Goal: Task Accomplishment & Management: Manage account settings

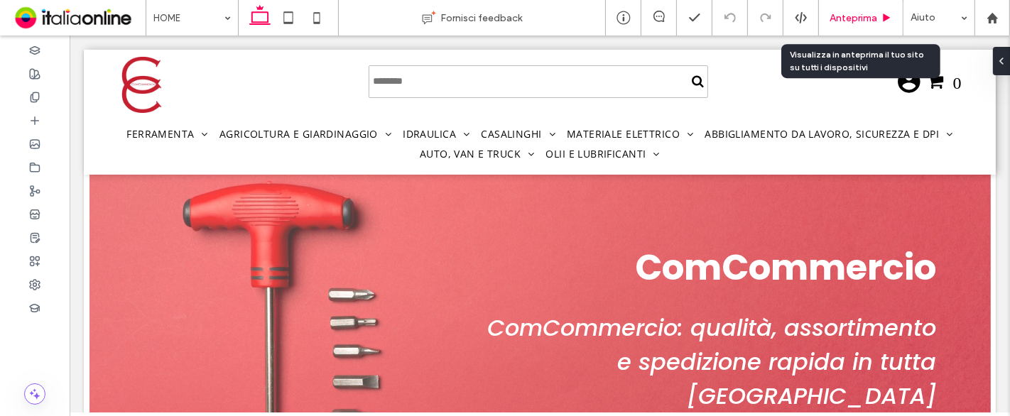
click at [873, 13] on span "Anteprima" at bounding box center [853, 18] width 48 height 12
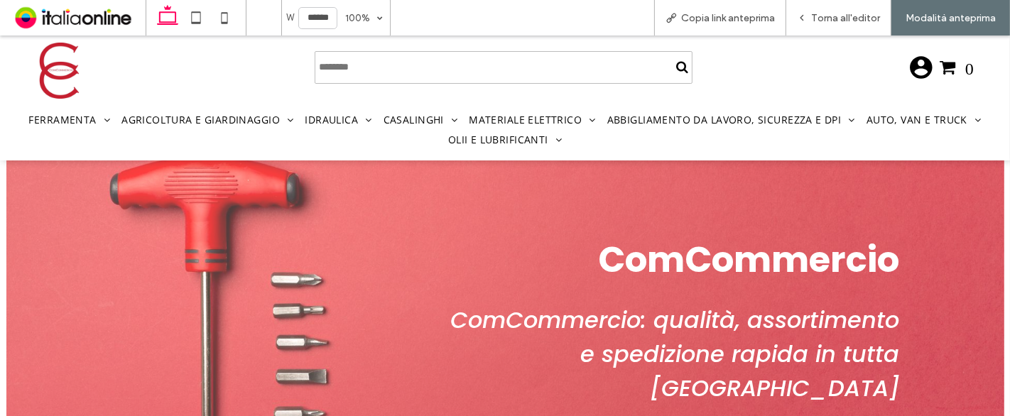
click at [195, 179] on div "ComCommercio ComCommercio: qualità, assortimento e spedizione rapida in tutta […" at bounding box center [505, 349] width 852 height 378
click at [797, 26] on div "Torna all'editor" at bounding box center [838, 17] width 105 height 35
click at [836, 17] on span "Torna all'editor" at bounding box center [845, 18] width 69 height 12
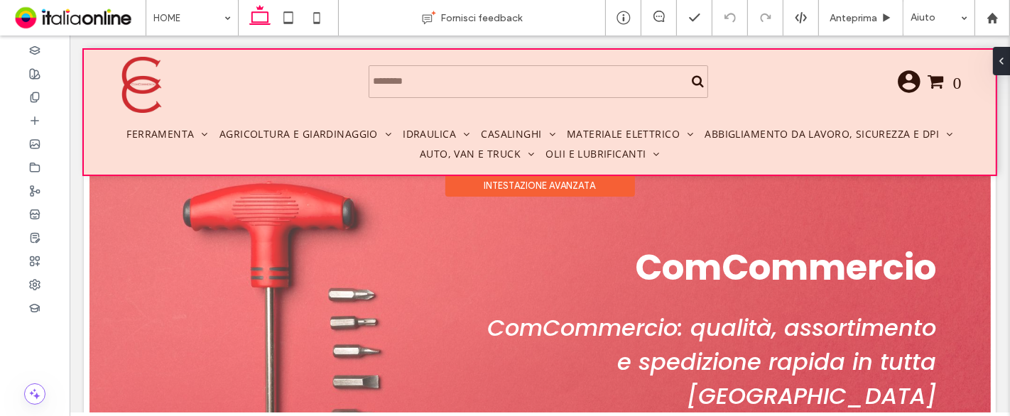
click at [169, 131] on div at bounding box center [539, 112] width 912 height 125
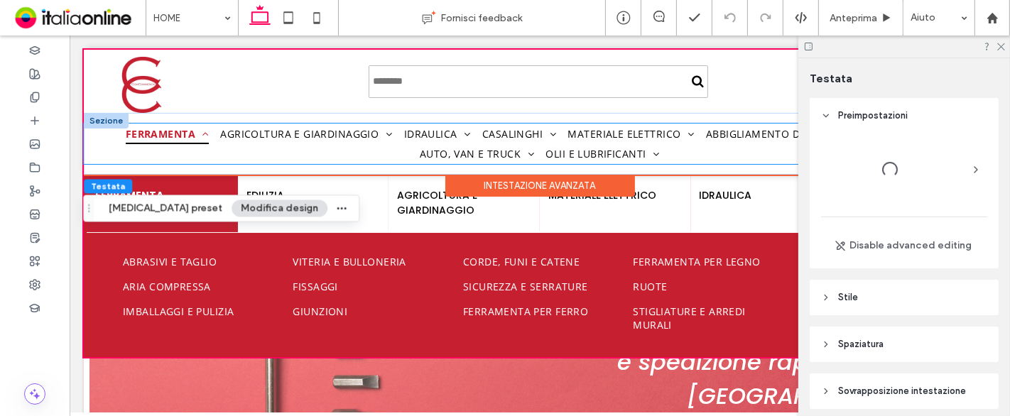
click at [178, 133] on span "Ferramenta" at bounding box center [167, 134] width 84 height 21
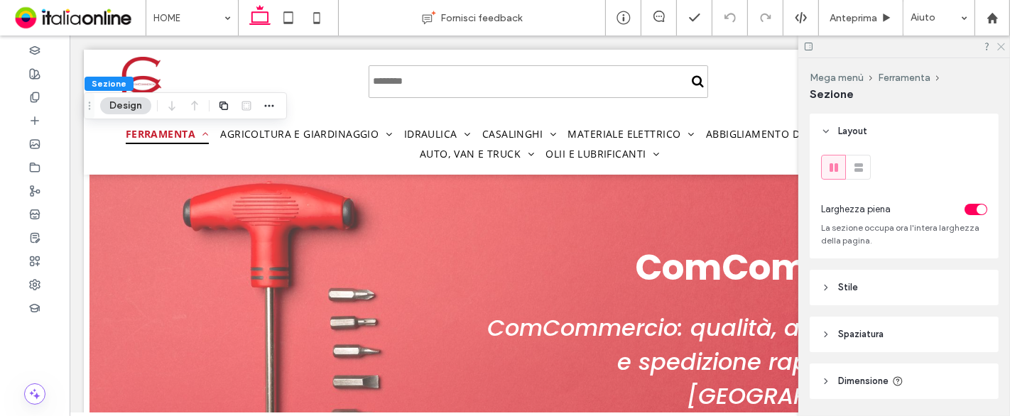
click at [1000, 50] on icon at bounding box center [999, 45] width 9 height 9
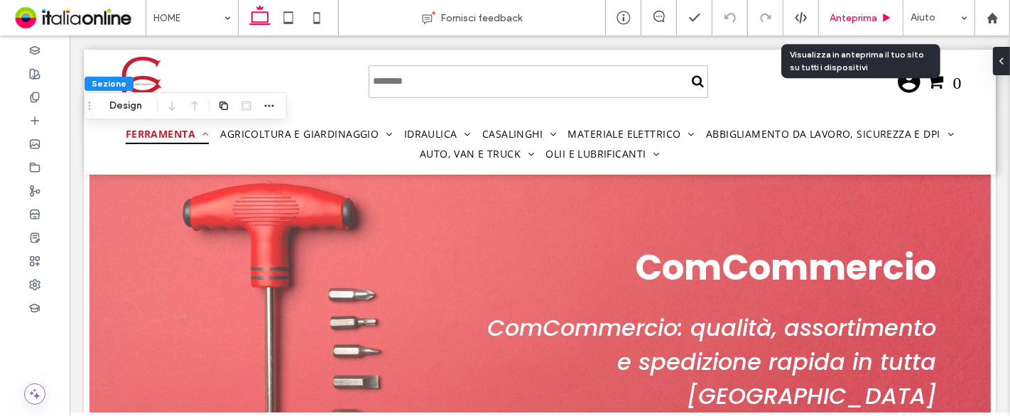
click at [875, 21] on span "Anteprima" at bounding box center [853, 18] width 48 height 12
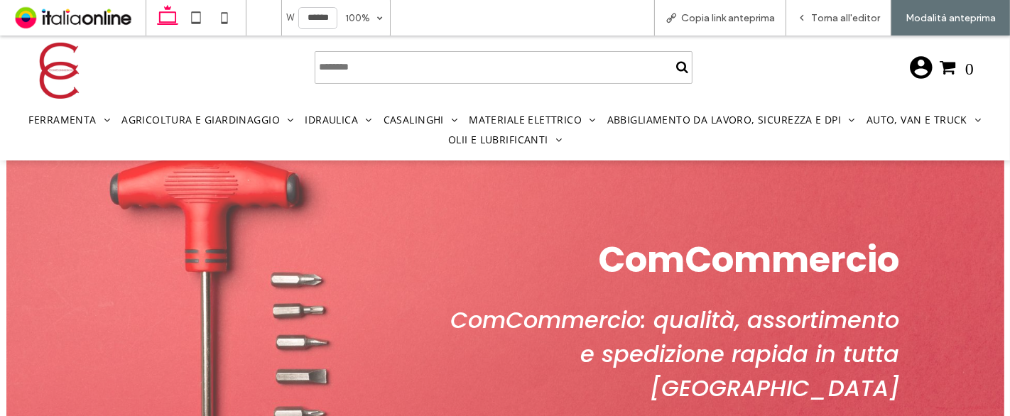
click at [488, 51] on input "Cerca" at bounding box center [504, 67] width 378 height 33
click at [777, 77] on div at bounding box center [504, 66] width 584 height 63
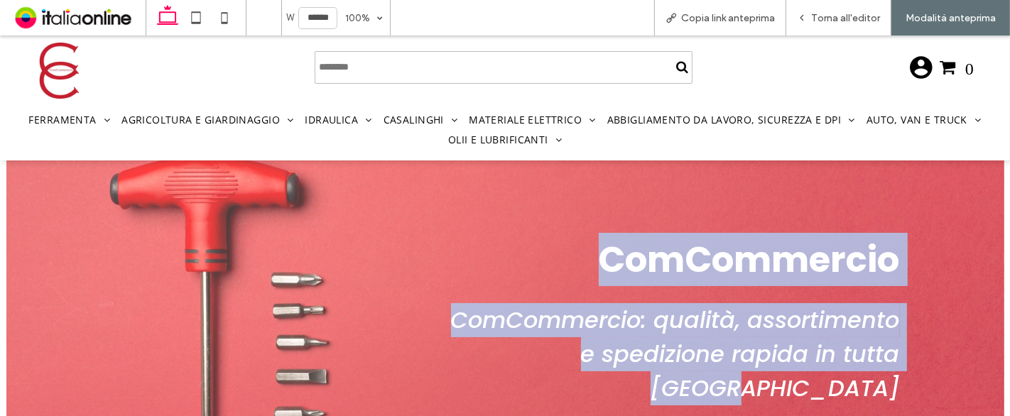
drag, startPoint x: 562, startPoint y: 248, endPoint x: 901, endPoint y: 348, distance: 353.8
click at [901, 348] on div "ComCommercio ComCommercio: qualità, assortimento e spedizione rapida in tutta I…" at bounding box center [504, 350] width 811 height 256
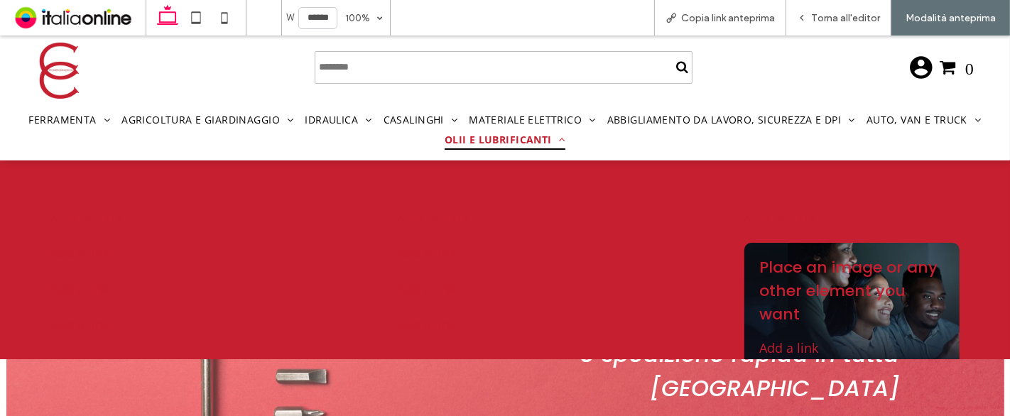
click at [495, 141] on span "Olii e lubrificanti" at bounding box center [504, 140] width 121 height 21
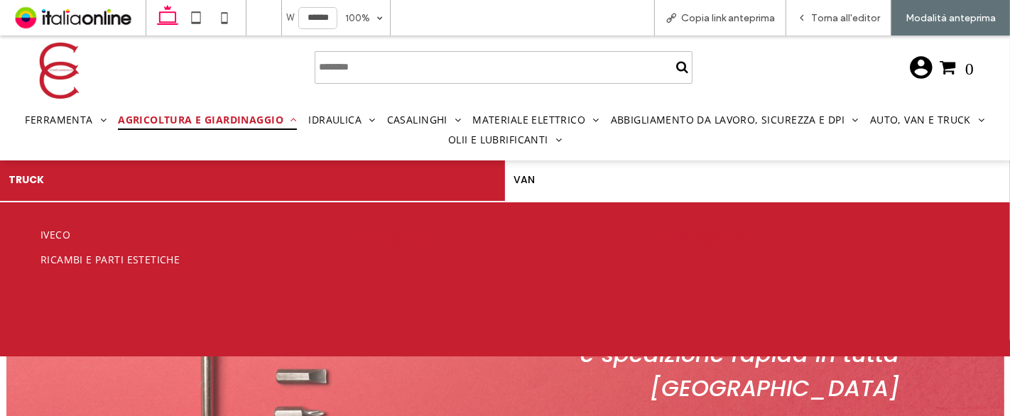
drag, startPoint x: 239, startPoint y: 114, endPoint x: 233, endPoint y: 124, distance: 11.4
click at [235, 118] on span "Agricoltura e giardinaggio" at bounding box center [207, 119] width 179 height 21
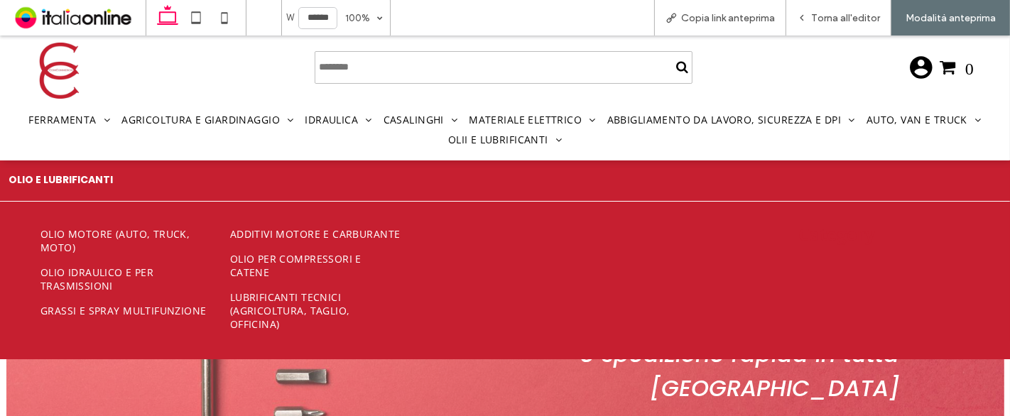
click at [320, 147] on ul "Ferramenta Agricoltura e giardinaggio Idraulica Casalinghi Materiale elettrico …" at bounding box center [505, 129] width 1010 height 40
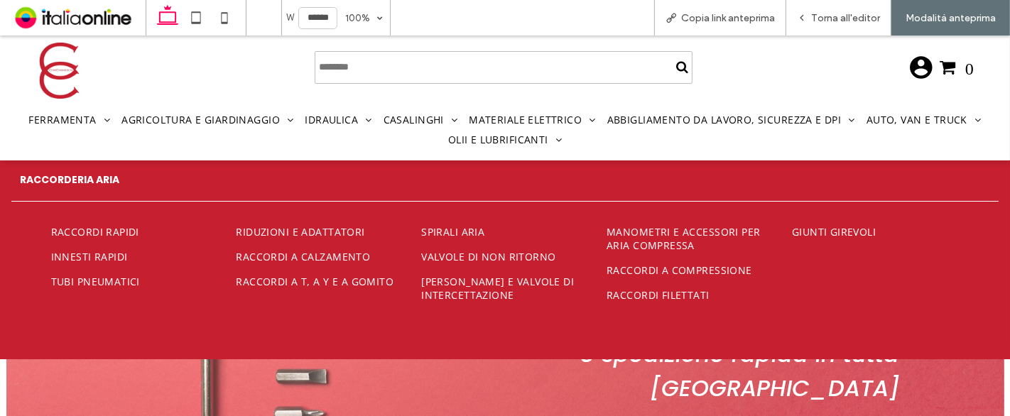
click at [437, 70] on input "Cerca" at bounding box center [504, 67] width 378 height 33
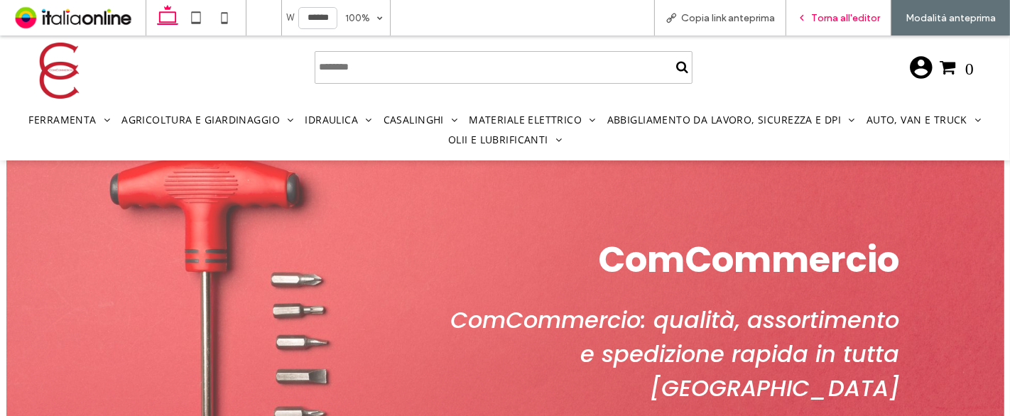
click at [858, 19] on span "Torna all'editor" at bounding box center [845, 18] width 69 height 12
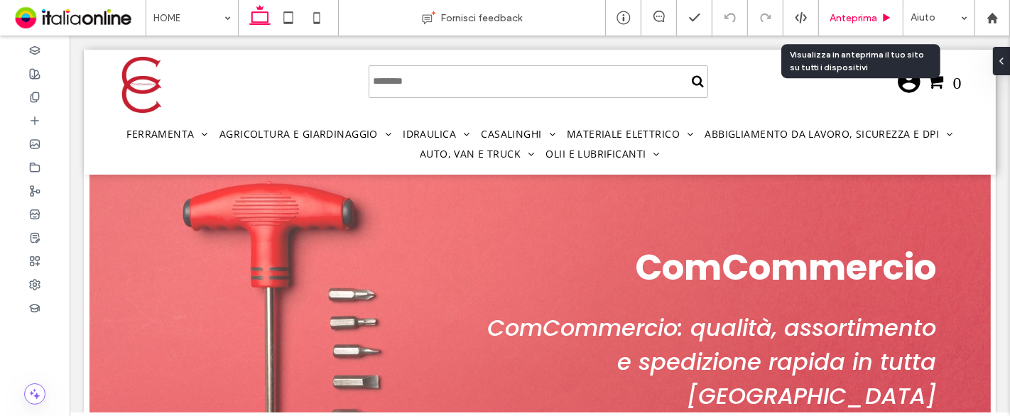
click at [885, 21] on icon at bounding box center [886, 18] width 11 height 11
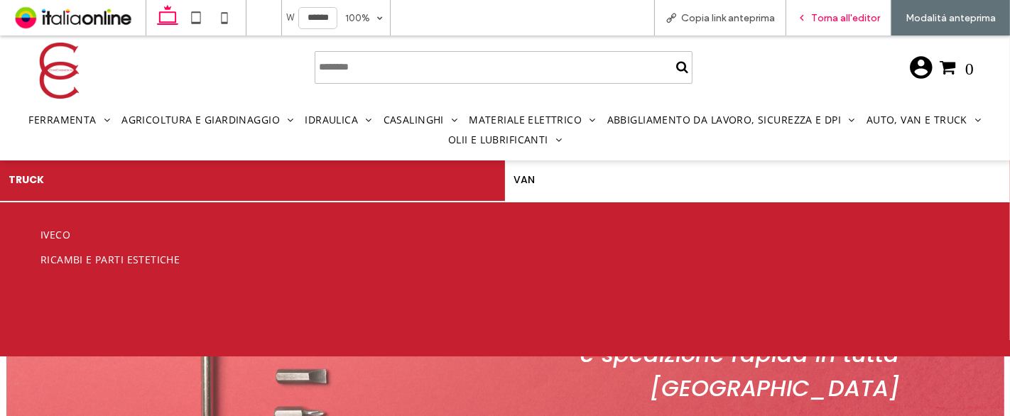
click at [813, 17] on span "Torna all'editor" at bounding box center [845, 18] width 69 height 12
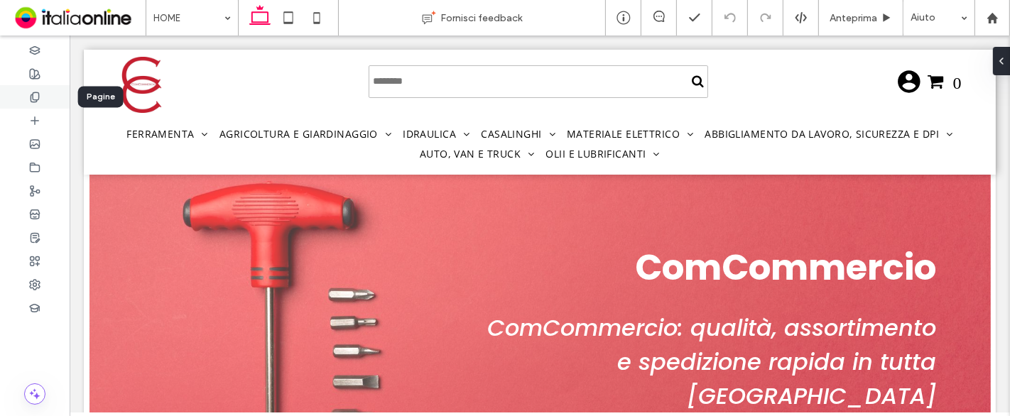
click at [35, 94] on icon at bounding box center [34, 97] width 11 height 11
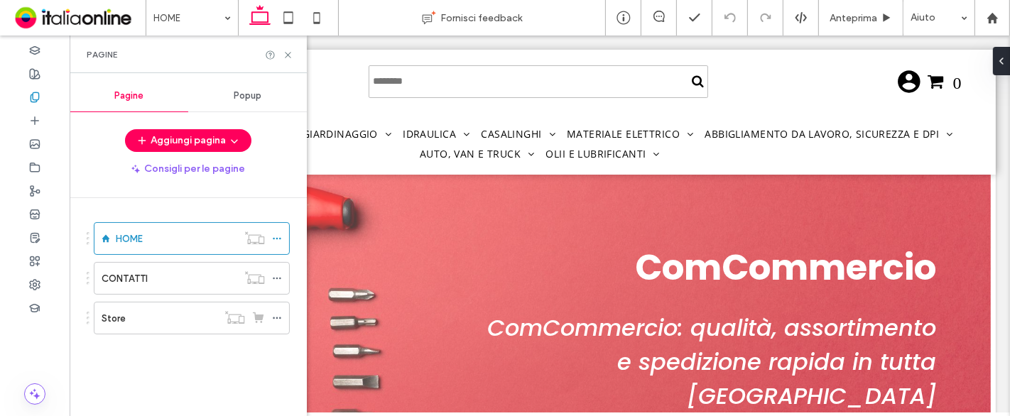
click at [290, 48] on div "Pagine" at bounding box center [188, 54] width 237 height 38
click at [288, 58] on icon at bounding box center [288, 55] width 11 height 11
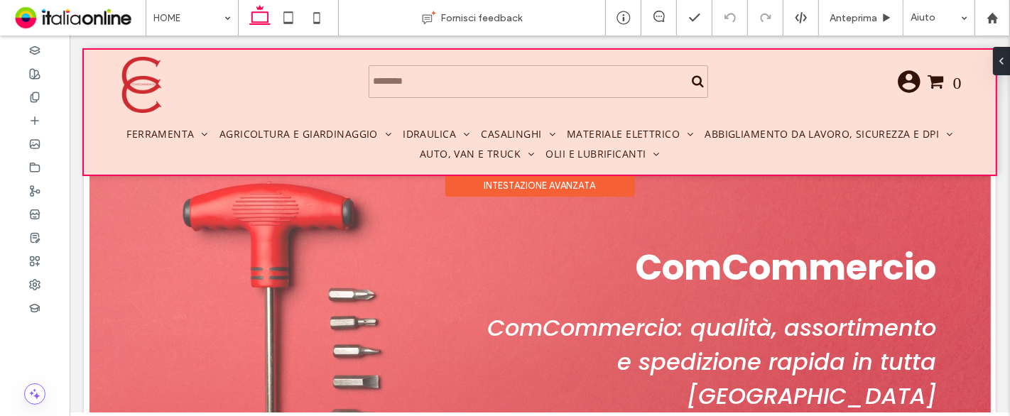
click at [368, 155] on div at bounding box center [539, 112] width 912 height 125
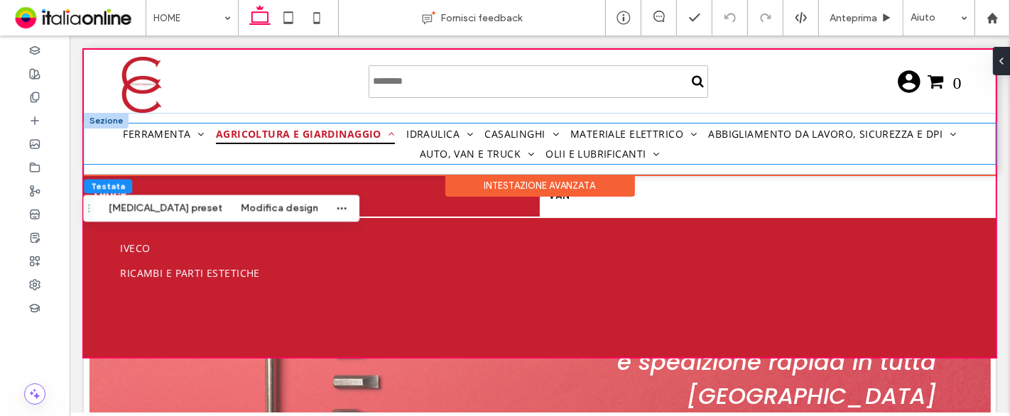
click at [372, 139] on span "Agricoltura e giardinaggio" at bounding box center [304, 134] width 179 height 21
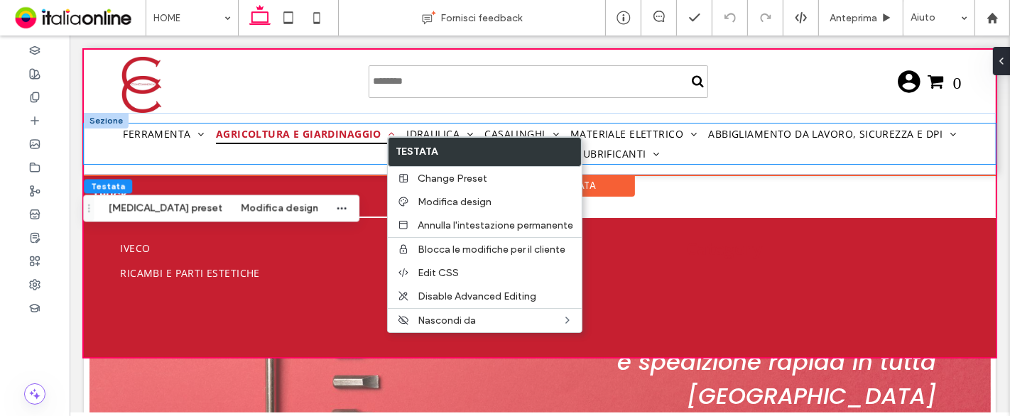
click at [318, 133] on span "Agricoltura e giardinaggio" at bounding box center [304, 134] width 179 height 21
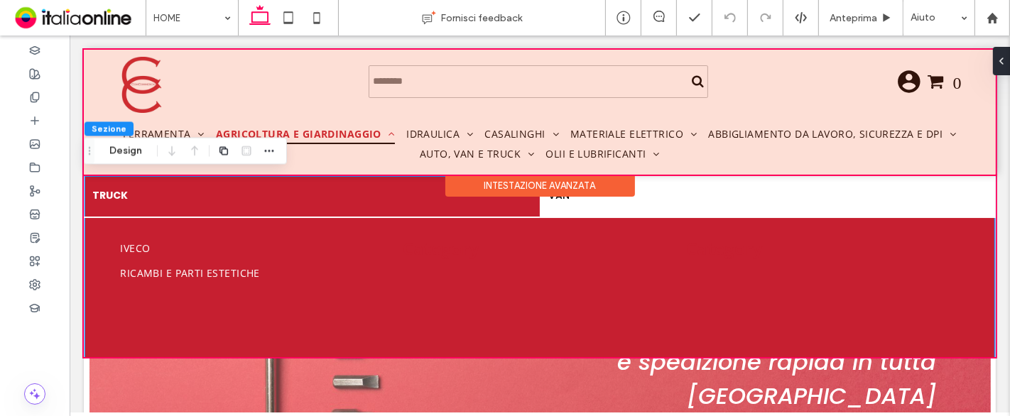
click at [324, 124] on div at bounding box center [539, 112] width 912 height 125
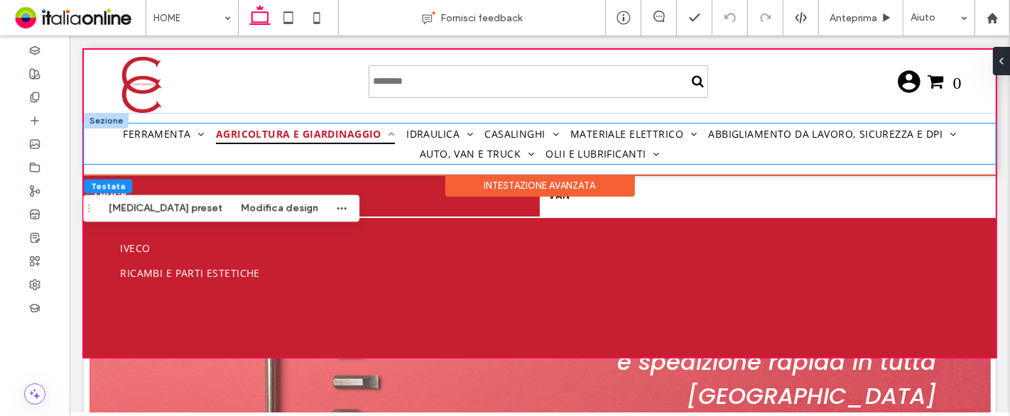
click at [339, 135] on span "Agricoltura e giardinaggio" at bounding box center [304, 134] width 179 height 21
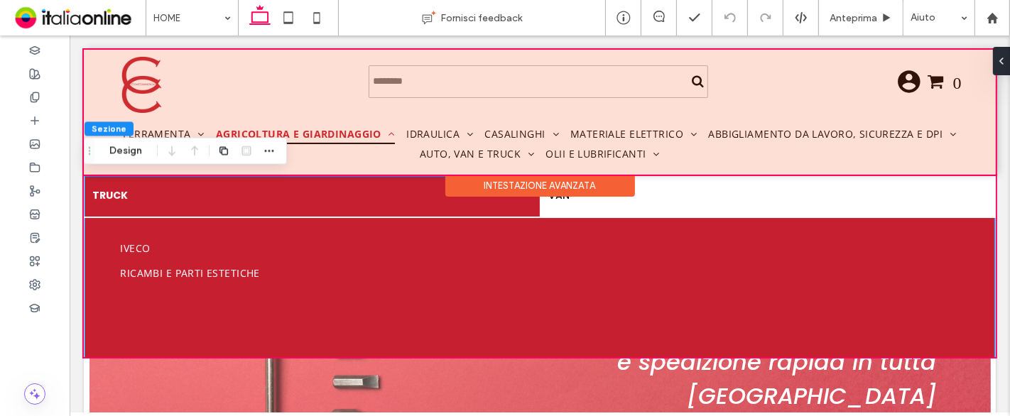
click at [339, 135] on div at bounding box center [539, 112] width 912 height 125
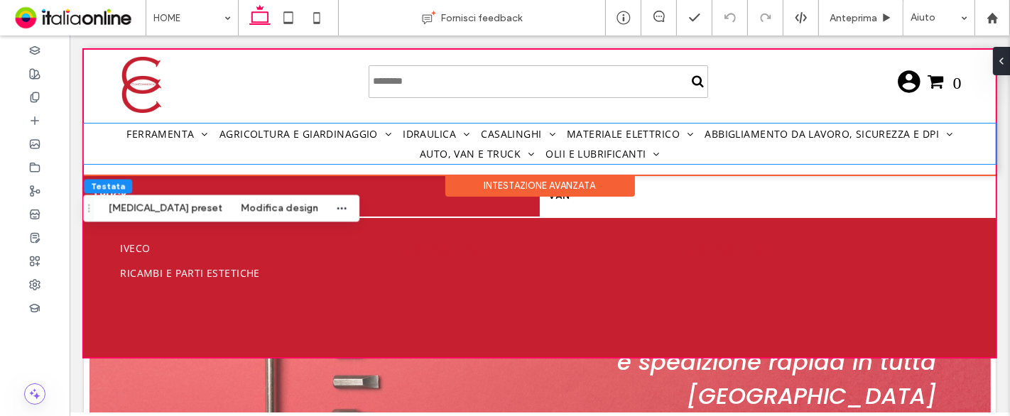
click at [339, 135] on span "Agricoltura e giardinaggio" at bounding box center [305, 134] width 172 height 21
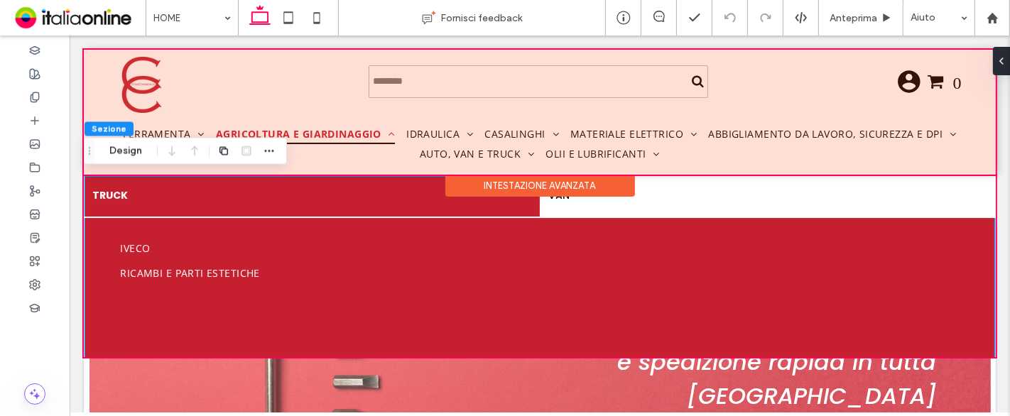
click at [339, 135] on div at bounding box center [539, 112] width 912 height 125
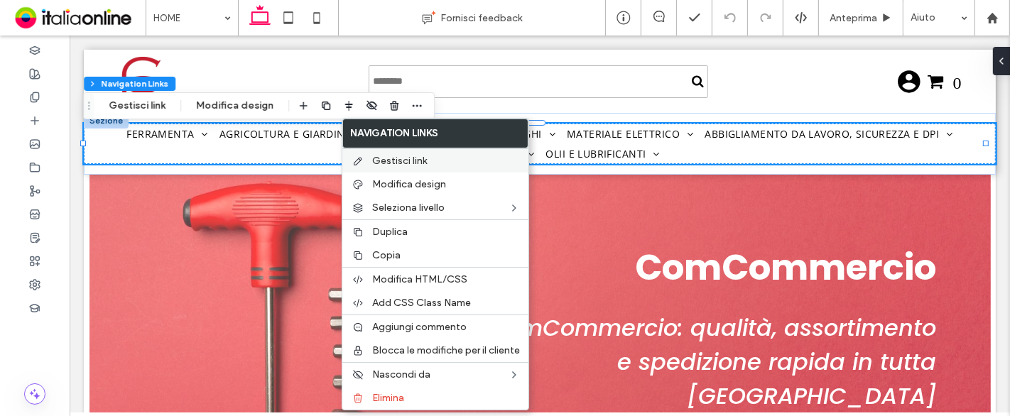
click at [372, 163] on span "Gestisci link" at bounding box center [399, 161] width 55 height 12
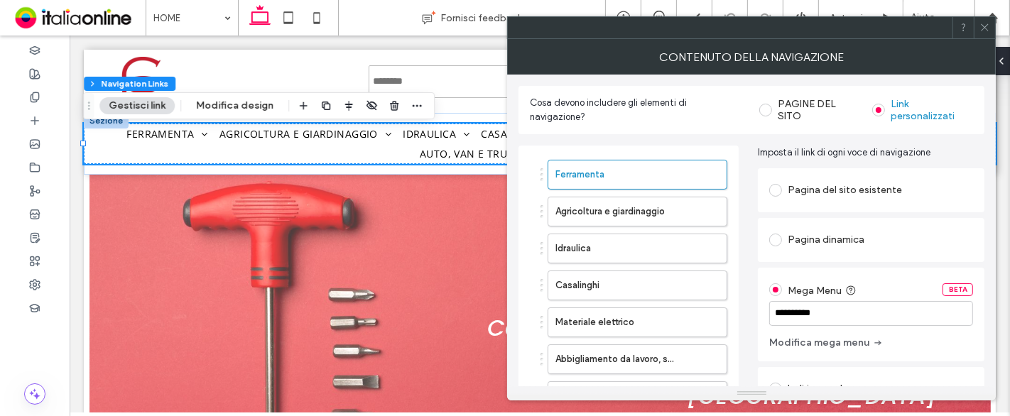
scroll to position [79, 0]
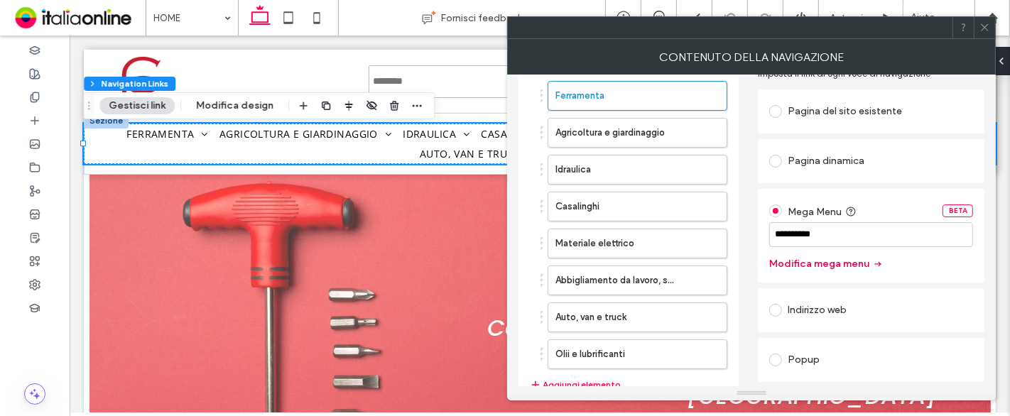
click at [817, 266] on button "Modifica mega menu" at bounding box center [826, 264] width 114 height 23
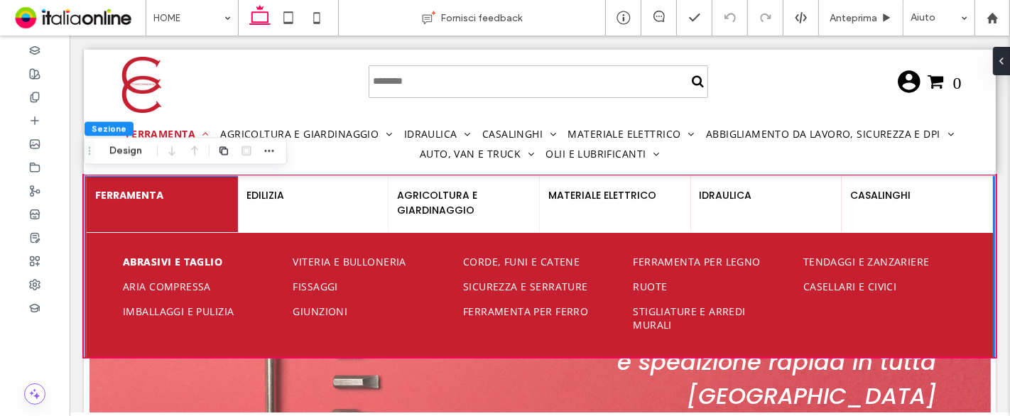
click at [197, 262] on span "Abrasivi e taglio" at bounding box center [171, 261] width 99 height 13
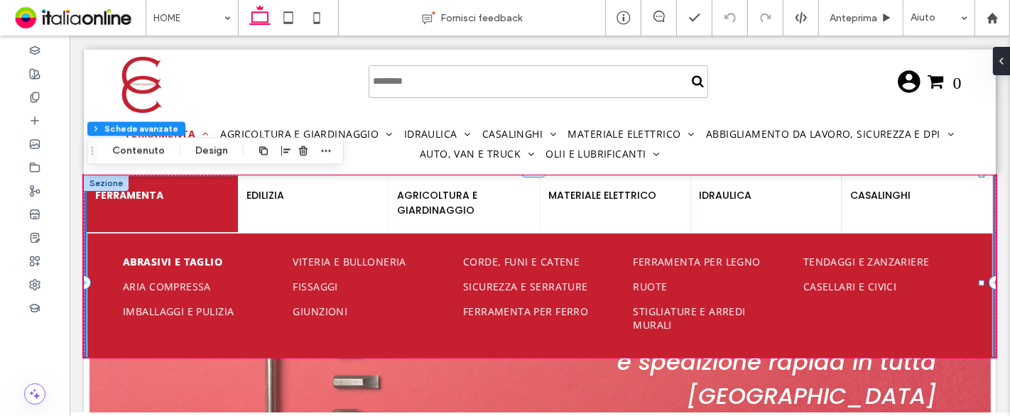
click at [197, 262] on span "Abrasivi e taglio" at bounding box center [171, 261] width 99 height 13
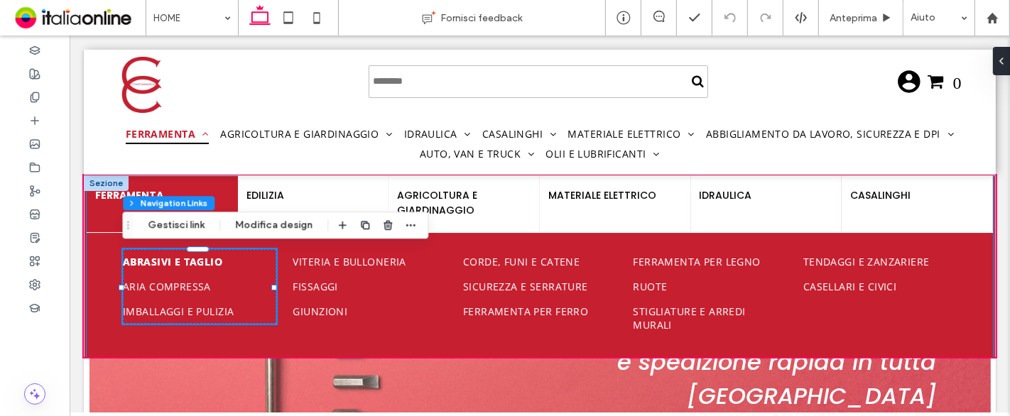
click at [197, 262] on span "Abrasivi e taglio" at bounding box center [171, 261] width 99 height 13
click at [192, 226] on button "Gestisci link" at bounding box center [175, 225] width 75 height 17
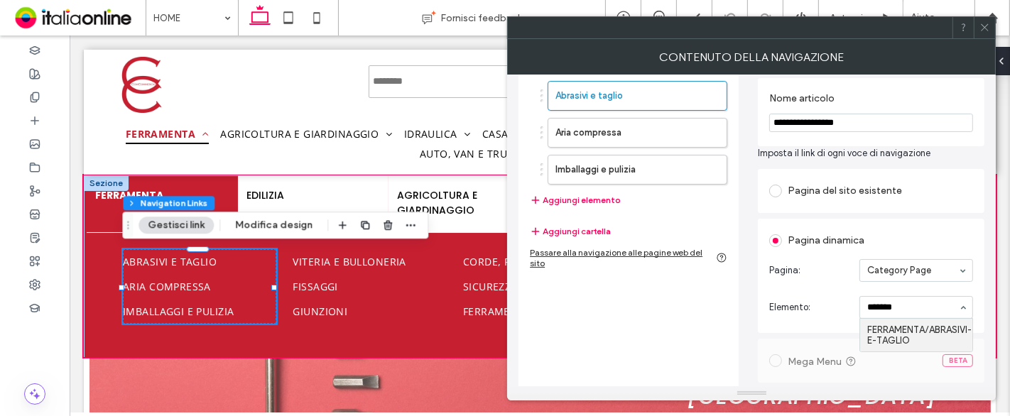
type input "********"
click at [939, 294] on section "Elemento: FERRAMENTA/ABRASIVI-E-TAGLIO" at bounding box center [871, 307] width 204 height 37
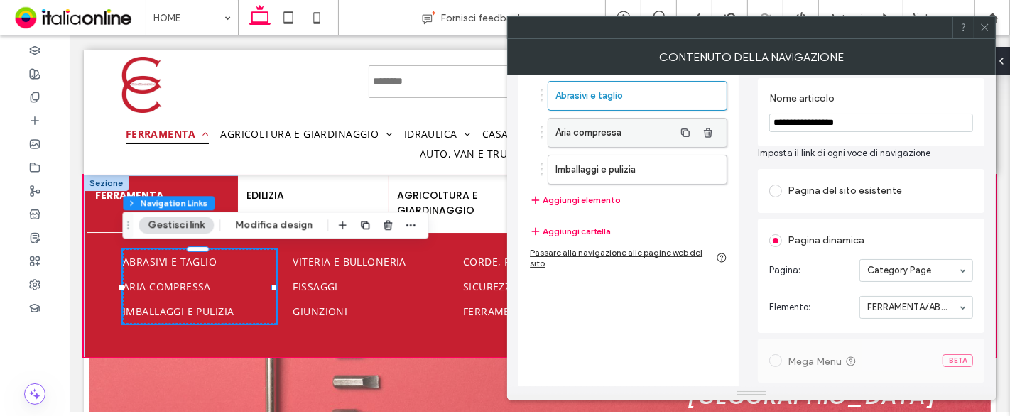
click at [611, 128] on label "Aria compressa" at bounding box center [614, 133] width 119 height 28
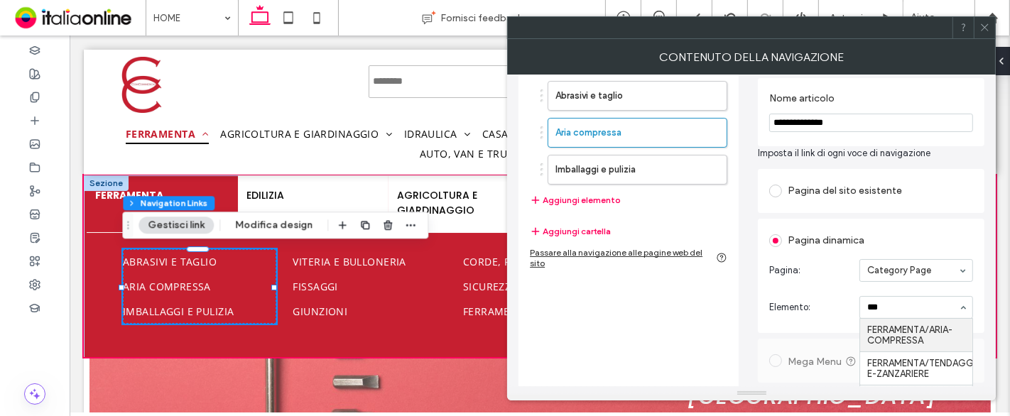
type input "****"
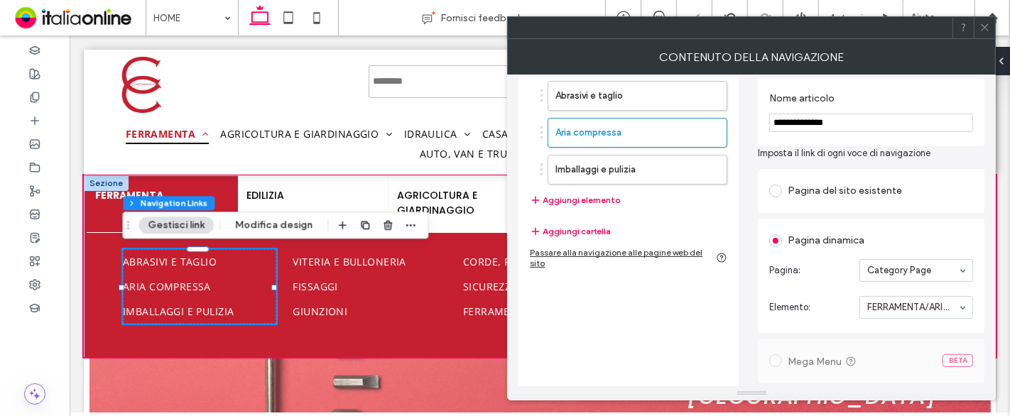
click at [922, 287] on section "Pagina: Category Page" at bounding box center [871, 270] width 204 height 37
click at [987, 25] on icon at bounding box center [984, 27] width 11 height 11
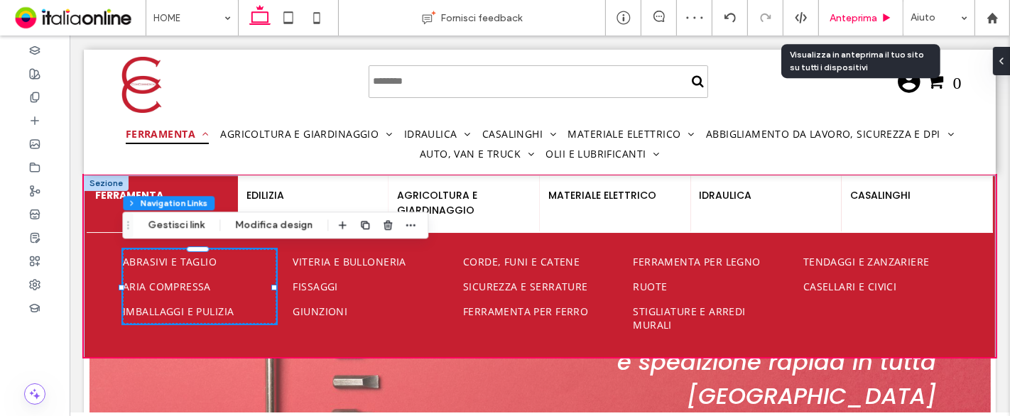
click at [854, 19] on span "Anteprima" at bounding box center [853, 18] width 48 height 12
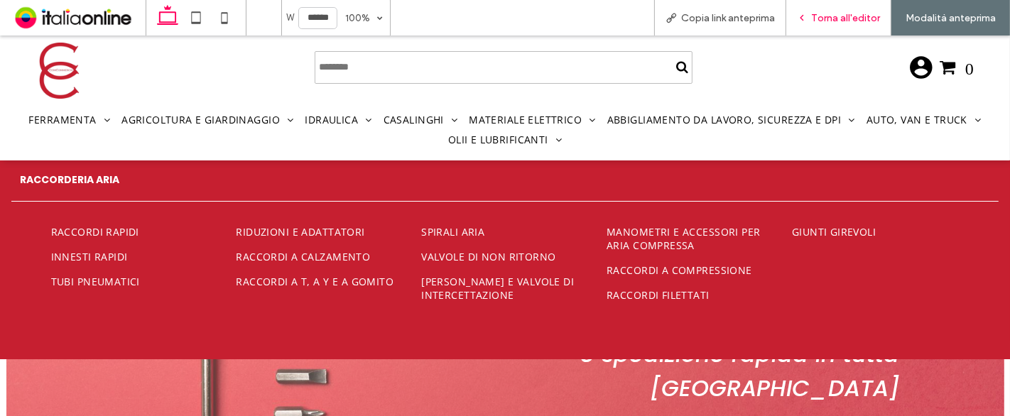
click at [843, 23] on div "Torna all'editor" at bounding box center [838, 17] width 105 height 35
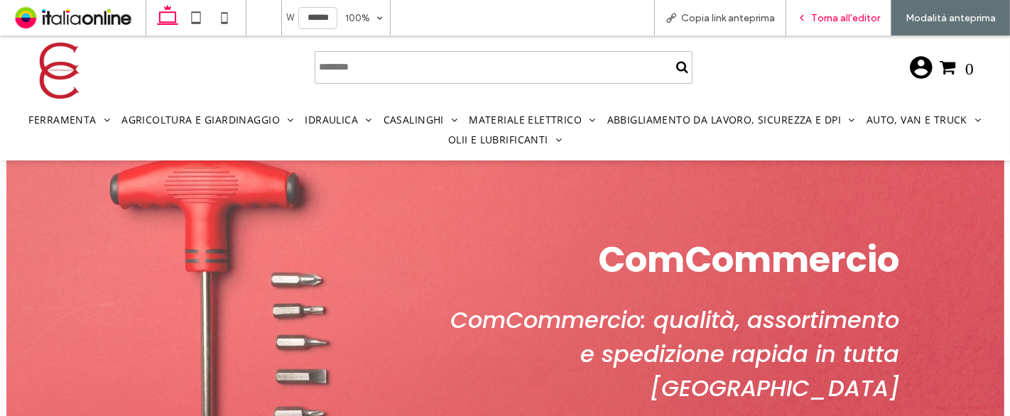
click at [838, 25] on div "Torna all'editor" at bounding box center [838, 17] width 105 height 35
click at [836, 14] on span "Torna all'editor" at bounding box center [845, 18] width 69 height 12
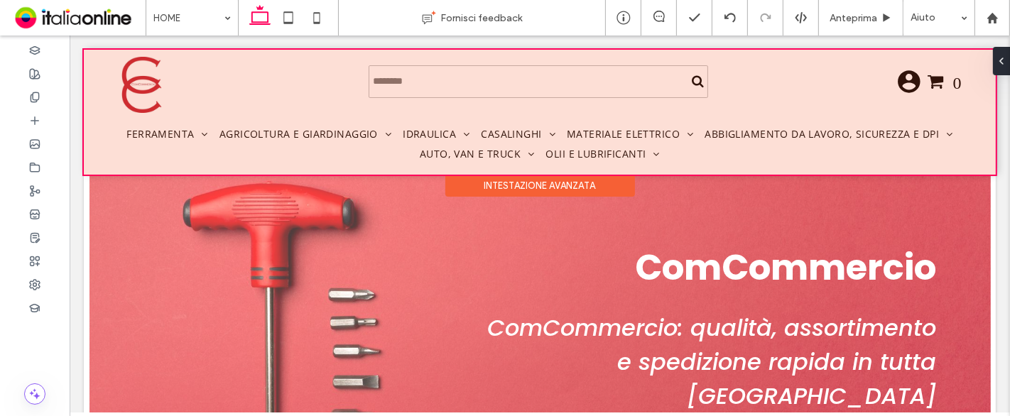
click at [429, 131] on div at bounding box center [539, 112] width 912 height 125
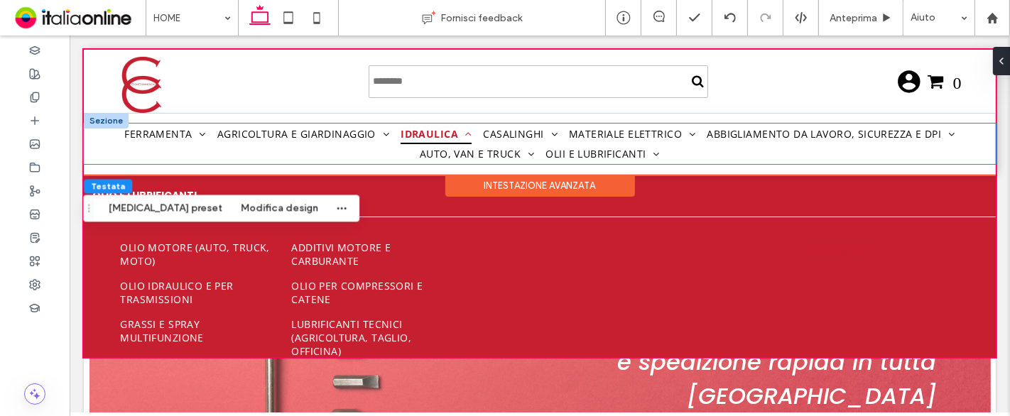
click at [432, 131] on span "Idraulica" at bounding box center [435, 134] width 71 height 21
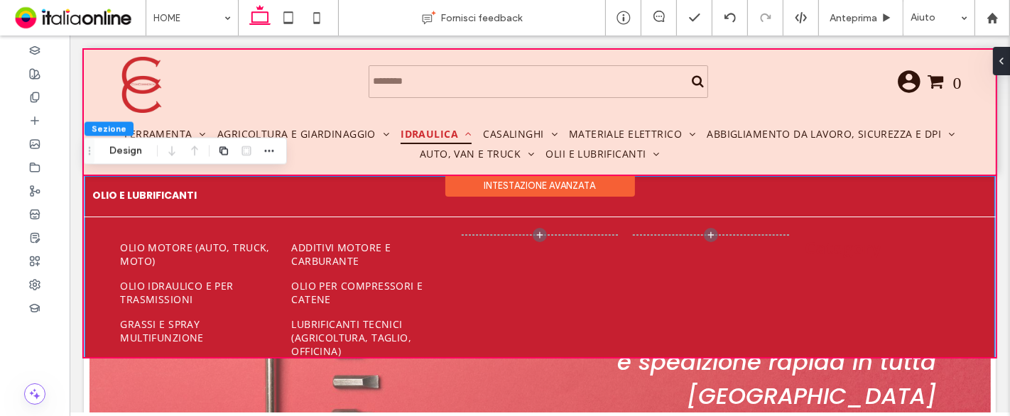
click at [497, 128] on div at bounding box center [539, 112] width 912 height 125
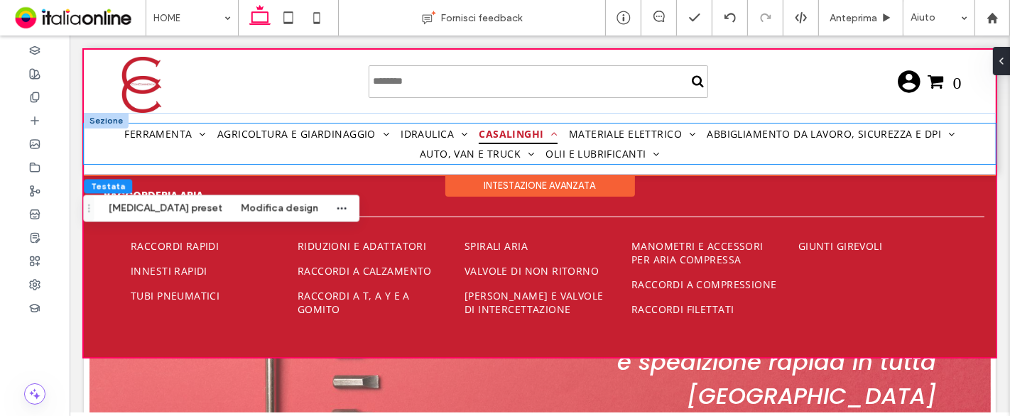
click at [510, 130] on span "Casalinghi" at bounding box center [517, 134] width 79 height 21
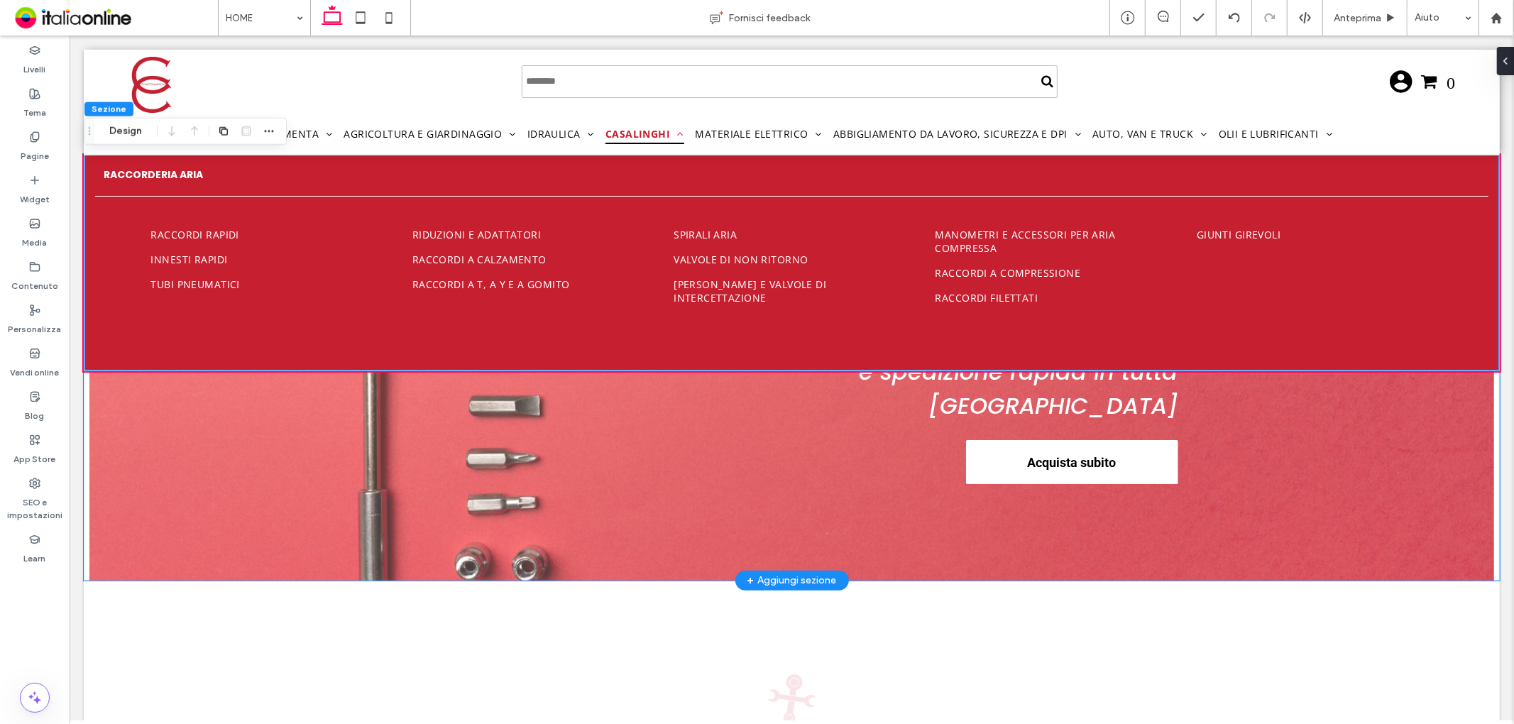
click at [202, 266] on div "ComCommercio ComCommercio: qualità, assortimento e spedizione rapida in tutta I…" at bounding box center [791, 367] width 1416 height 426
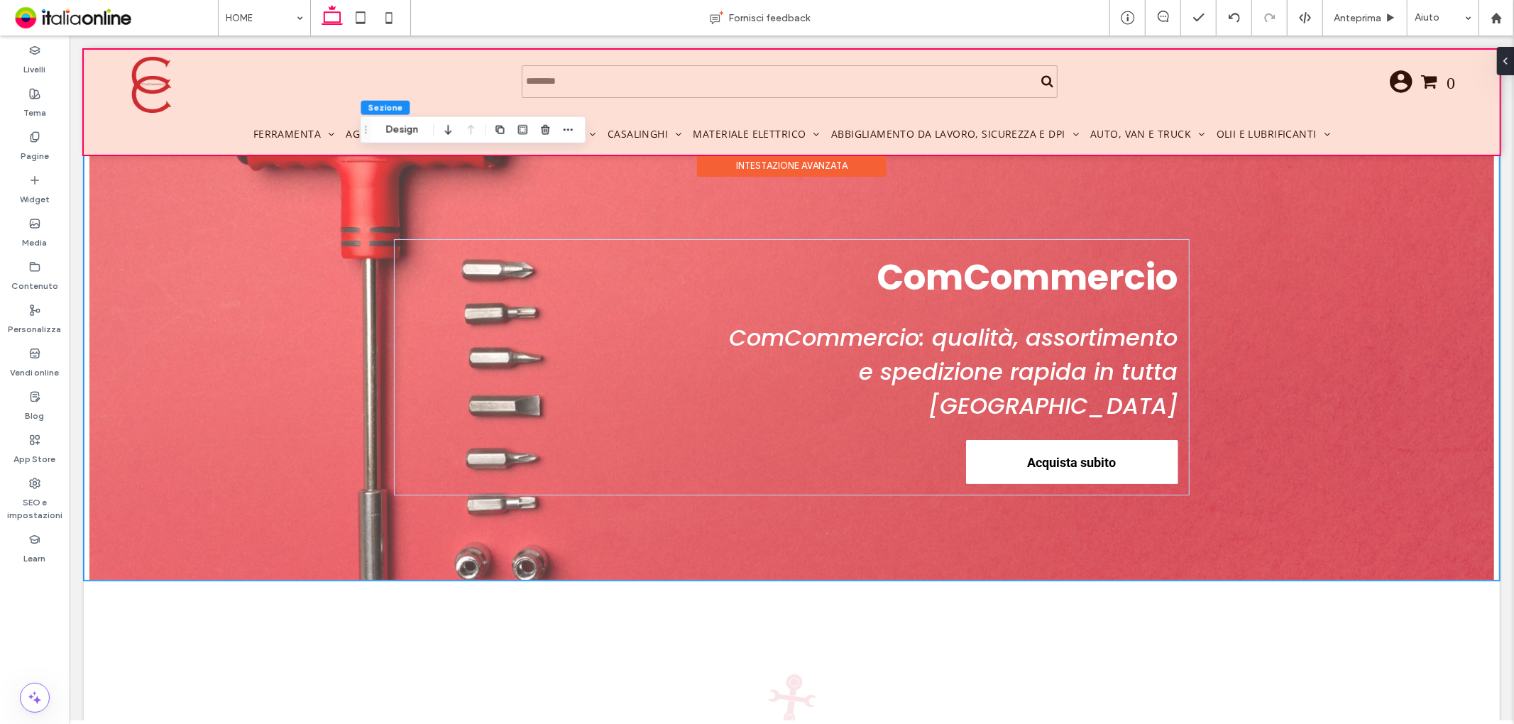
click at [300, 128] on div at bounding box center [791, 101] width 1416 height 105
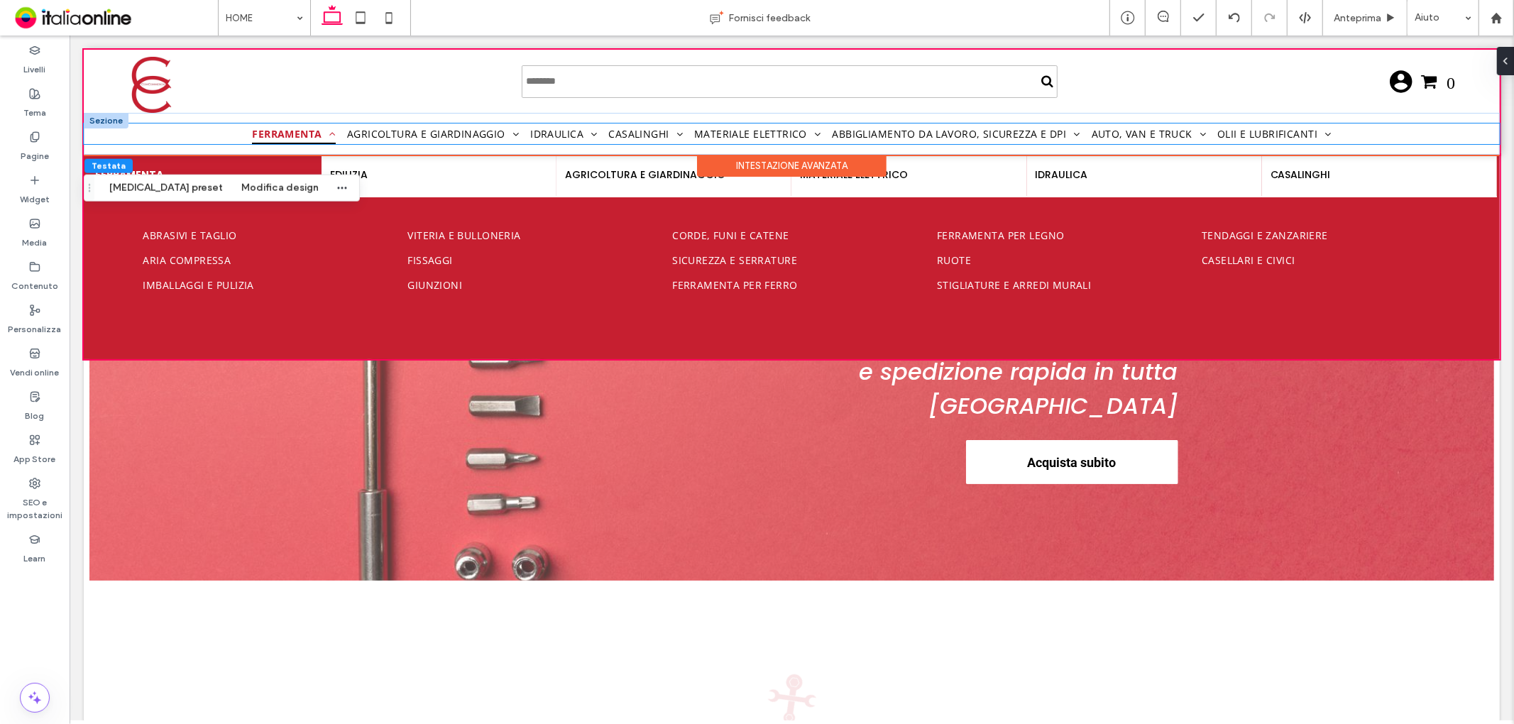
click at [300, 128] on span "Ferramenta" at bounding box center [293, 133] width 84 height 21
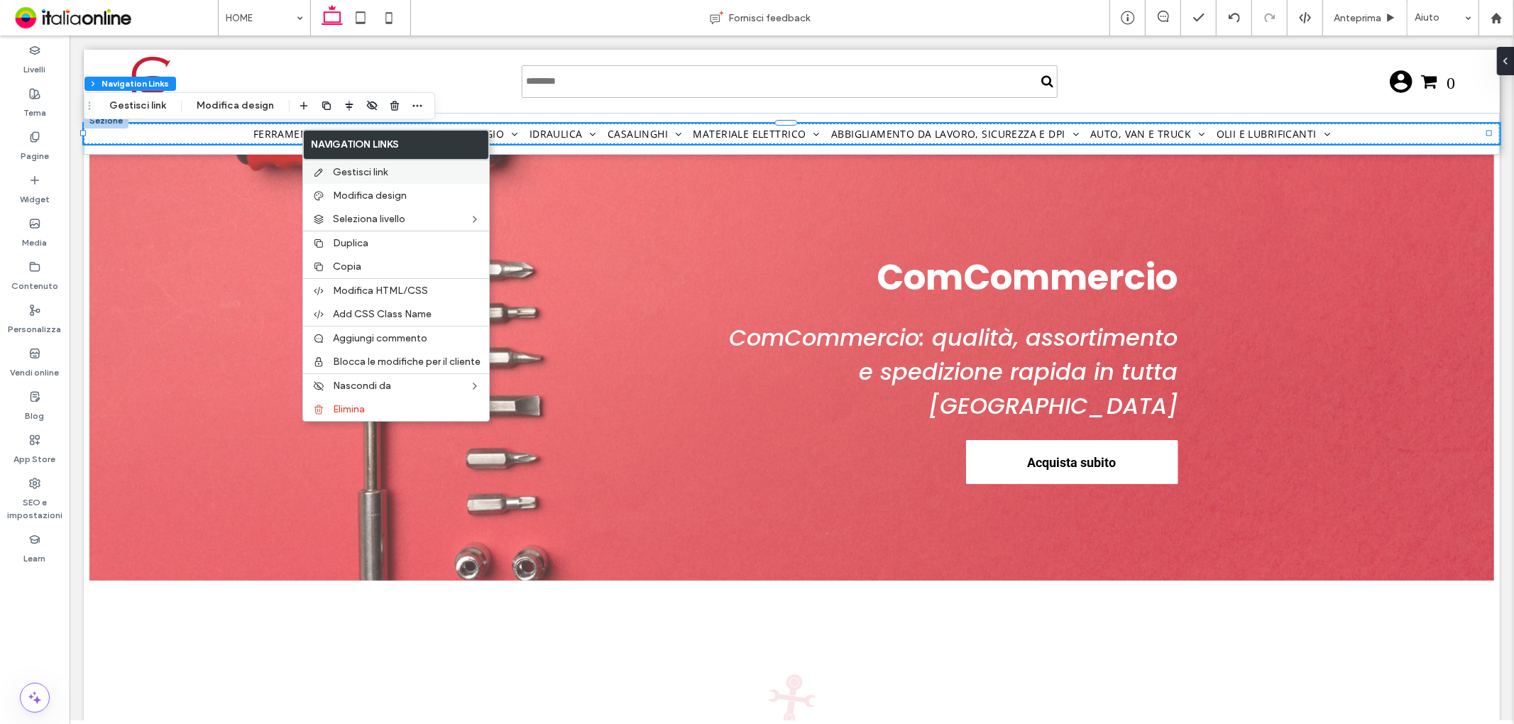
click at [345, 166] on span "Gestisci link" at bounding box center [360, 172] width 55 height 12
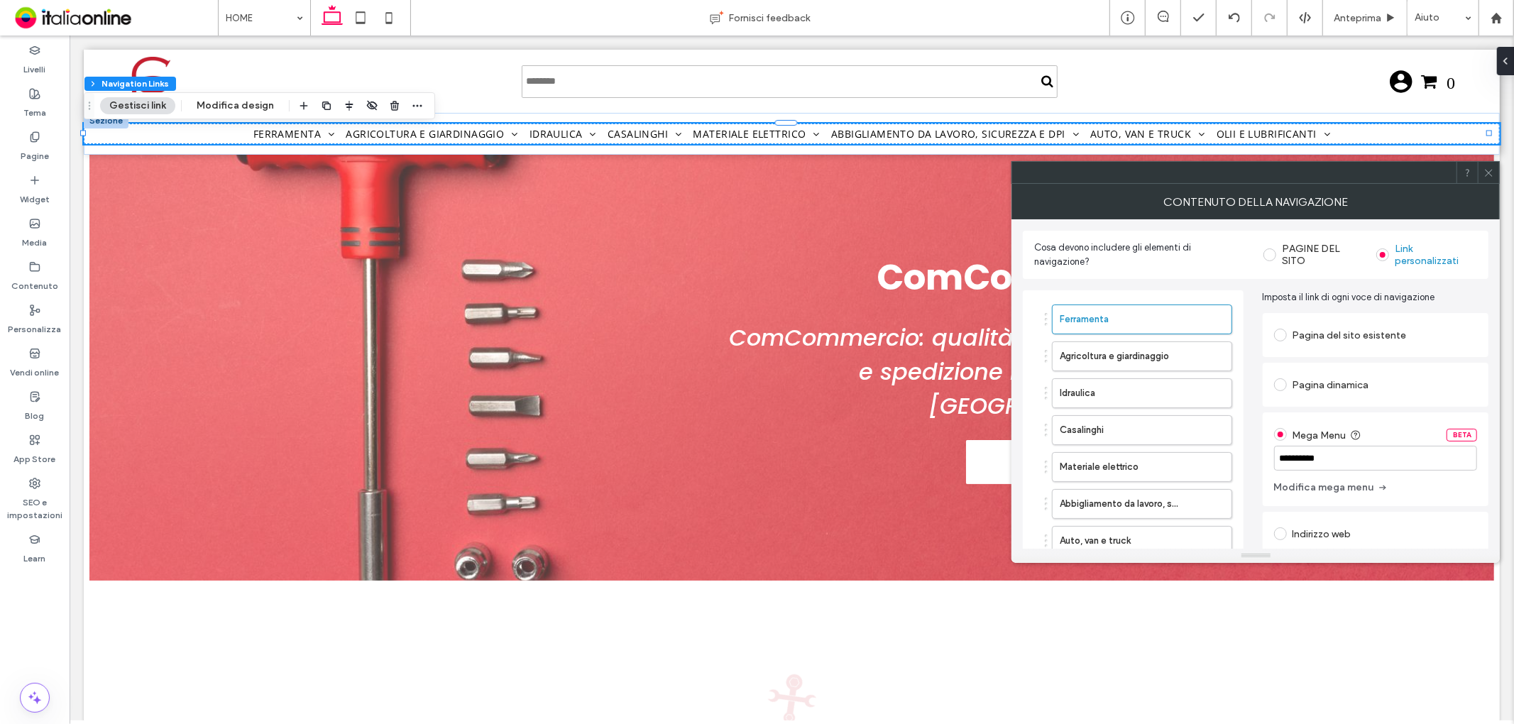
click at [1009, 408] on div "**********" at bounding box center [1376, 482] width 226 height 345
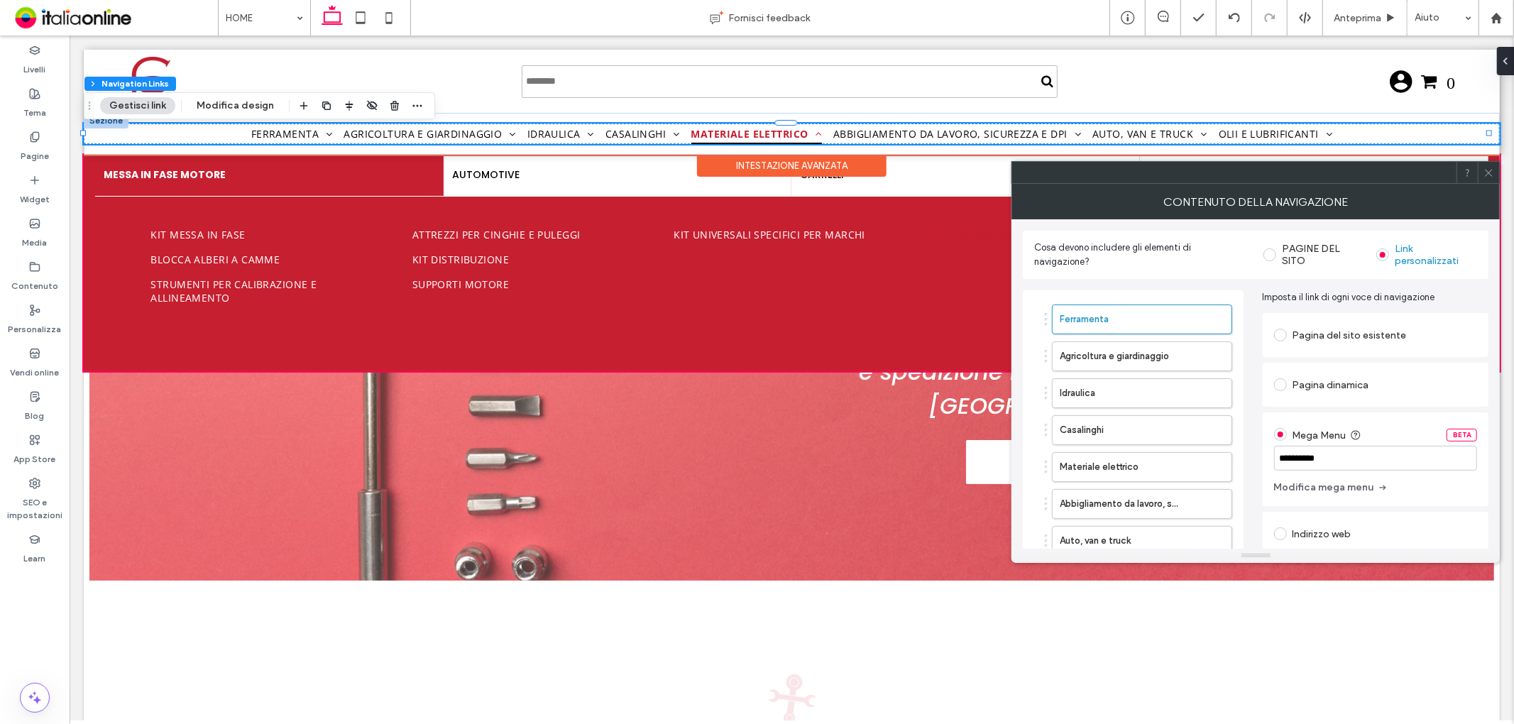
click at [792, 133] on span "Materiale elettrico" at bounding box center [756, 133] width 131 height 21
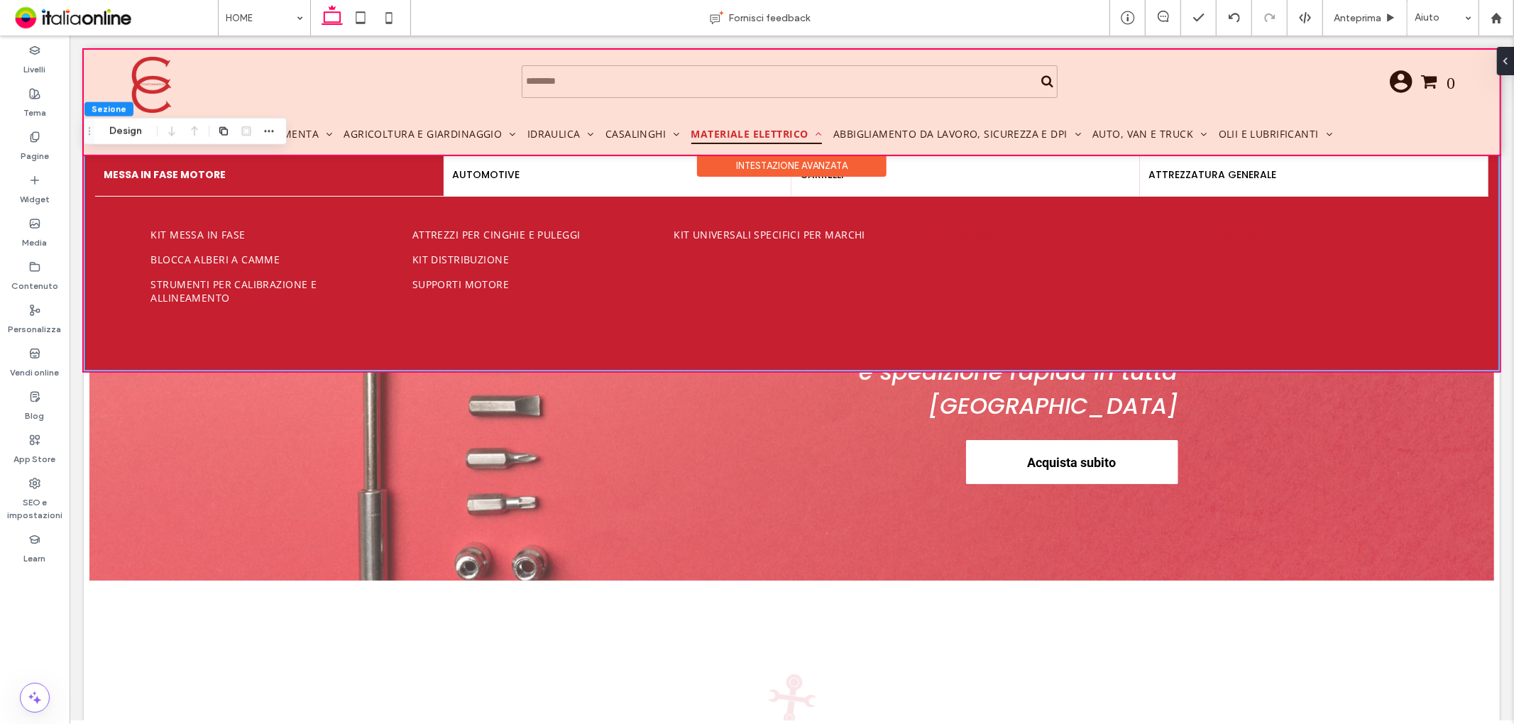
click at [1009, 131] on div at bounding box center [791, 101] width 1416 height 105
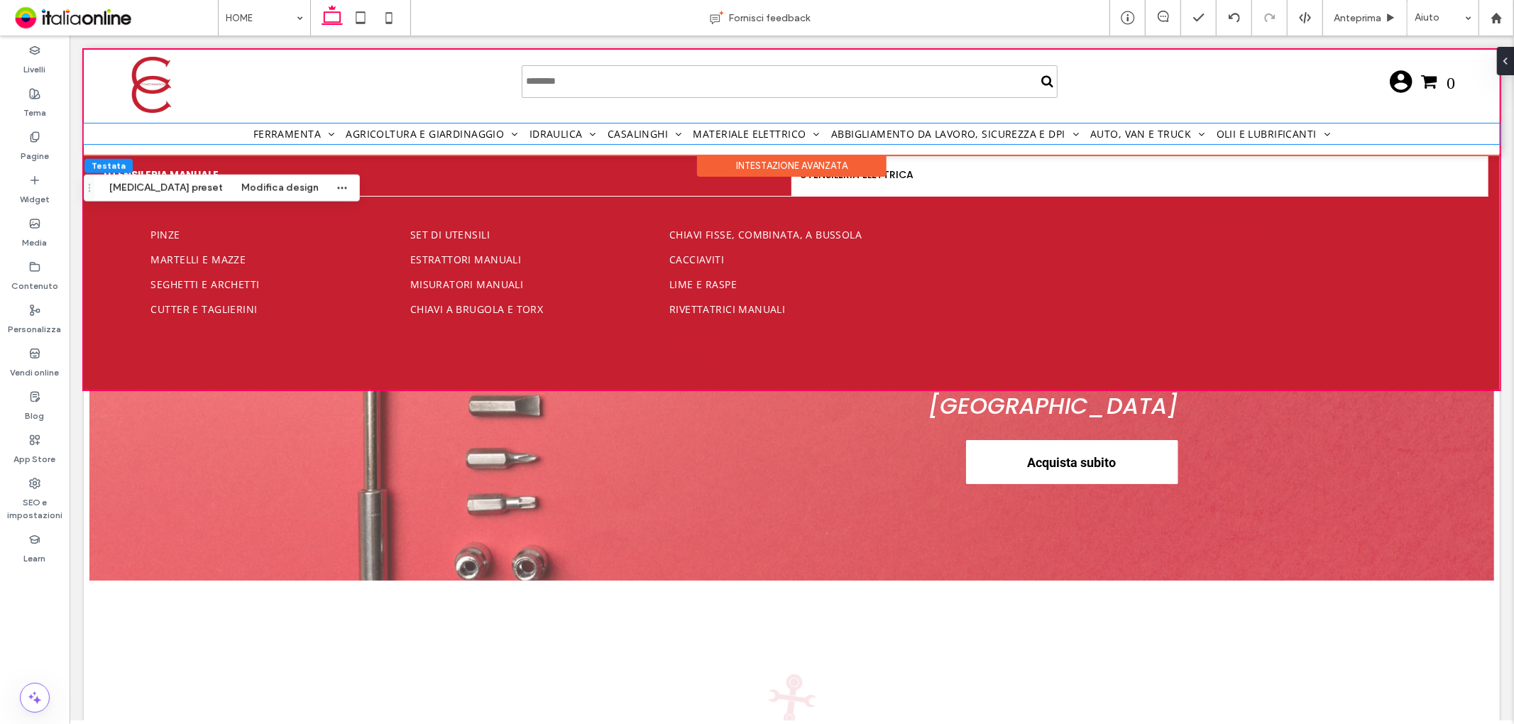
drag, startPoint x: 1128, startPoint y: 131, endPoint x: 1162, endPoint y: 131, distance: 34.1
click at [1009, 131] on span "Auto, van e truck" at bounding box center [1147, 133] width 115 height 21
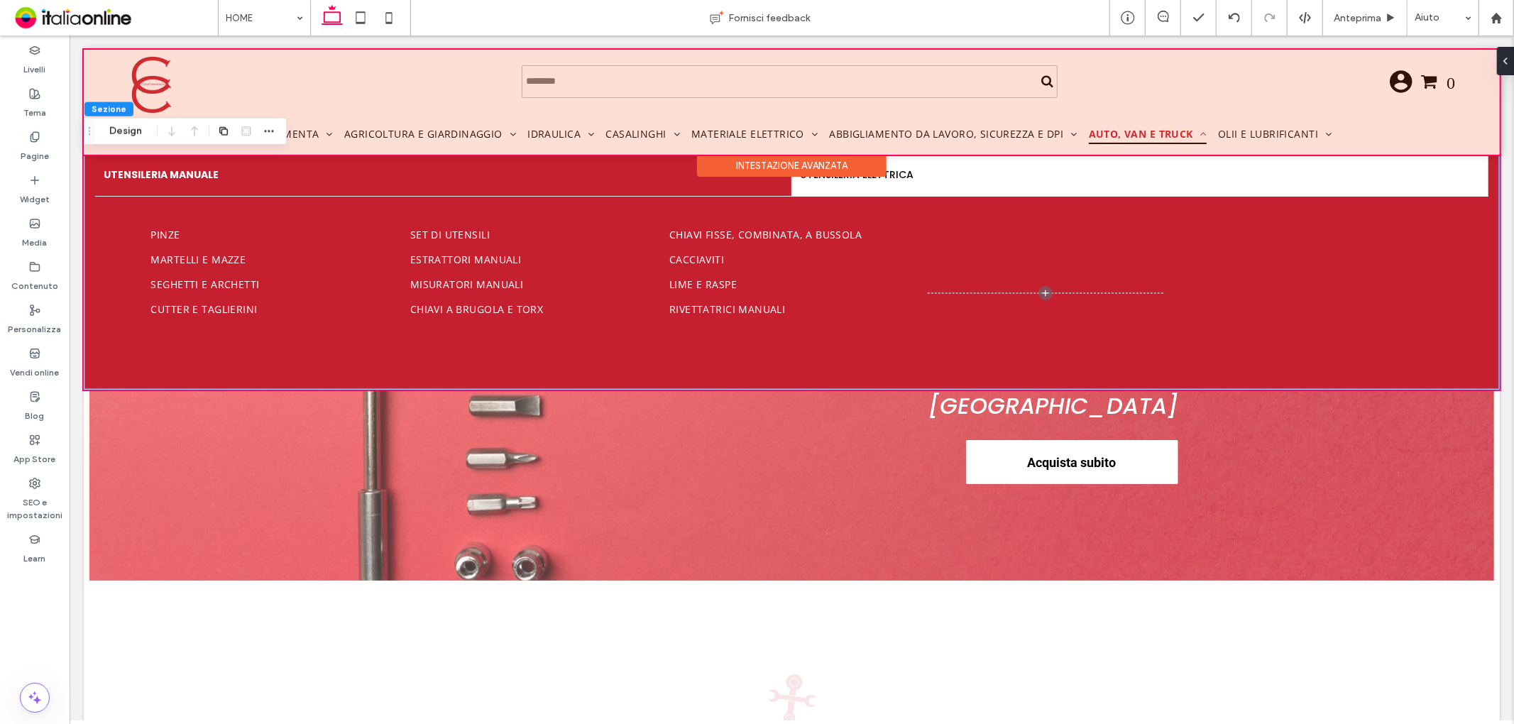
click at [1009, 130] on div at bounding box center [791, 101] width 1416 height 105
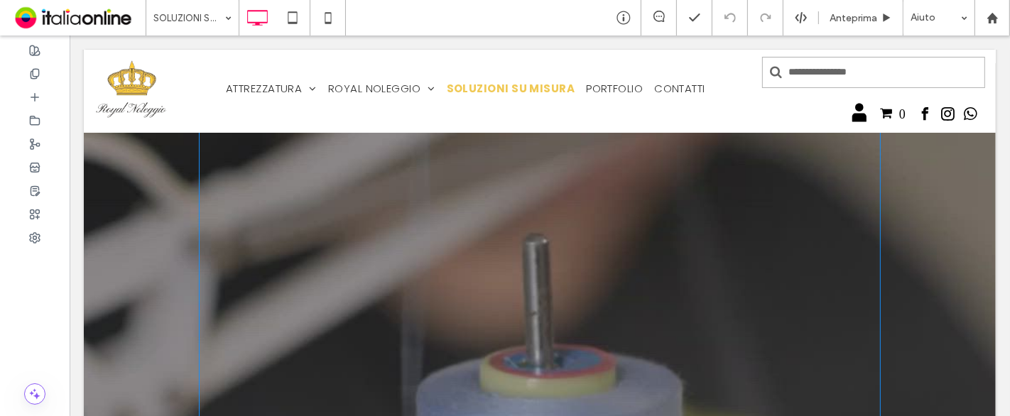
scroll to position [158, 0]
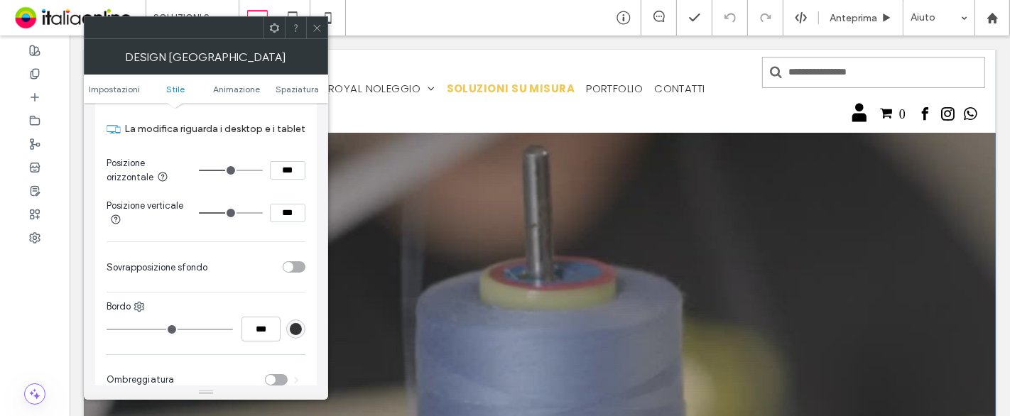
scroll to position [600, 0]
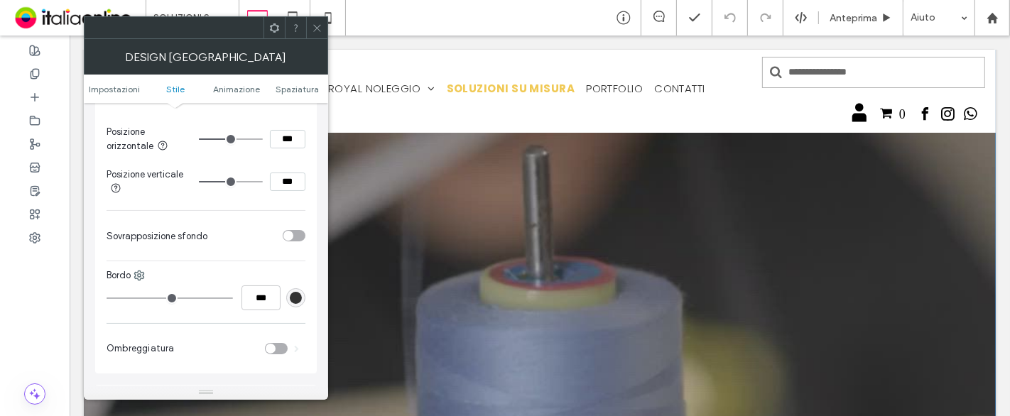
click at [310, 30] on div at bounding box center [316, 27] width 21 height 21
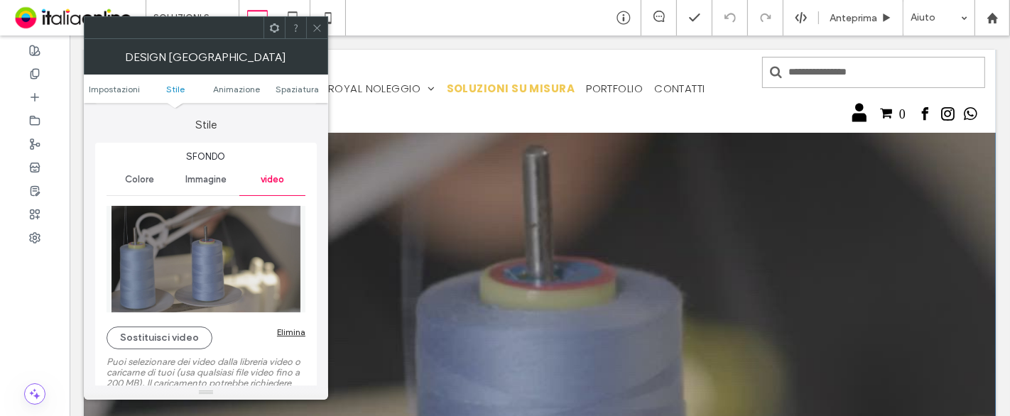
scroll to position [158, 0]
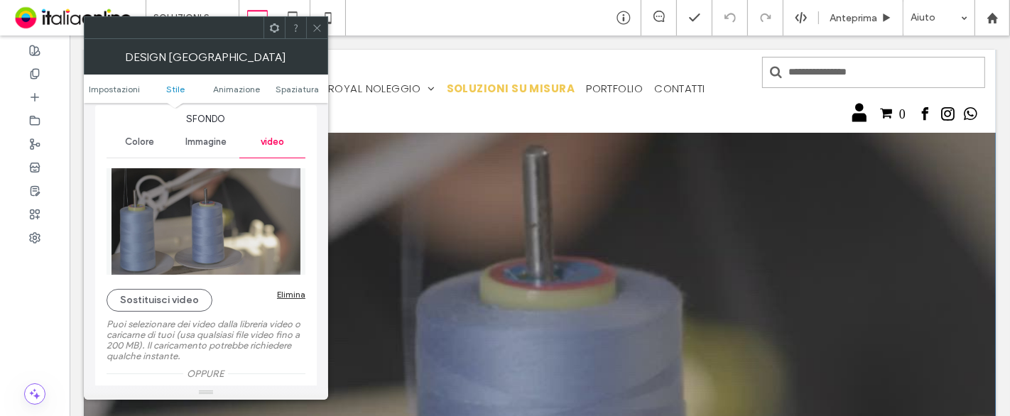
click at [312, 31] on icon at bounding box center [317, 28] width 11 height 11
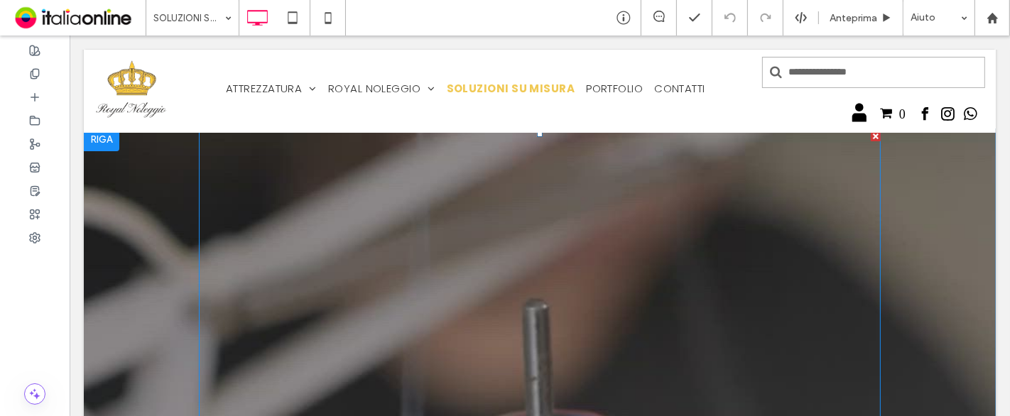
scroll to position [0, 0]
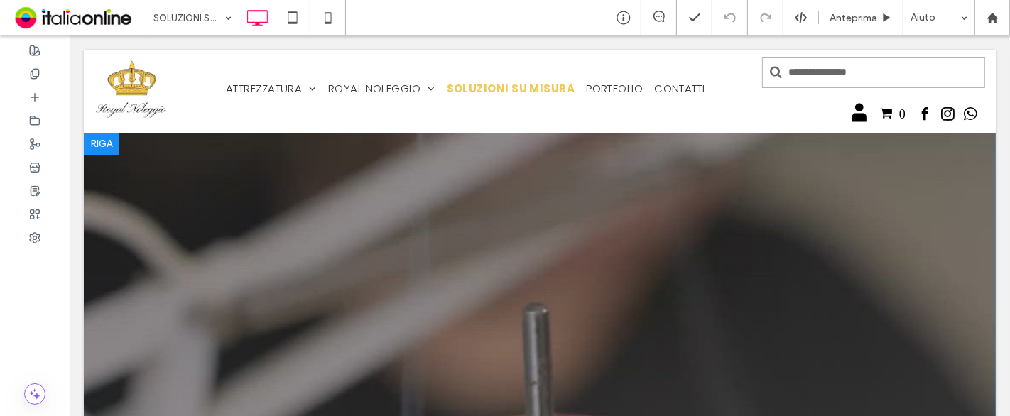
click at [111, 143] on div at bounding box center [100, 144] width 35 height 23
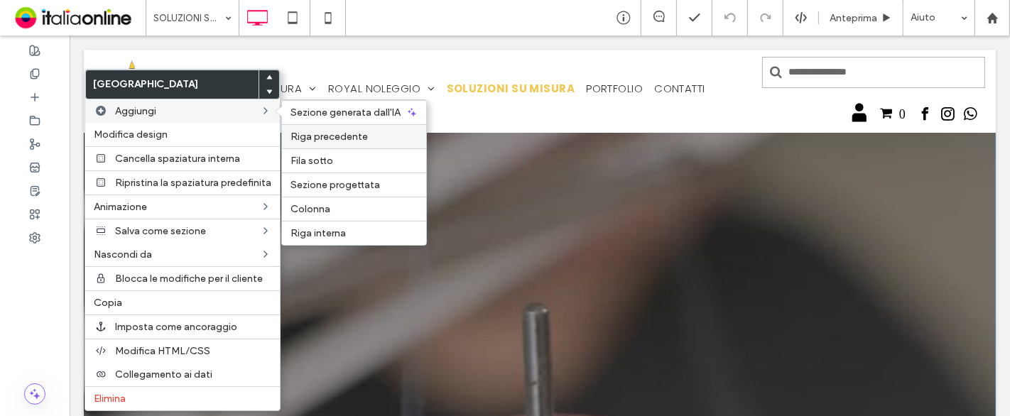
click at [324, 124] on div "Riga precedente" at bounding box center [354, 136] width 144 height 24
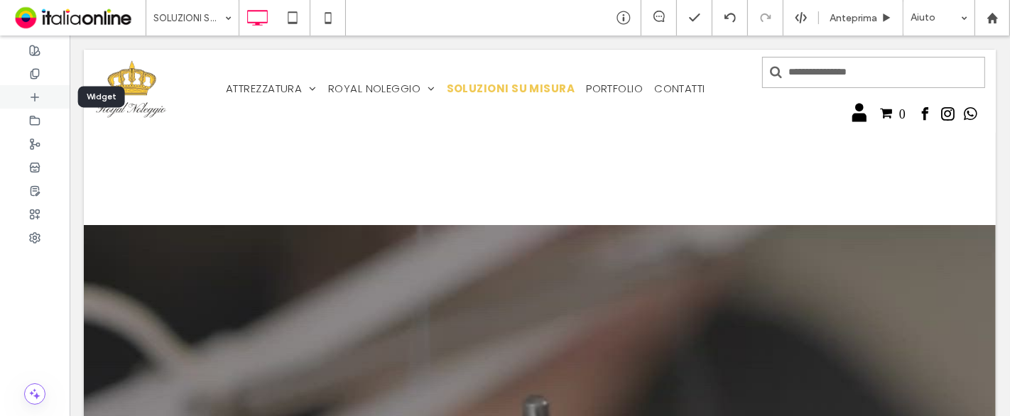
click at [45, 98] on div at bounding box center [35, 96] width 70 height 23
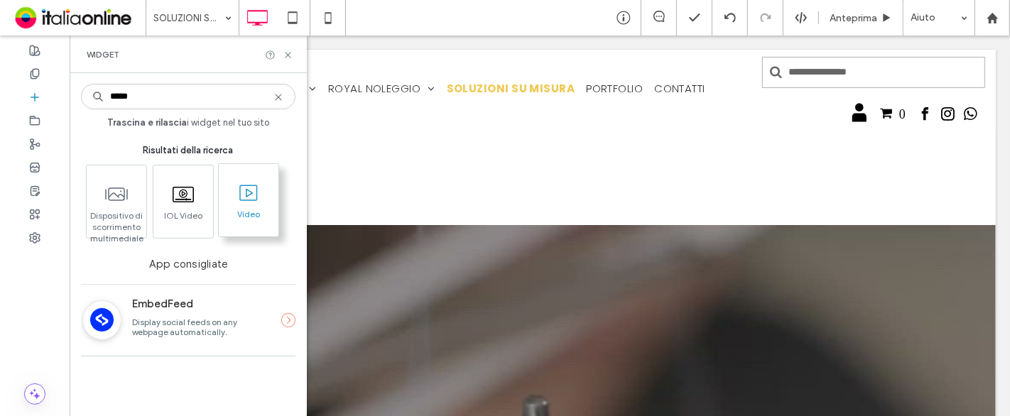
type input "*****"
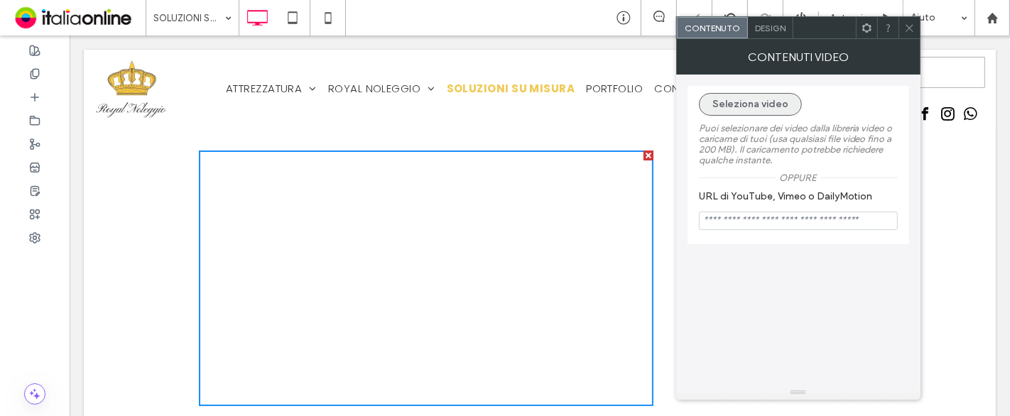
click at [775, 103] on button "Seleziona video" at bounding box center [750, 104] width 103 height 23
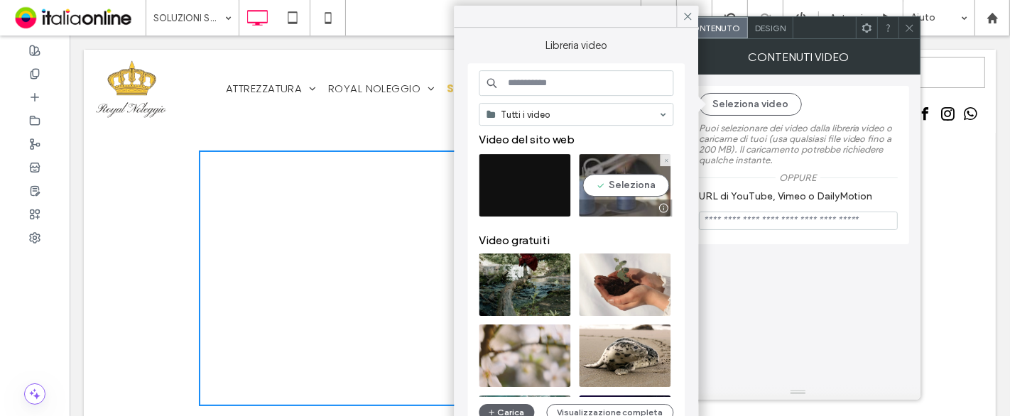
click at [628, 172] on video at bounding box center [625, 185] width 92 height 62
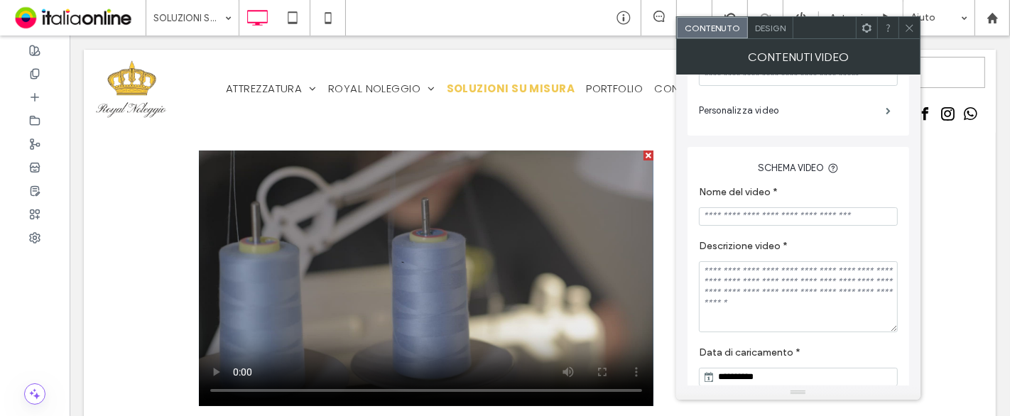
scroll to position [290, 0]
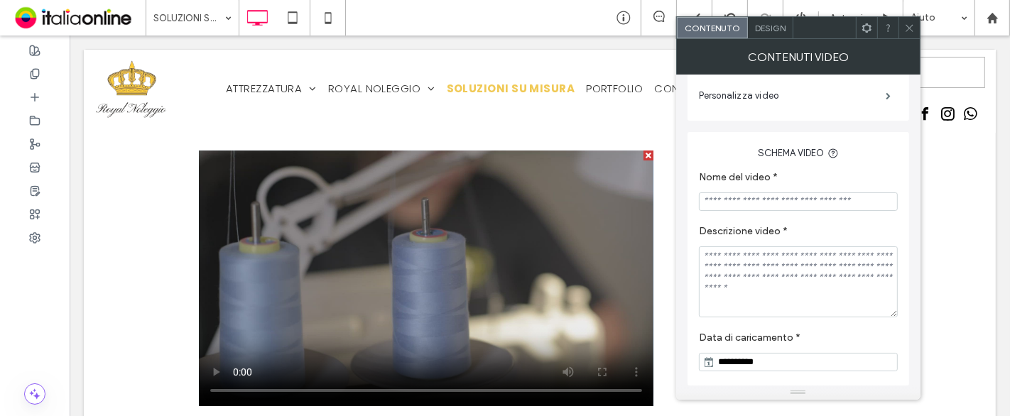
click at [775, 30] on span "Design" at bounding box center [770, 28] width 31 height 11
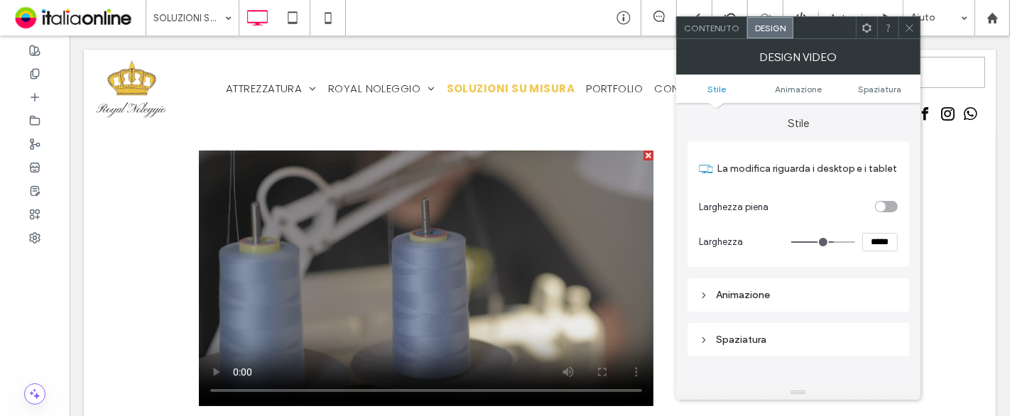
click at [727, 30] on span "Contenuto" at bounding box center [711, 28] width 55 height 11
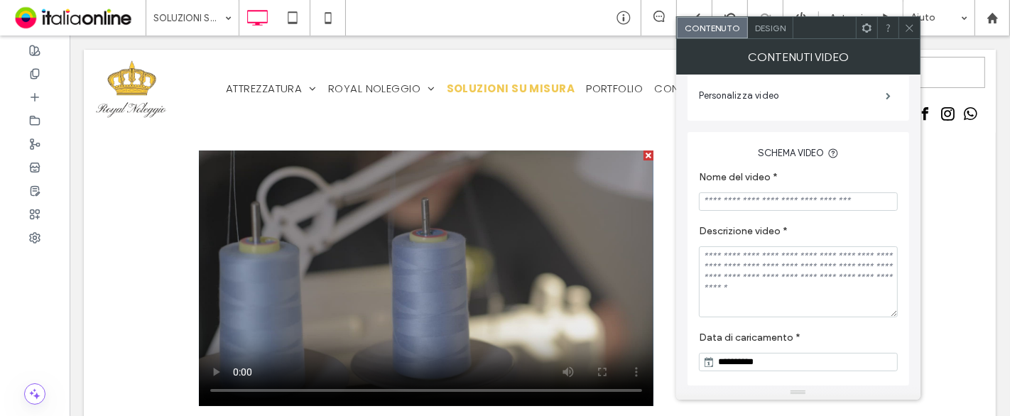
scroll to position [132, 0]
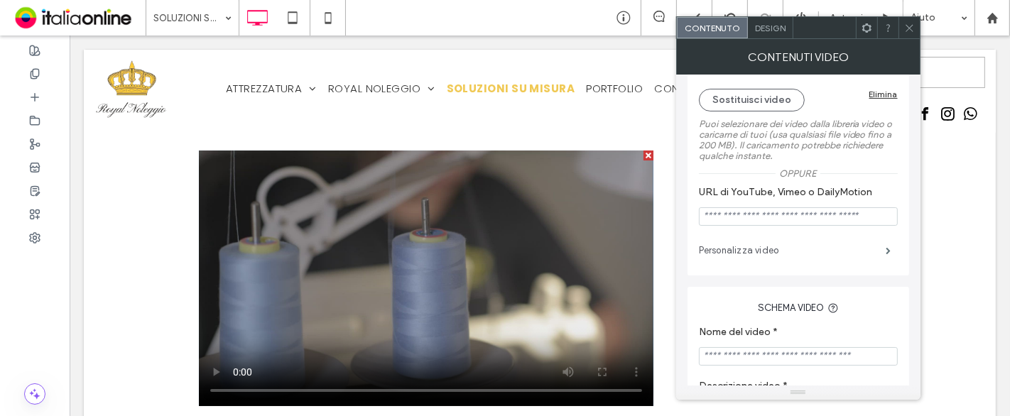
click at [821, 252] on label "Personalizza video" at bounding box center [792, 250] width 187 height 28
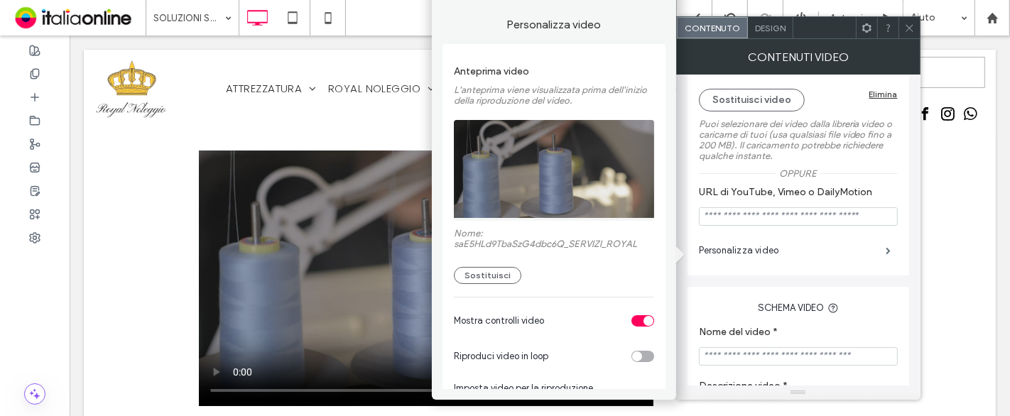
click at [643, 322] on div "toggle" at bounding box center [648, 321] width 10 height 10
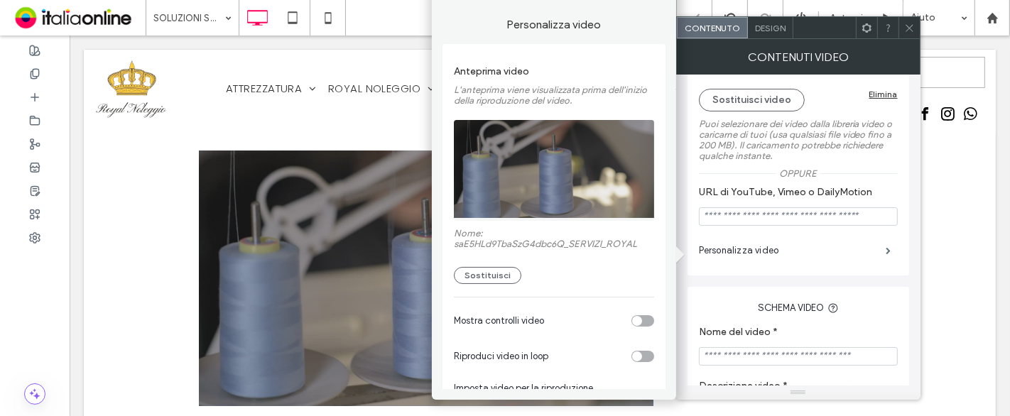
click at [904, 25] on icon at bounding box center [909, 28] width 11 height 11
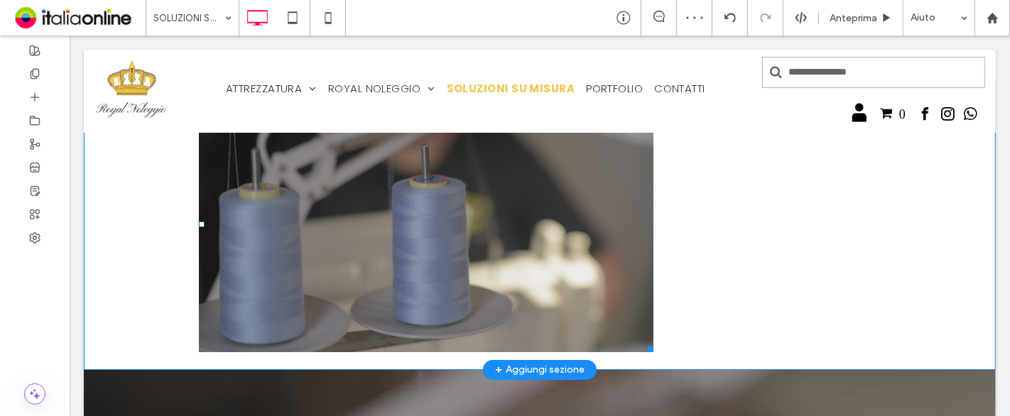
scroll to position [79, 0]
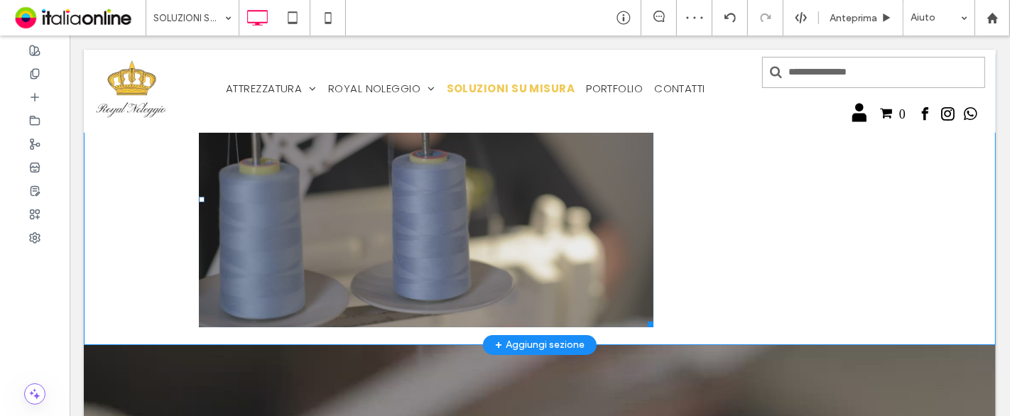
drag, startPoint x: 623, startPoint y: 231, endPoint x: 632, endPoint y: 224, distance: 10.6
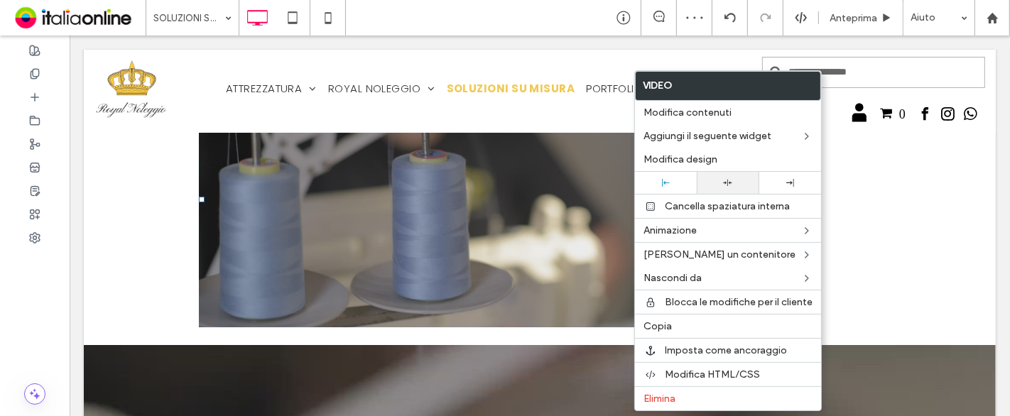
click at [738, 178] on div at bounding box center [728, 182] width 48 height 9
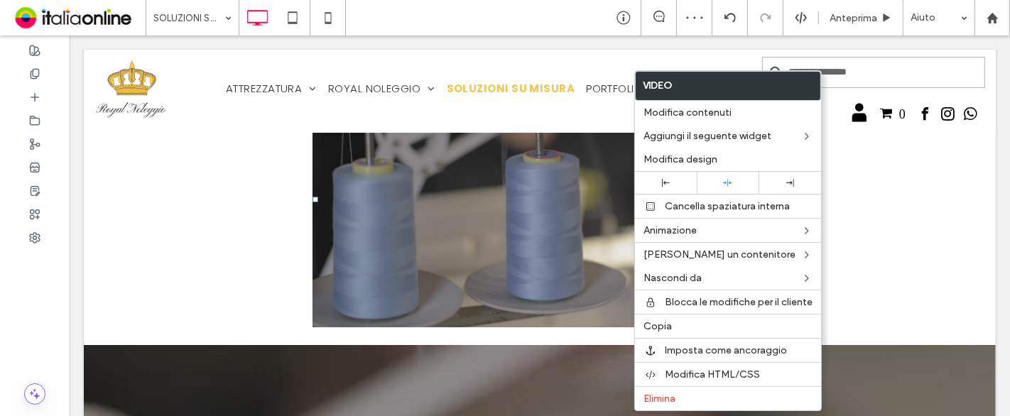
click at [257, 225] on div "Click To Paste Click To Paste" at bounding box center [539, 200] width 682 height 270
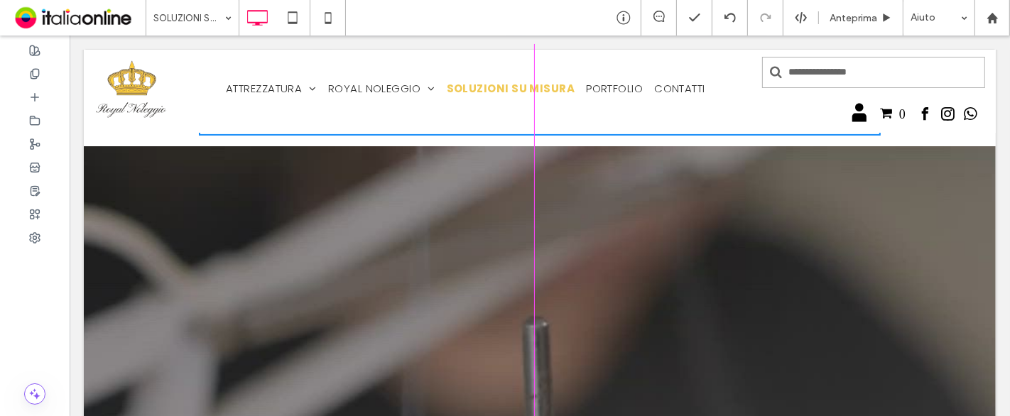
drag, startPoint x: 750, startPoint y: 320, endPoint x: 1025, endPoint y: 430, distance: 296.4
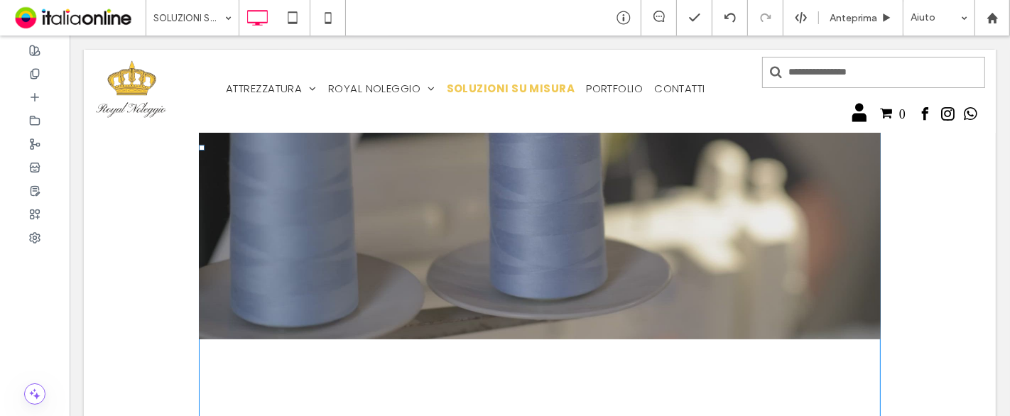
scroll to position [320, 0]
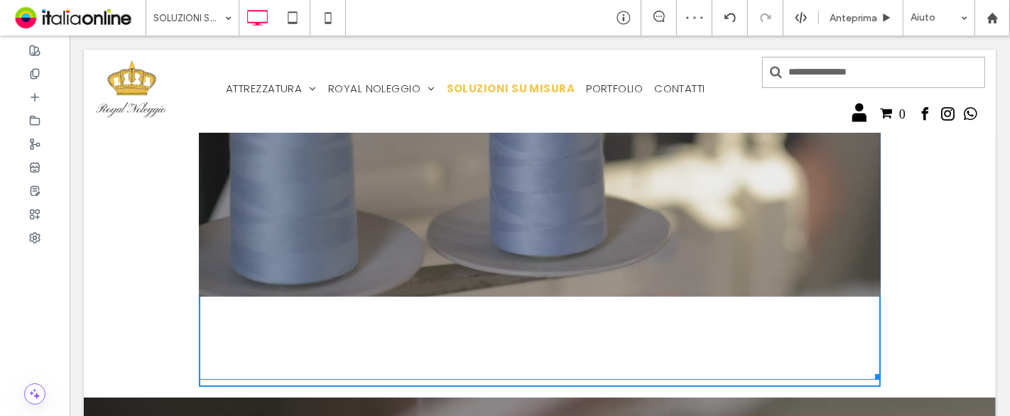
drag, startPoint x: 868, startPoint y: 376, endPoint x: 930, endPoint y: 212, distance: 174.8
click at [930, 212] on div "Click To Paste Click To Paste W:959.977 H:543.97 Riga + Aggiungi sezione" at bounding box center [539, 105] width 912 height 585
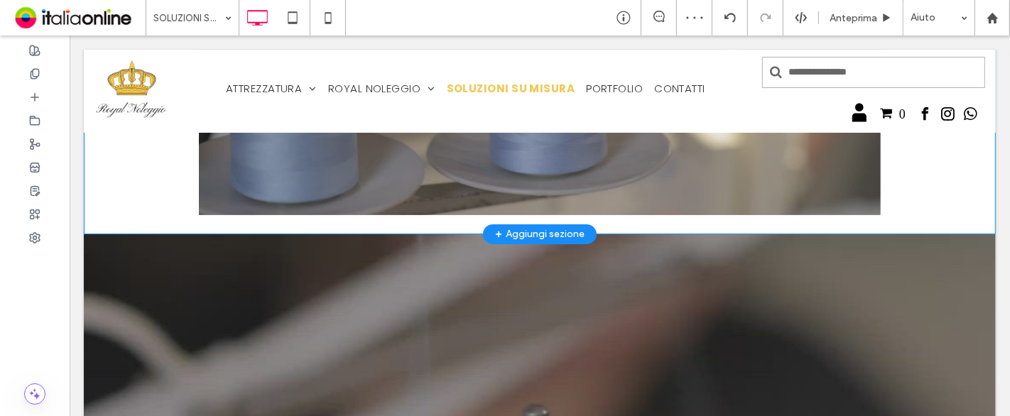
click at [750, 218] on div "Click To Paste Click To Paste" at bounding box center [539, 23] width 682 height 400
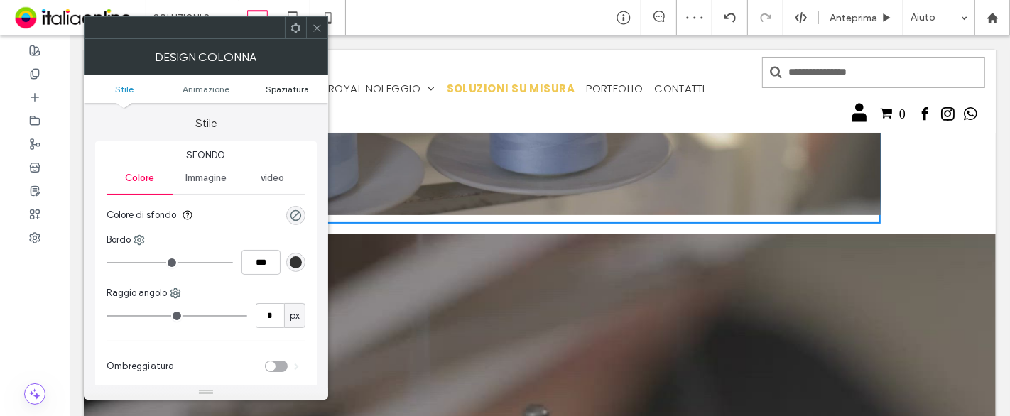
click at [286, 90] on span "Spaziatura" at bounding box center [287, 89] width 43 height 11
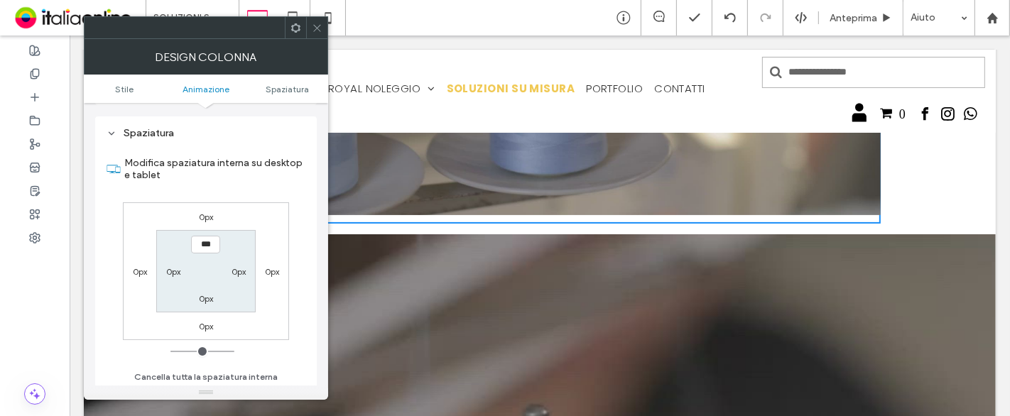
scroll to position [332, 0]
click at [328, 34] on div at bounding box center [327, 17] width 35 height 35
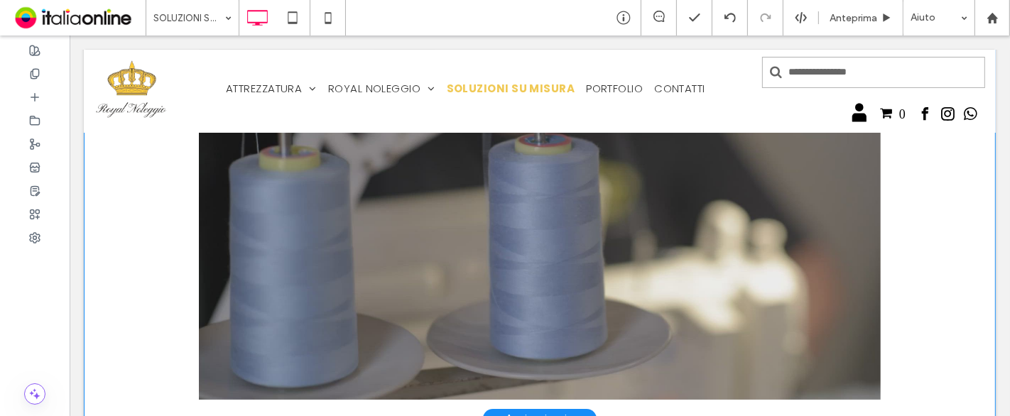
scroll to position [0, 0]
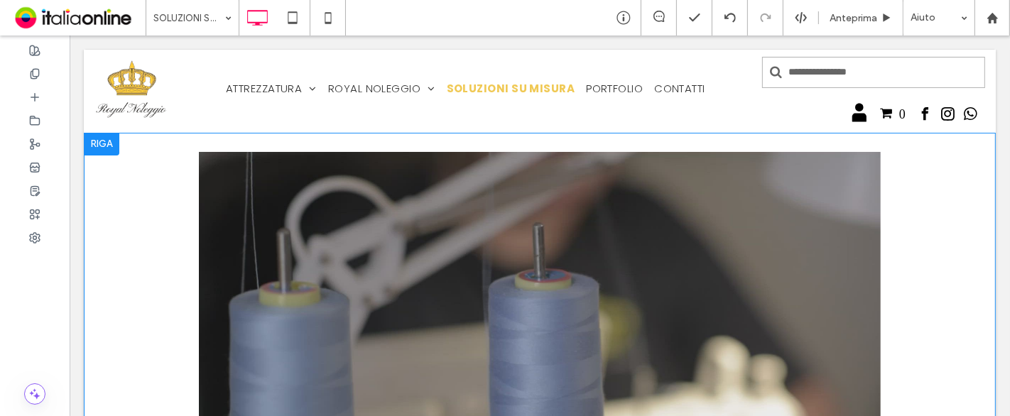
click at [951, 238] on div "Click To Paste Click To Paste Riga + Aggiungi sezione" at bounding box center [539, 344] width 912 height 422
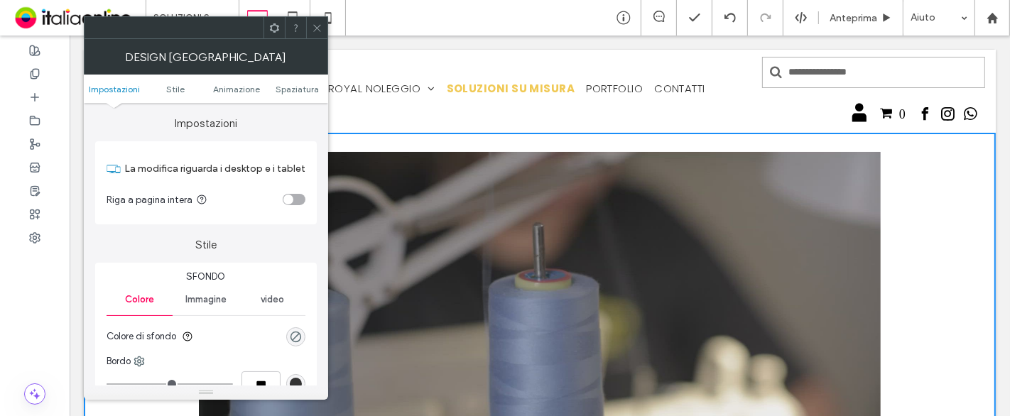
click at [300, 198] on div "toggle" at bounding box center [294, 199] width 23 height 11
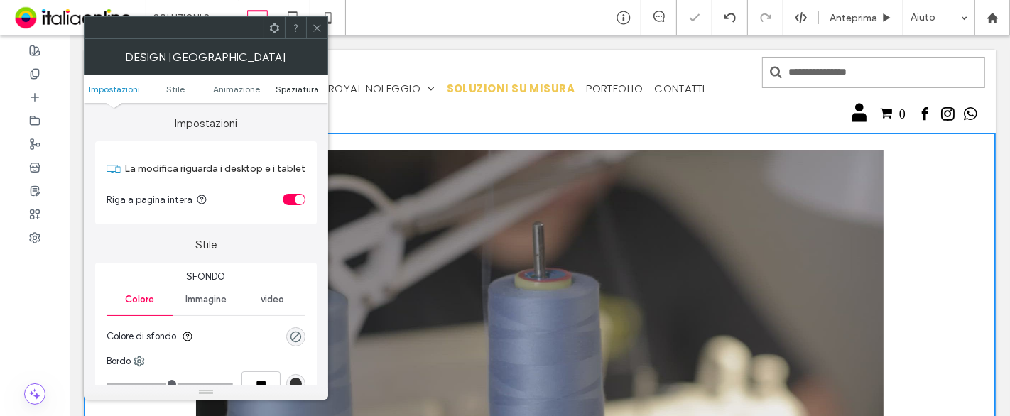
click at [278, 85] on span "Spaziatura" at bounding box center [296, 89] width 43 height 11
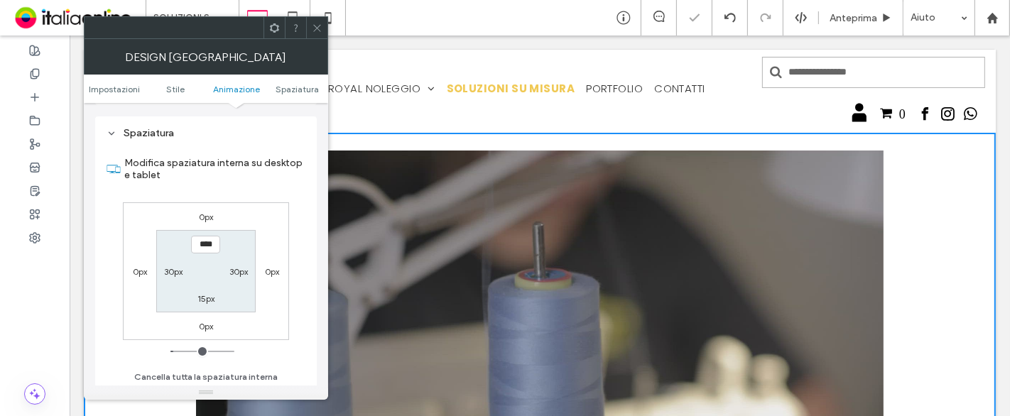
scroll to position [399, 0]
click at [239, 270] on label "30px" at bounding box center [238, 271] width 18 height 11
type input "**"
type input "*"
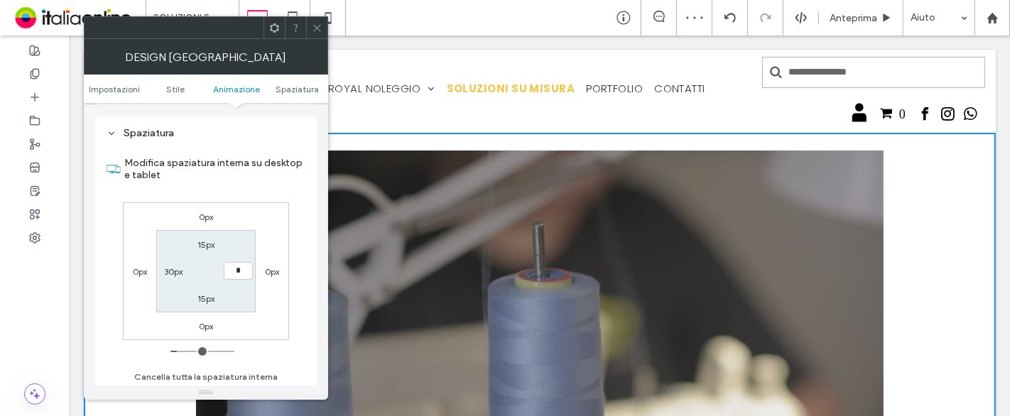
type input "***"
click at [207, 246] on label "15px" at bounding box center [205, 244] width 17 height 11
type input "**"
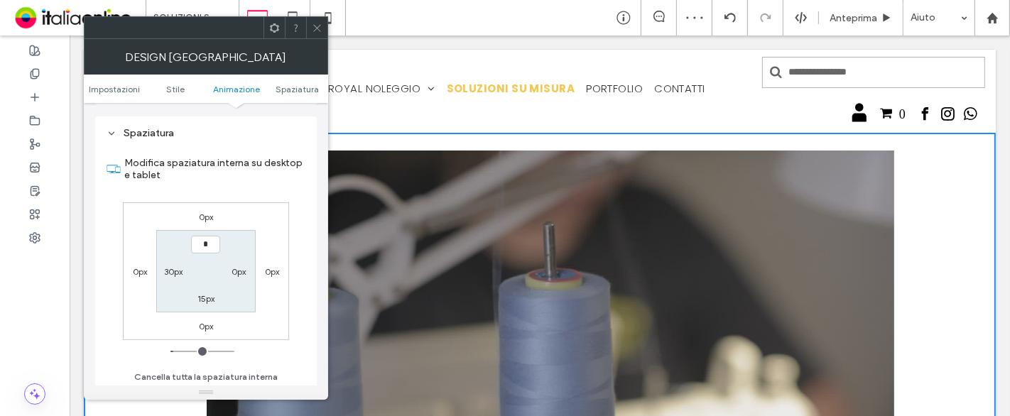
type input "*"
type input "***"
click at [204, 297] on label "15px" at bounding box center [205, 298] width 17 height 11
type input "**"
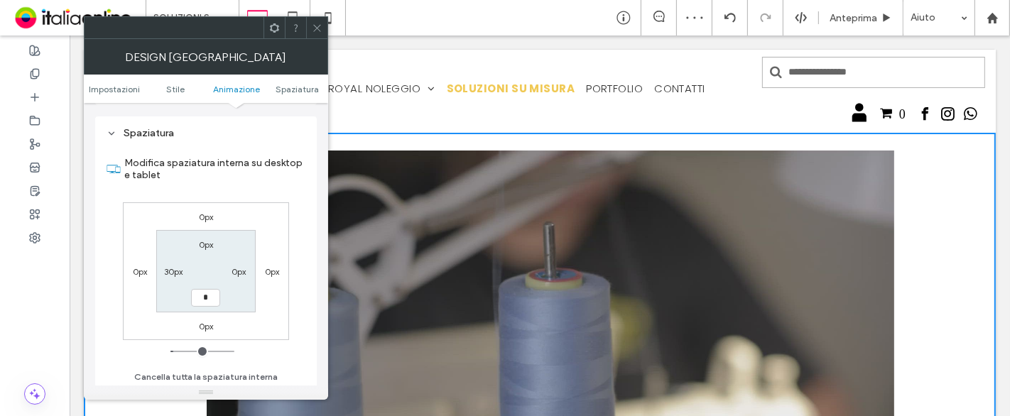
type input "*"
type input "***"
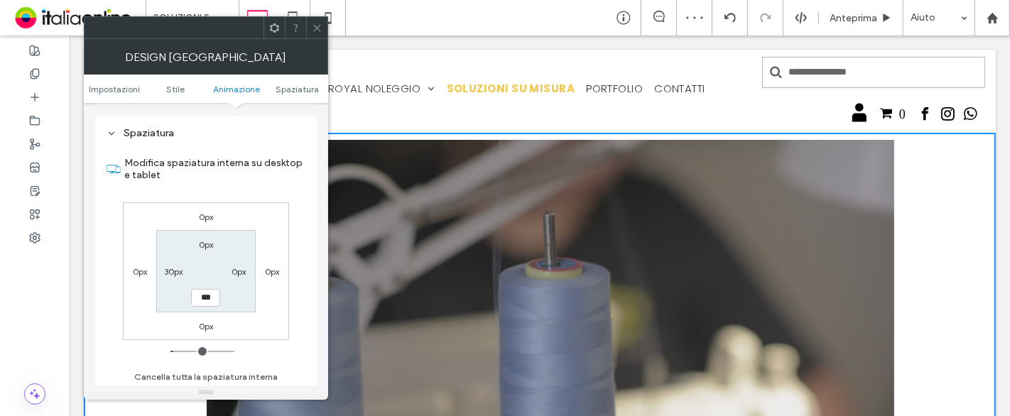
click at [174, 268] on label "30px" at bounding box center [173, 271] width 18 height 11
type input "**"
type input "*"
type input "***"
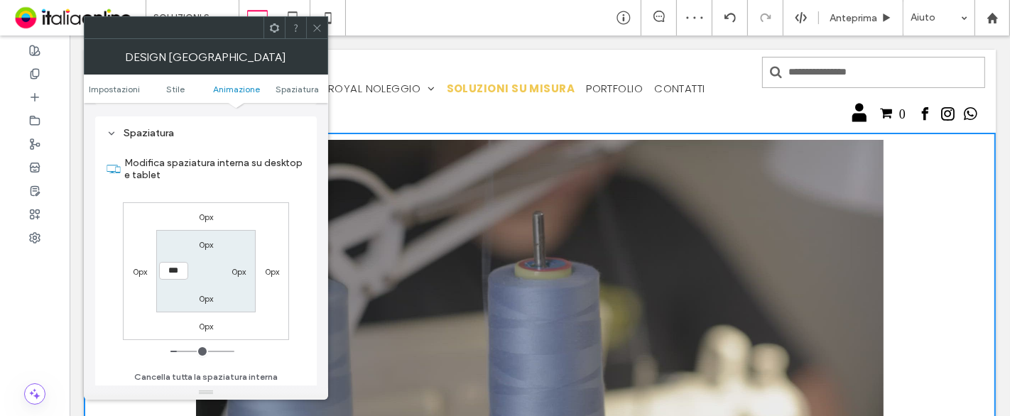
click at [197, 202] on div "0px 0px 0px 0px 0px 0px 0px ***" at bounding box center [206, 271] width 166 height 138
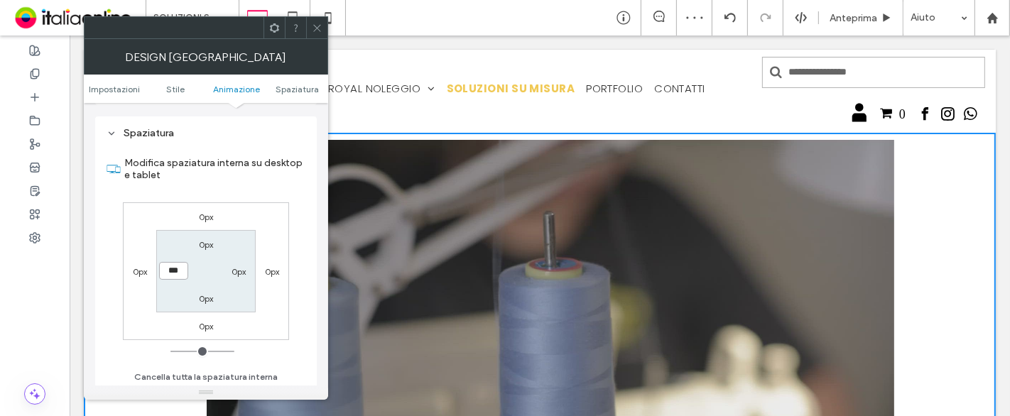
click at [176, 266] on input "***" at bounding box center [173, 271] width 29 height 18
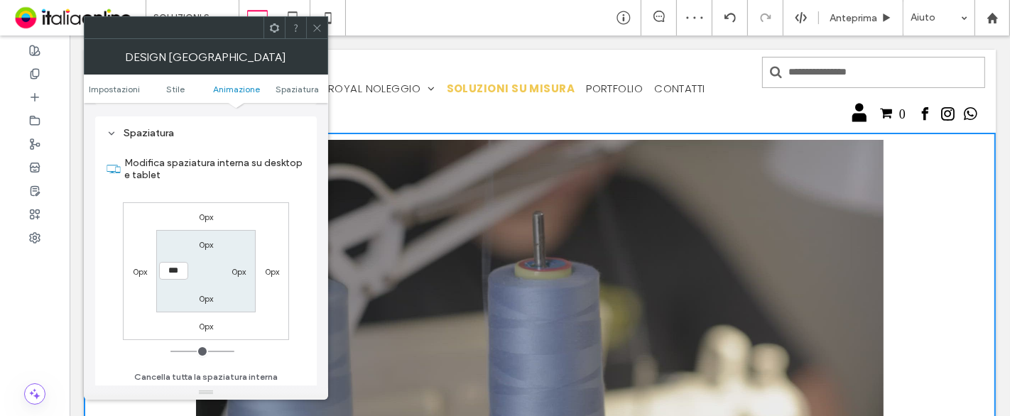
drag, startPoint x: 313, startPoint y: 28, endPoint x: 318, endPoint y: 33, distance: 7.5
click at [313, 28] on icon at bounding box center [317, 28] width 11 height 11
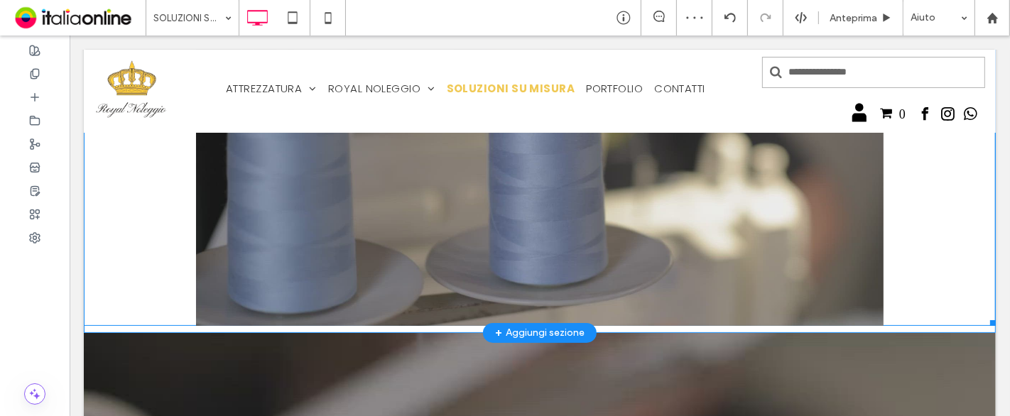
scroll to position [236, 0]
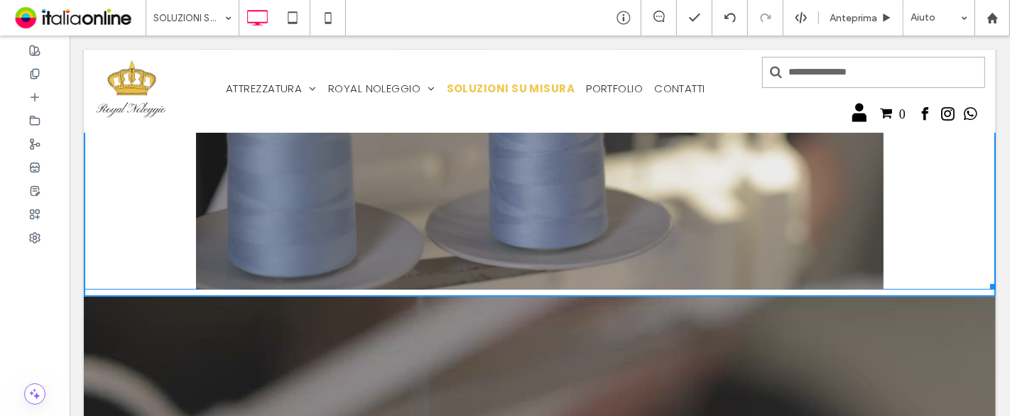
drag, startPoint x: 977, startPoint y: 283, endPoint x: 1088, endPoint y: 408, distance: 167.4
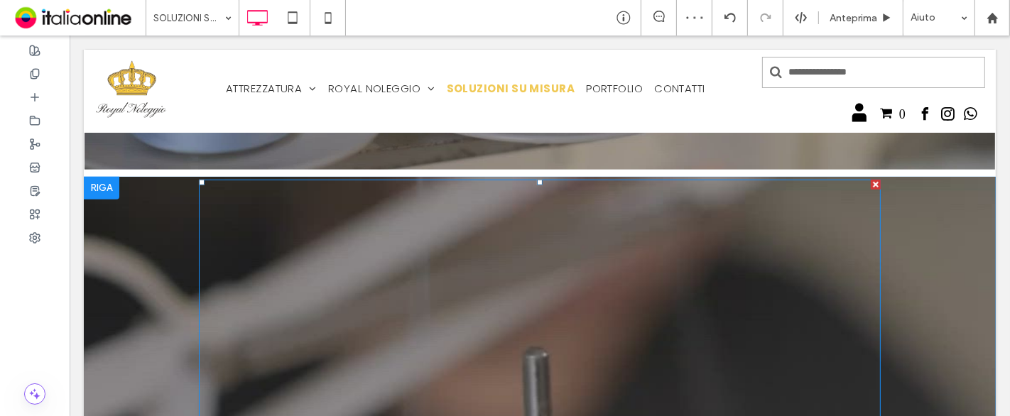
scroll to position [394, 0]
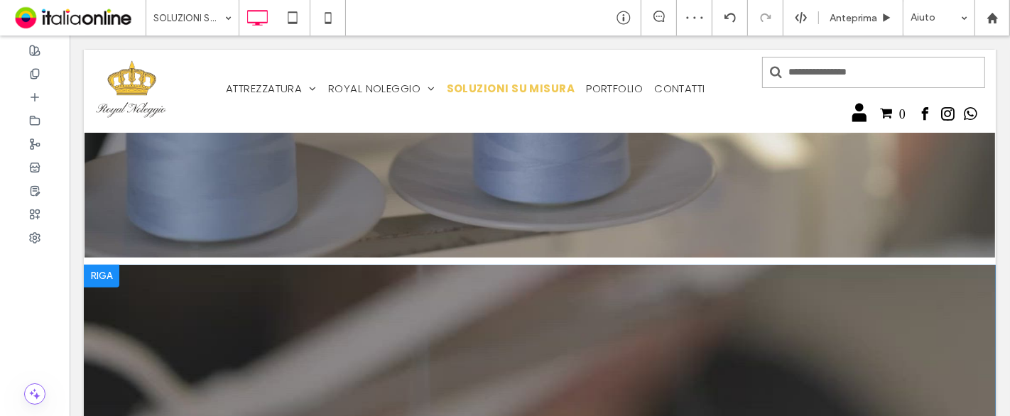
click at [102, 276] on div at bounding box center [100, 276] width 35 height 23
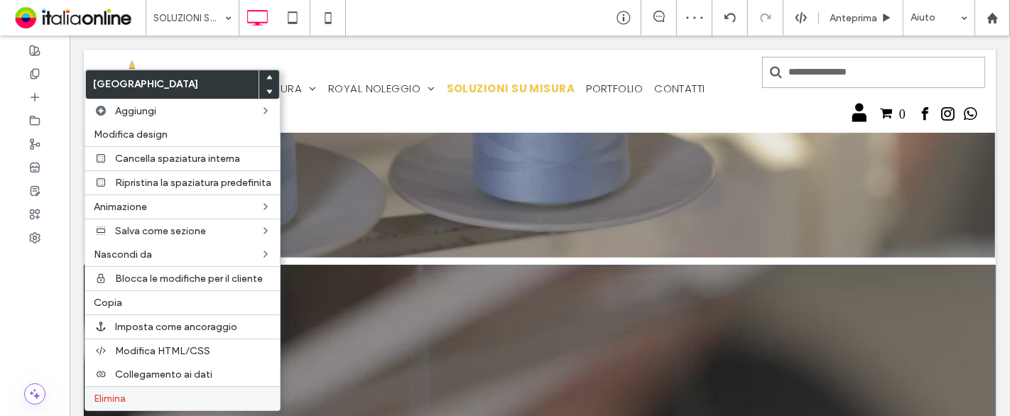
click at [130, 400] on label "Elimina" at bounding box center [182, 399] width 177 height 12
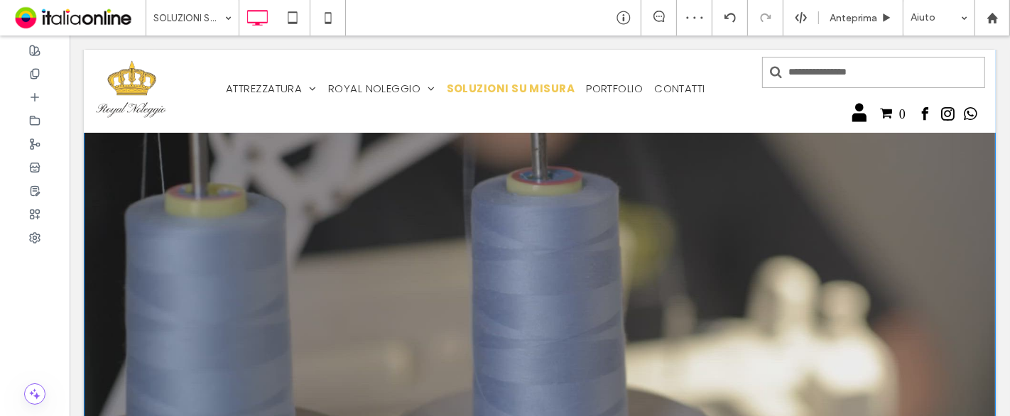
scroll to position [79, 0]
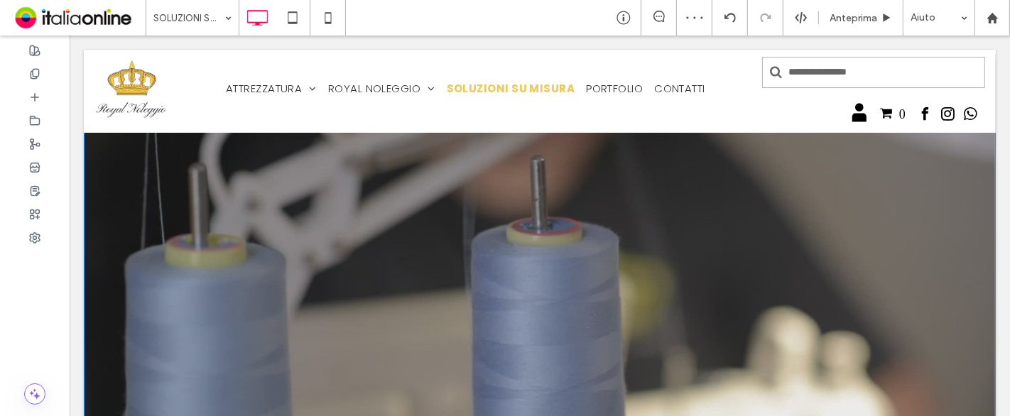
click at [290, 261] on span at bounding box center [539, 317] width 912 height 512
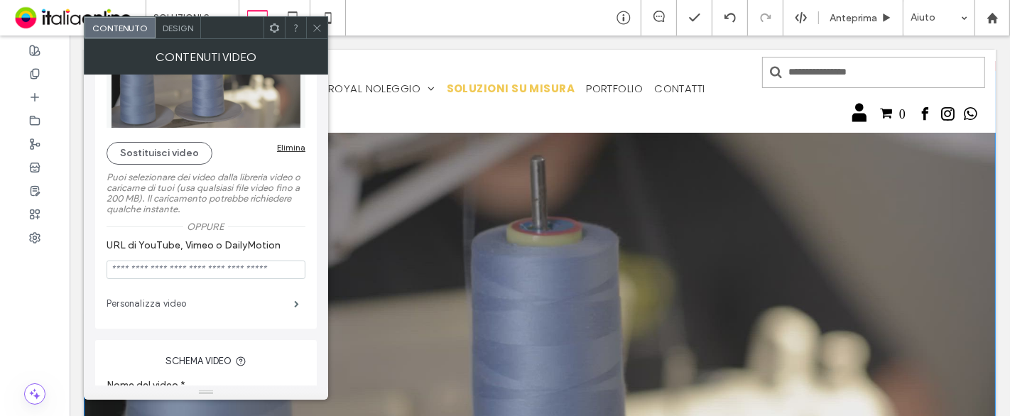
click at [214, 298] on label "Personalizza video" at bounding box center [199, 304] width 187 height 28
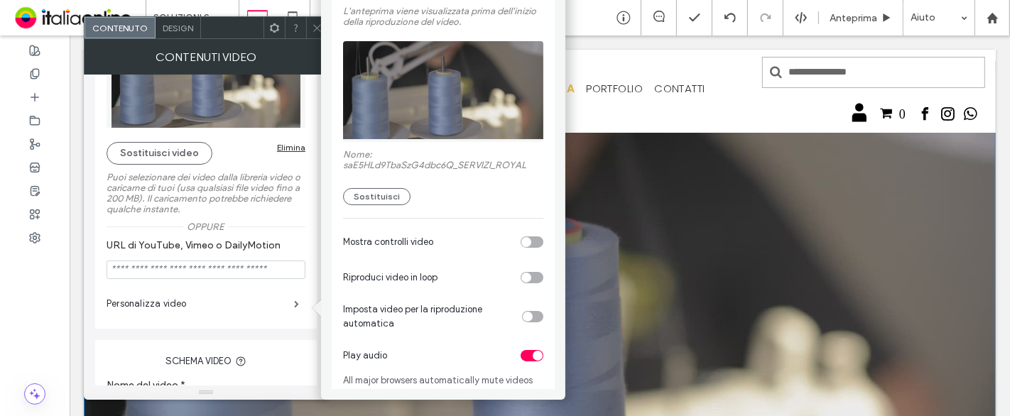
scroll to position [99, 0]
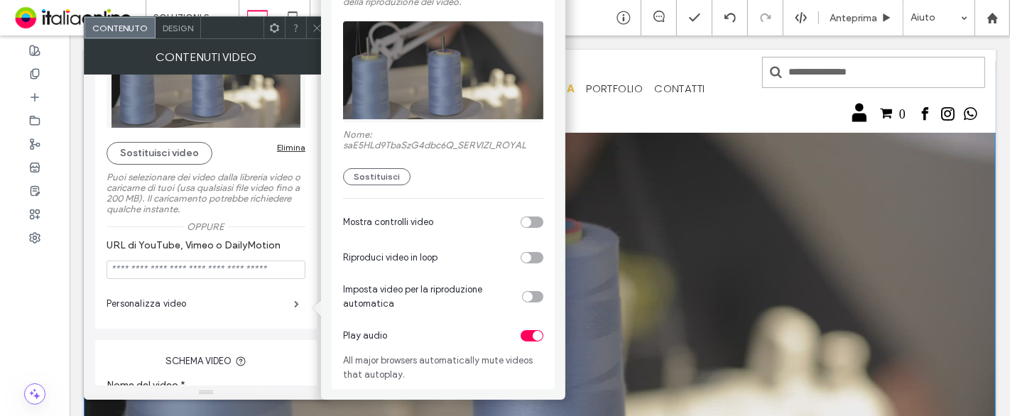
click at [527, 256] on div "toggle" at bounding box center [531, 257] width 23 height 11
click at [523, 293] on div "toggle" at bounding box center [528, 297] width 10 height 10
click at [317, 18] on span at bounding box center [317, 27] width 11 height 21
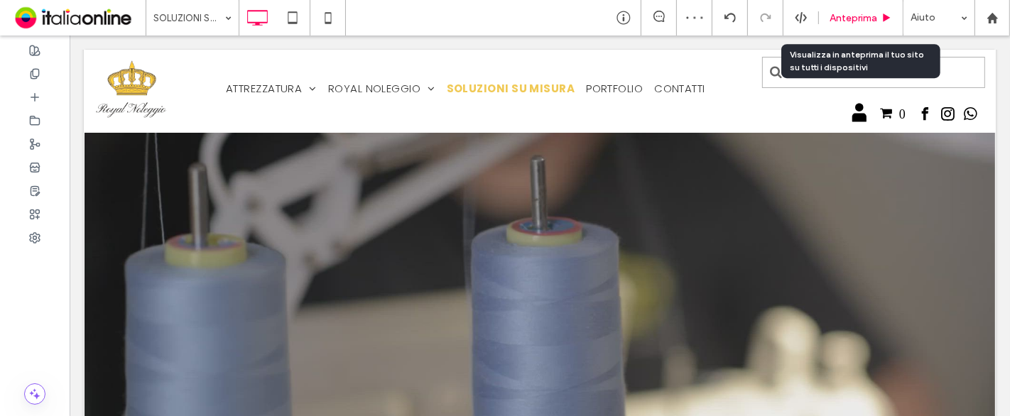
click at [860, 13] on span "Anteprima" at bounding box center [853, 18] width 48 height 12
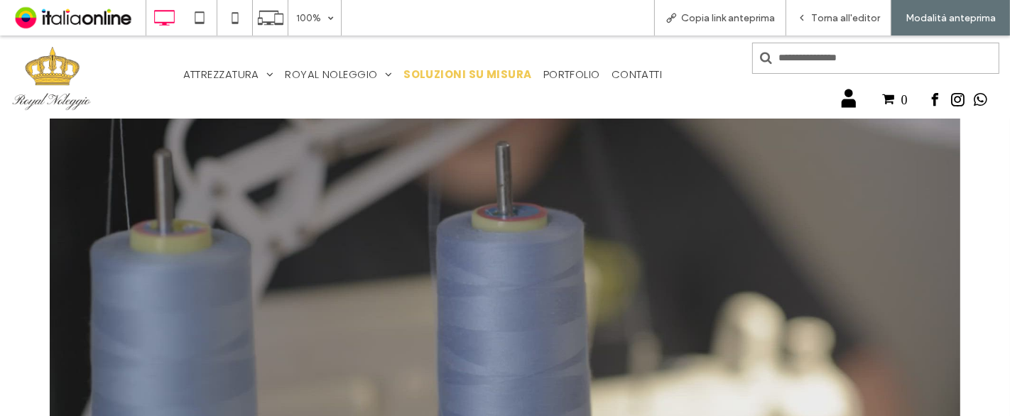
click at [469, 74] on span "SOLUZIONI SU MISURA" at bounding box center [467, 74] width 128 height 16
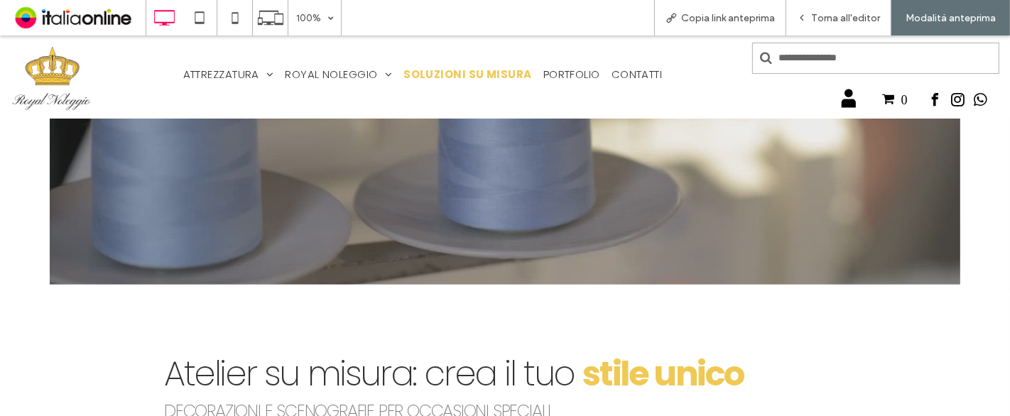
scroll to position [394, 0]
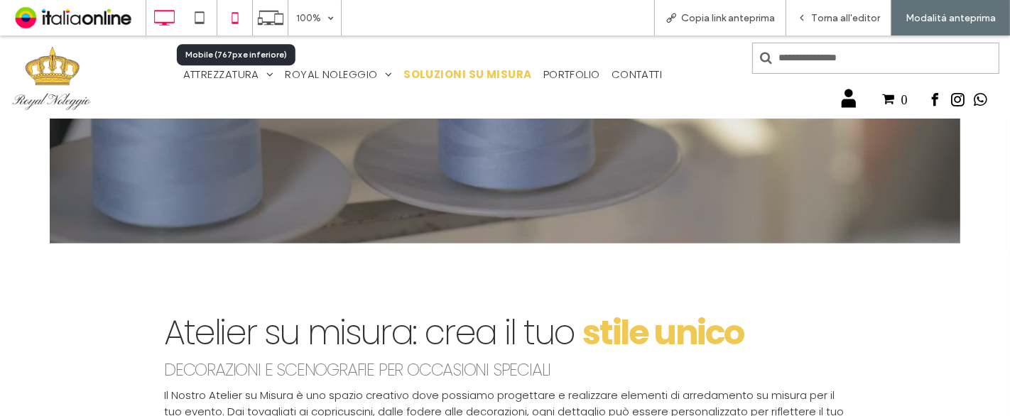
click at [232, 26] on icon at bounding box center [235, 18] width 28 height 28
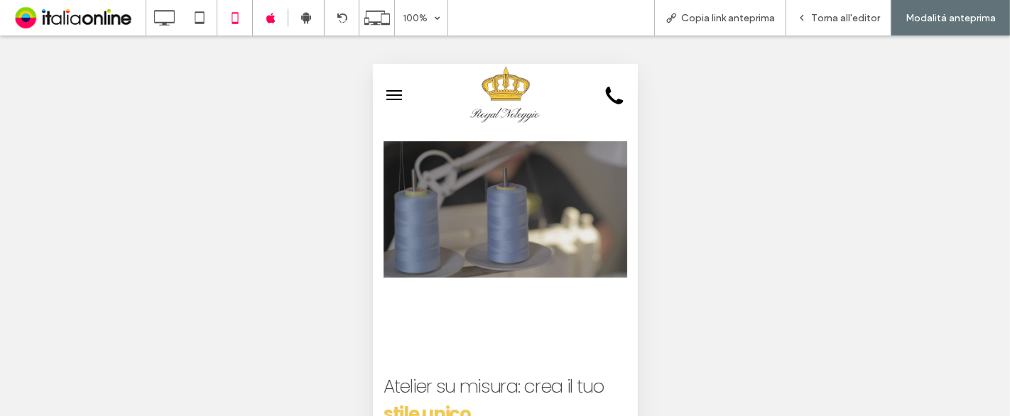
scroll to position [0, 0]
click at [212, 16] on icon at bounding box center [199, 18] width 28 height 28
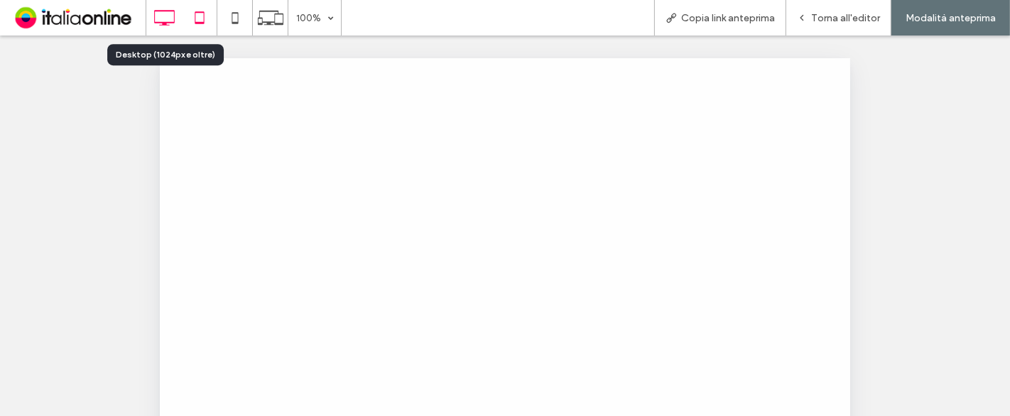
click at [162, 23] on use at bounding box center [164, 18] width 21 height 16
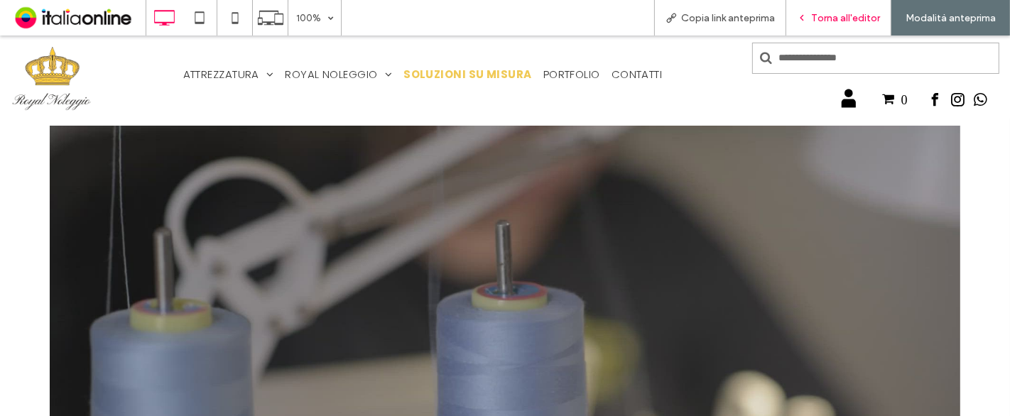
click at [848, 23] on span "Torna all'editor" at bounding box center [845, 18] width 69 height 12
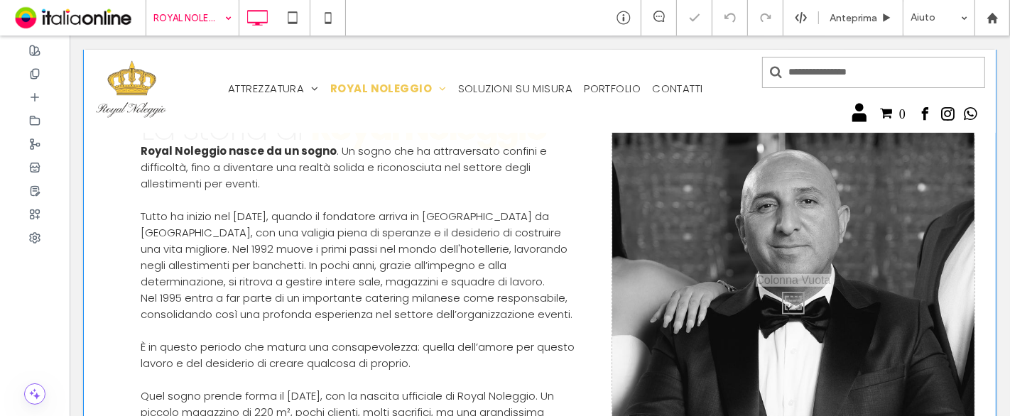
scroll to position [868, 0]
click at [696, 214] on div "Click To Paste" at bounding box center [792, 298] width 362 height 584
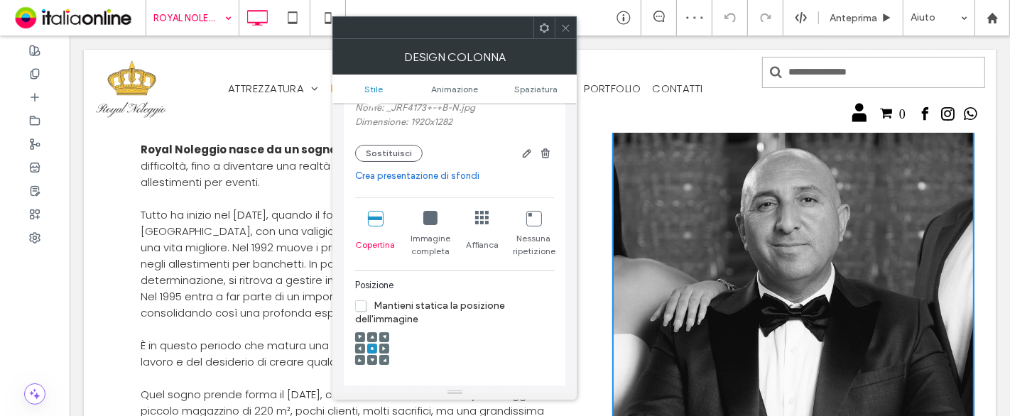
scroll to position [236, 0]
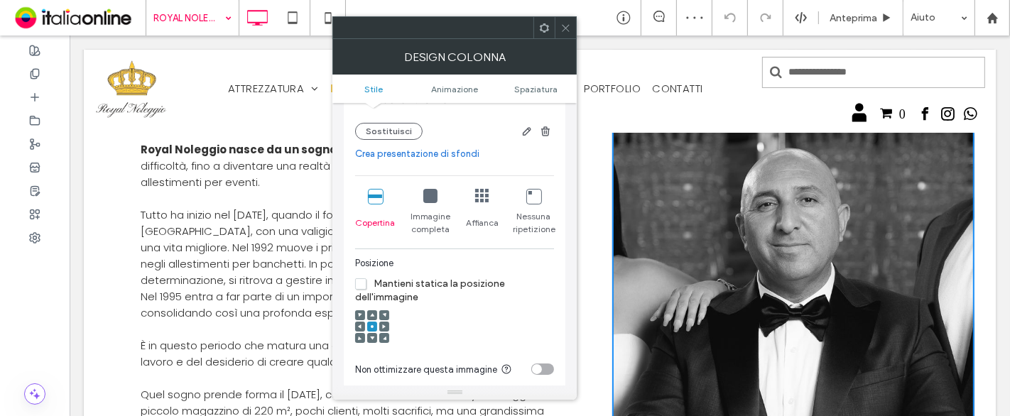
click at [423, 196] on icon at bounding box center [430, 196] width 14 height 14
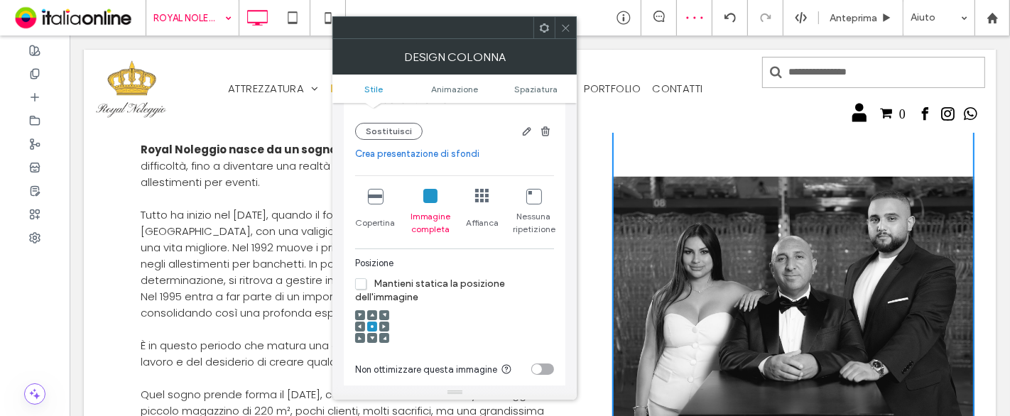
drag, startPoint x: 563, startPoint y: 29, endPoint x: 700, endPoint y: 26, distance: 137.0
click at [563, 29] on icon at bounding box center [565, 28] width 11 height 11
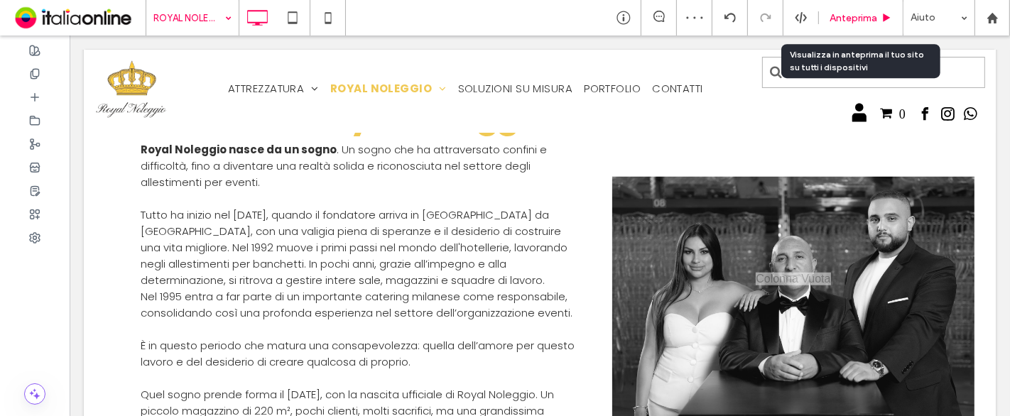
click at [853, 12] on span "Anteprima" at bounding box center [853, 18] width 48 height 12
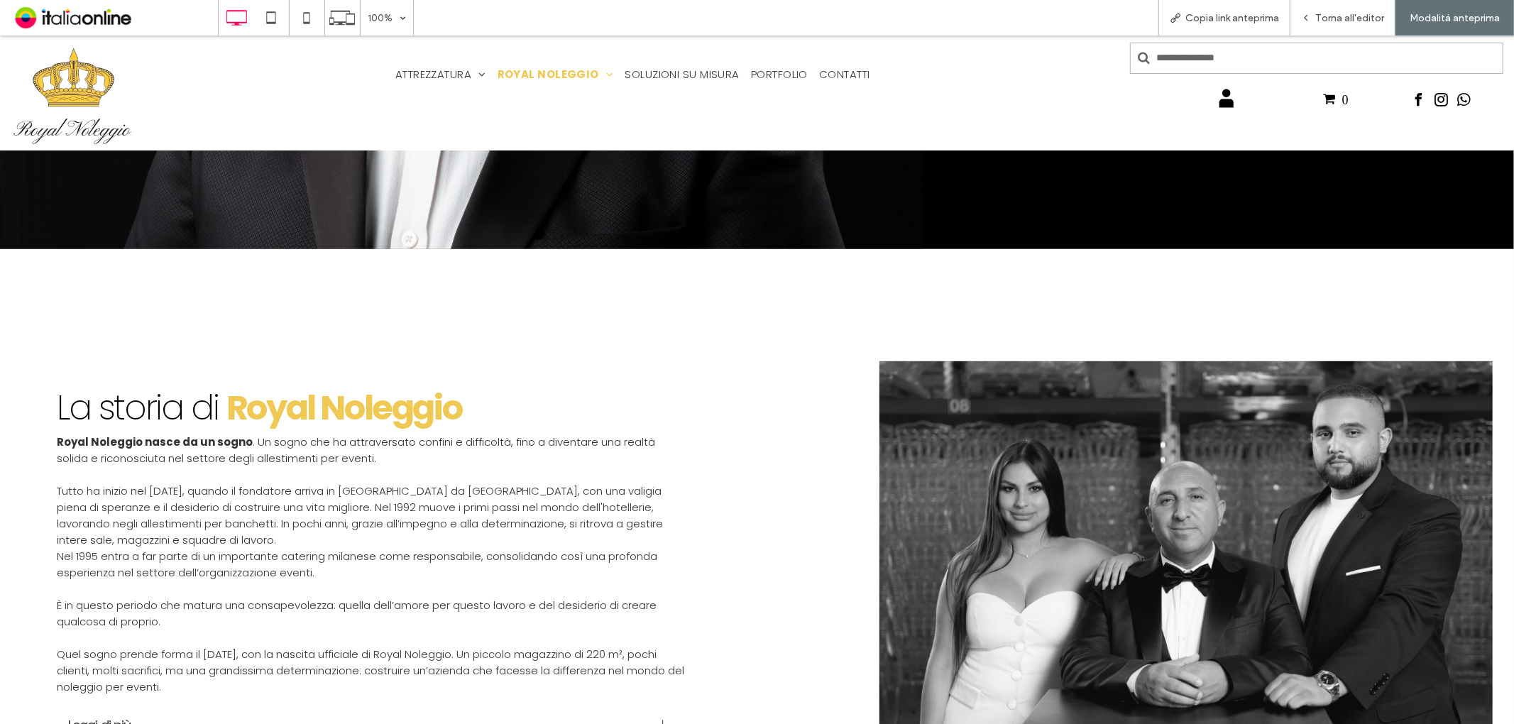
scroll to position [552, 0]
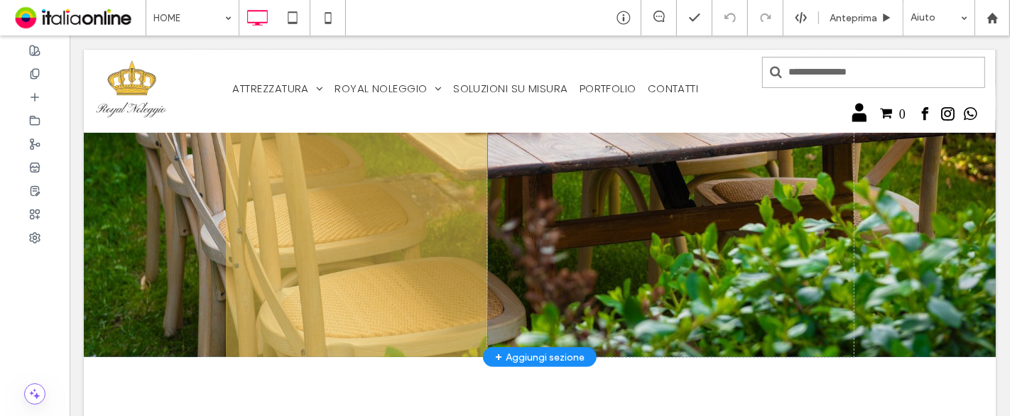
scroll to position [473, 0]
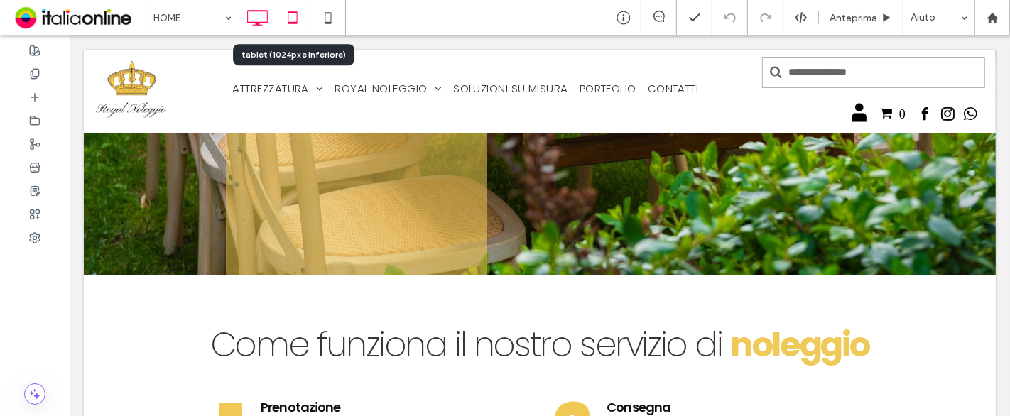
click at [285, 18] on icon at bounding box center [292, 18] width 28 height 28
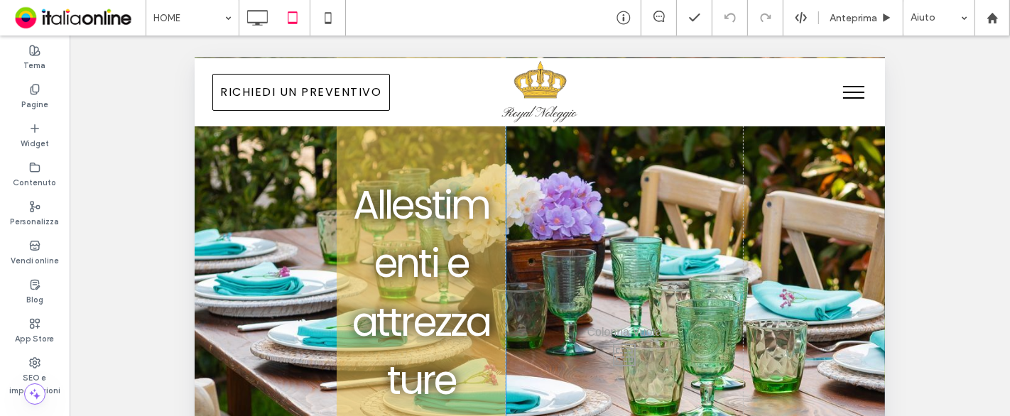
scroll to position [158, 0]
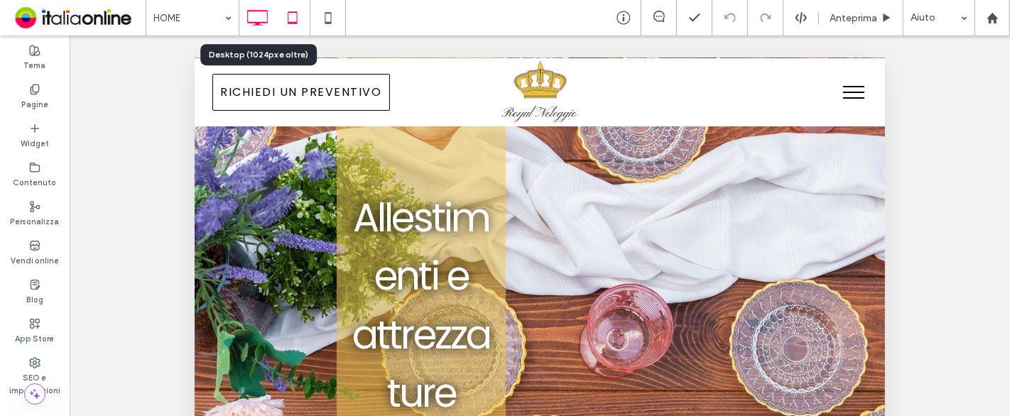
click at [249, 13] on icon at bounding box center [257, 18] width 28 height 28
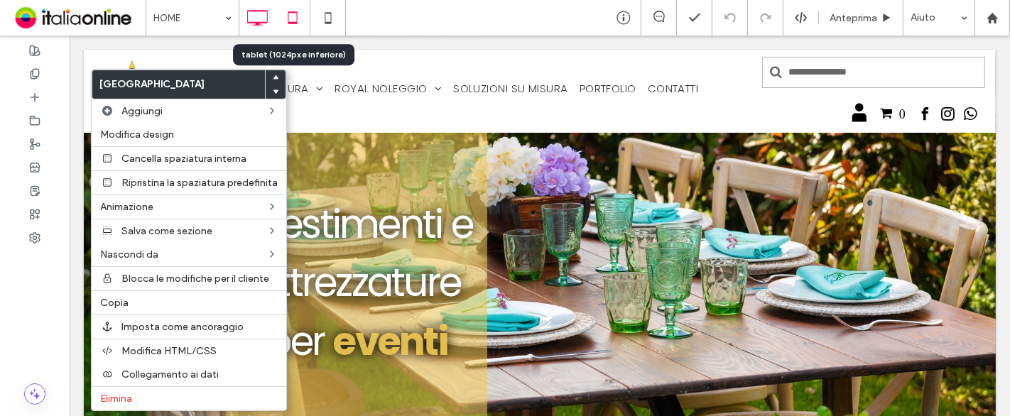
click at [290, 21] on use at bounding box center [292, 17] width 9 height 12
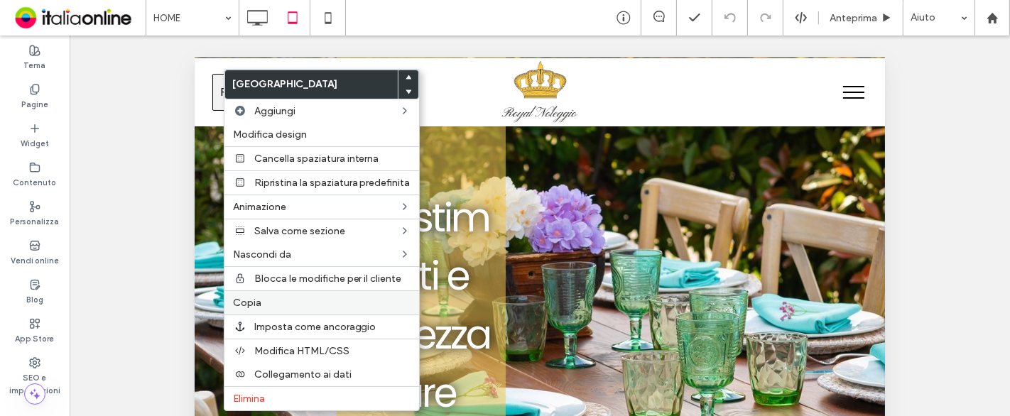
click at [266, 300] on label "Copia" at bounding box center [321, 303] width 177 height 12
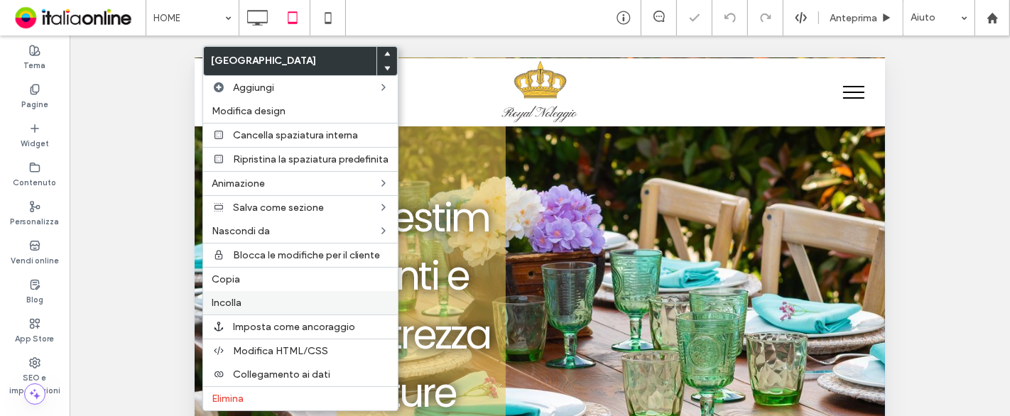
click at [250, 299] on label "Incolla" at bounding box center [300, 303] width 177 height 12
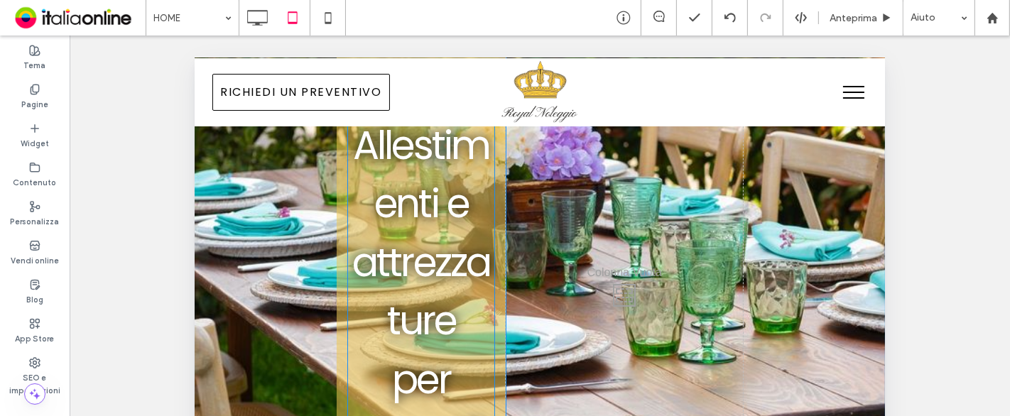
scroll to position [0, 0]
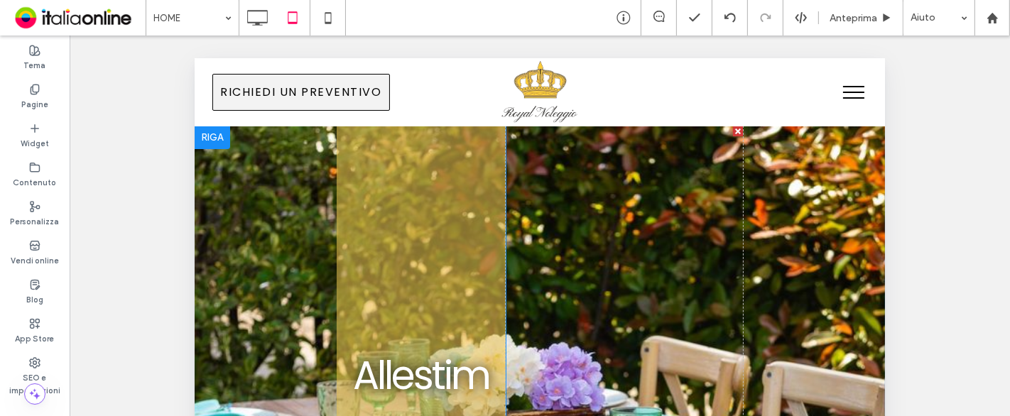
click at [211, 134] on div at bounding box center [211, 137] width 35 height 23
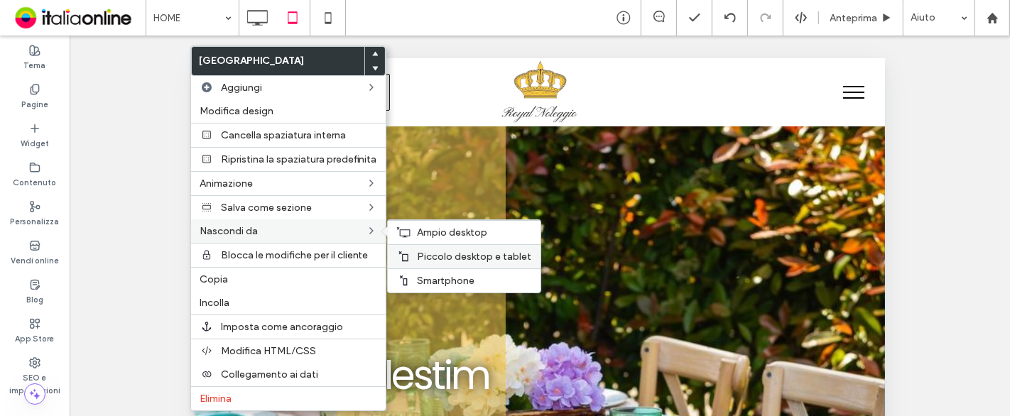
click at [458, 258] on span "Piccolo desktop e tablet" at bounding box center [474, 257] width 114 height 12
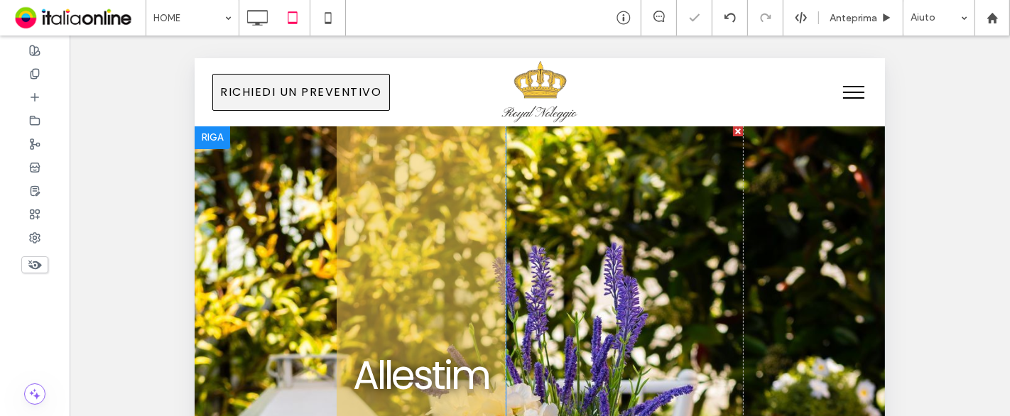
click at [212, 131] on div at bounding box center [211, 137] width 35 height 23
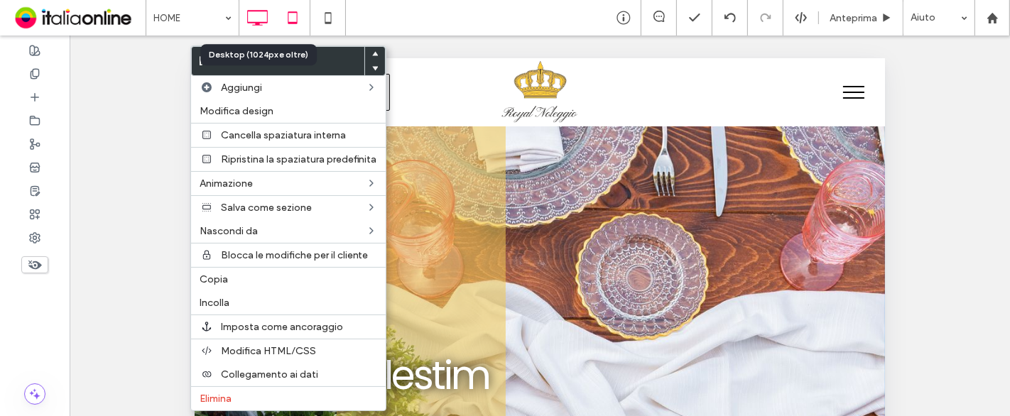
click at [255, 13] on icon at bounding box center [257, 18] width 28 height 28
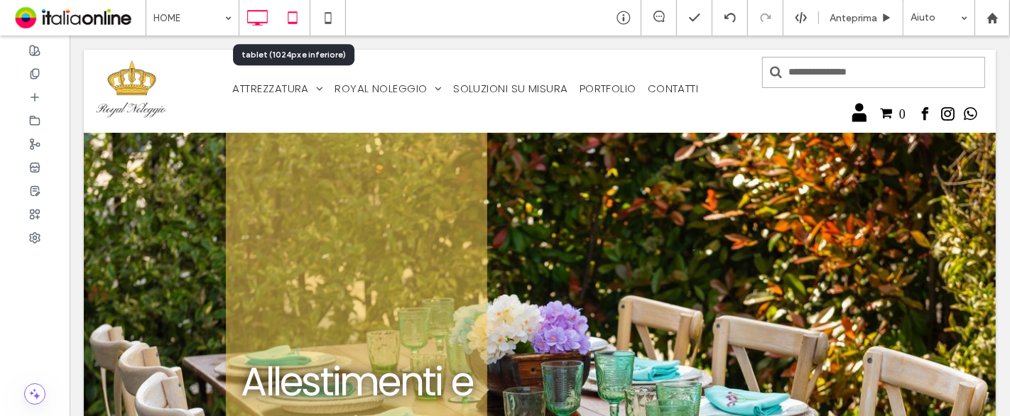
click at [288, 24] on icon at bounding box center [292, 18] width 28 height 28
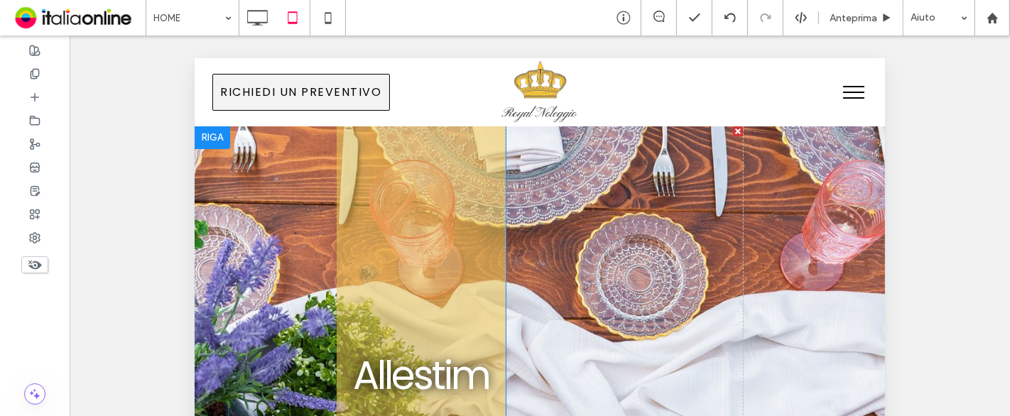
click at [215, 134] on div at bounding box center [211, 137] width 35 height 23
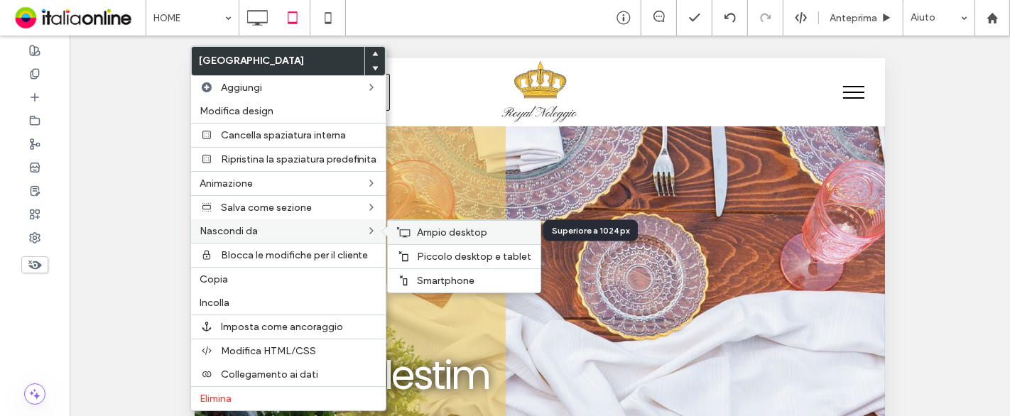
click at [470, 232] on span "Ampio desktop" at bounding box center [452, 232] width 70 height 12
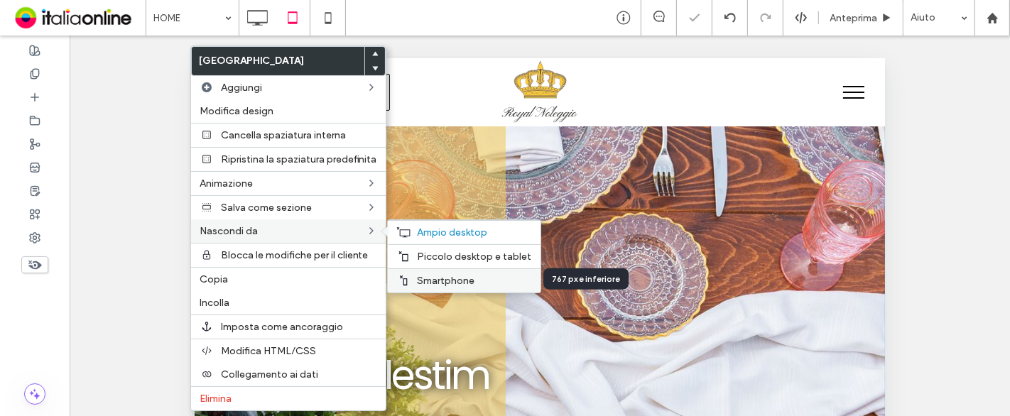
click at [484, 277] on label "Smartphone" at bounding box center [474, 281] width 114 height 12
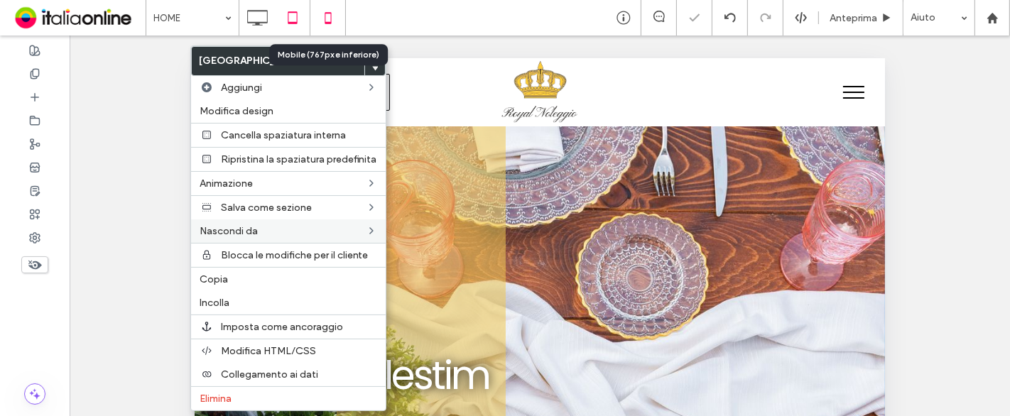
click at [320, 13] on icon at bounding box center [328, 18] width 28 height 28
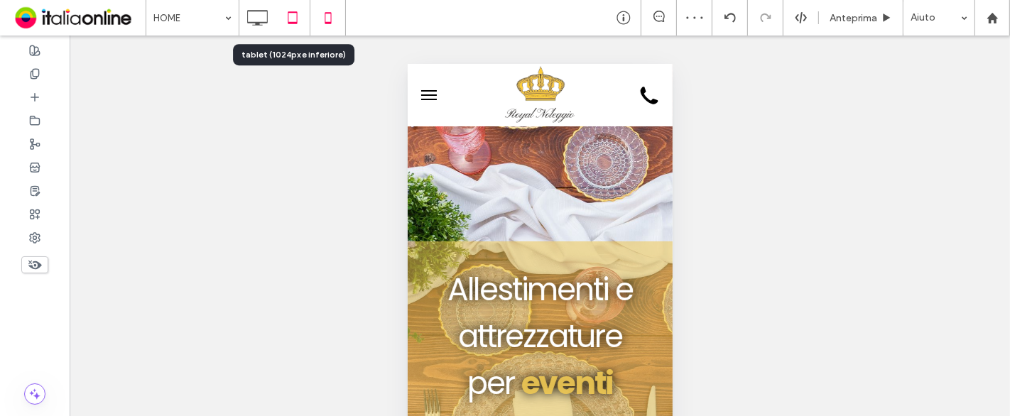
click at [283, 17] on icon at bounding box center [292, 18] width 28 height 28
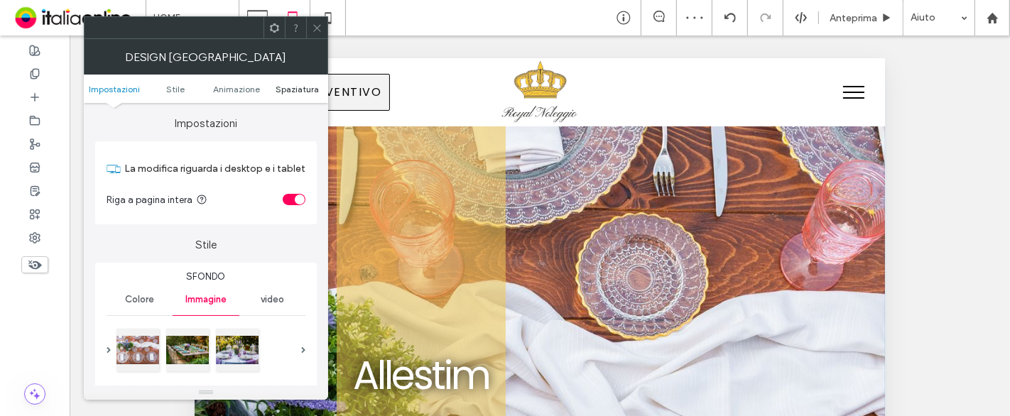
click at [290, 92] on span "Spaziatura" at bounding box center [296, 89] width 43 height 11
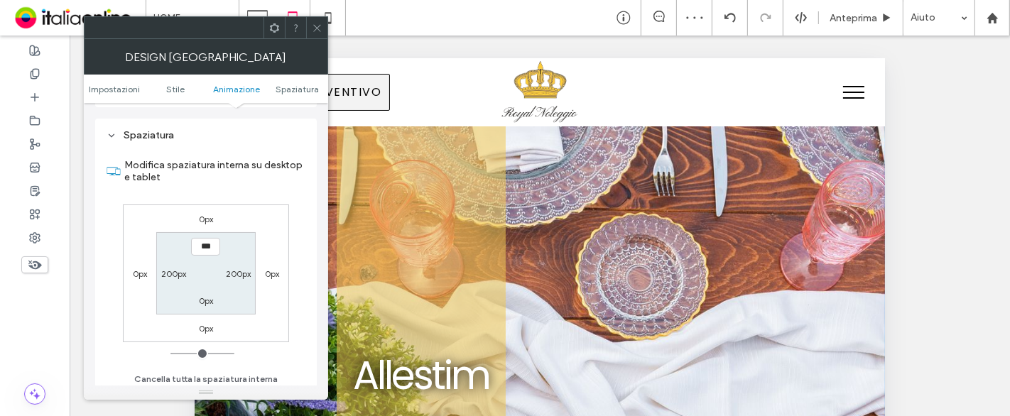
scroll to position [758, 0]
click at [176, 268] on label "200px" at bounding box center [173, 272] width 25 height 11
type input "***"
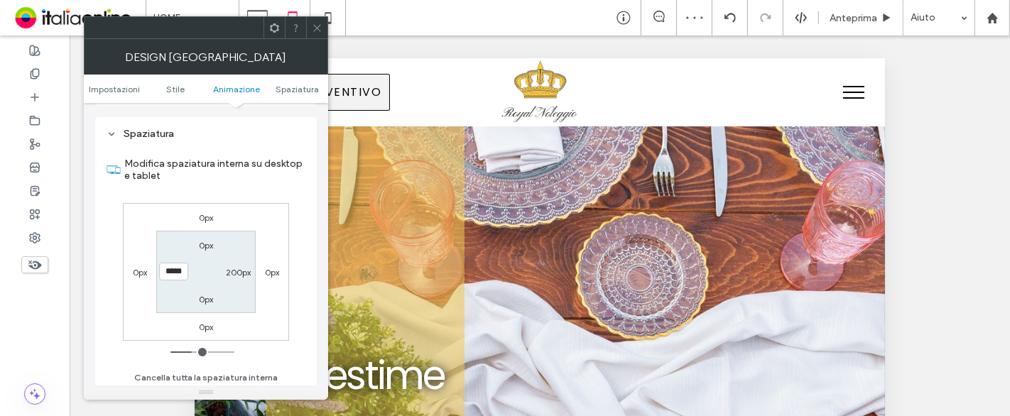
drag, startPoint x: 170, startPoint y: 269, endPoint x: 156, endPoint y: 268, distance: 13.5
click at [156, 268] on section "0px 200px 0px *****" at bounding box center [205, 272] width 99 height 82
type input "****"
type input "**"
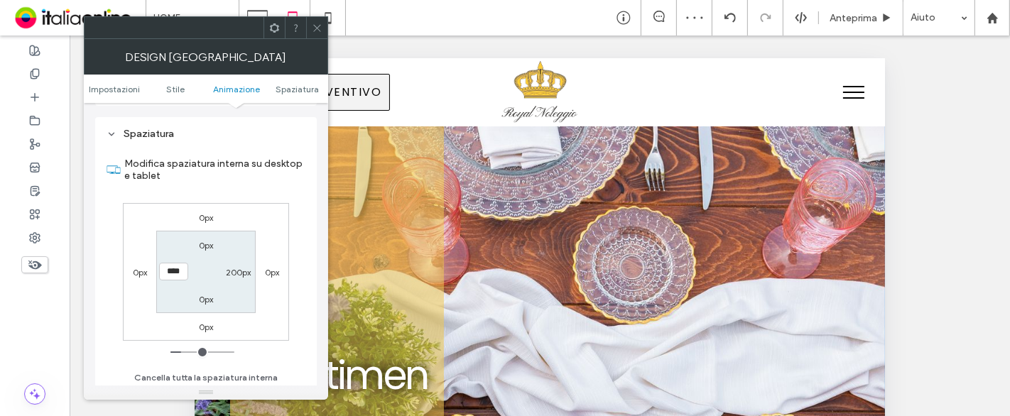
drag, startPoint x: 315, startPoint y: 31, endPoint x: 324, endPoint y: 51, distance: 21.9
click at [315, 31] on icon at bounding box center [317, 28] width 11 height 11
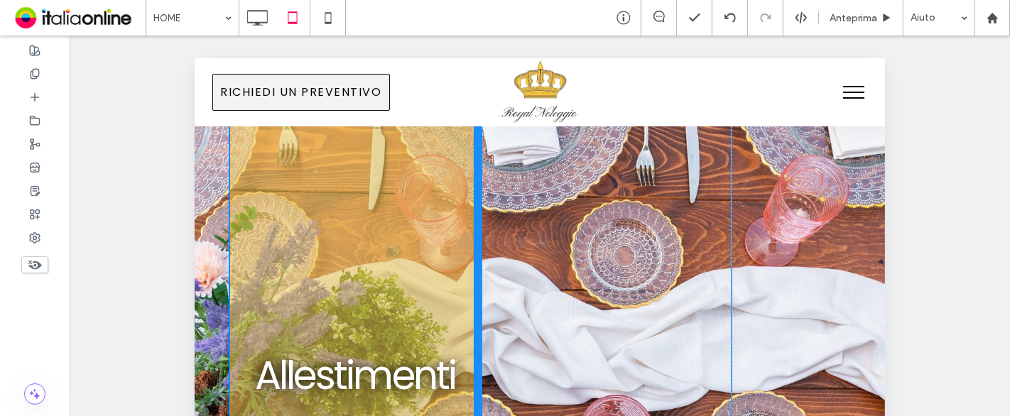
drag, startPoint x: 437, startPoint y: 316, endPoint x: 479, endPoint y: 315, distance: 42.6
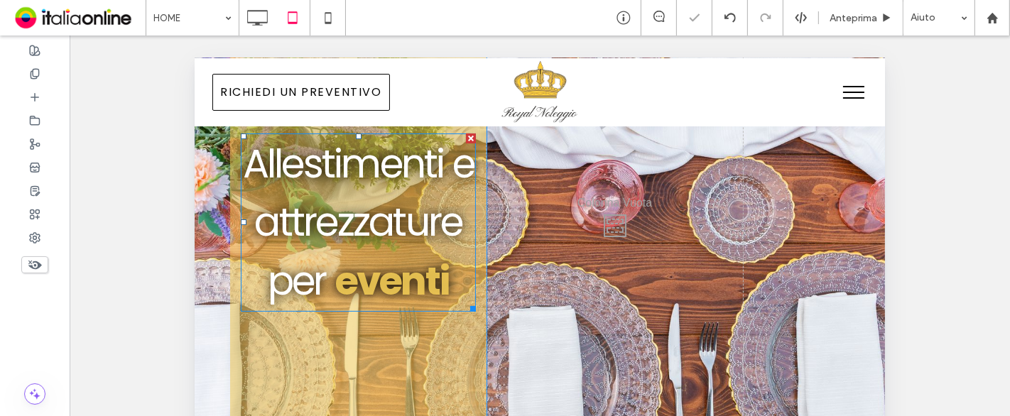
scroll to position [236, 0]
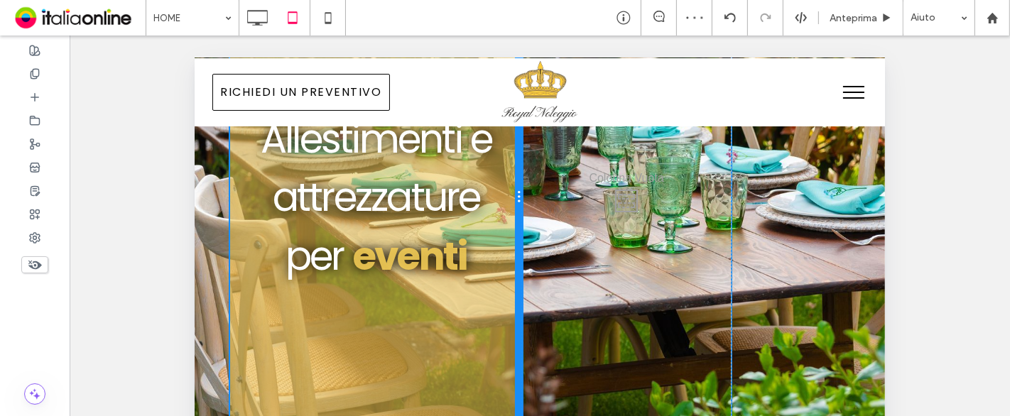
drag, startPoint x: 477, startPoint y: 211, endPoint x: 507, endPoint y: 208, distance: 30.0
click at [507, 208] on div "Allestimenti e attrezzature per eventi Click To Paste" at bounding box center [375, 197] width 292 height 616
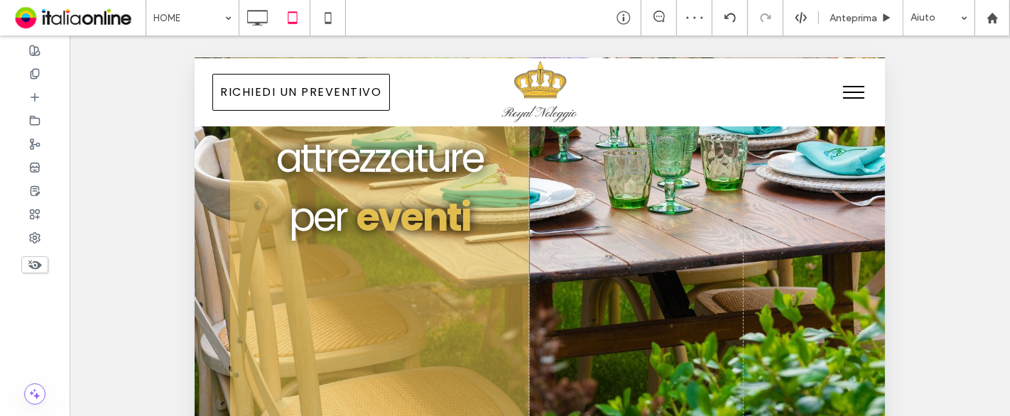
scroll to position [0, 0]
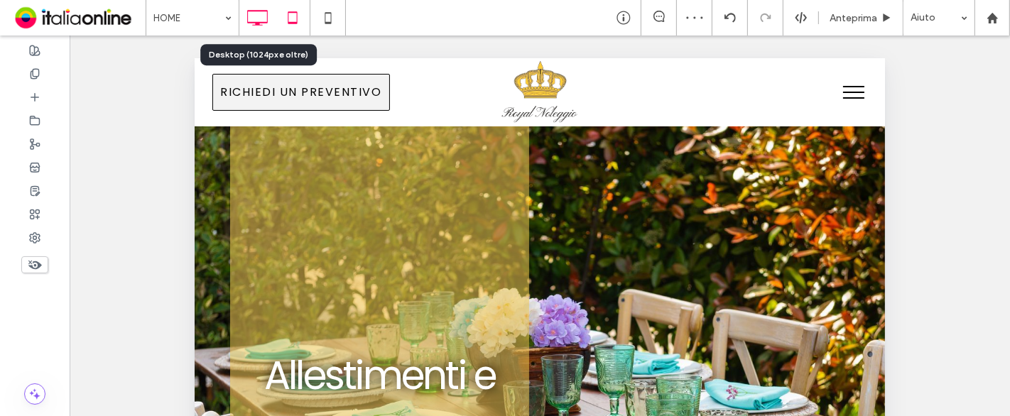
click at [251, 11] on use at bounding box center [257, 18] width 21 height 16
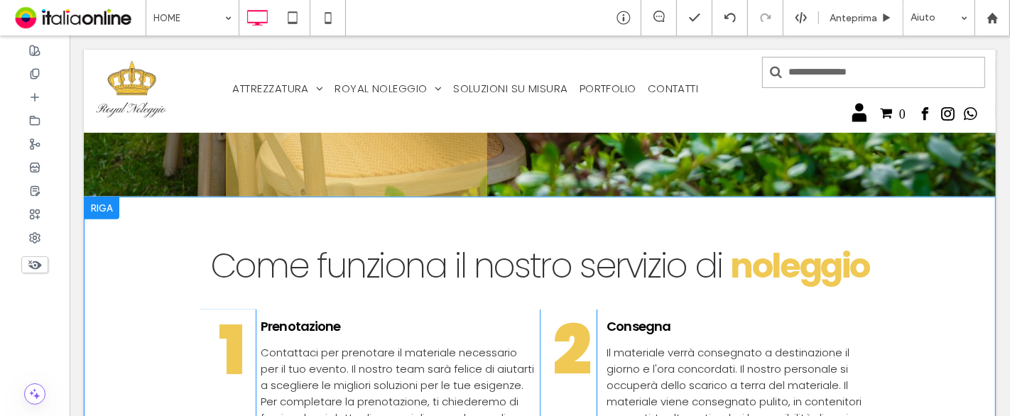
scroll to position [630, 0]
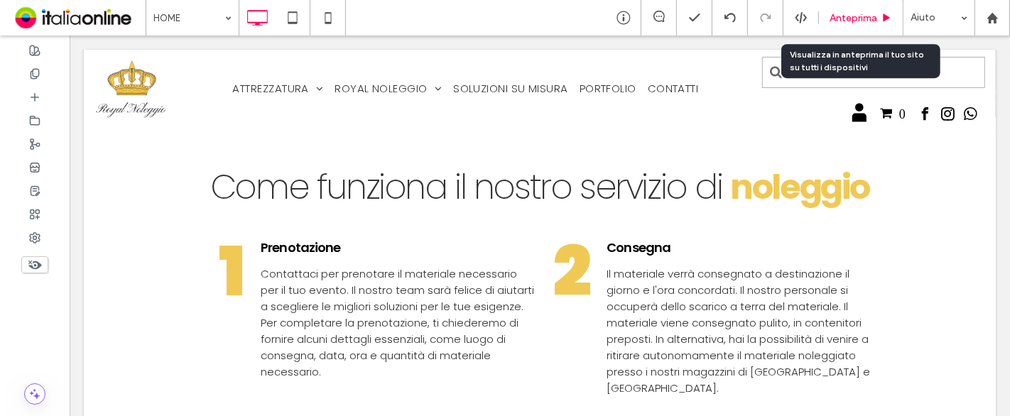
click at [866, 13] on span "Anteprima" at bounding box center [853, 18] width 48 height 12
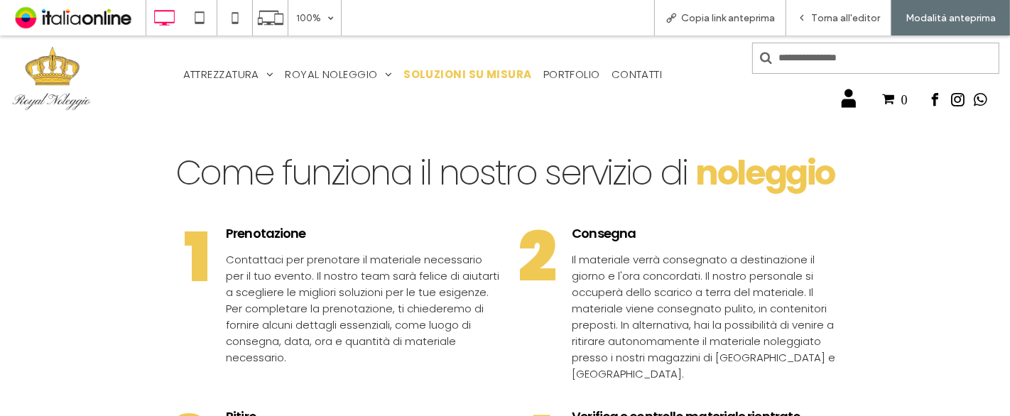
click at [471, 76] on span "SOLUZIONI SU MISURA" at bounding box center [467, 74] width 128 height 16
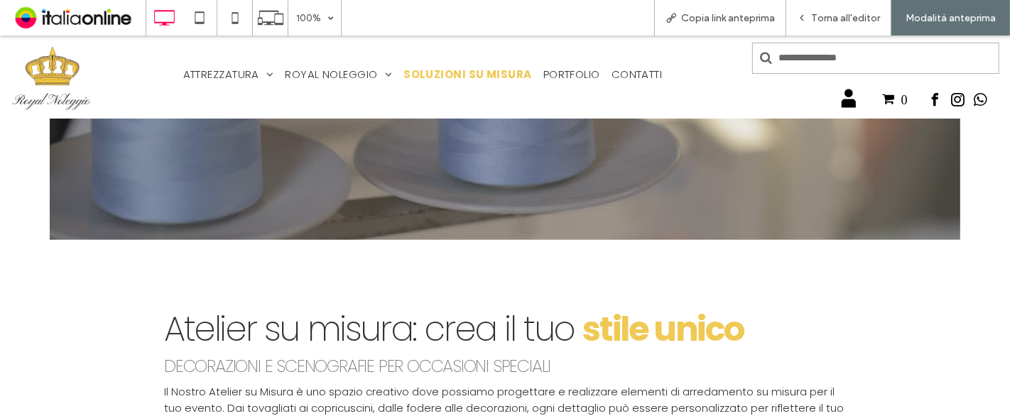
scroll to position [158, 0]
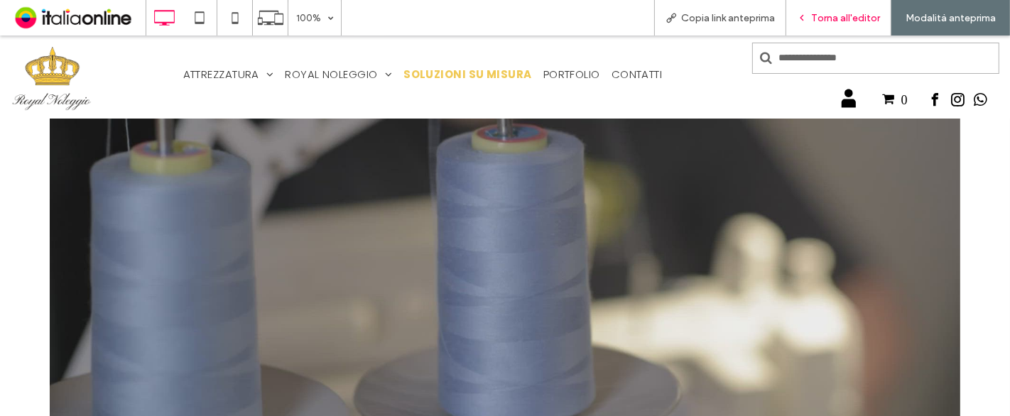
click at [864, 27] on div "Torna all'editor" at bounding box center [838, 17] width 105 height 35
click at [854, 20] on span "Torna all'editor" at bounding box center [845, 18] width 69 height 12
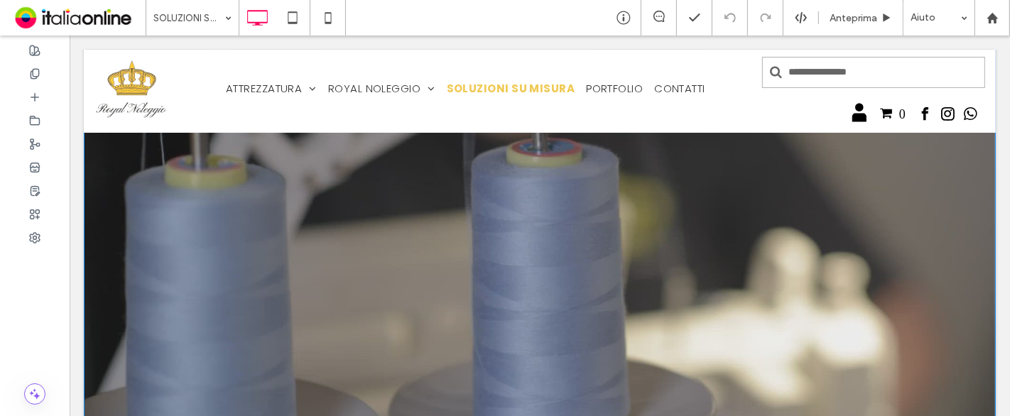
click at [572, 315] on span at bounding box center [539, 238] width 912 height 512
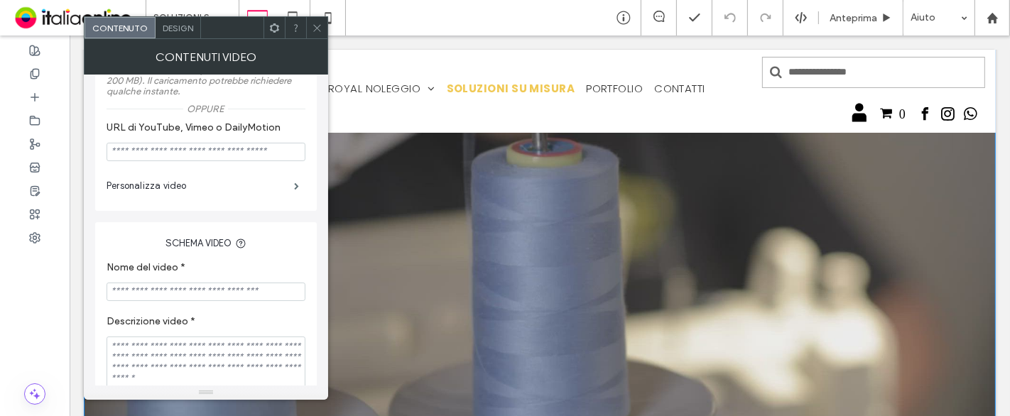
scroll to position [236, 0]
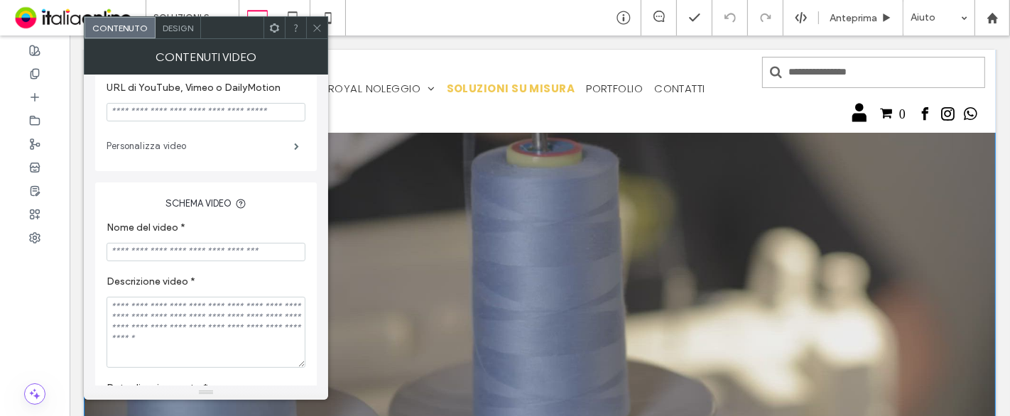
click at [256, 142] on label "Personalizza video" at bounding box center [199, 146] width 187 height 28
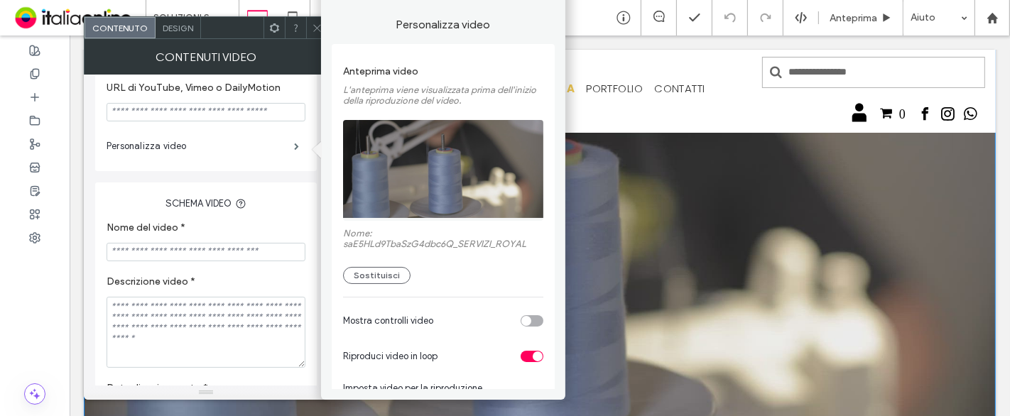
scroll to position [79, 0]
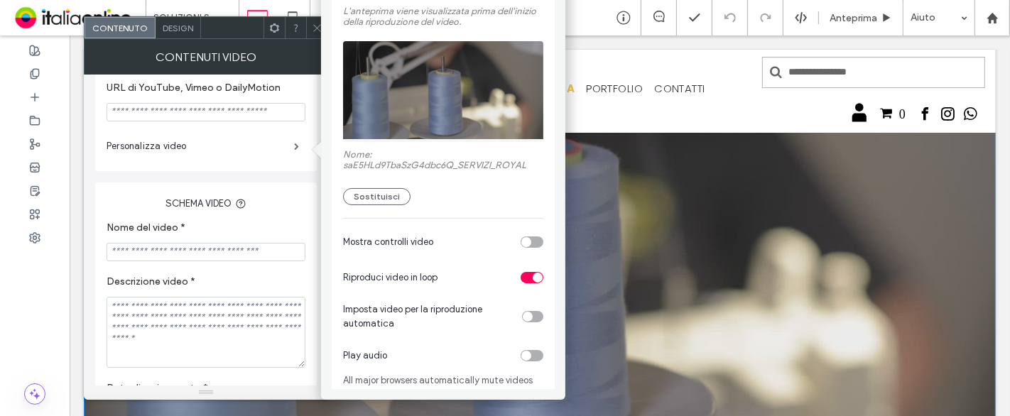
click at [525, 319] on div "toggle" at bounding box center [528, 317] width 10 height 10
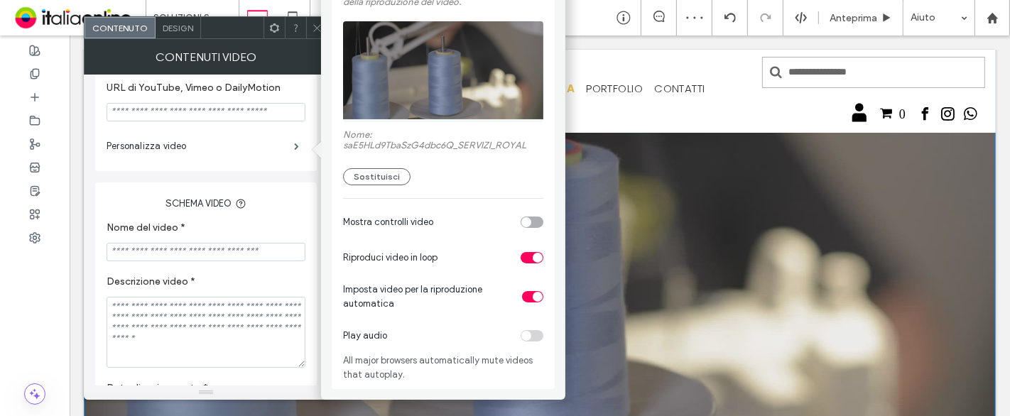
scroll to position [0, 0]
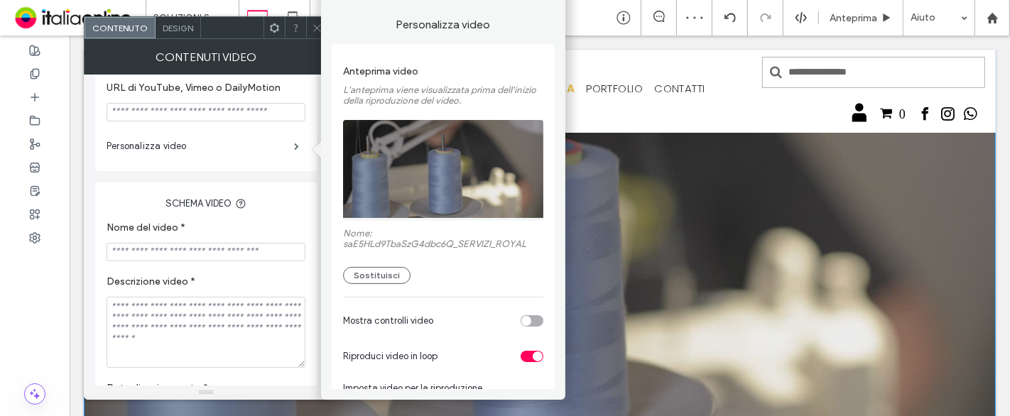
click at [310, 33] on div at bounding box center [316, 27] width 21 height 21
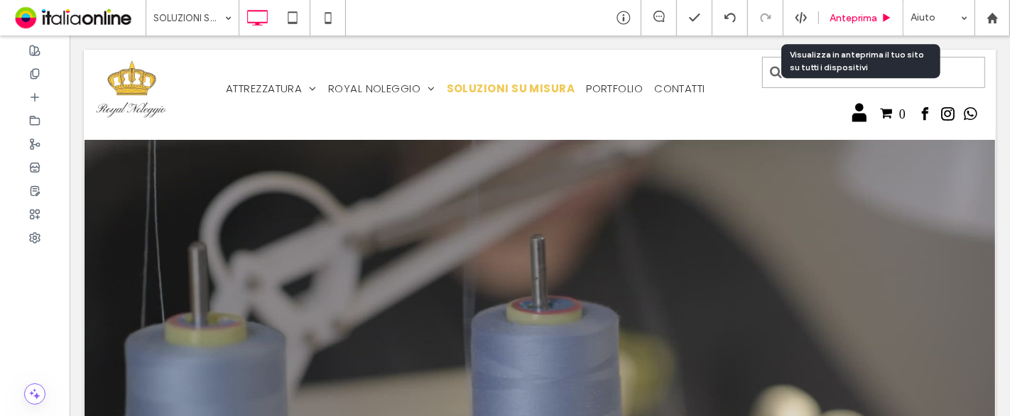
click at [865, 6] on div "Anteprima" at bounding box center [861, 17] width 84 height 35
click at [850, 13] on span "Anteprima" at bounding box center [853, 18] width 48 height 12
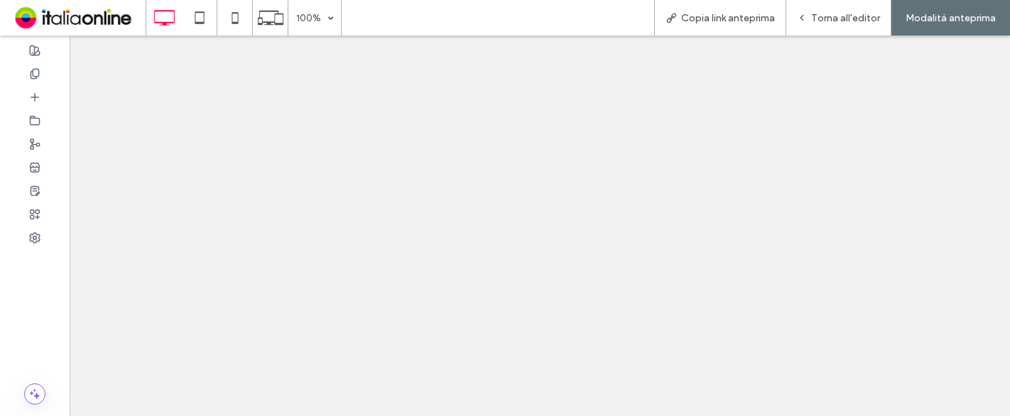
drag, startPoint x: 0, startPoint y: 0, endPoint x: 819, endPoint y: 17, distance: 819.4
click at [819, 17] on span "Torna all'editor" at bounding box center [845, 18] width 69 height 12
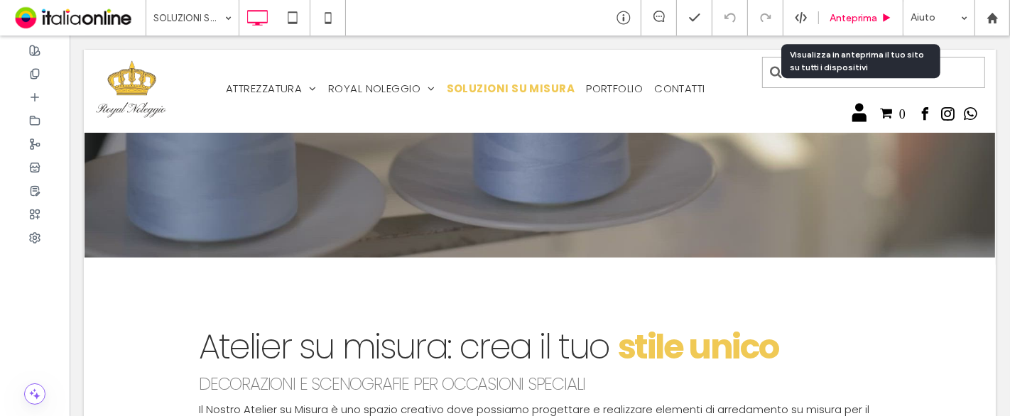
click at [868, 18] on span "Anteprima" at bounding box center [853, 18] width 48 height 12
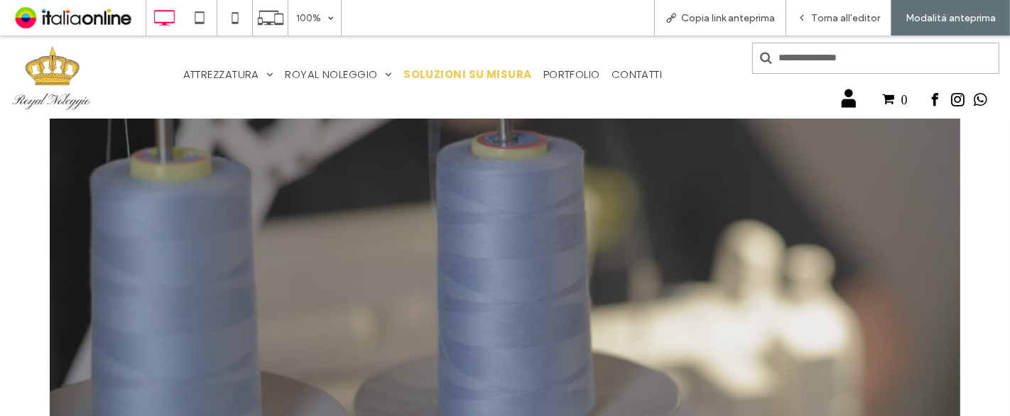
scroll to position [158, 0]
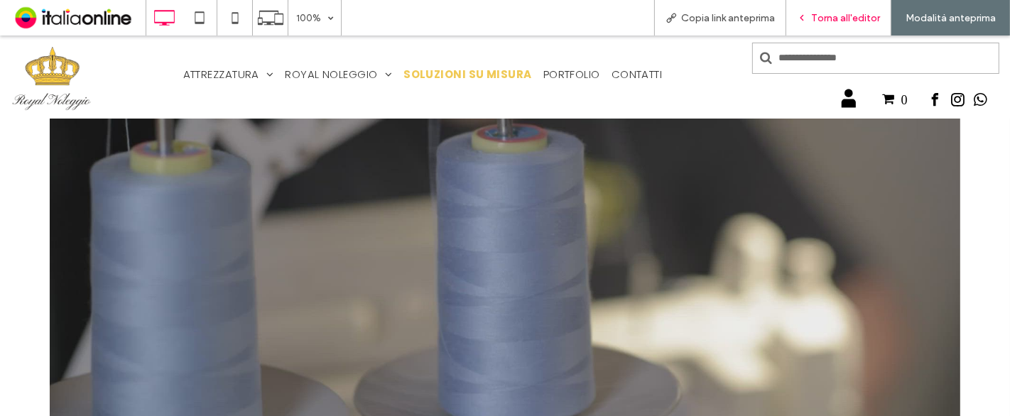
click at [825, 28] on div "Torna all'editor" at bounding box center [838, 17] width 105 height 35
click at [848, 19] on span "Torna all'editor" at bounding box center [845, 18] width 69 height 12
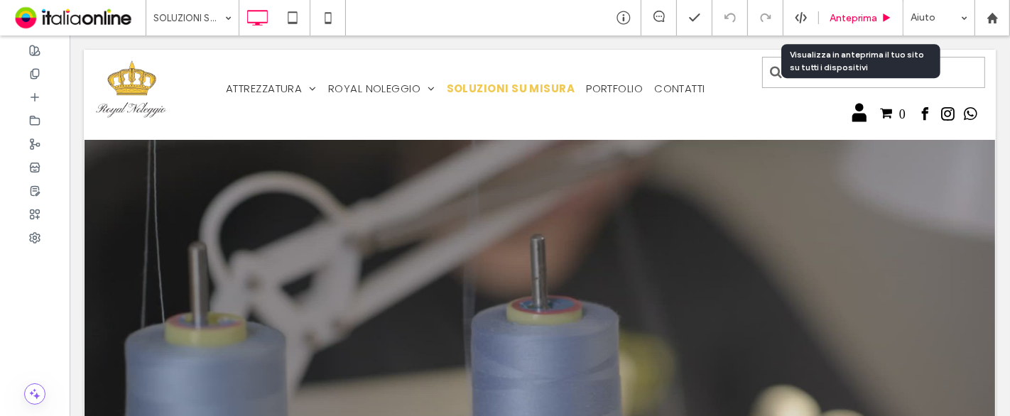
click at [866, 25] on div "Anteprima" at bounding box center [861, 17] width 84 height 35
click at [872, 15] on span "Anteprima" at bounding box center [853, 18] width 48 height 12
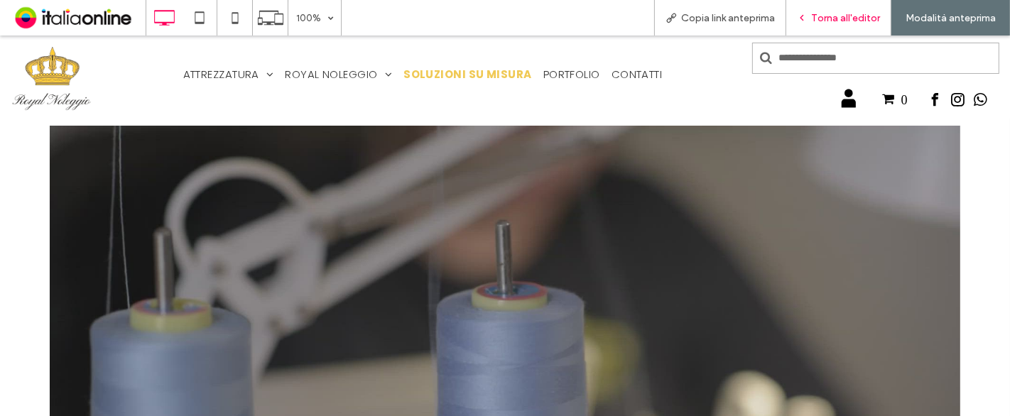
click at [872, 15] on span "Torna all'editor" at bounding box center [845, 18] width 69 height 12
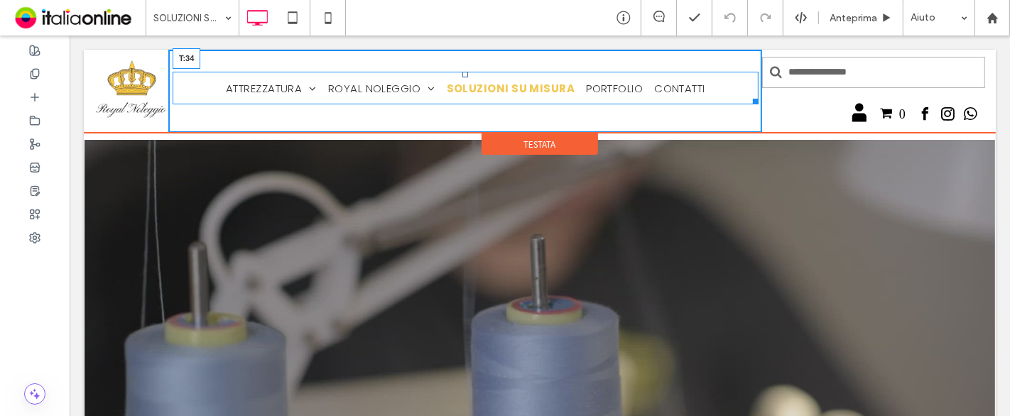
click at [461, 76] on div at bounding box center [464, 75] width 6 height 6
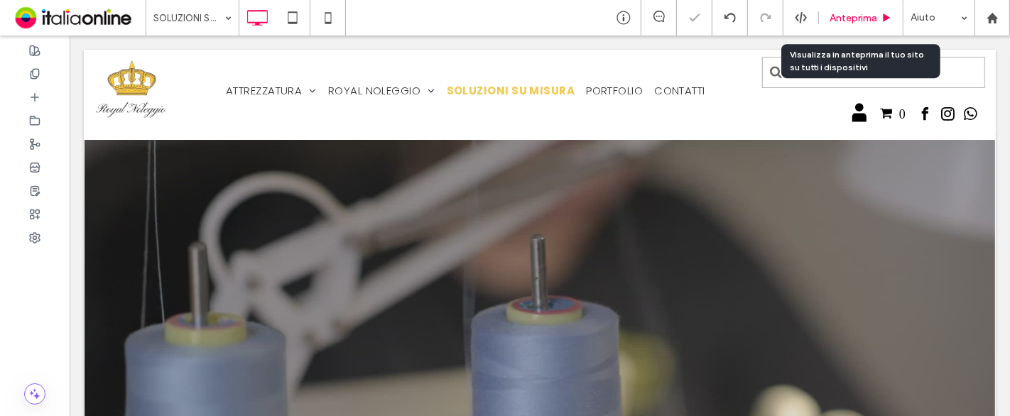
click at [836, 19] on span "Anteprima" at bounding box center [853, 18] width 48 height 12
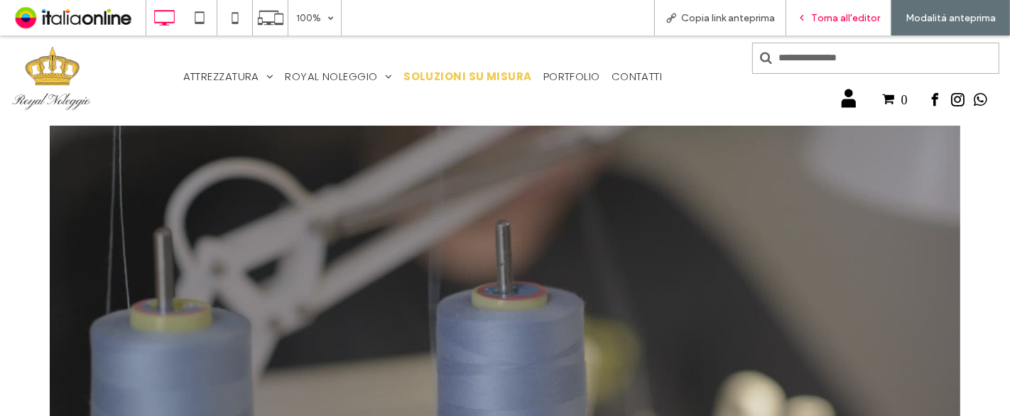
click at [831, 29] on div "Torna all'editor" at bounding box center [838, 17] width 105 height 35
click at [853, 17] on span "Torna all'editor" at bounding box center [845, 18] width 69 height 12
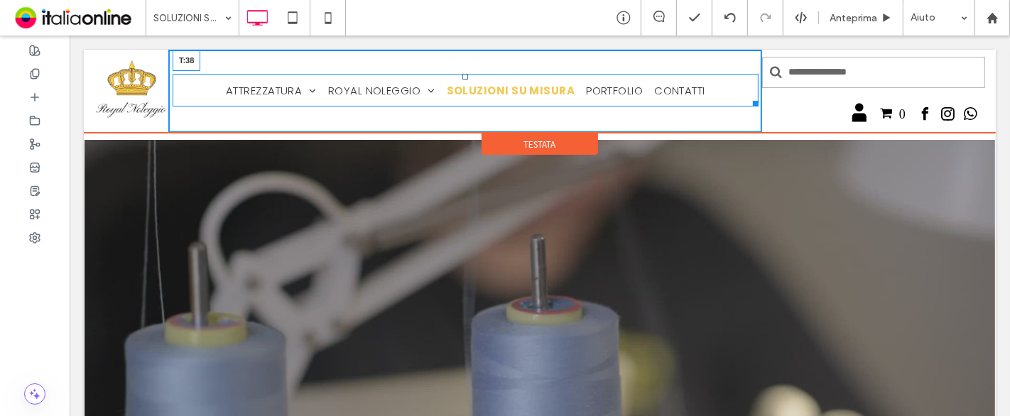
drag, startPoint x: 459, startPoint y: 75, endPoint x: 532, endPoint y: 114, distance: 81.9
click at [462, 78] on nav "ATTREZZATURA Posate Bicchieri Tessile Piatti Buffet Attrezzature Cucina Sedie […" at bounding box center [465, 90] width 586 height 33
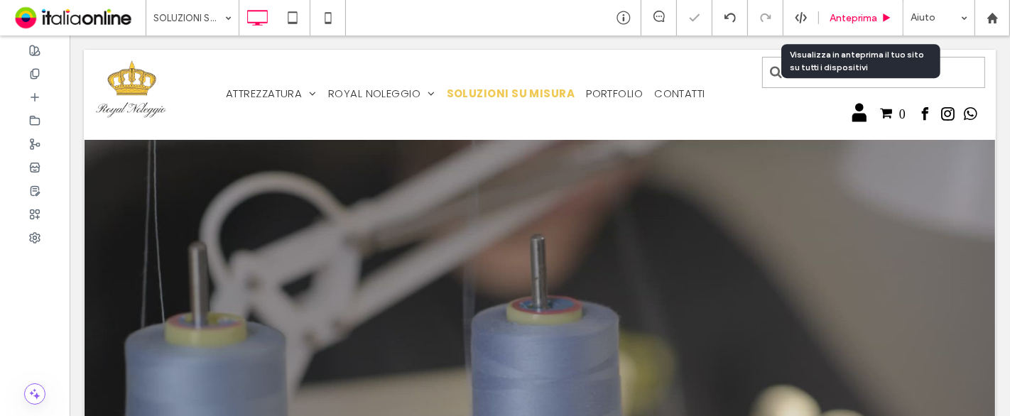
click at [853, 4] on div "Anteprima" at bounding box center [861, 17] width 84 height 35
click at [854, 13] on span "Anteprima" at bounding box center [853, 18] width 48 height 12
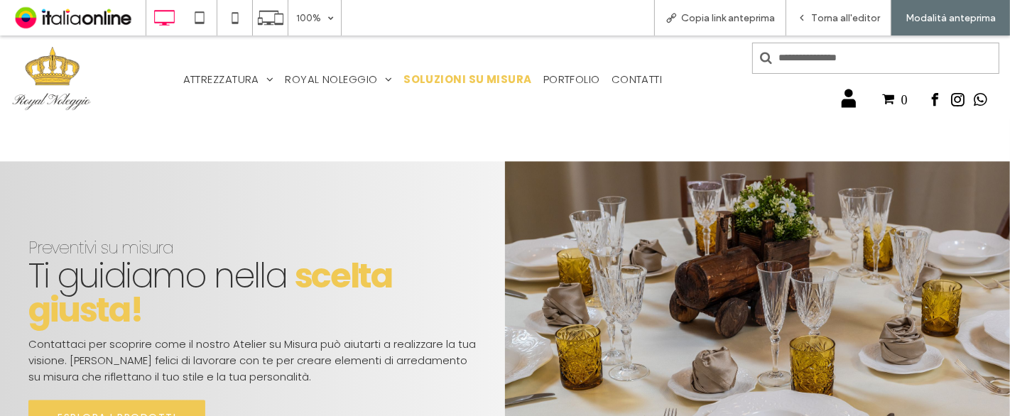
scroll to position [2681, 0]
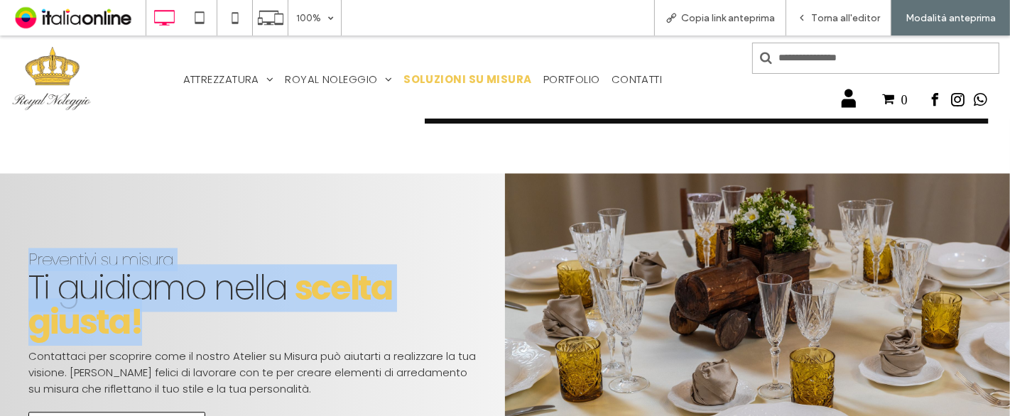
drag, startPoint x: 26, startPoint y: 238, endPoint x: 182, endPoint y: 308, distance: 170.6
click at [182, 308] on div "Preventivi su misura Ti guidiamo nella scelta giusta! Contattaci per scoprire c…" at bounding box center [252, 350] width 505 height 354
click at [182, 308] on h2 "Ti guidiamo nella scelta giusta!" at bounding box center [252, 305] width 448 height 68
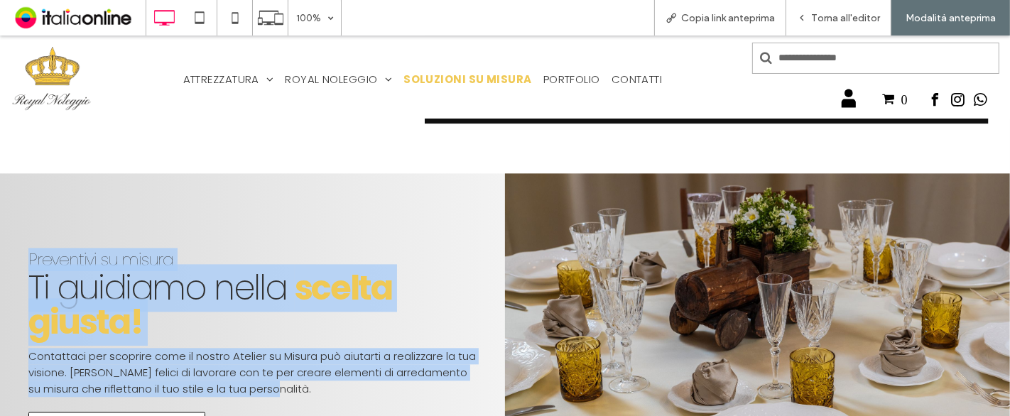
drag, startPoint x: 305, startPoint y: 377, endPoint x: 30, endPoint y: 241, distance: 306.7
click at [30, 241] on div "Preventivi su misura Ti guidiamo nella scelta giusta! Contattaci per scoprire c…" at bounding box center [252, 350] width 505 height 354
drag, startPoint x: 30, startPoint y: 241, endPoint x: 70, endPoint y: 231, distance: 41.5
click at [30, 248] on span "Preventivi su misura" at bounding box center [100, 259] width 145 height 23
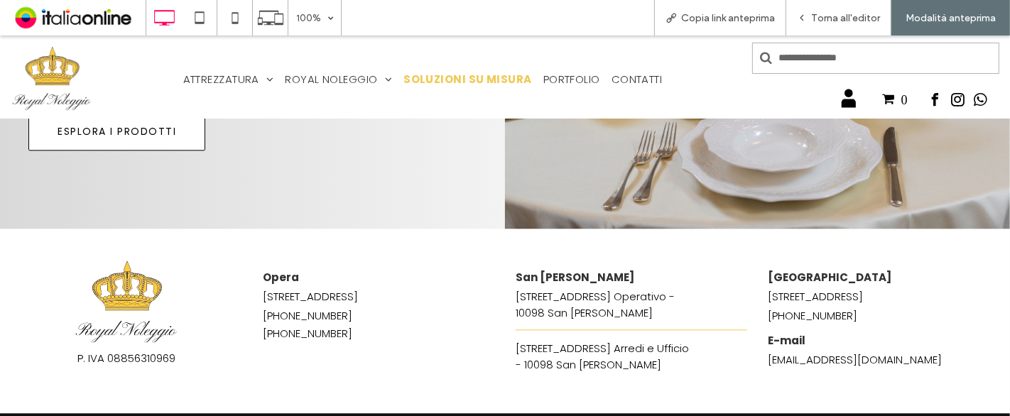
scroll to position [3029, 0]
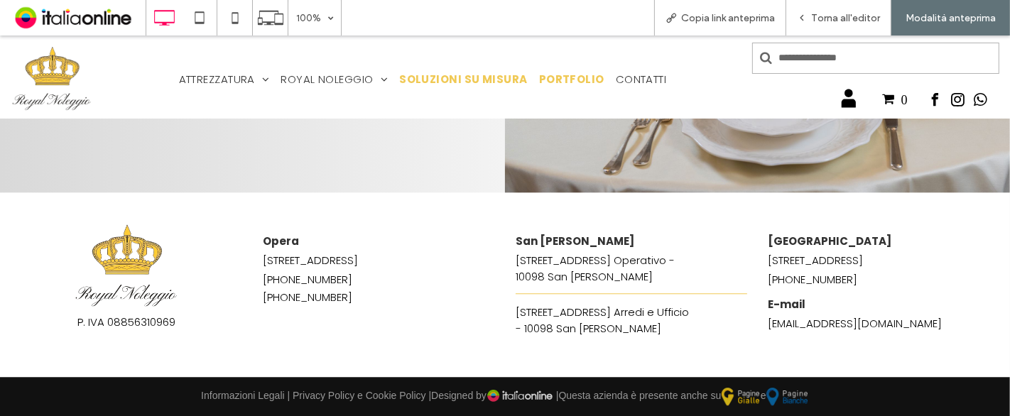
click at [578, 78] on span "PORTFOLIO" at bounding box center [571, 79] width 65 height 16
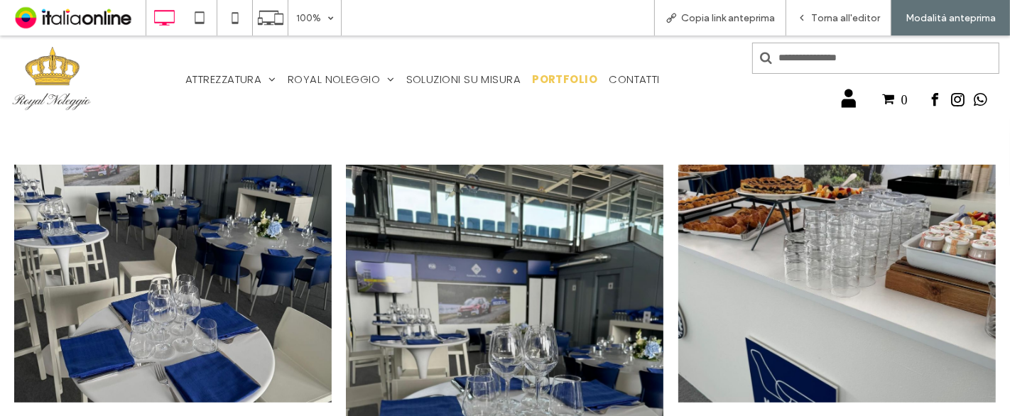
scroll to position [315, 0]
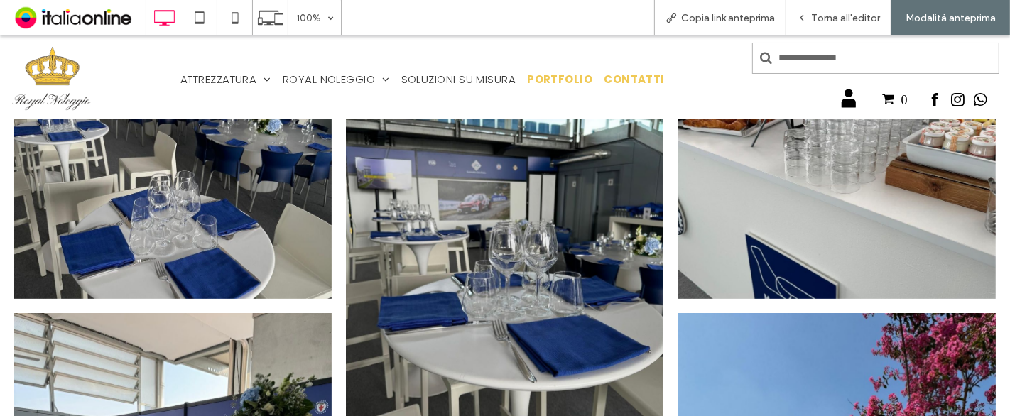
click at [651, 76] on span "CONTATTI" at bounding box center [633, 79] width 61 height 16
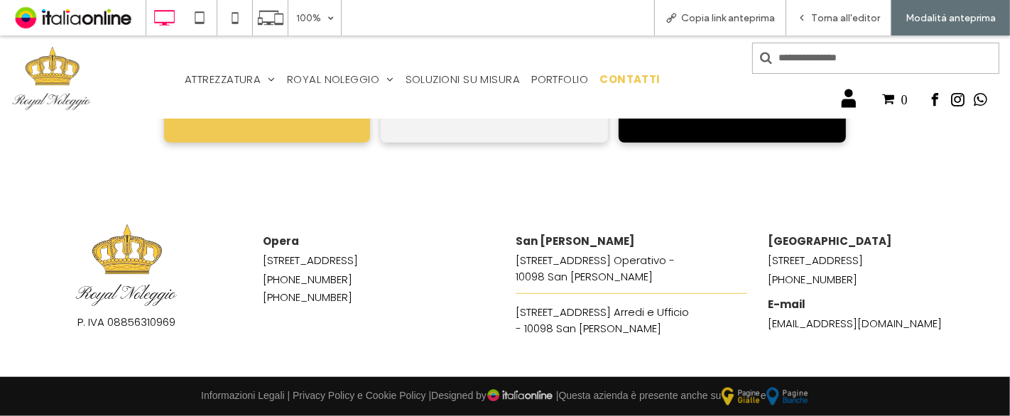
scroll to position [970, 0]
click at [53, 85] on img at bounding box center [52, 79] width 82 height 70
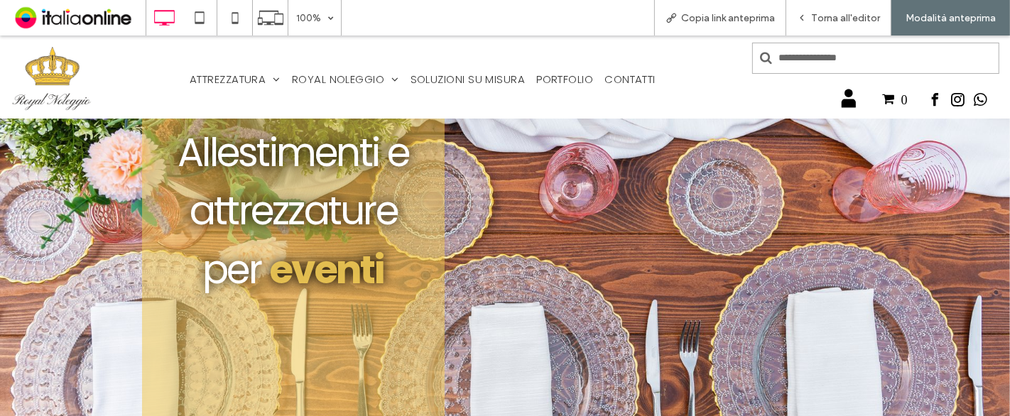
scroll to position [236, 0]
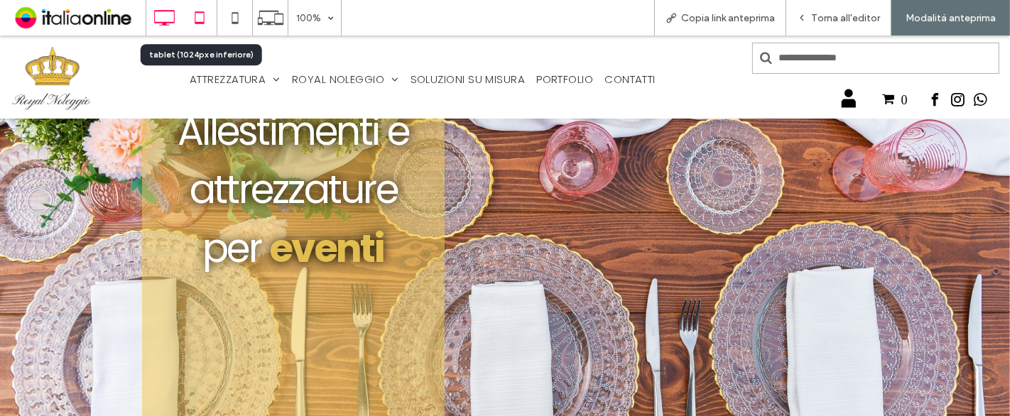
click at [211, 13] on icon at bounding box center [199, 18] width 28 height 28
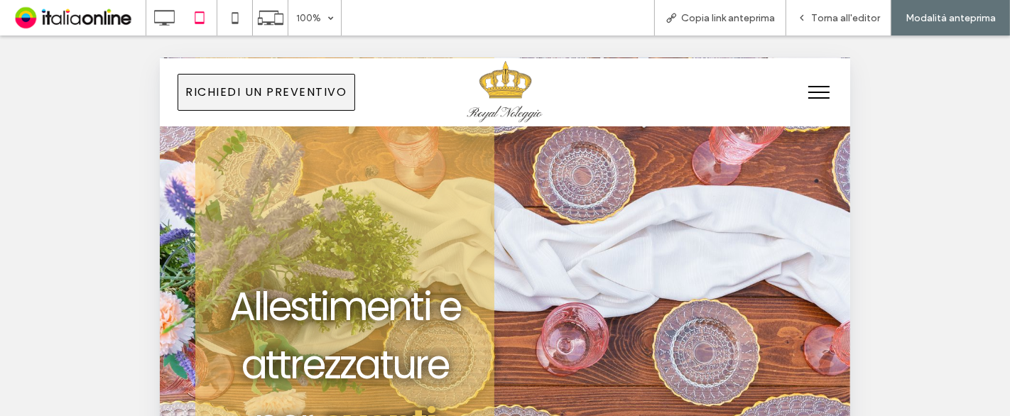
scroll to position [0, 0]
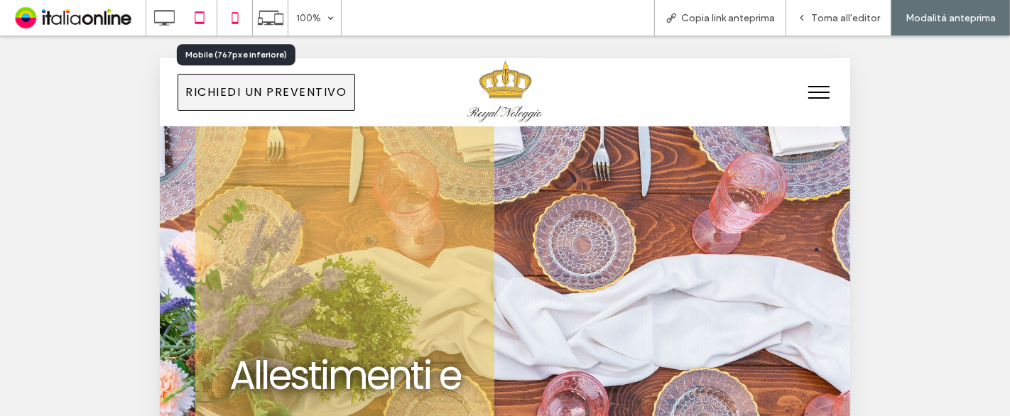
click at [238, 10] on icon at bounding box center [235, 18] width 28 height 28
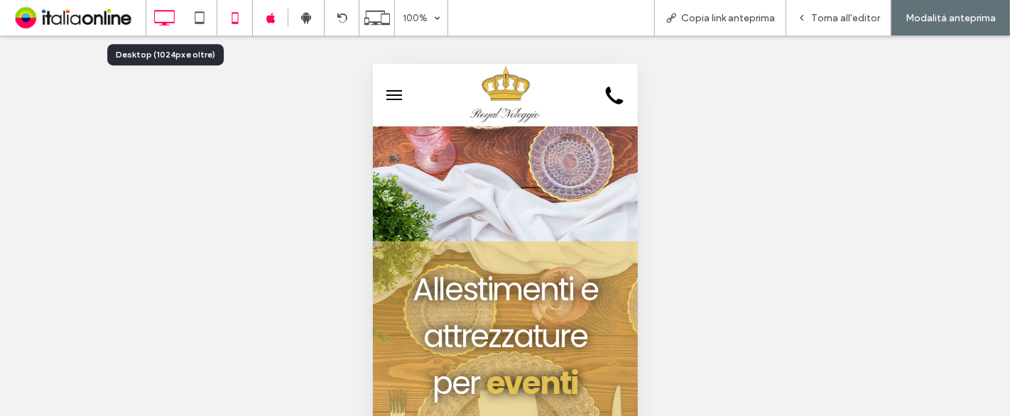
click at [158, 22] on use at bounding box center [164, 18] width 21 height 16
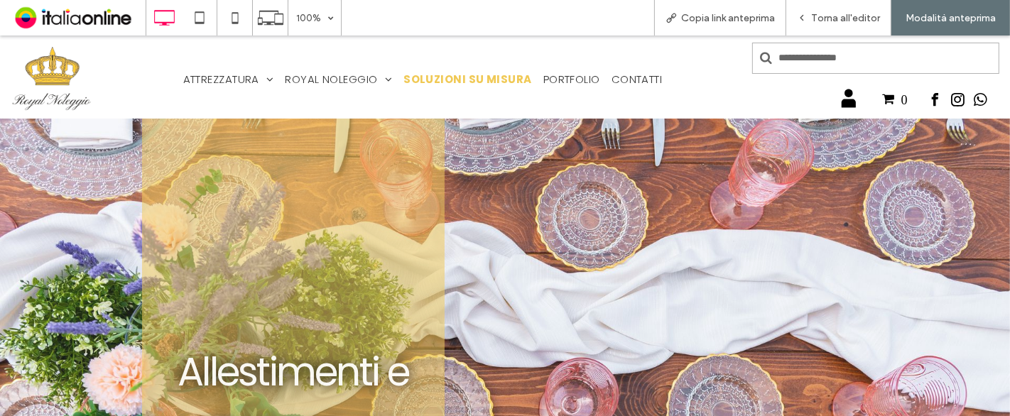
click at [479, 78] on span "SOLUZIONI SU MISURA" at bounding box center [467, 79] width 128 height 16
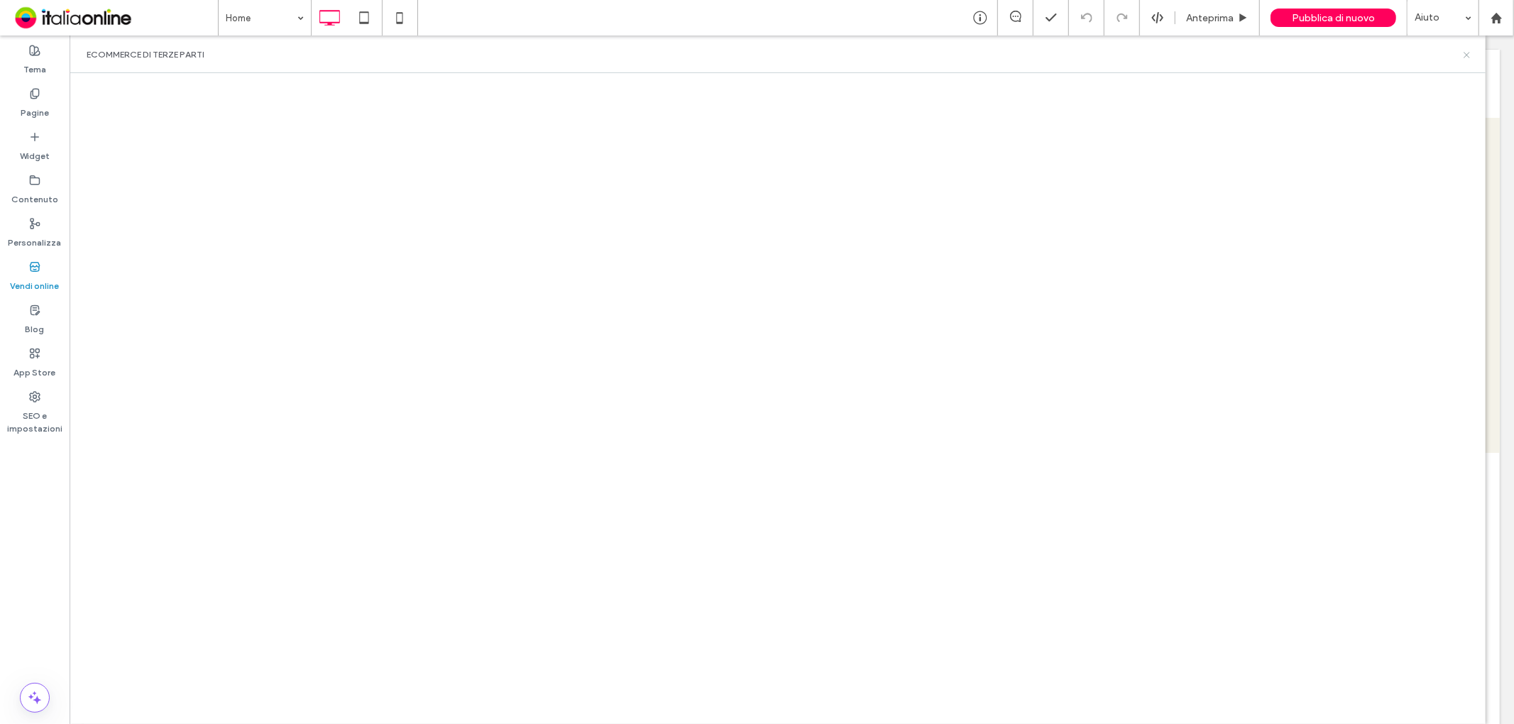
click at [1467, 55] on icon at bounding box center [1467, 55] width 11 height 11
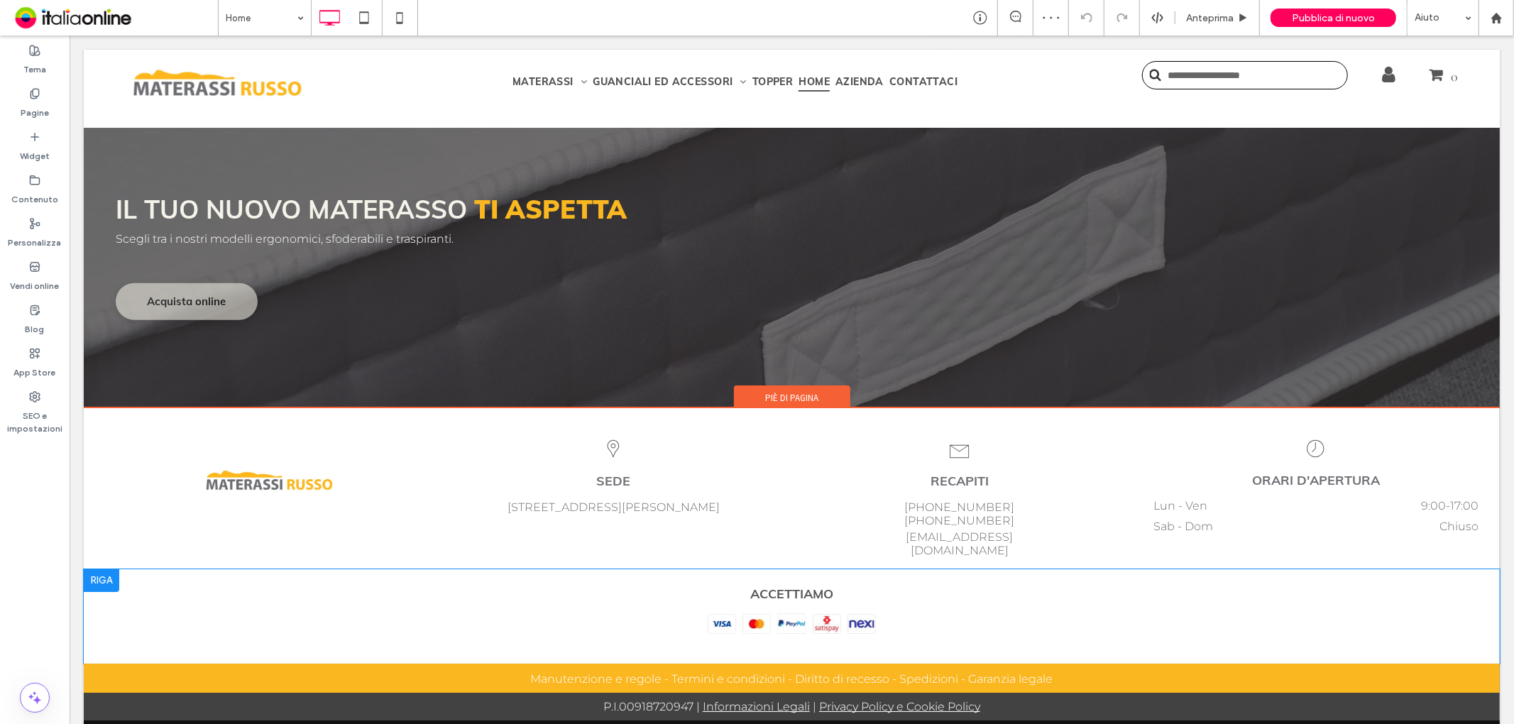
scroll to position [4133, 0]
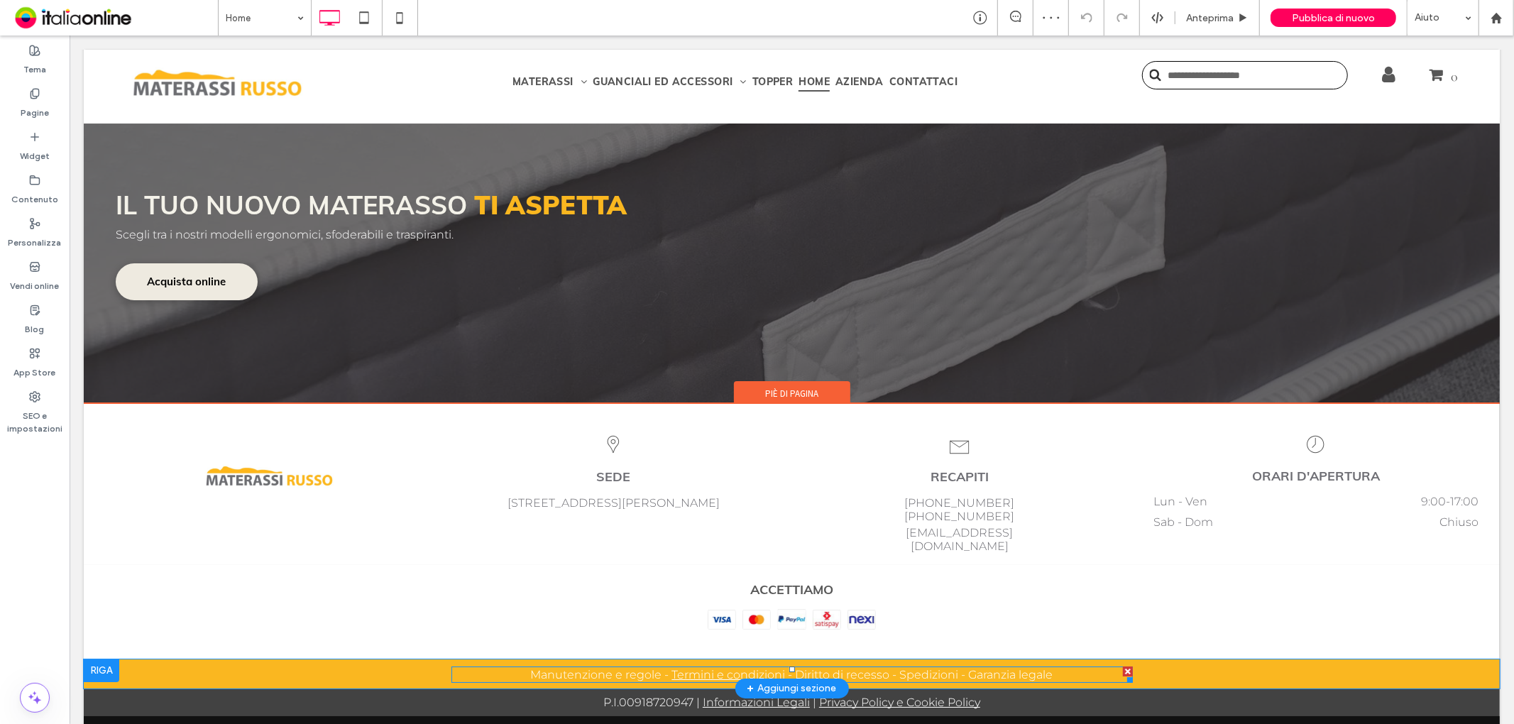
click at [697, 667] on link "Termini e condizioni" at bounding box center [729, 673] width 114 height 13
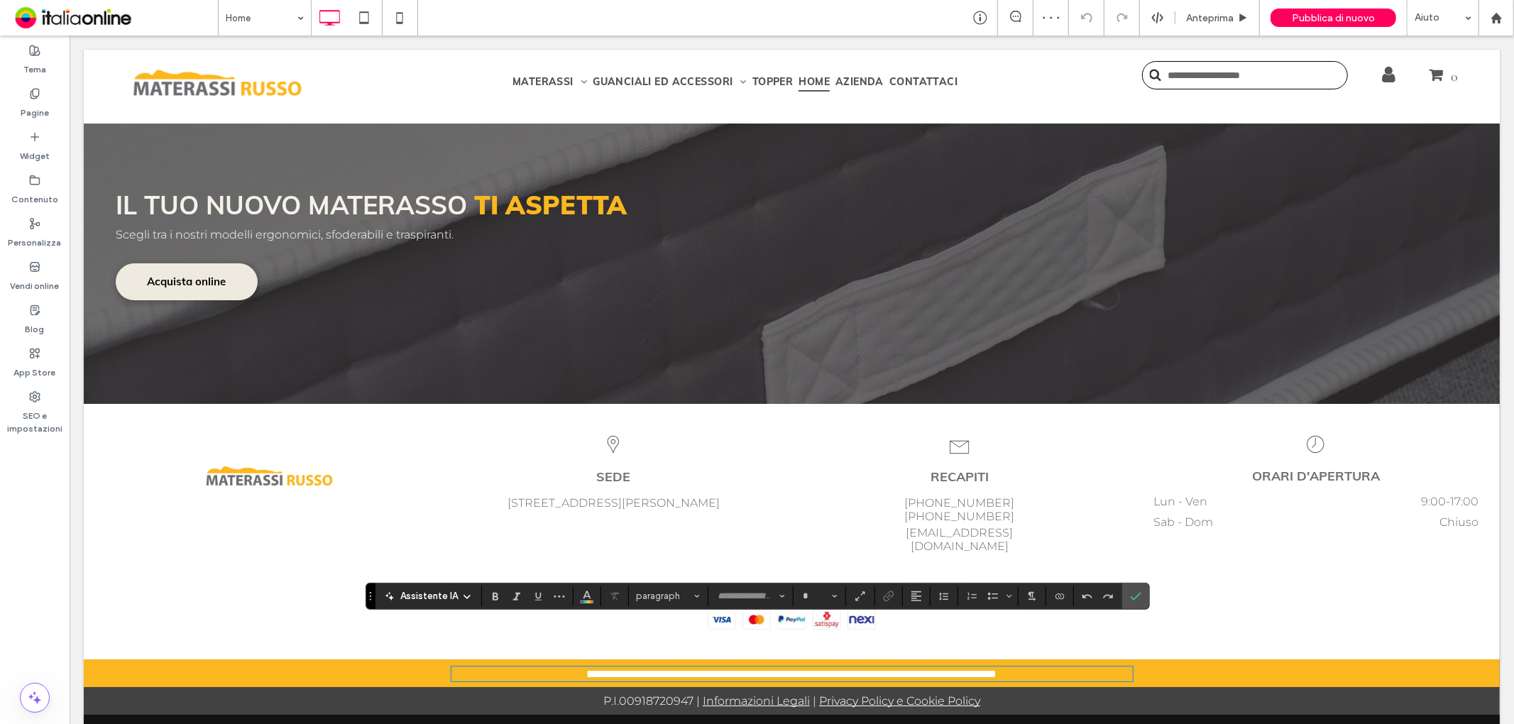
type input "**********"
type input "**"
drag, startPoint x: 727, startPoint y: 629, endPoint x: 752, endPoint y: 629, distance: 24.8
click at [727, 668] on link "**********" at bounding box center [731, 673] width 85 height 11
drag, startPoint x: 777, startPoint y: 627, endPoint x: 665, endPoint y: 625, distance: 112.9
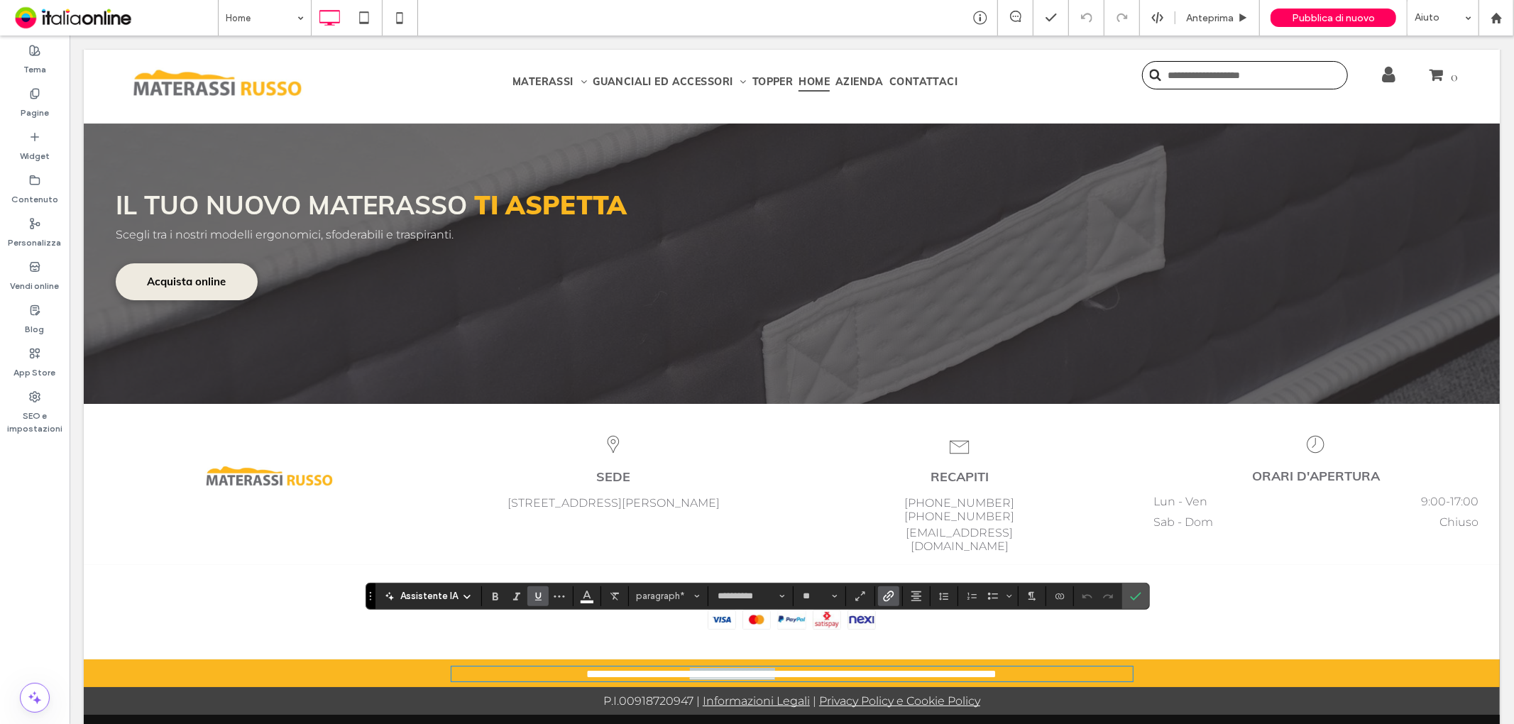
click at [665, 667] on p "**********" at bounding box center [792, 673] width 682 height 12
click at [884, 594] on icon "Collegamento" at bounding box center [888, 596] width 11 height 11
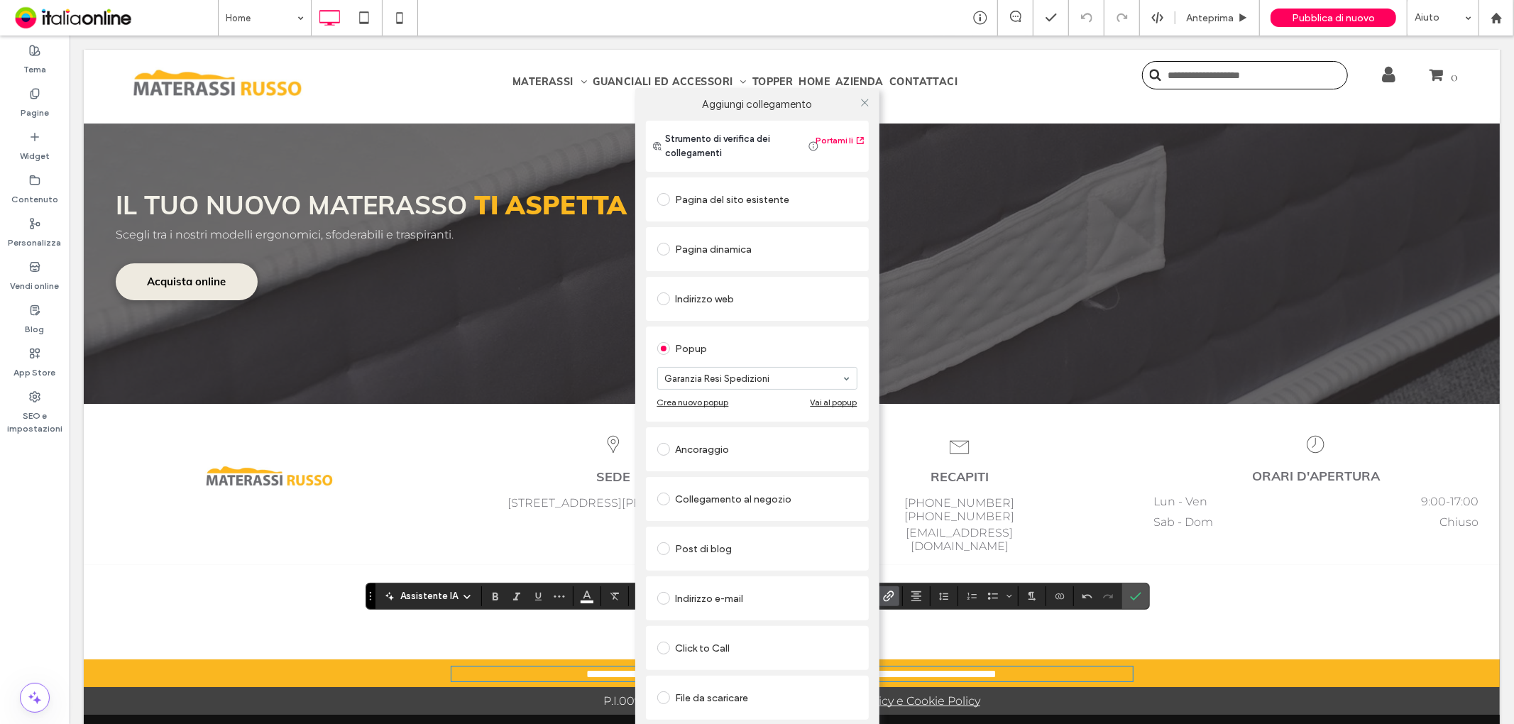
click at [725, 307] on div "Indirizzo web" at bounding box center [757, 299] width 200 height 23
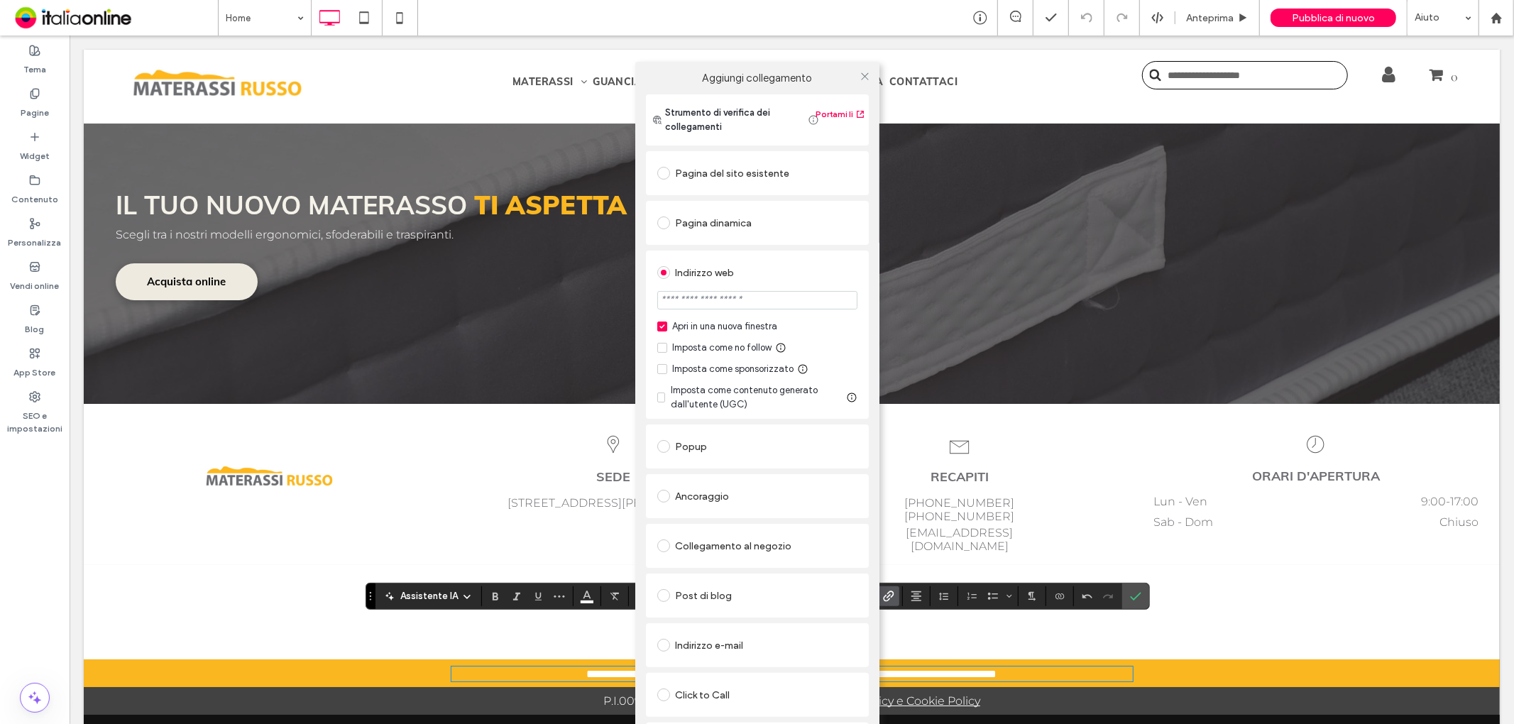
click at [740, 297] on input "url" at bounding box center [757, 300] width 200 height 18
type input "**********"
click at [777, 244] on div "Pagina dinamica" at bounding box center [757, 223] width 223 height 44
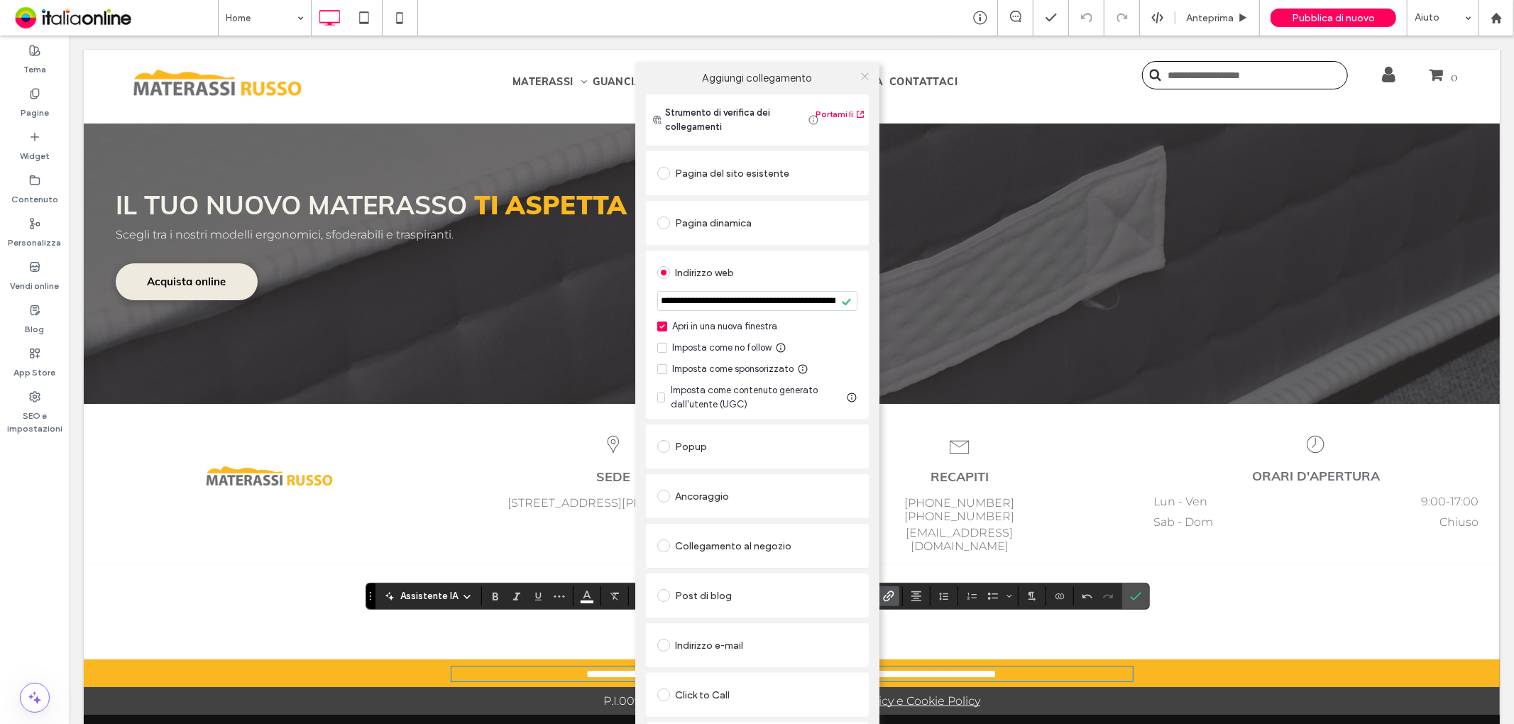
click at [861, 75] on icon at bounding box center [865, 76] width 11 height 11
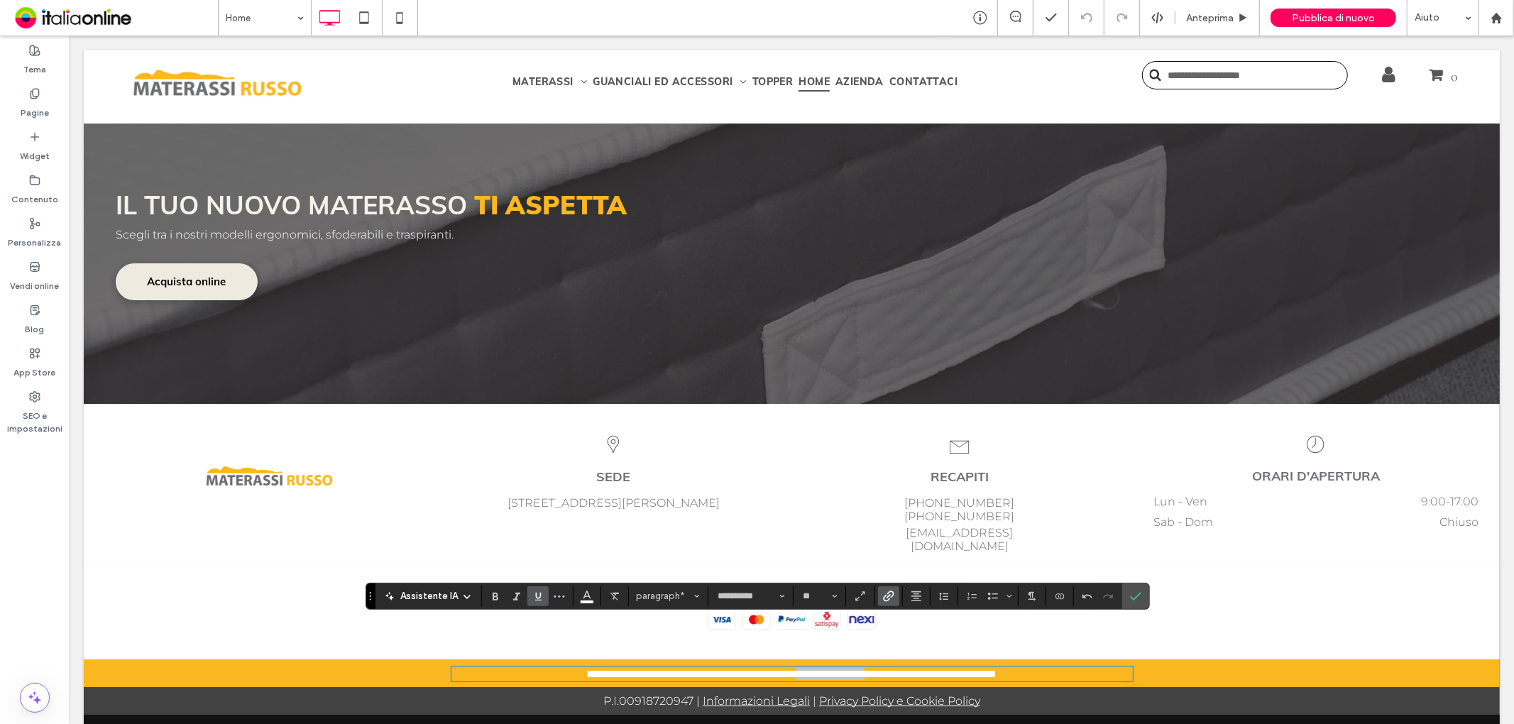
drag, startPoint x: 881, startPoint y: 629, endPoint x: 867, endPoint y: 613, distance: 21.6
click at [814, 667] on p "**********" at bounding box center [792, 673] width 682 height 12
click at [1139, 591] on icon "Conferma" at bounding box center [1135, 596] width 11 height 11
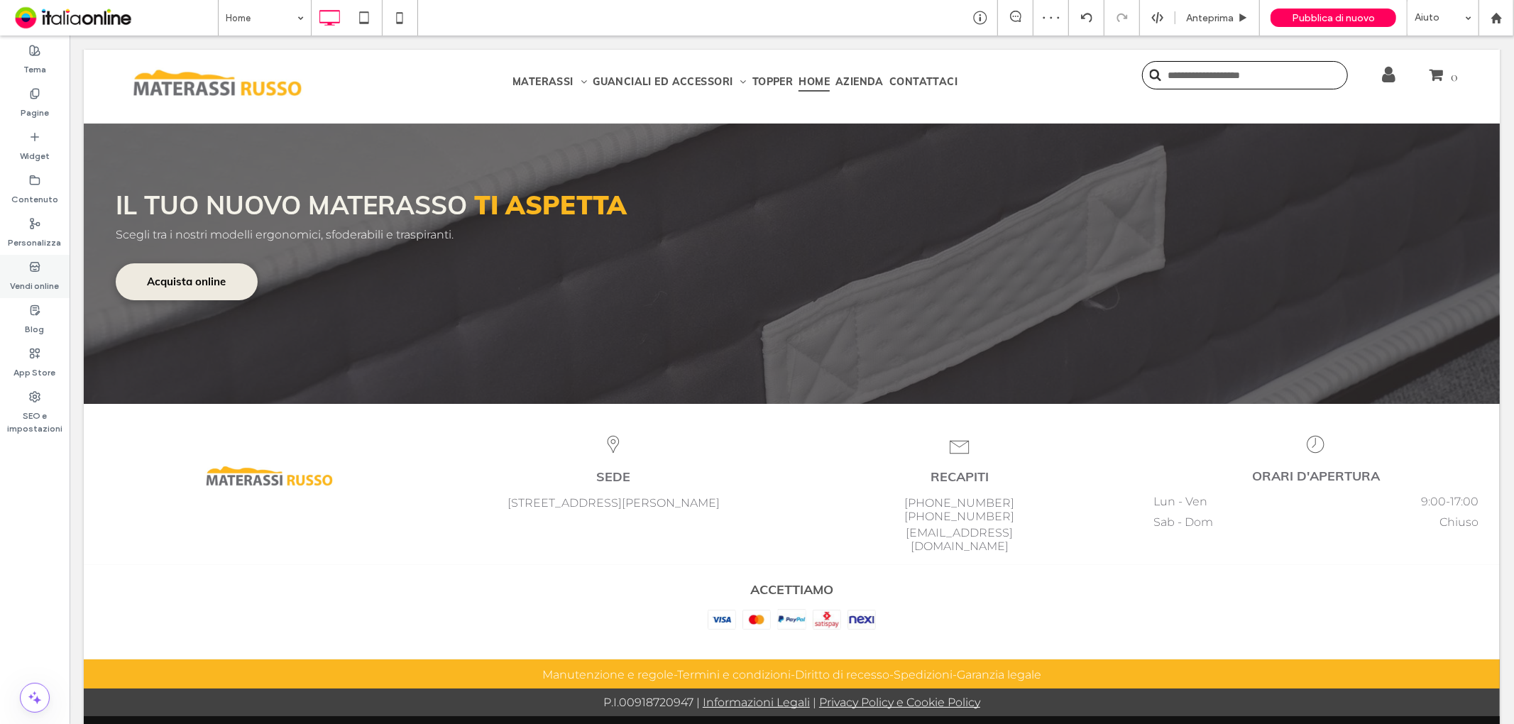
click at [40, 278] on label "Vendi online" at bounding box center [35, 283] width 49 height 20
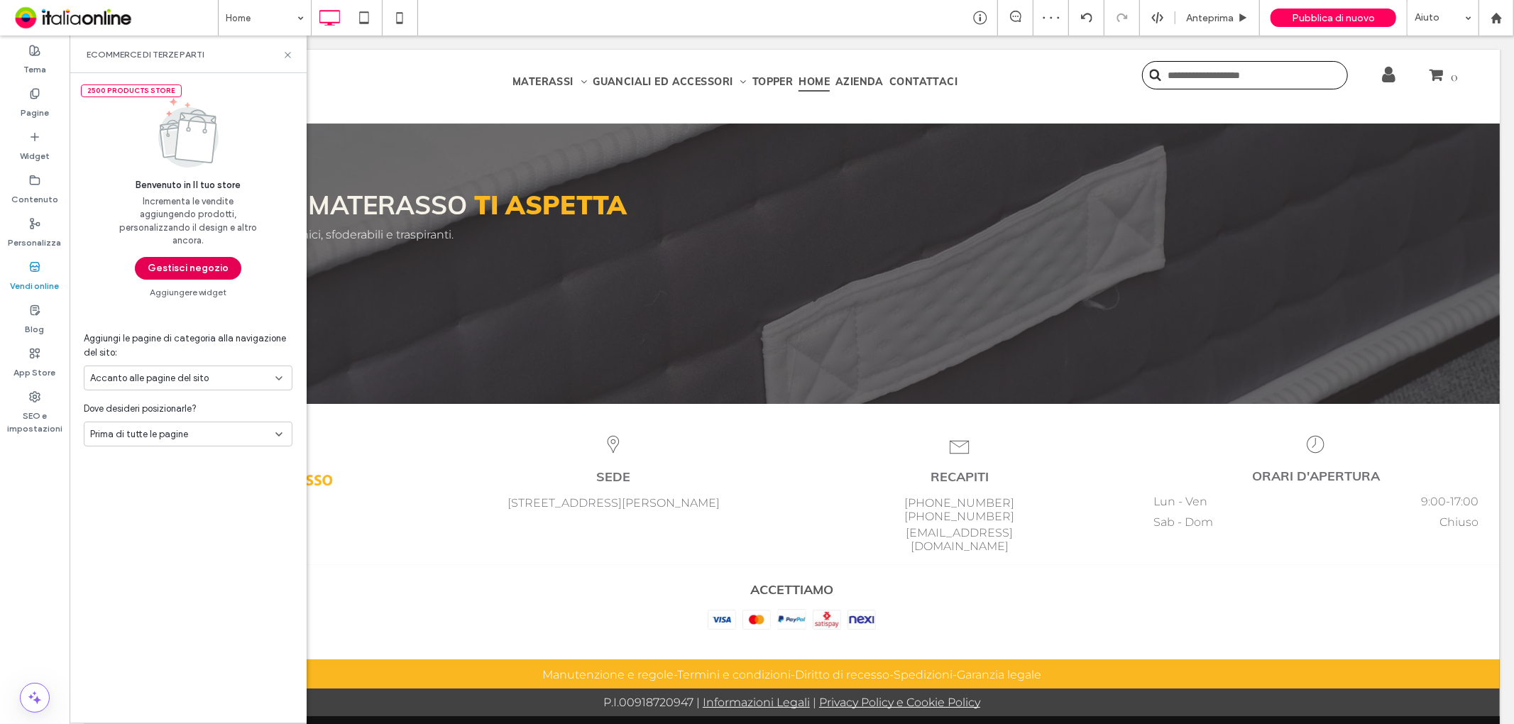
click at [188, 268] on button "Gestisci negozio" at bounding box center [188, 268] width 106 height 23
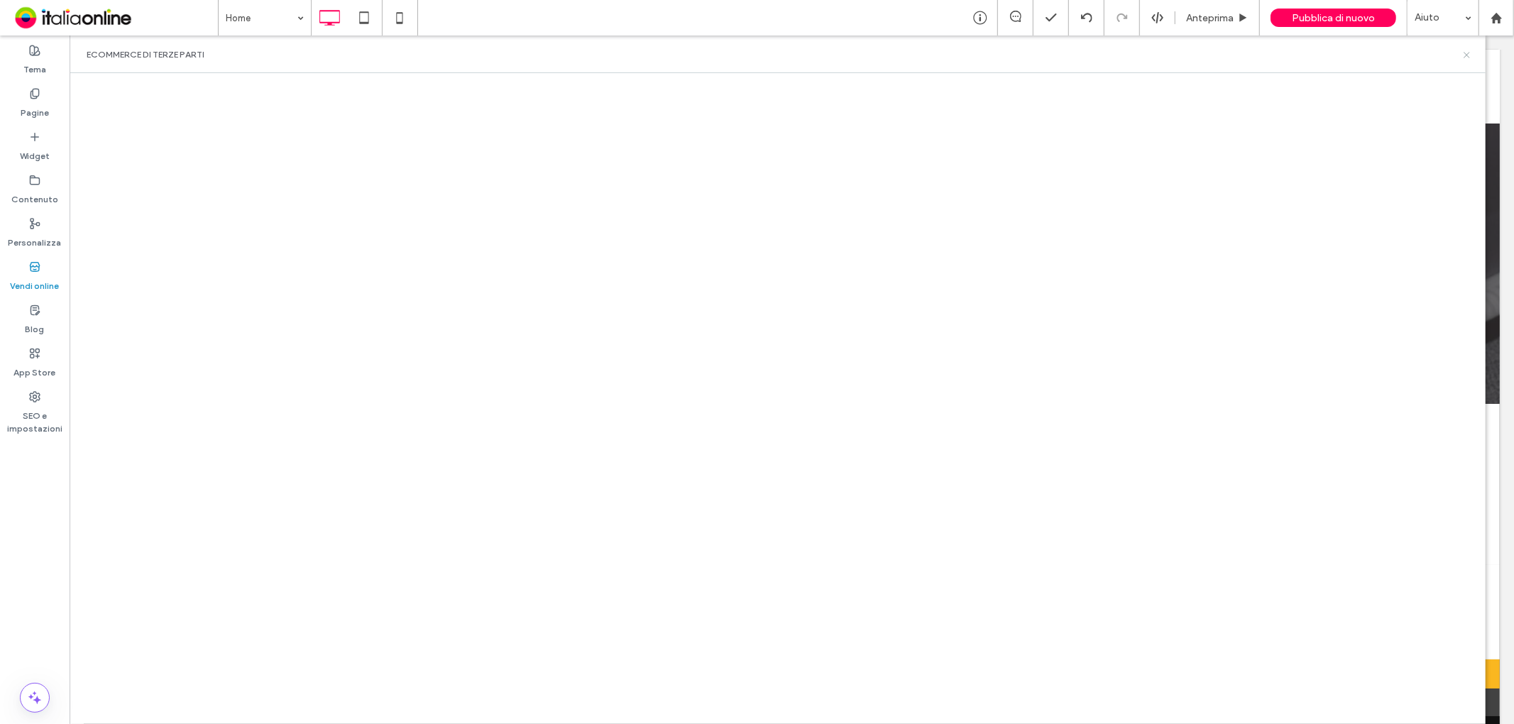
click at [1464, 59] on icon at bounding box center [1467, 55] width 11 height 11
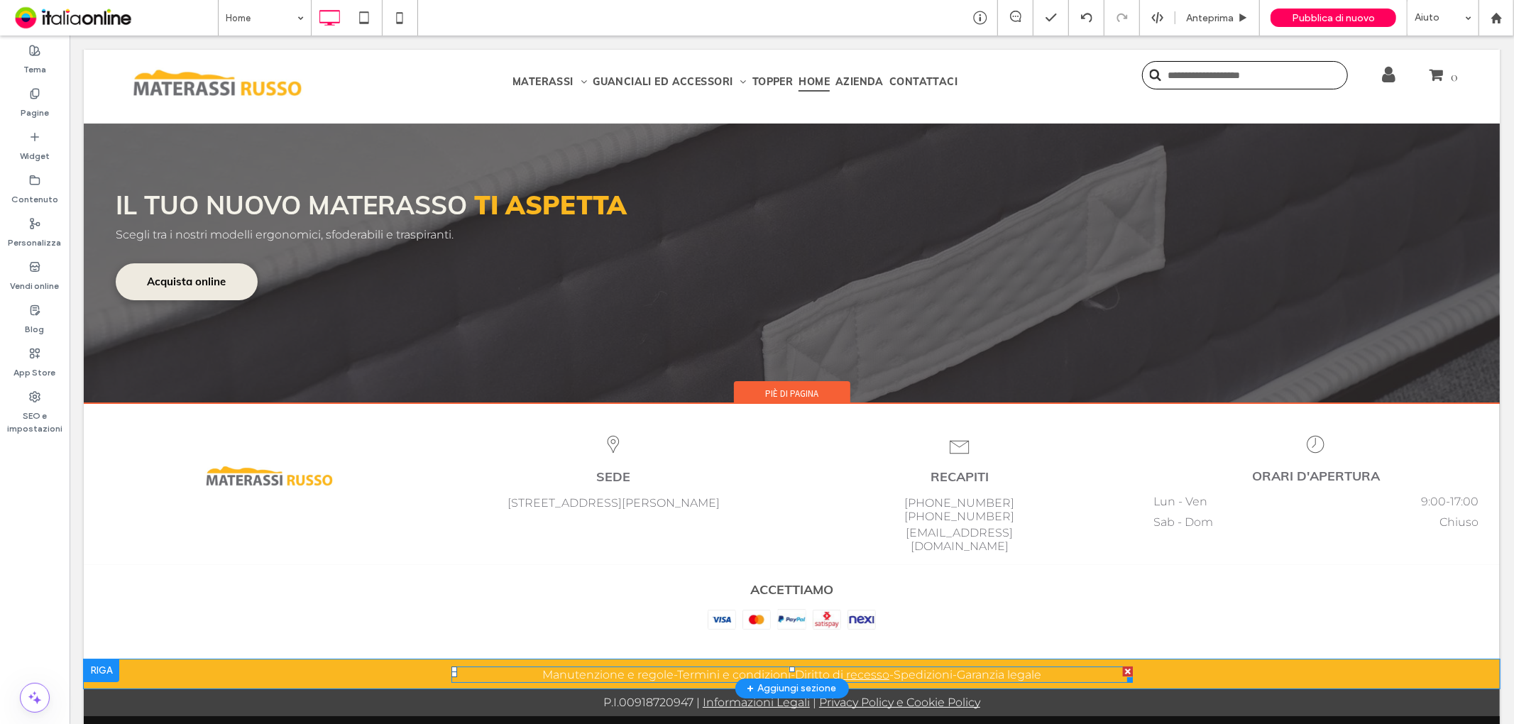
click at [855, 667] on link "Diritto di recesso" at bounding box center [841, 673] width 94 height 13
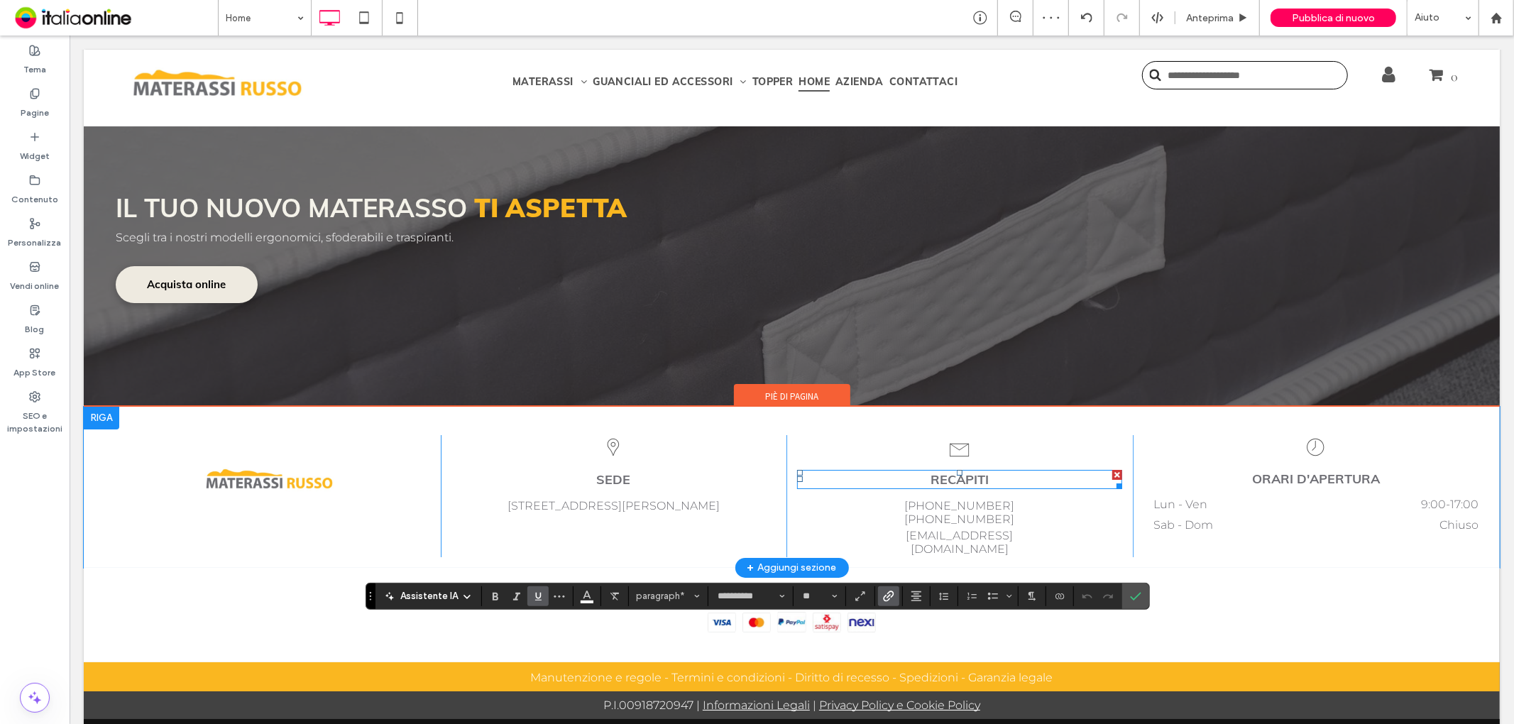
scroll to position [4133, 0]
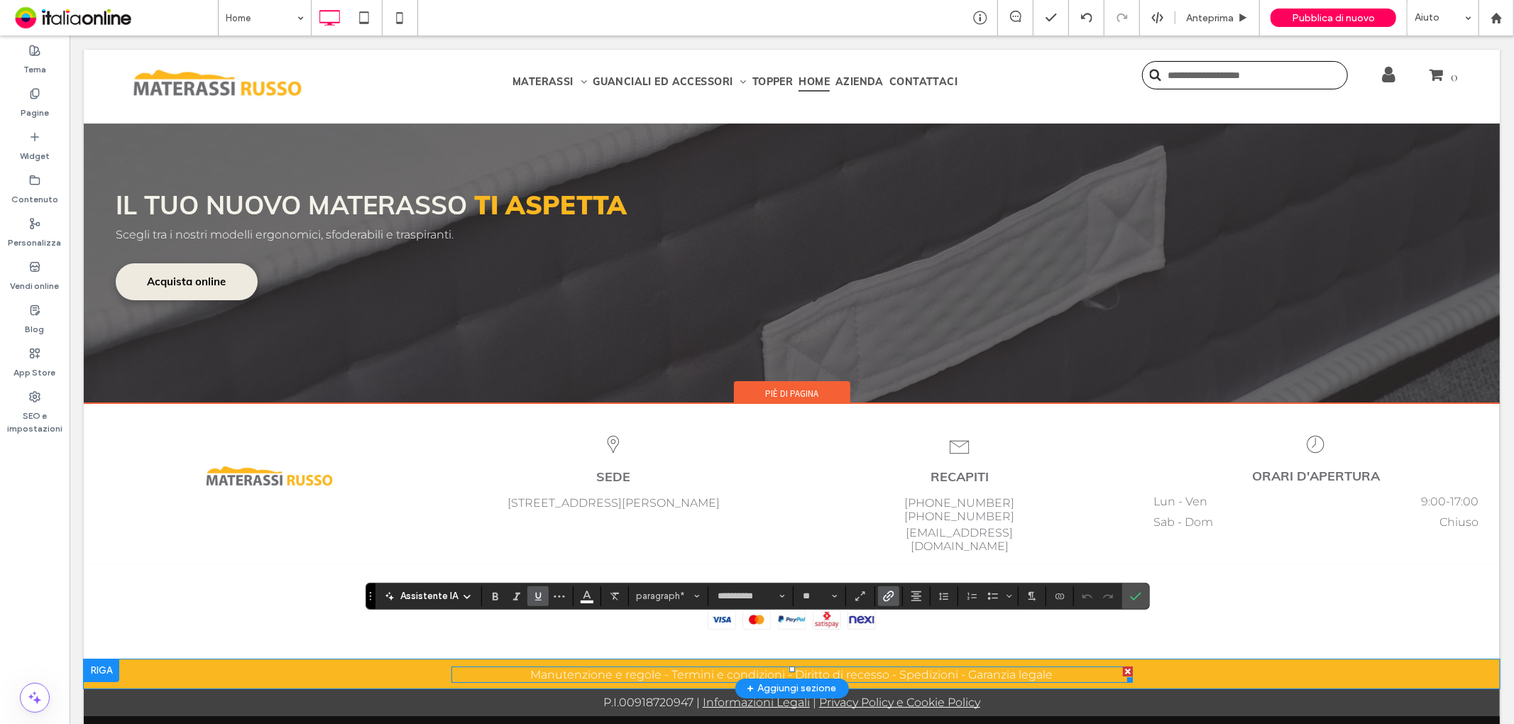
click at [890, 667] on span "-" at bounding box center [895, 673] width 10 height 13
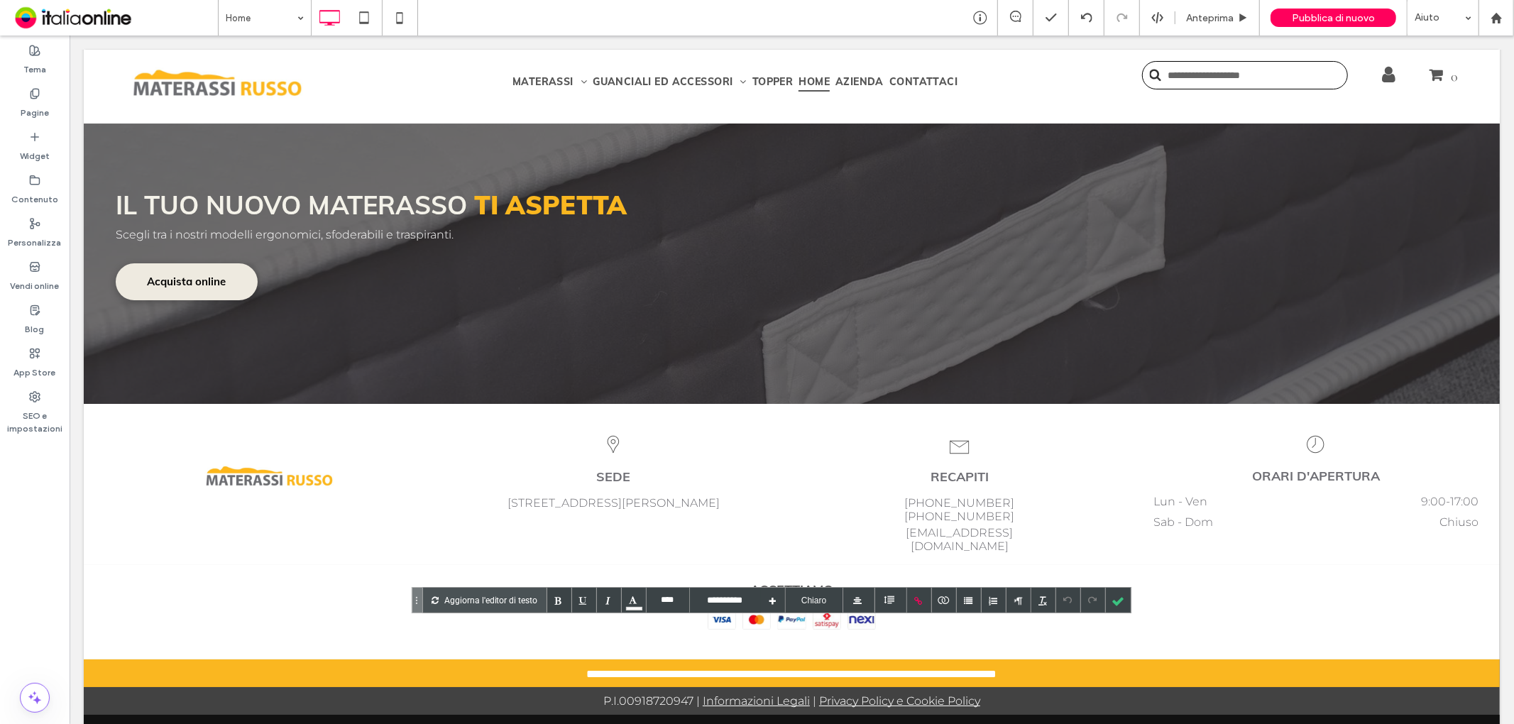
click at [877, 668] on span "*" at bounding box center [870, 673] width 13 height 11
drag, startPoint x: 882, startPoint y: 628, endPoint x: 786, endPoint y: 625, distance: 95.9
click at [786, 667] on p "**********" at bounding box center [792, 673] width 682 height 12
click at [462, 588] on p "Aggiorna l'editor di testo" at bounding box center [491, 600] width 94 height 25
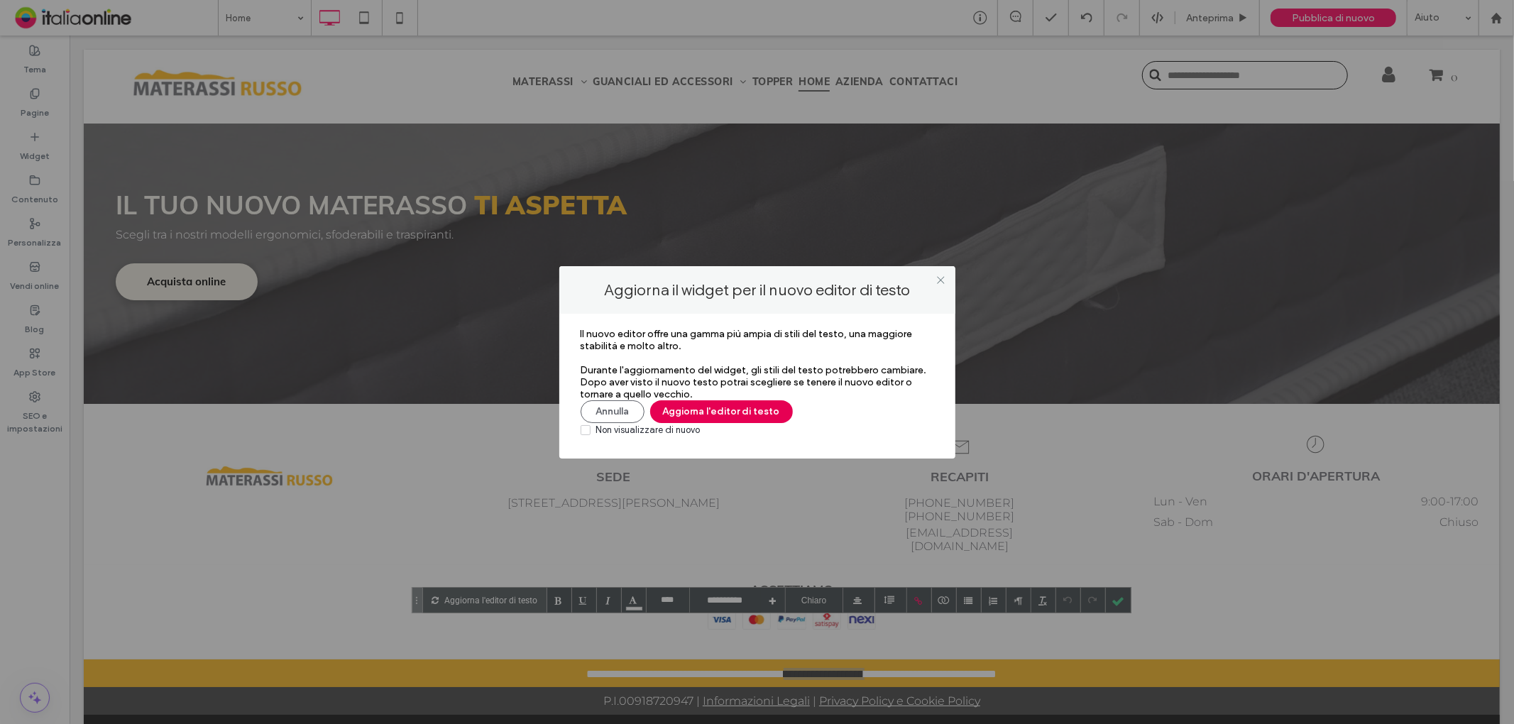
click at [697, 415] on button "Aggiorna l'editor di testo" at bounding box center [721, 411] width 143 height 23
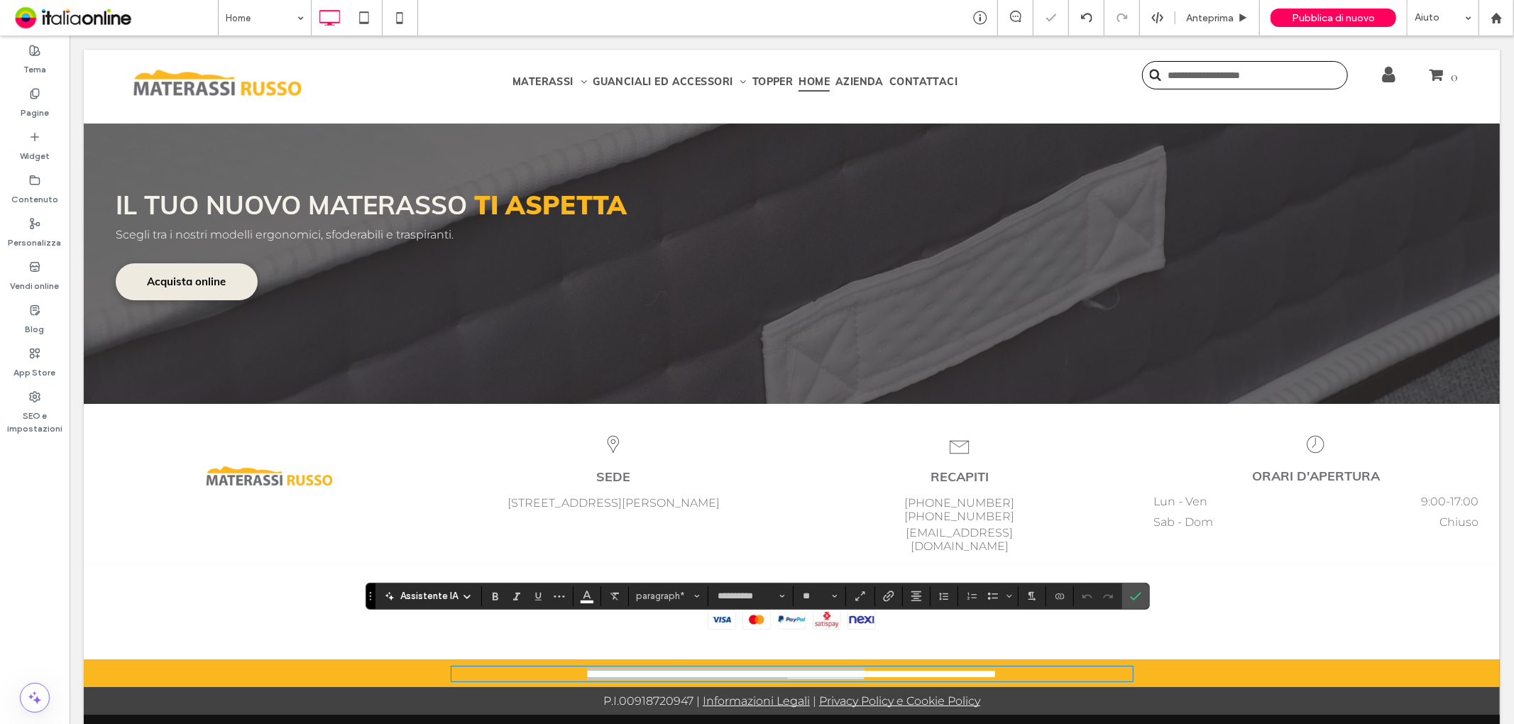
click at [864, 668] on link "**********" at bounding box center [825, 673] width 77 height 11
drag, startPoint x: 880, startPoint y: 630, endPoint x: 789, endPoint y: 626, distance: 91.7
click at [789, 668] on link "**********" at bounding box center [825, 673] width 77 height 11
click at [892, 591] on icon "Collegamento" at bounding box center [888, 596] width 11 height 11
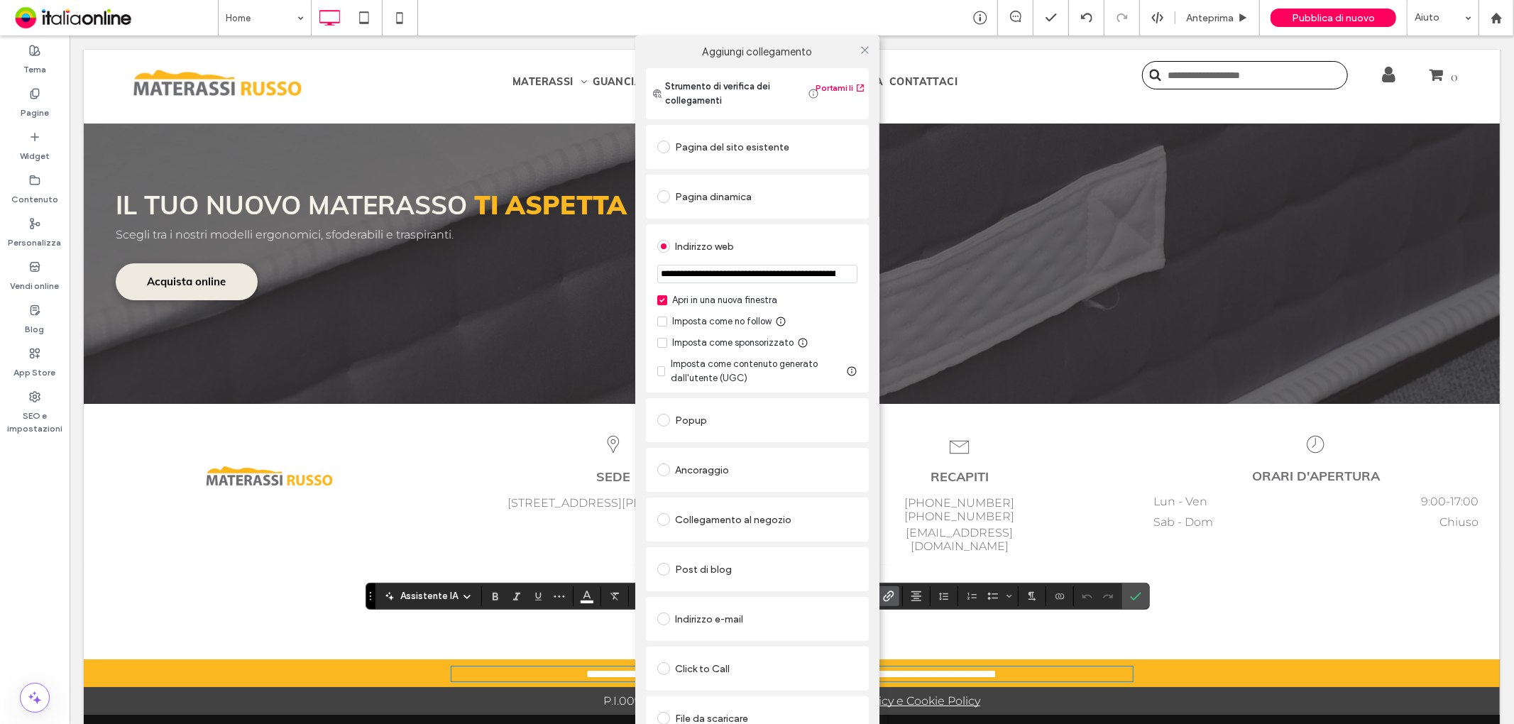
click at [743, 268] on input "**********" at bounding box center [757, 274] width 200 height 18
paste input "url"
type input "**********"
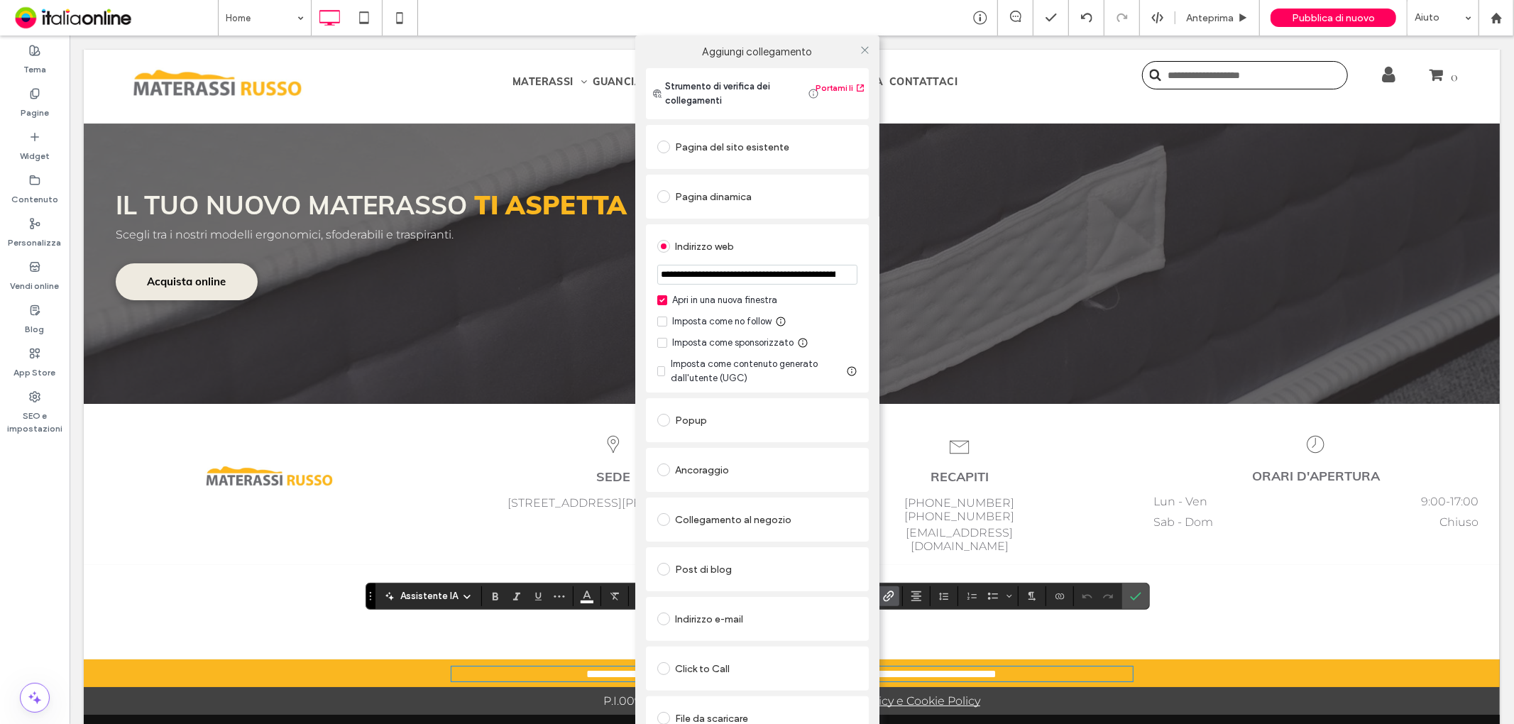
click at [772, 216] on div "Pagina dinamica" at bounding box center [757, 197] width 223 height 44
click at [864, 50] on icon at bounding box center [865, 50] width 11 height 11
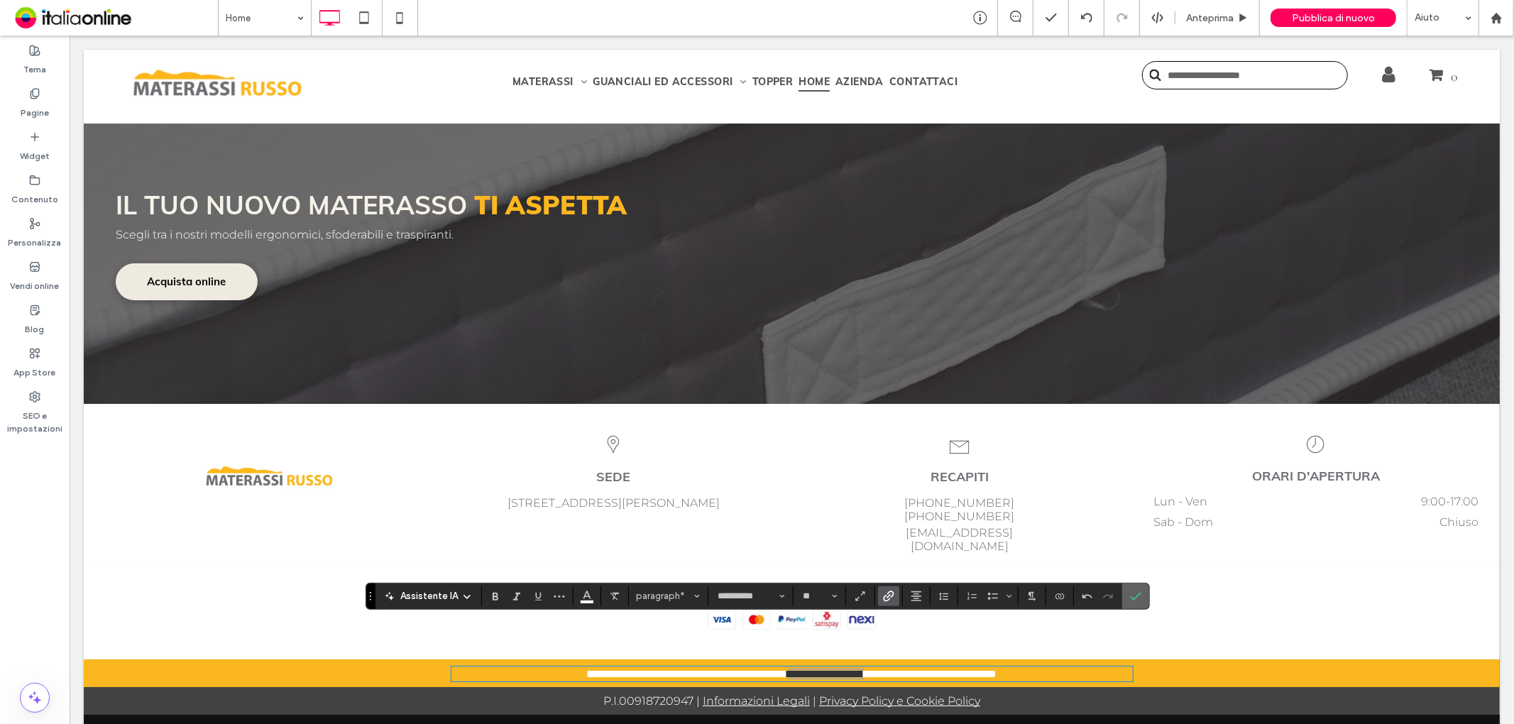
click at [1141, 598] on label "Conferma" at bounding box center [1135, 597] width 21 height 26
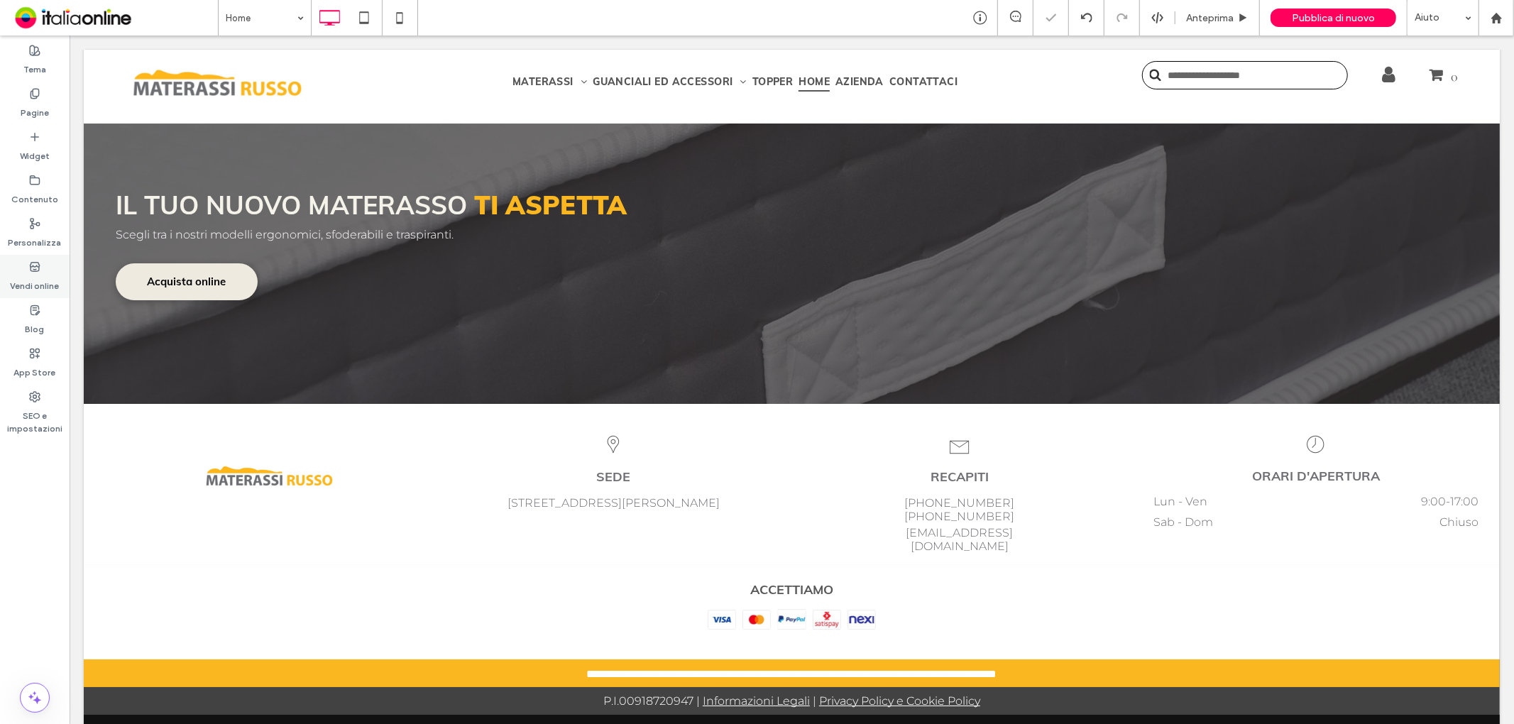
click at [38, 285] on label "Vendi online" at bounding box center [35, 283] width 49 height 20
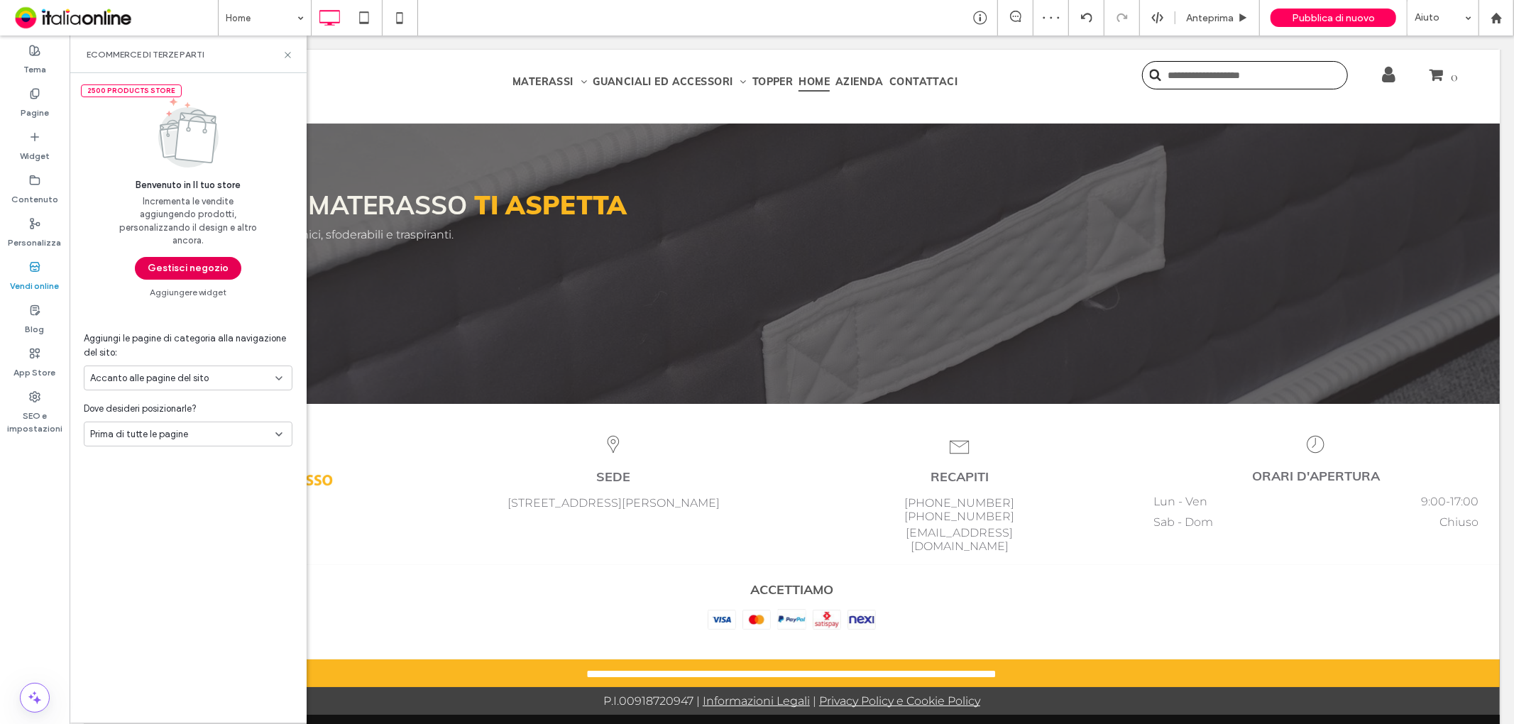
click at [212, 273] on button "Gestisci negozio" at bounding box center [188, 268] width 106 height 23
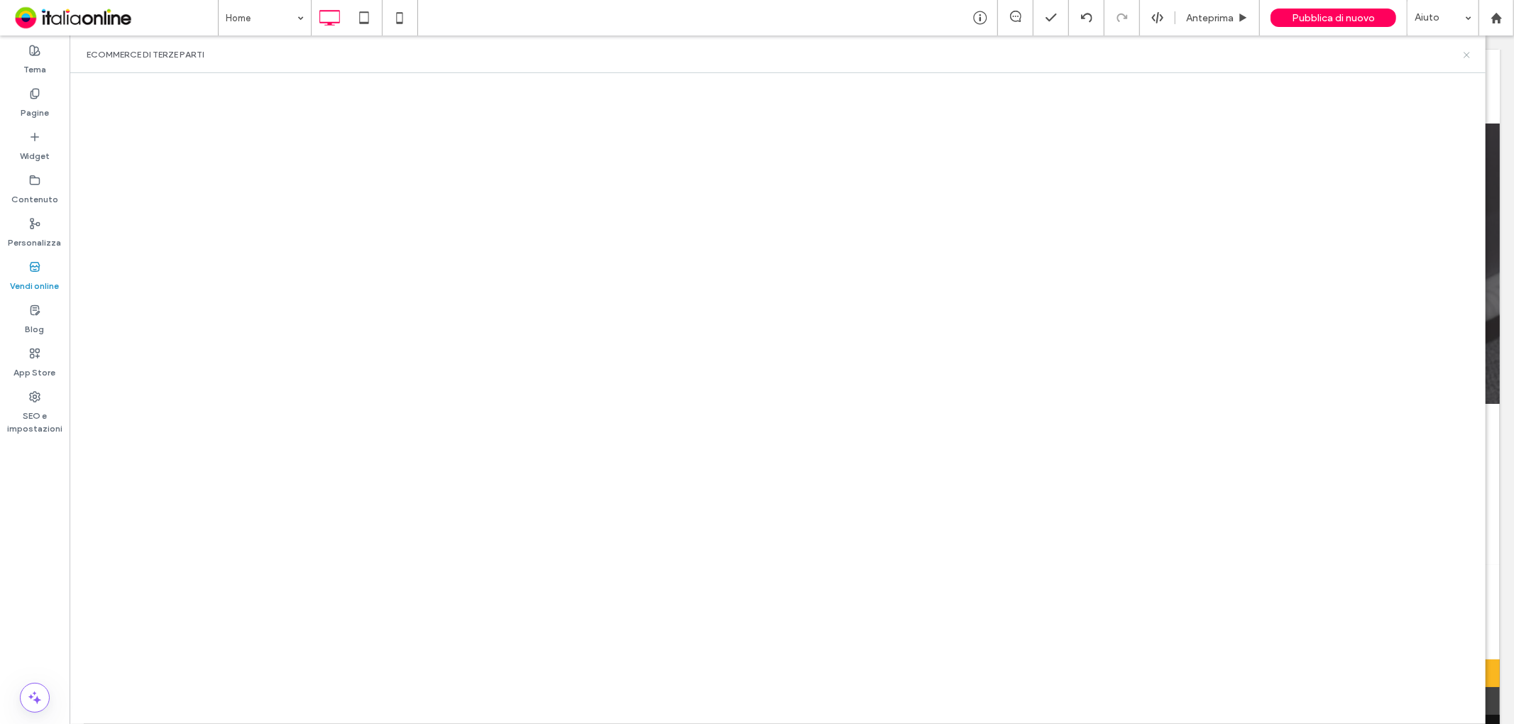
click at [1468, 59] on icon at bounding box center [1467, 55] width 11 height 11
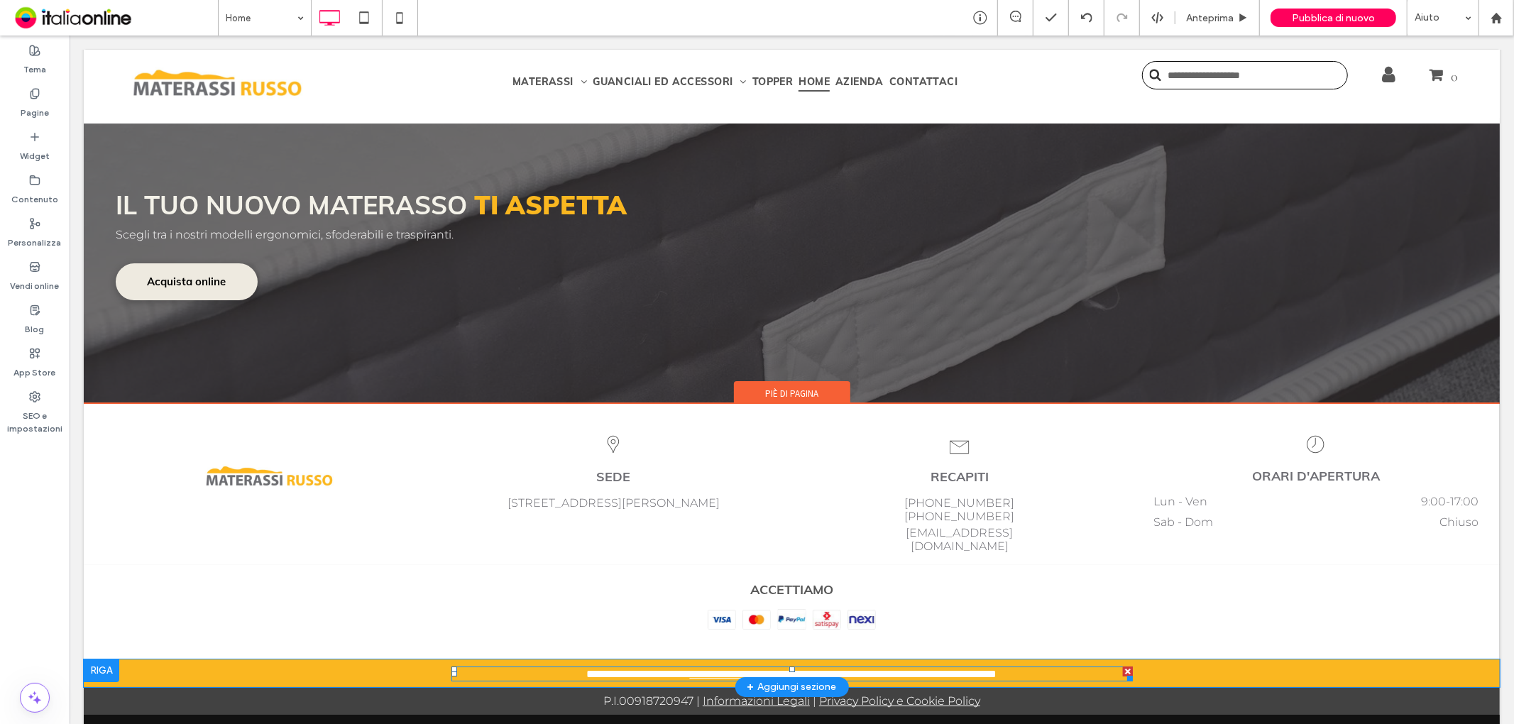
click at [689, 668] on link "**********" at bounding box center [731, 673] width 85 height 11
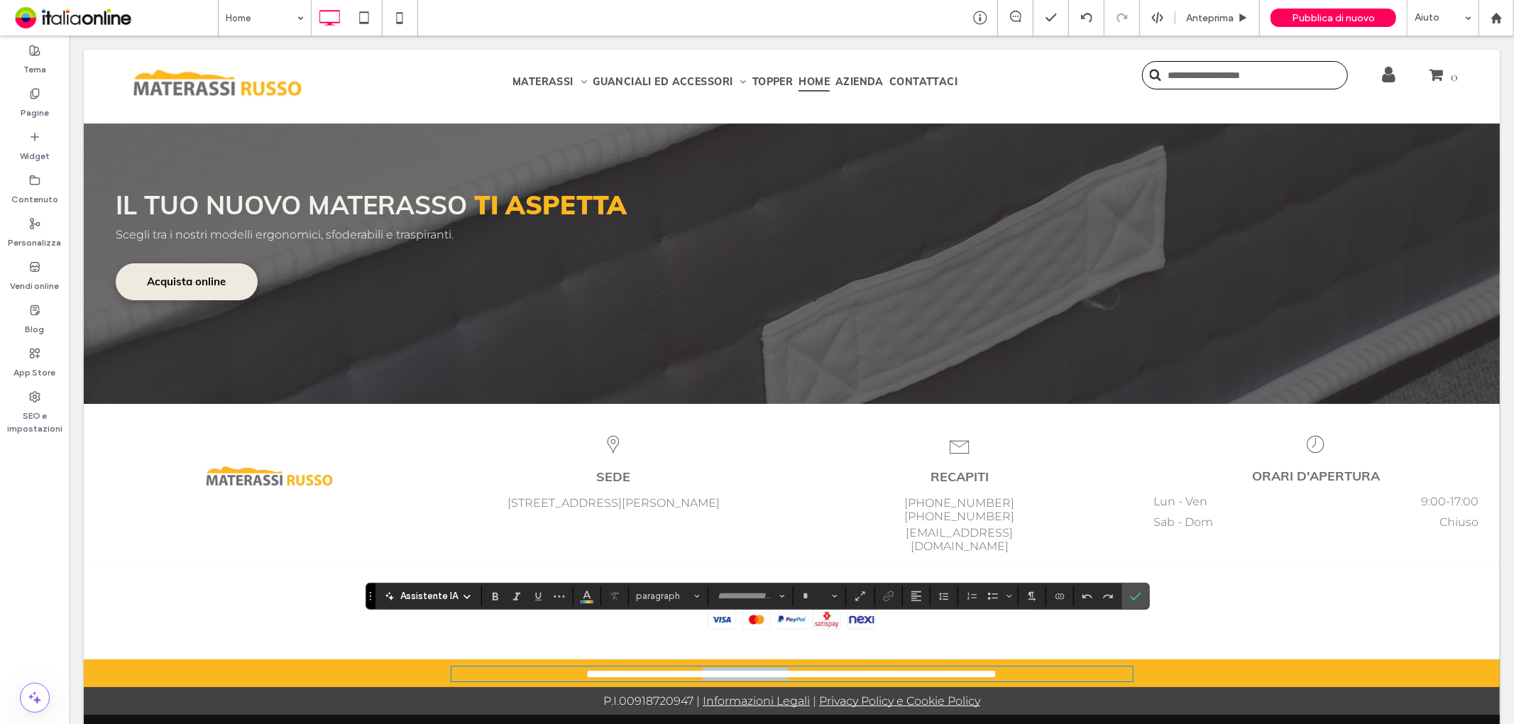
type input "**********"
type input "**"
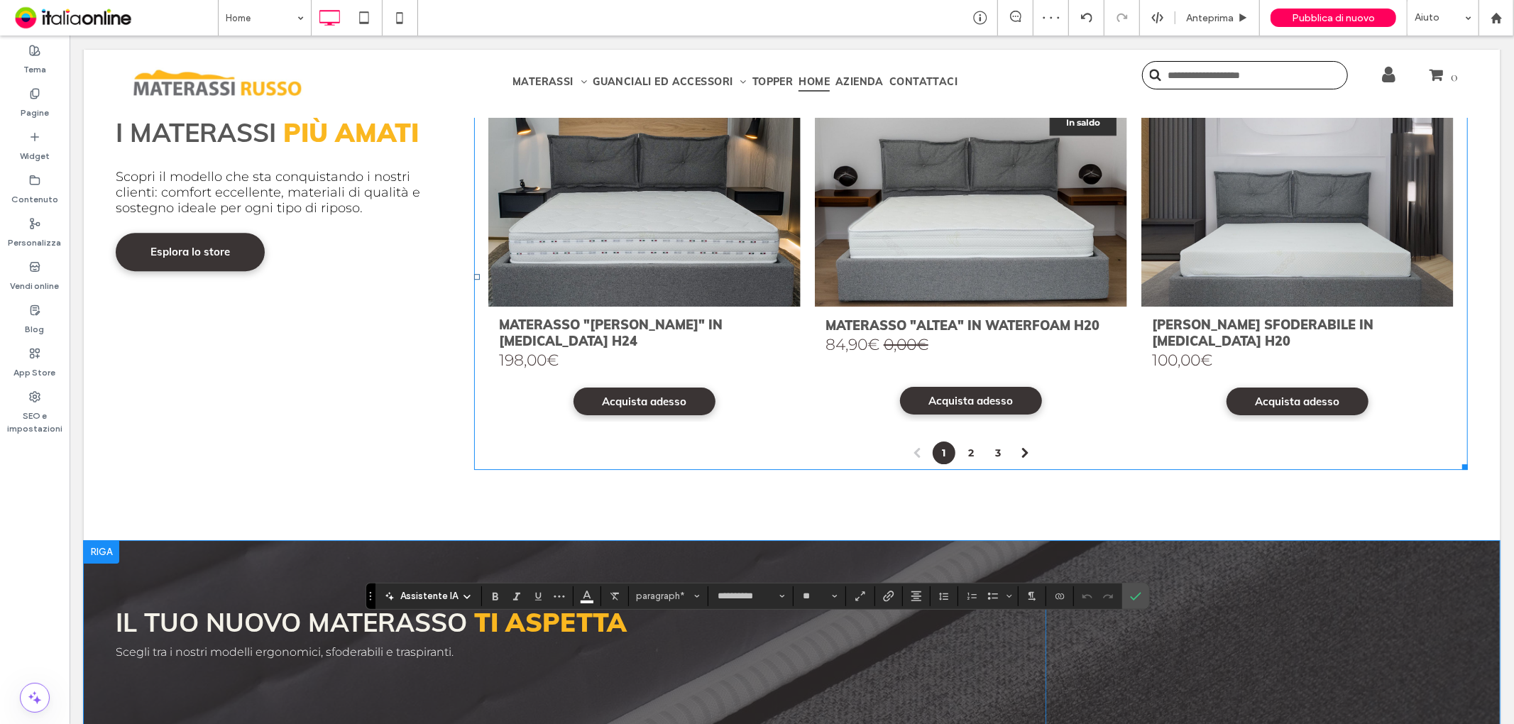
scroll to position [3944, 0]
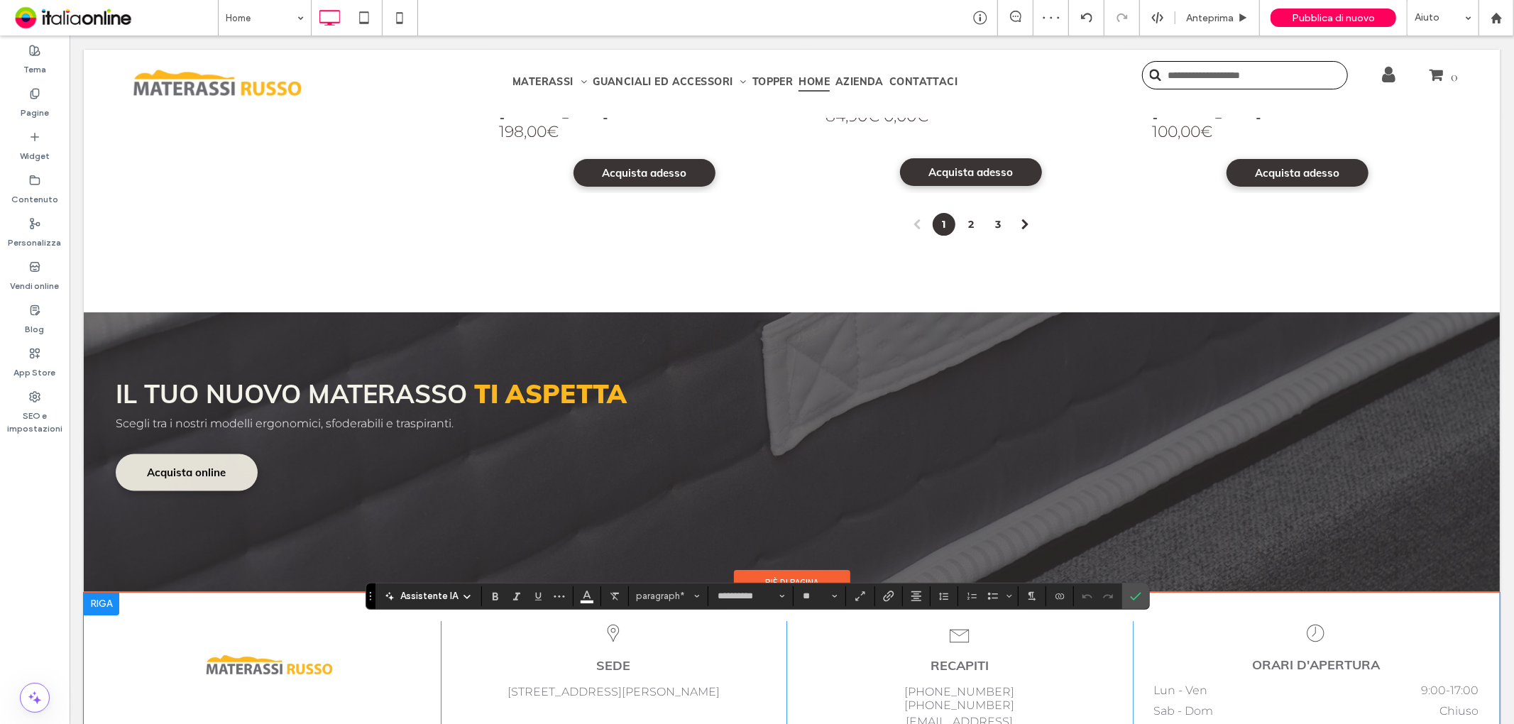
click at [758, 592] on div "Click To Paste SEDE VIA AVEZZANA, 11 - 81055 SANTA MARIA CAPUA VETERE (CE) Clic…" at bounding box center [791, 672] width 1416 height 161
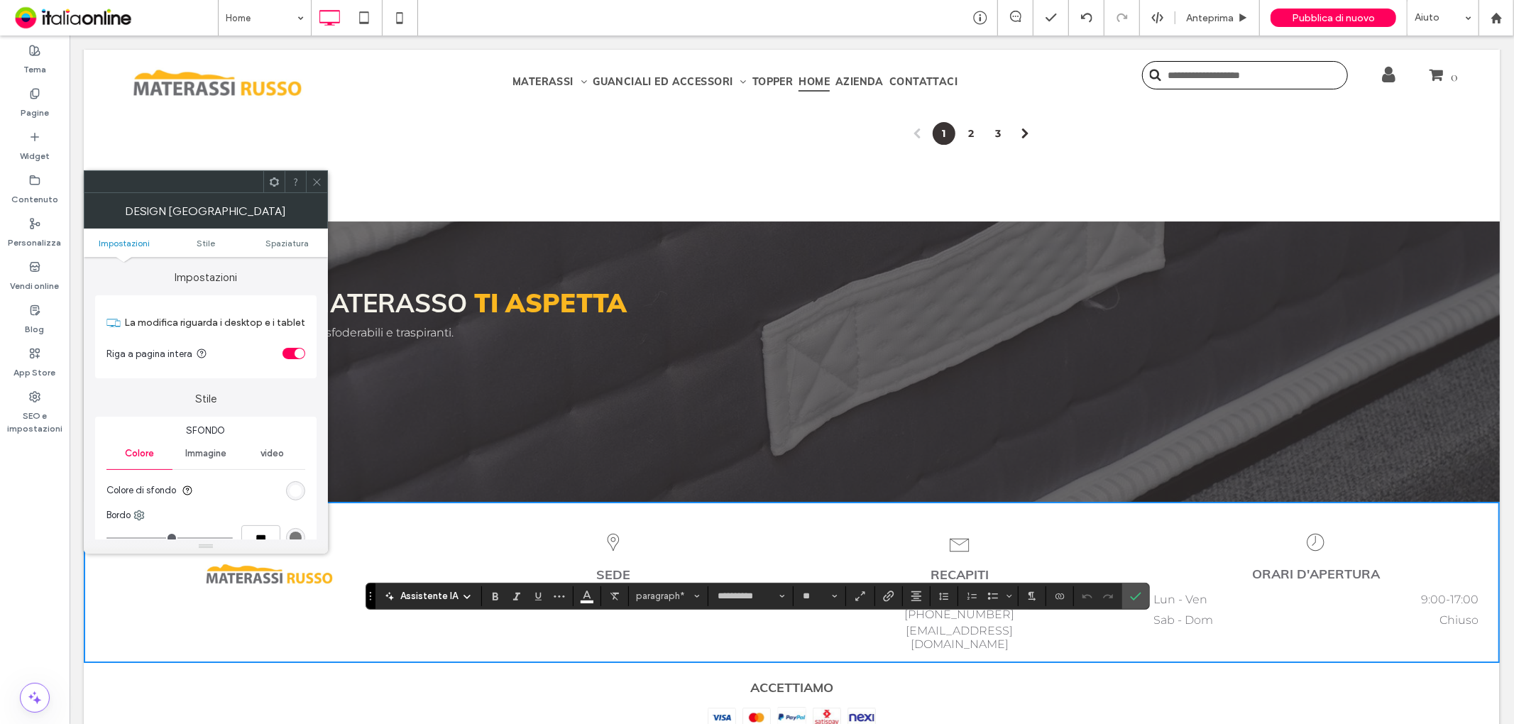
scroll to position [4133, 0]
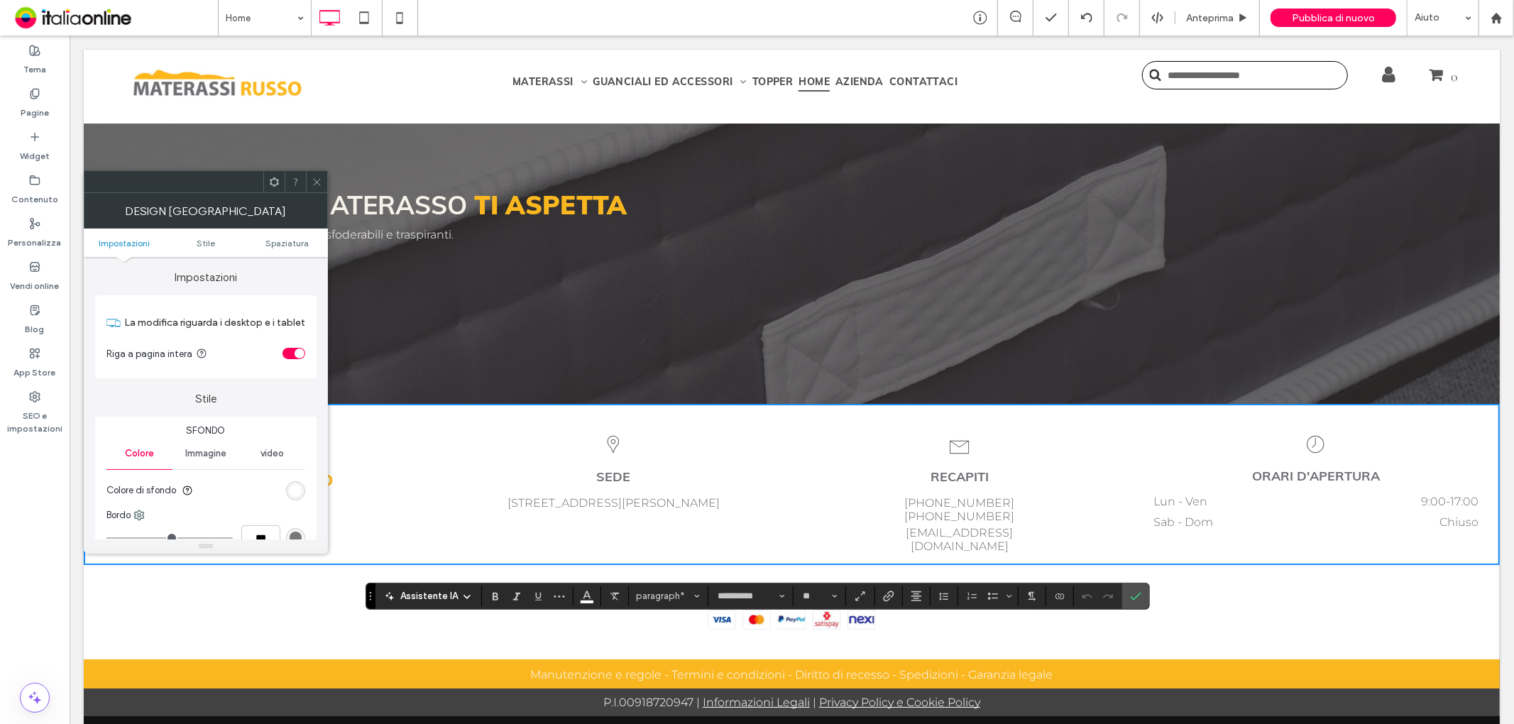
click at [785, 667] on span "-" at bounding box center [790, 673] width 10 height 13
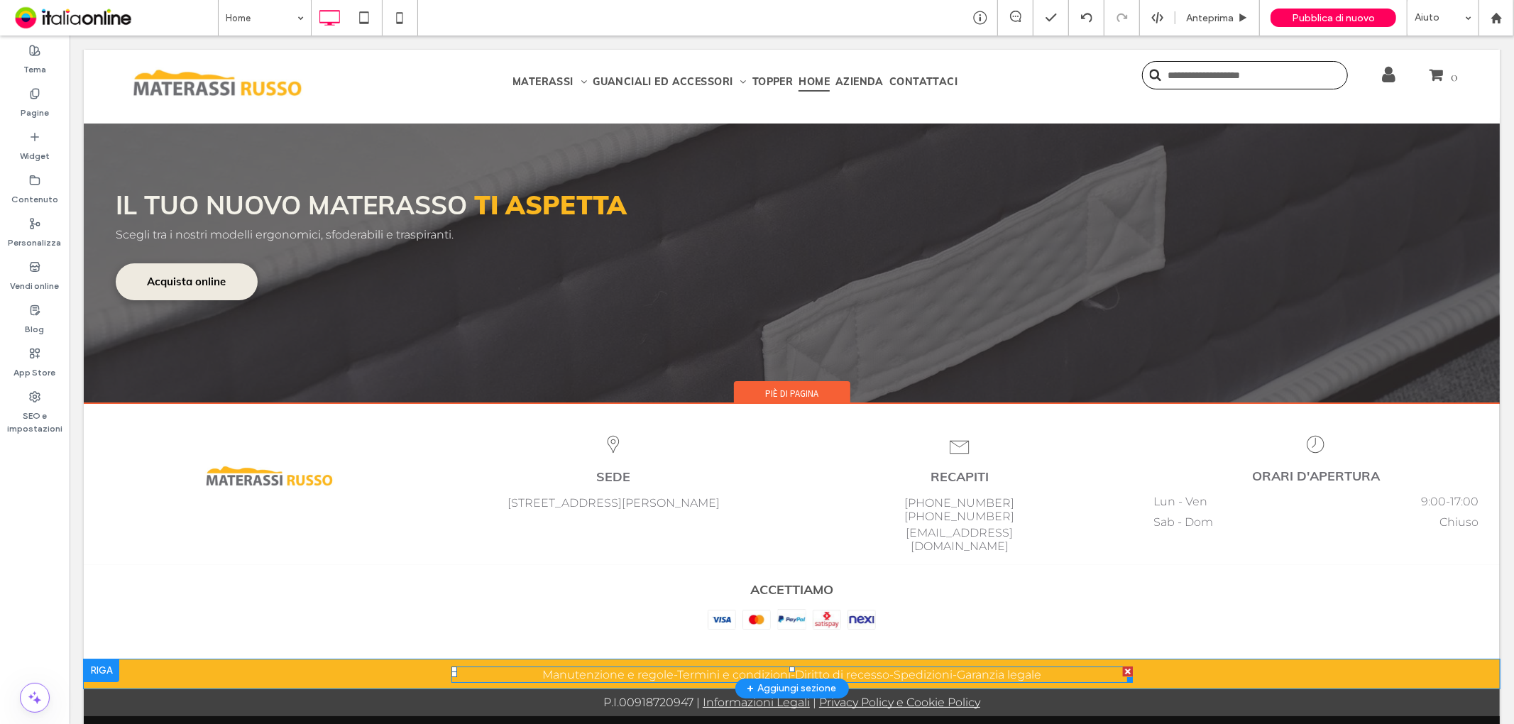
click at [790, 667] on span "-" at bounding box center [792, 673] width 4 height 13
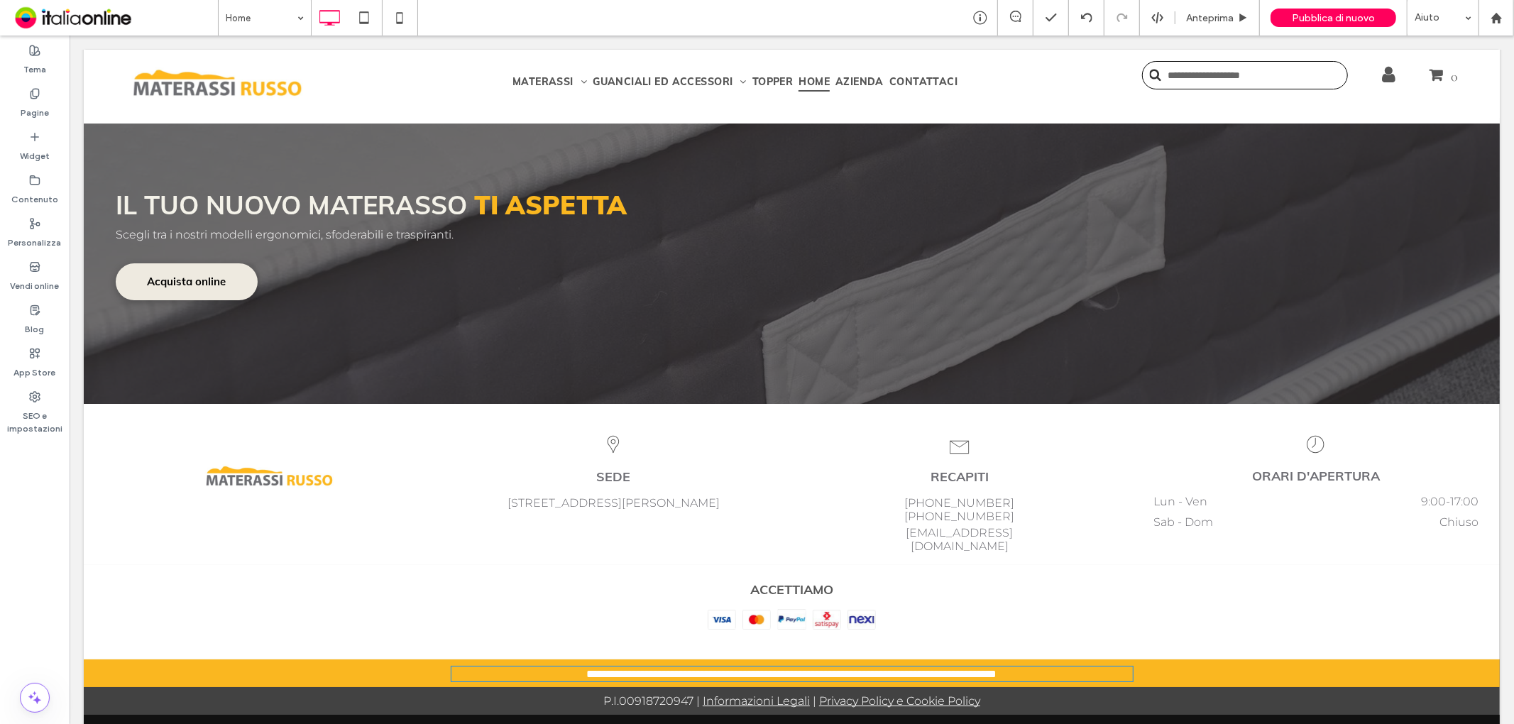
type input "**********"
type input "**"
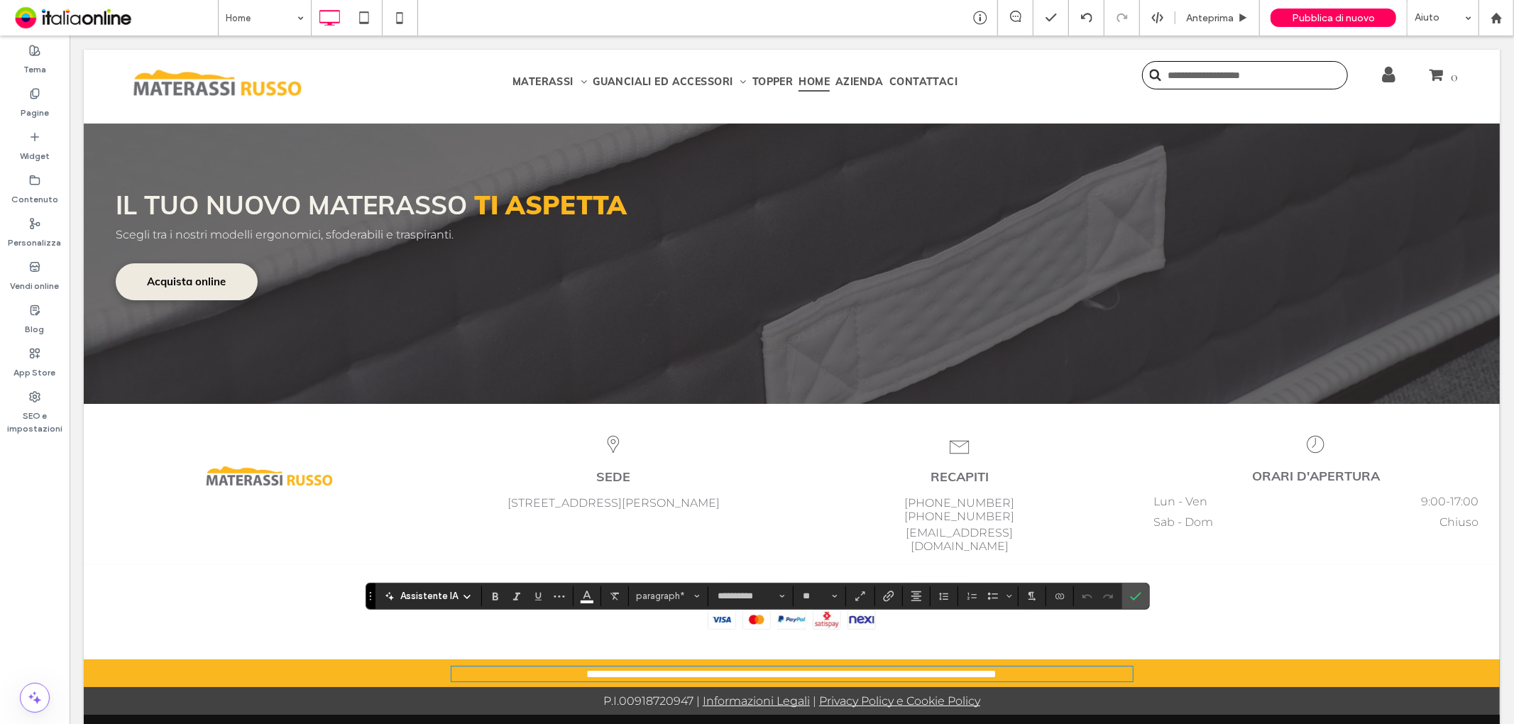
click at [778, 668] on span "*" at bounding box center [781, 673] width 13 height 11
drag, startPoint x: 778, startPoint y: 630, endPoint x: 846, endPoint y: 642, distance: 69.2
click at [667, 667] on p "**********" at bounding box center [792, 673] width 682 height 12
click at [883, 595] on icon "Collegamento" at bounding box center [888, 596] width 11 height 11
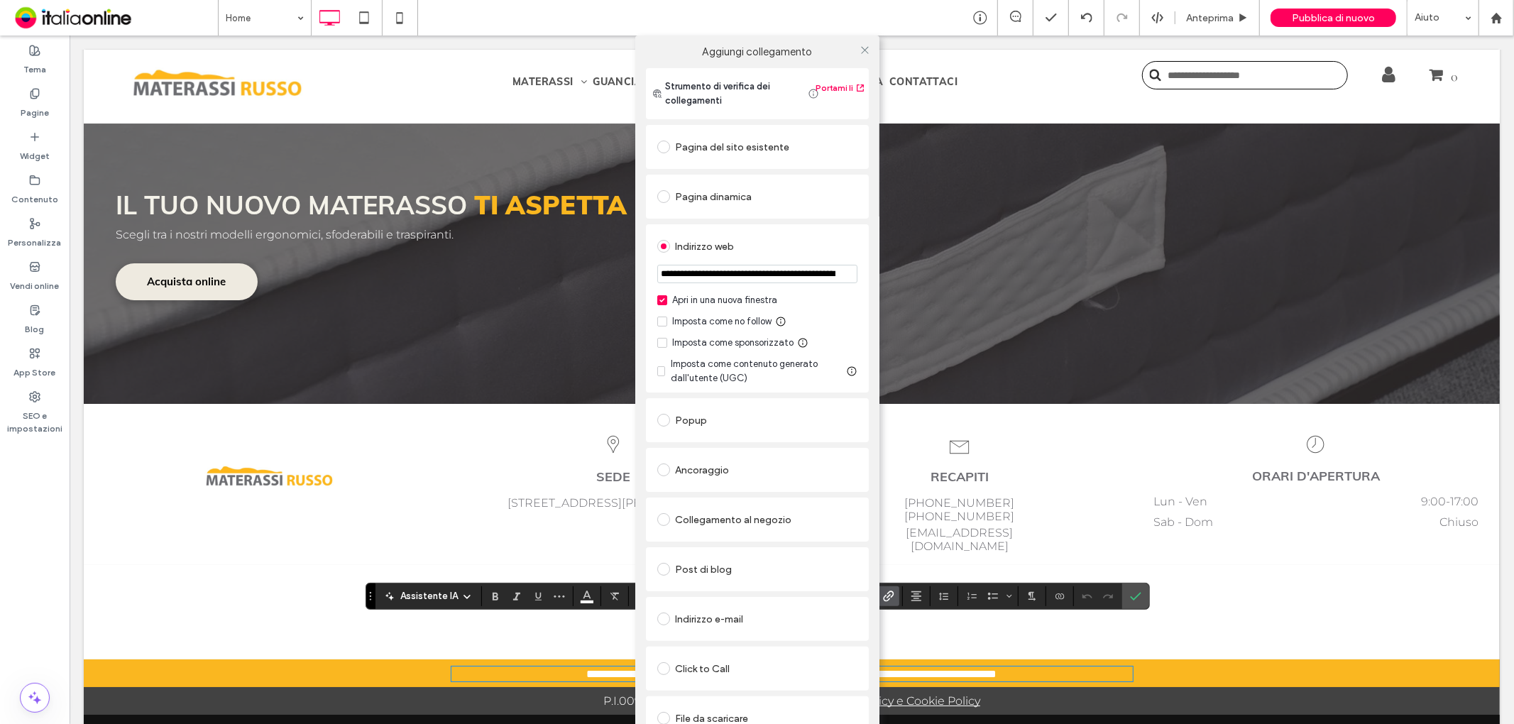
click at [740, 268] on input "**********" at bounding box center [757, 274] width 200 height 18
click at [811, 217] on div "Pagina dinamica" at bounding box center [757, 197] width 223 height 44
click at [862, 48] on use at bounding box center [864, 49] width 7 height 7
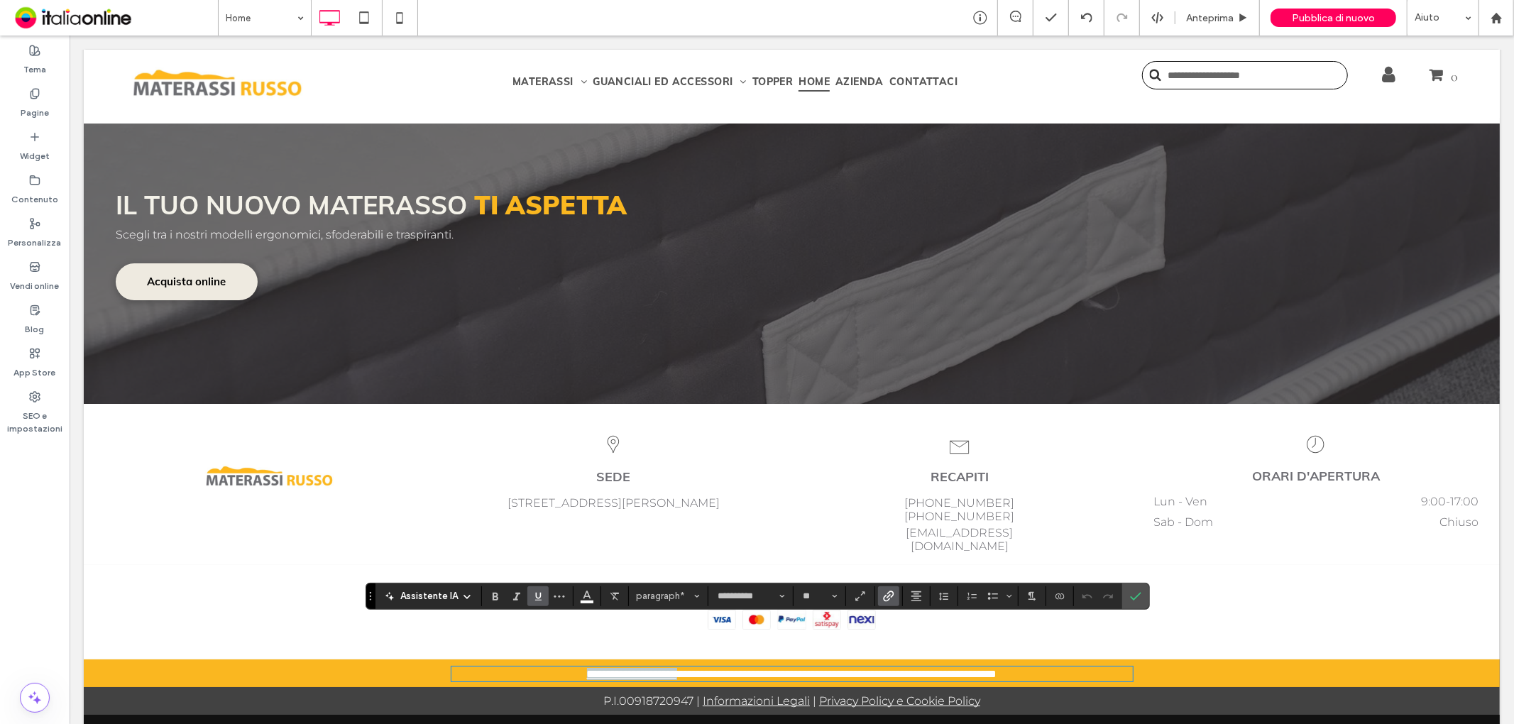
drag, startPoint x: 654, startPoint y: 628, endPoint x: 525, endPoint y: 628, distance: 128.5
click at [518, 667] on p "**********" at bounding box center [792, 673] width 682 height 12
click at [886, 595] on icon "Collegamento" at bounding box center [888, 596] width 11 height 11
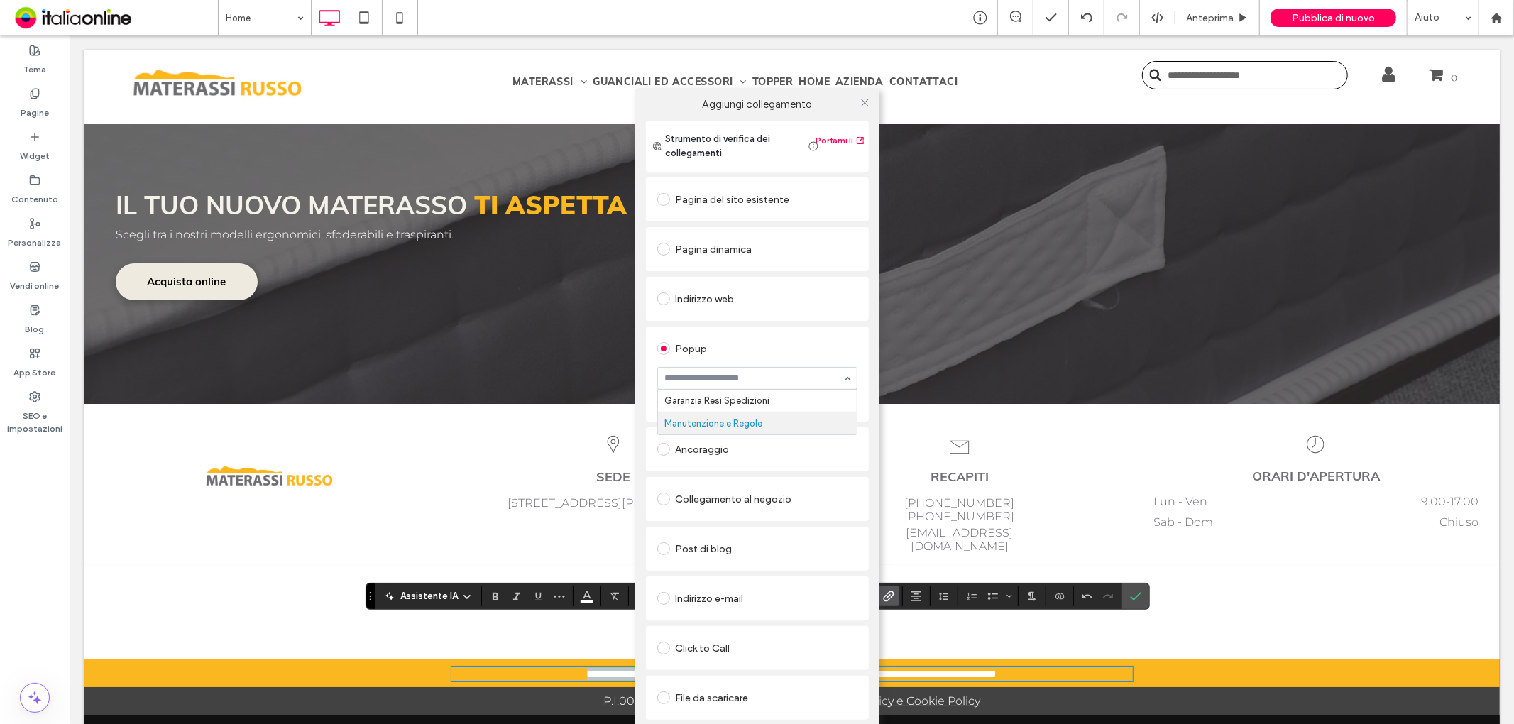
drag, startPoint x: 760, startPoint y: 427, endPoint x: 770, endPoint y: 410, distance: 19.7
click at [863, 103] on icon at bounding box center [865, 102] width 11 height 11
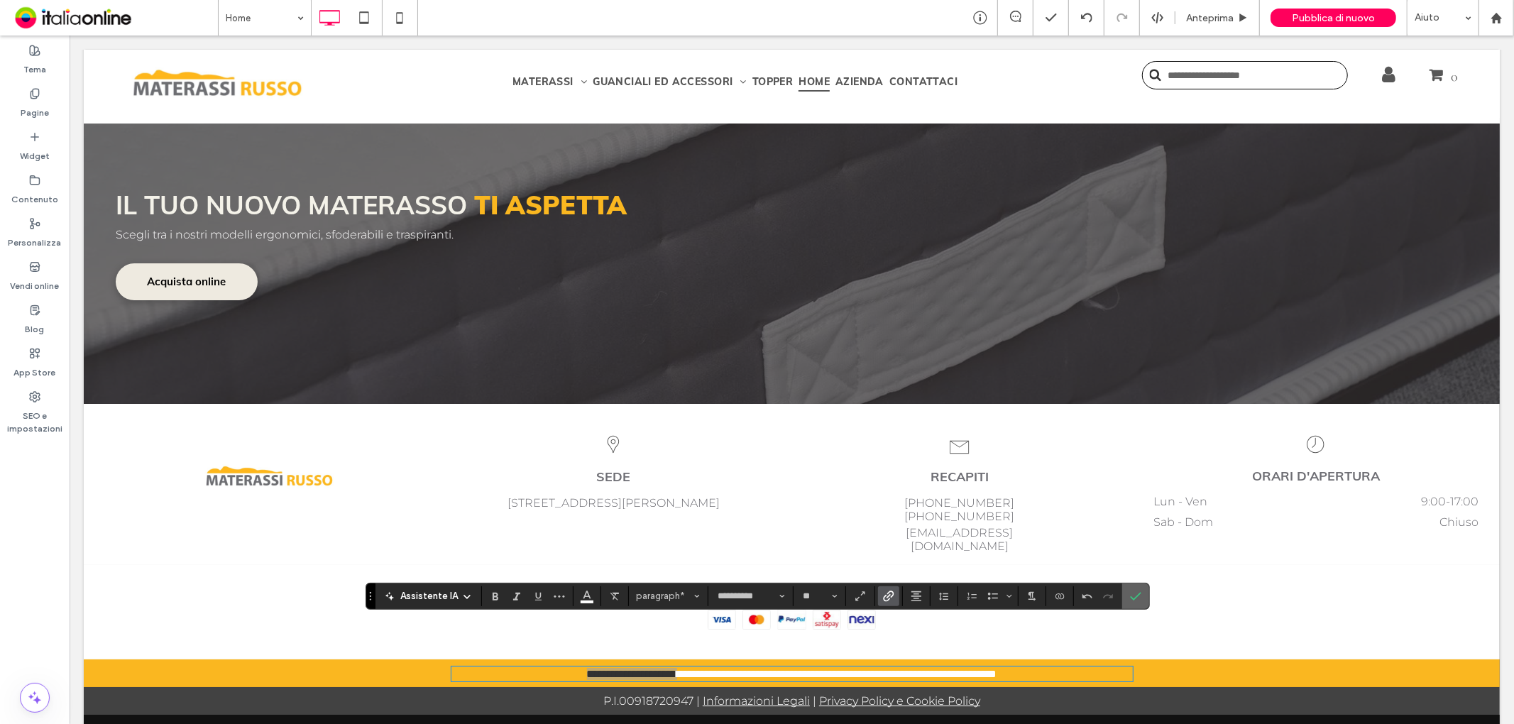
click at [1131, 594] on icon "Conferma" at bounding box center [1135, 596] width 11 height 11
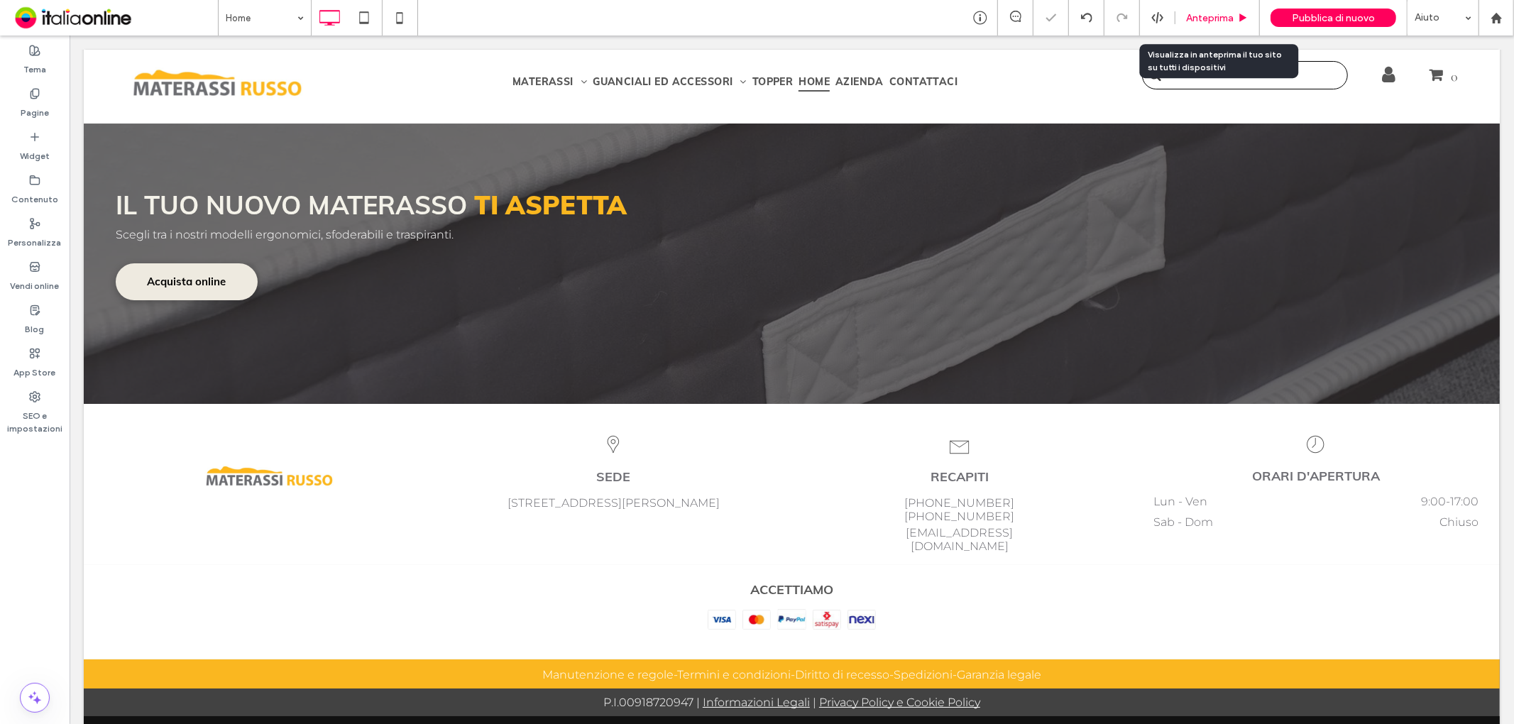
click at [1198, 3] on div "Anteprima" at bounding box center [1218, 17] width 84 height 35
click at [1198, 18] on span "Anteprima" at bounding box center [1210, 18] width 48 height 12
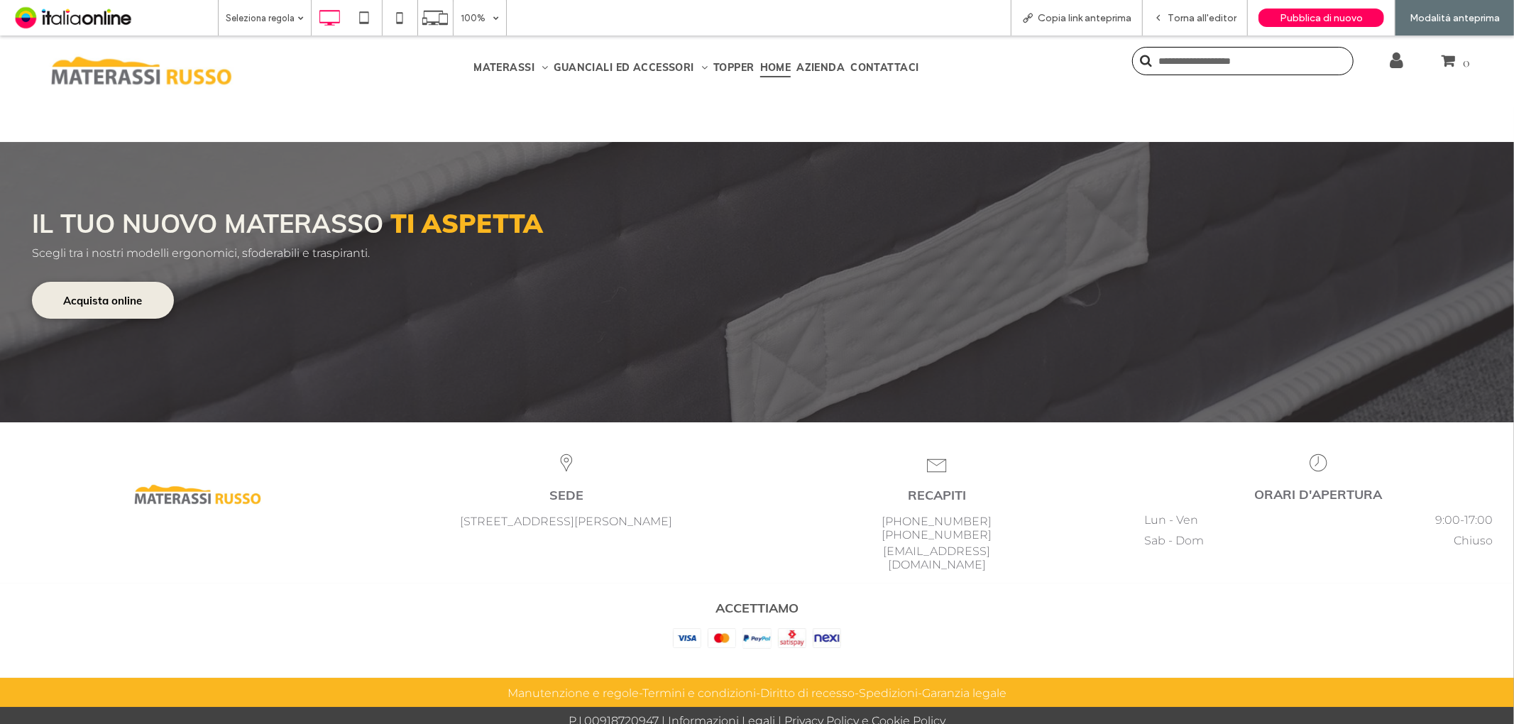
scroll to position [4136, 0]
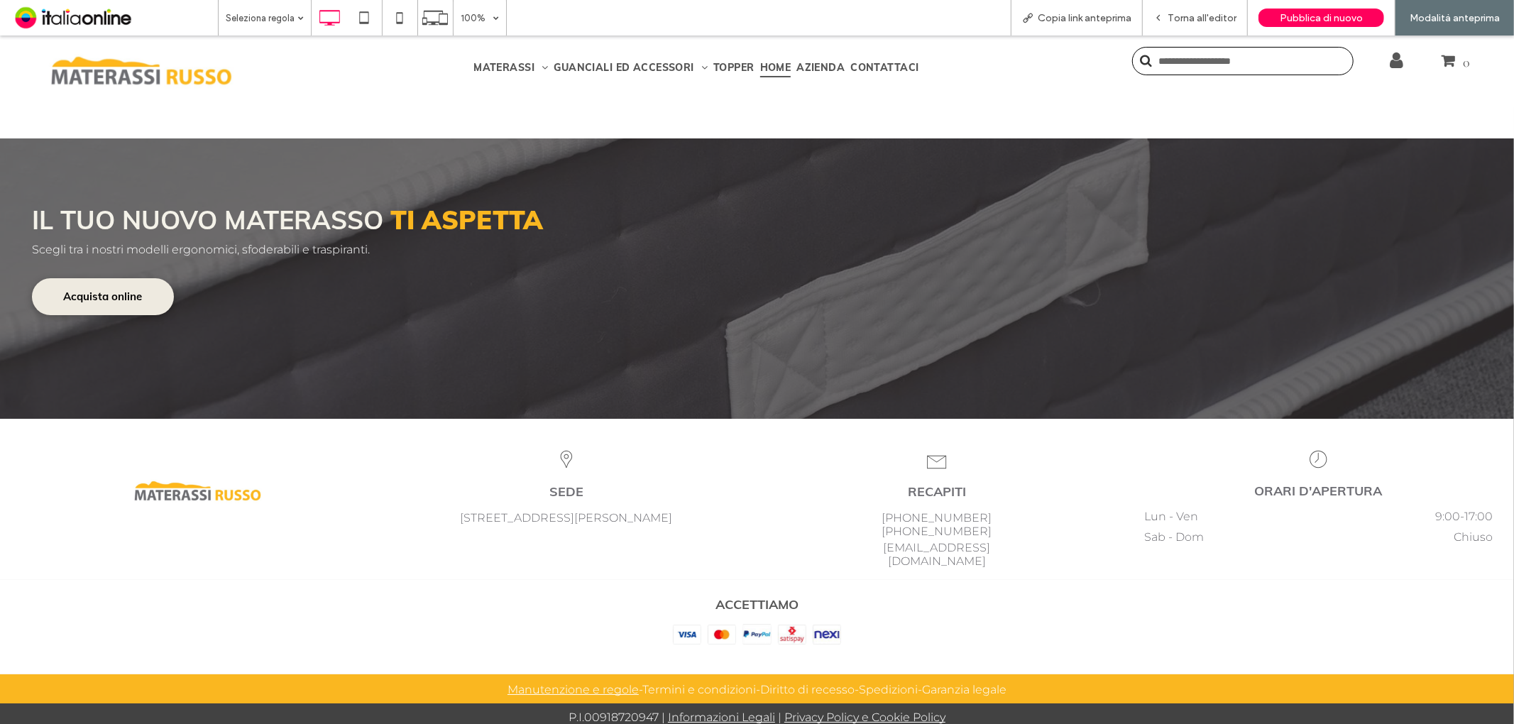
click at [602, 682] on link "Manutenzione e regole" at bounding box center [573, 688] width 131 height 13
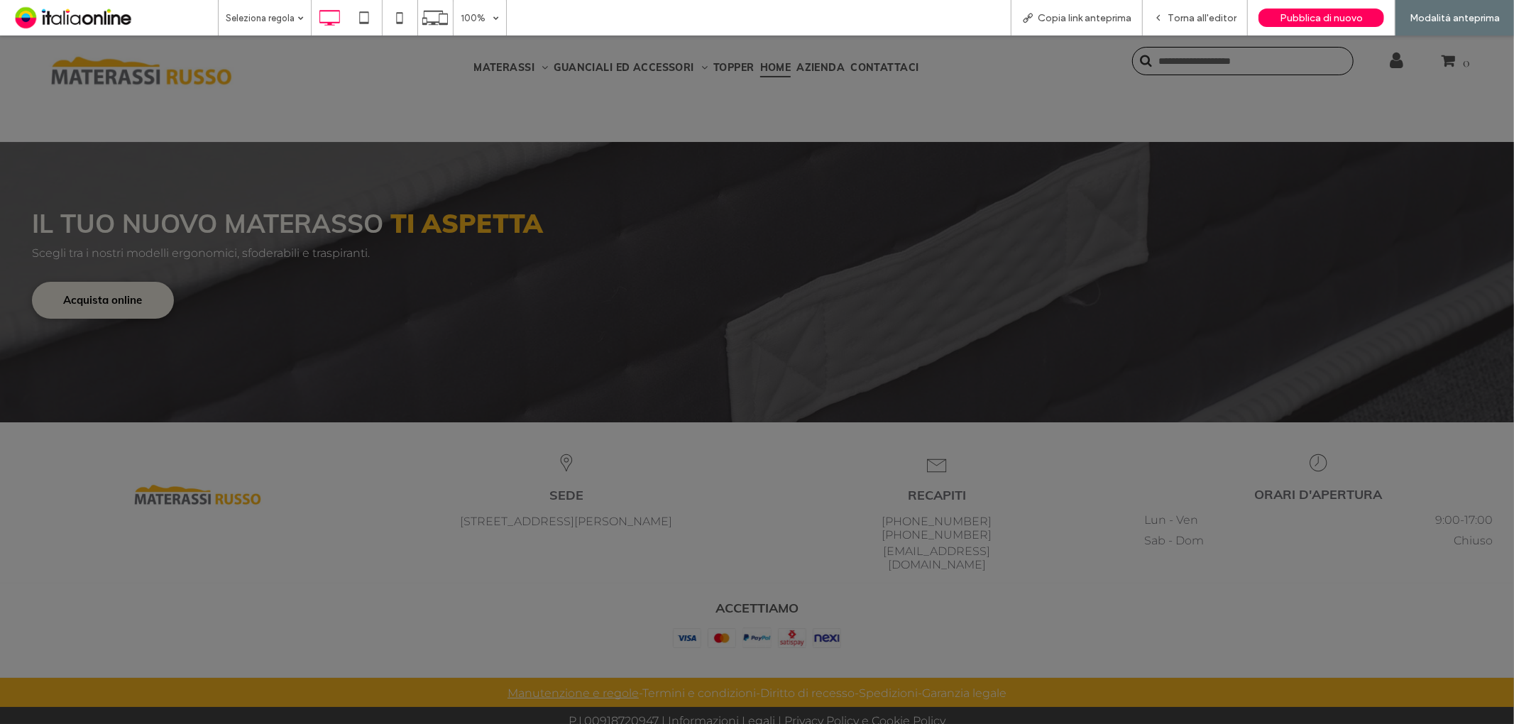
scroll to position [4140, 0]
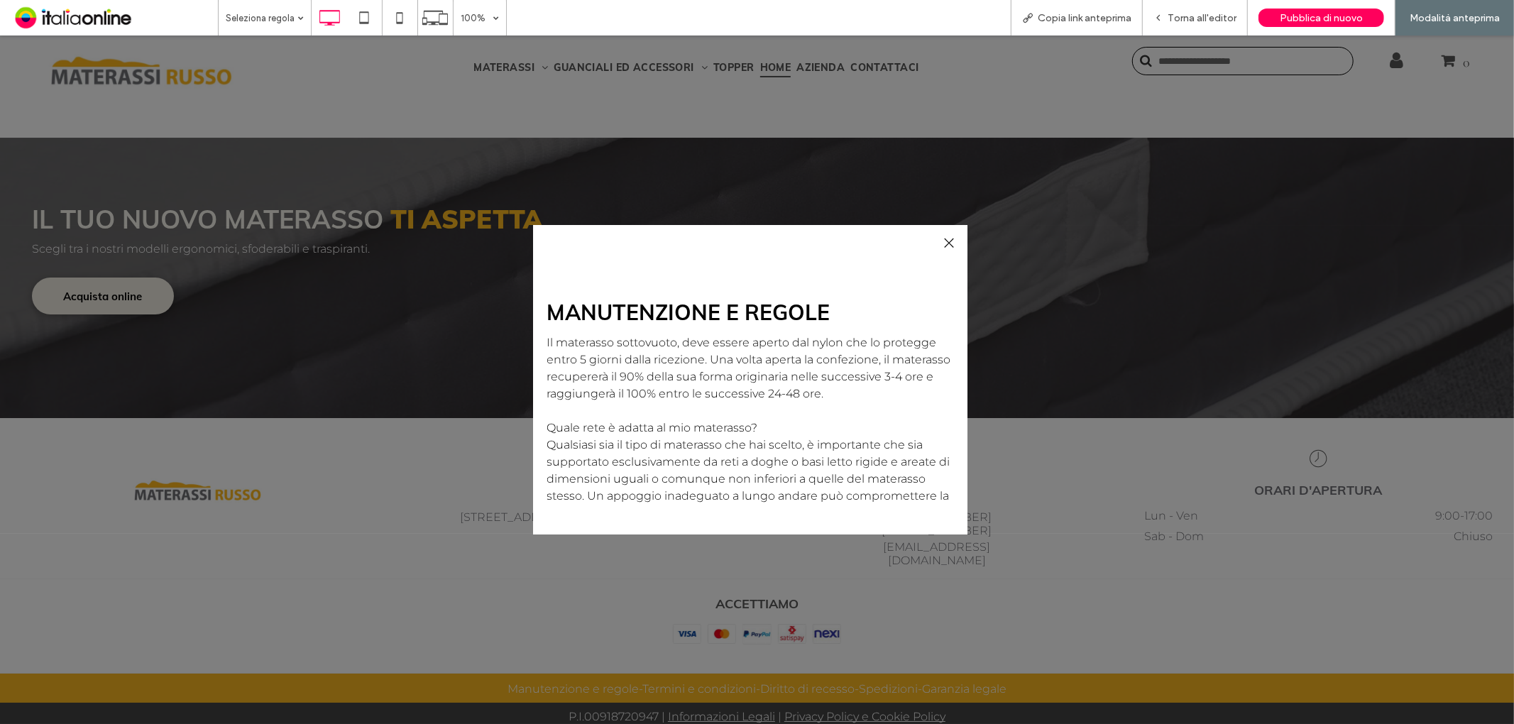
click at [948, 239] on div at bounding box center [949, 242] width 19 height 19
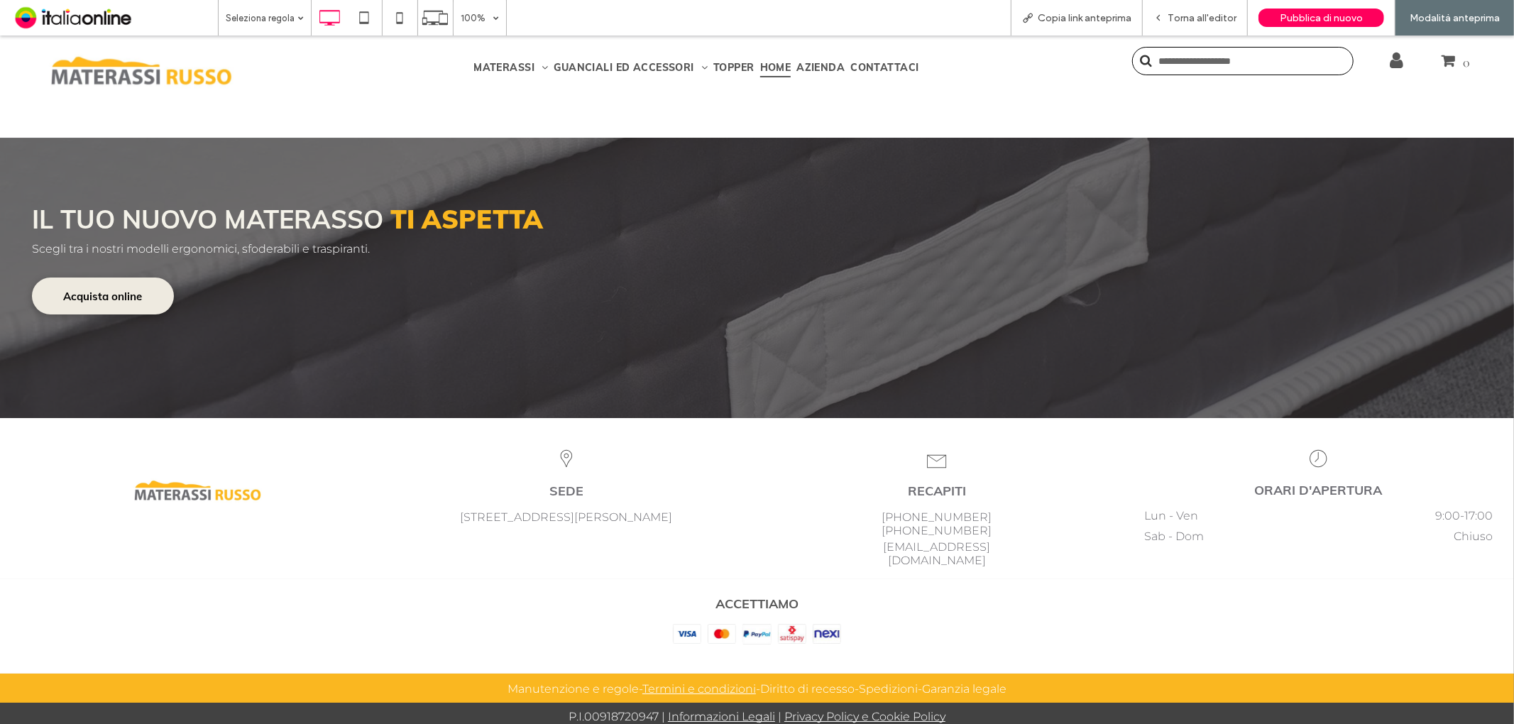
click at [709, 682] on link "Termini e condizioni" at bounding box center [699, 688] width 114 height 13
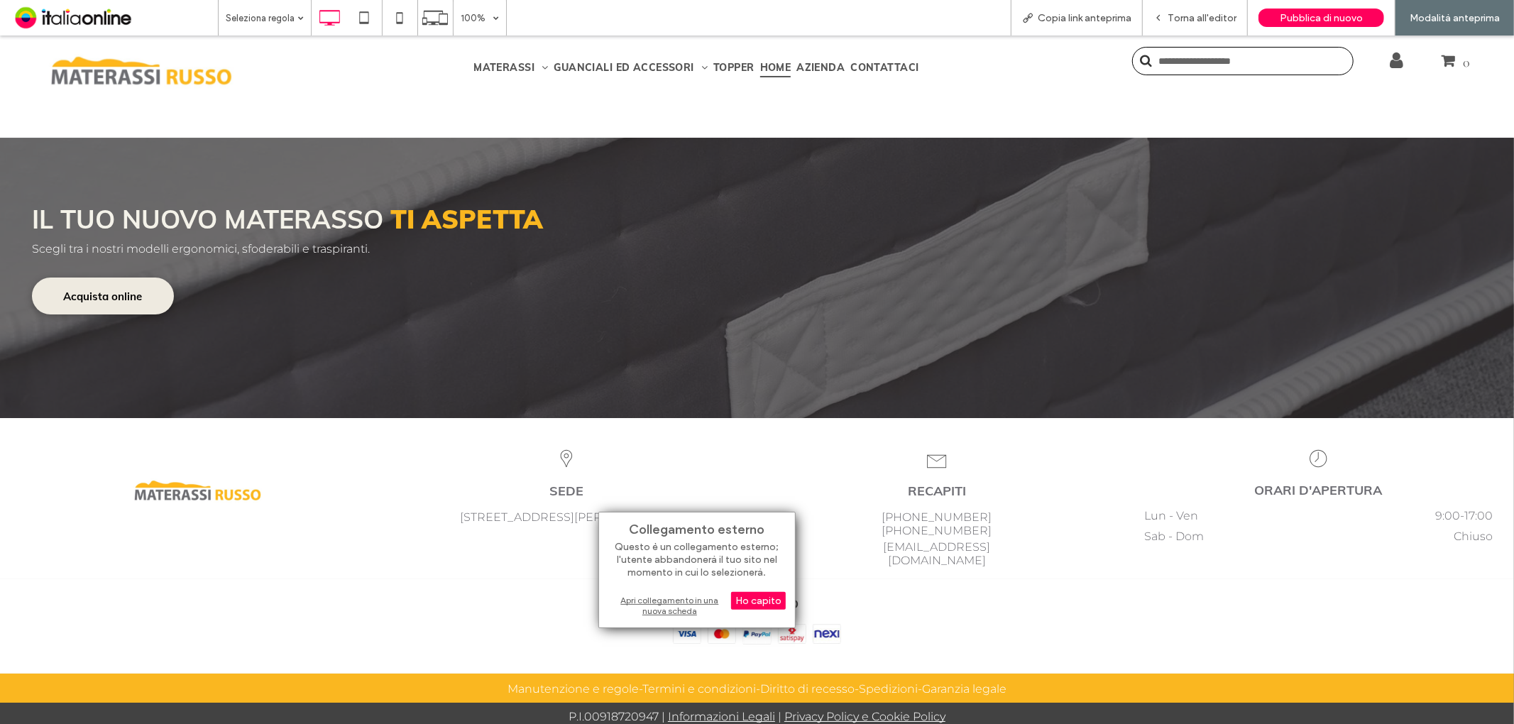
click at [694, 602] on div "Apri collegamento in una nuova scheda" at bounding box center [696, 606] width 177 height 26
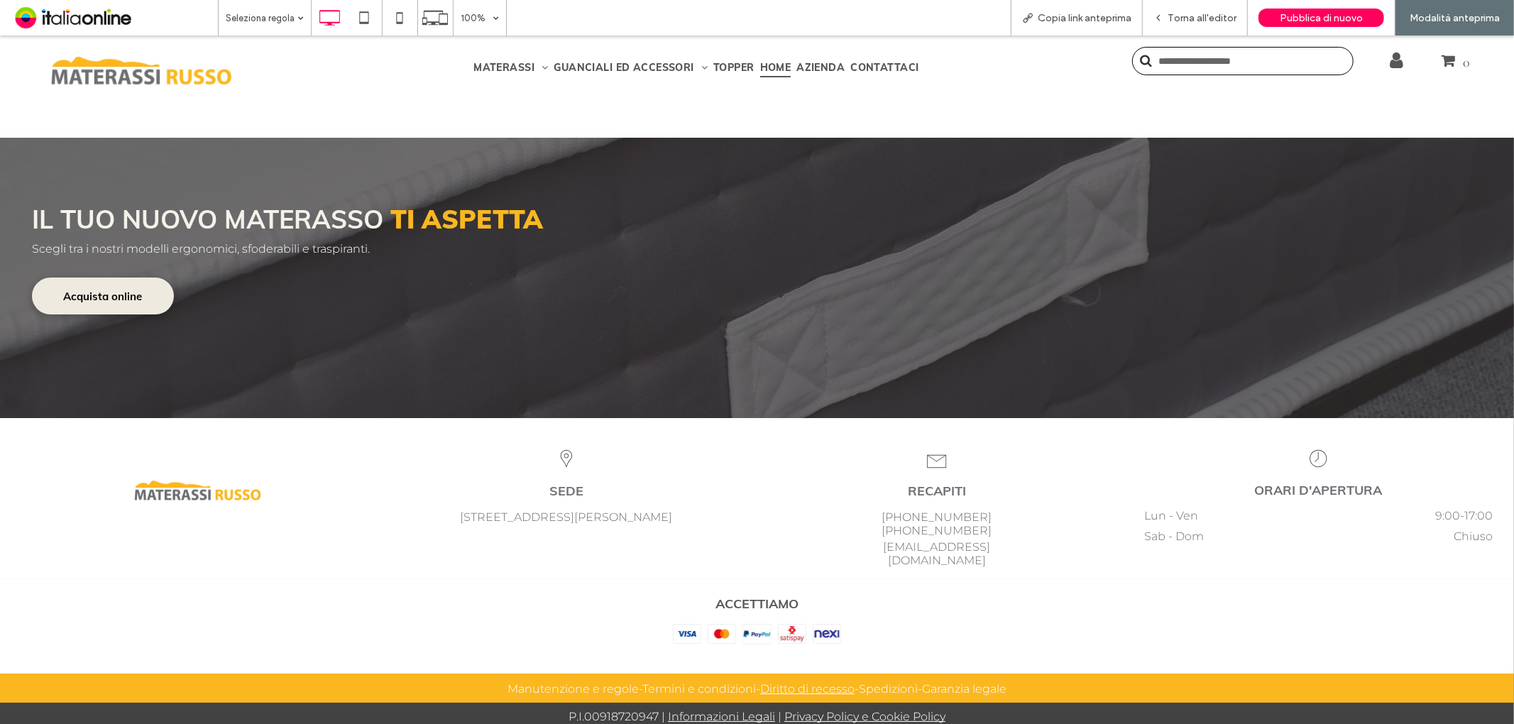
click at [785, 682] on link "Diritto di recesso" at bounding box center [807, 688] width 94 height 13
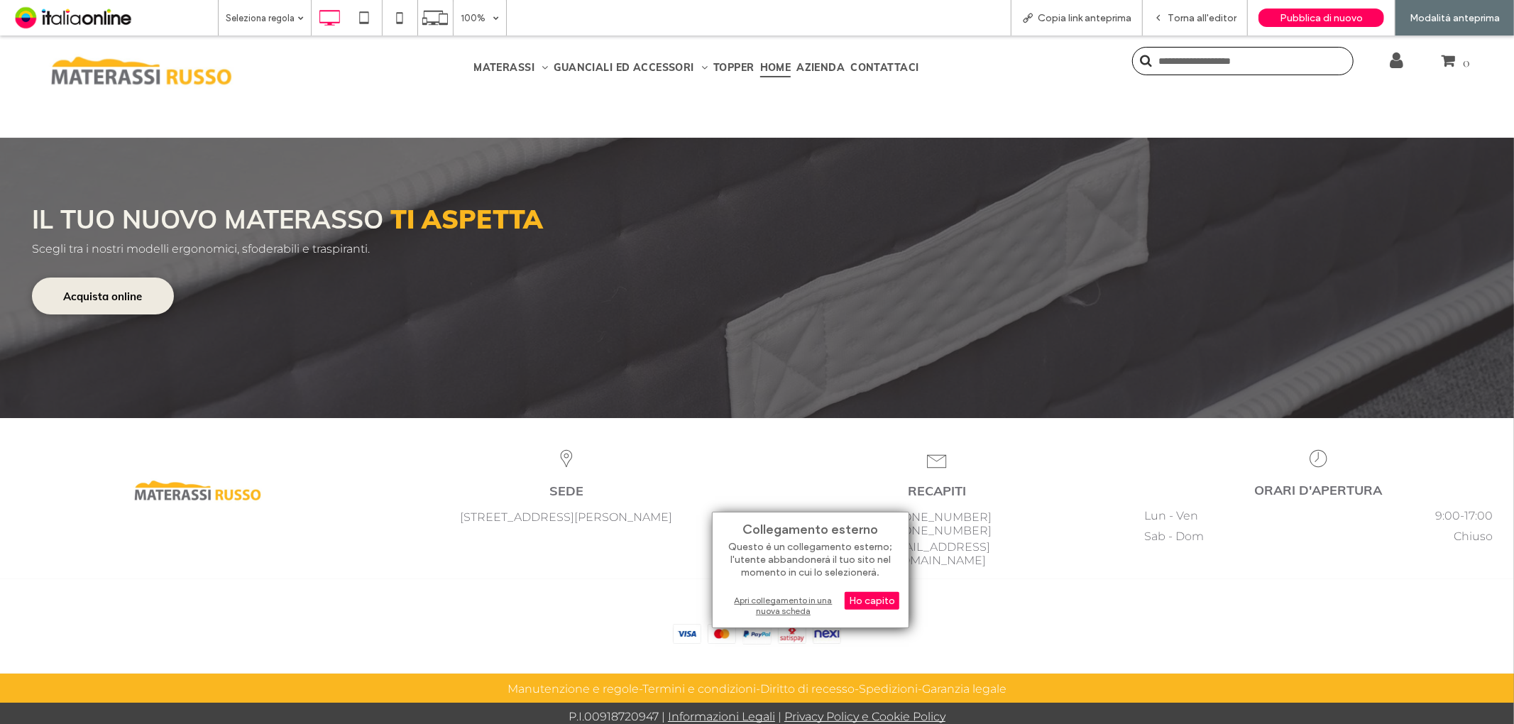
click at [794, 605] on div "Apri collegamento in una nuova scheda" at bounding box center [810, 606] width 177 height 26
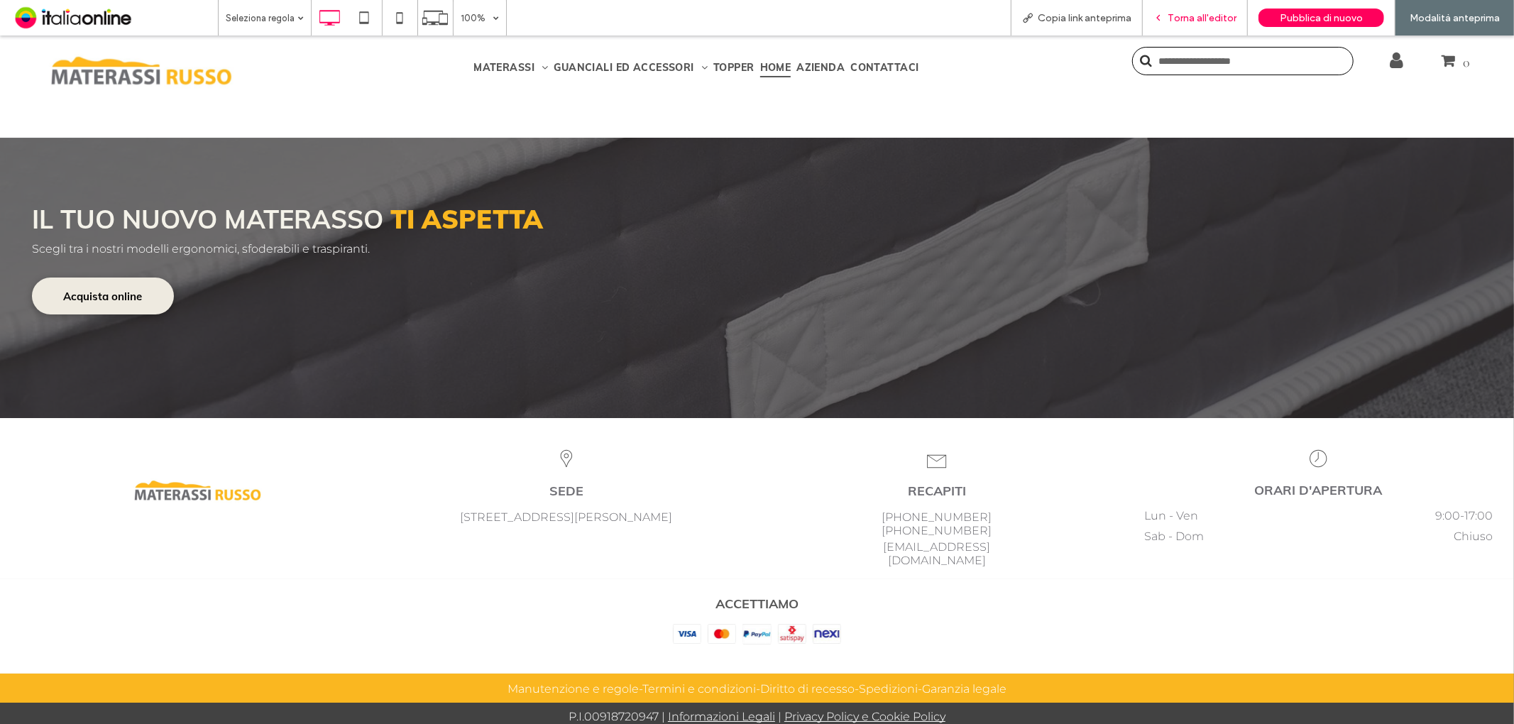
click at [1208, 17] on span "Torna all'editor" at bounding box center [1202, 18] width 69 height 12
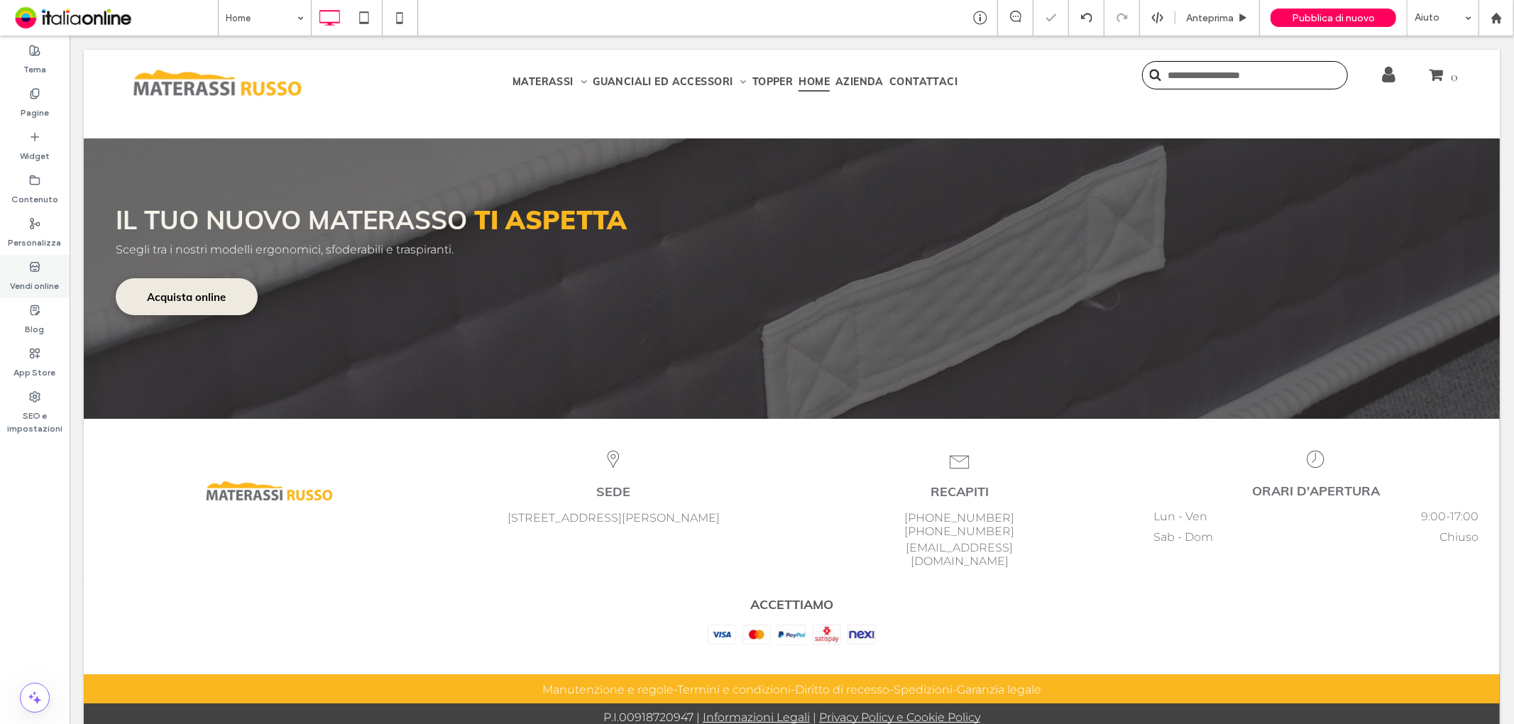
scroll to position [4113, 0]
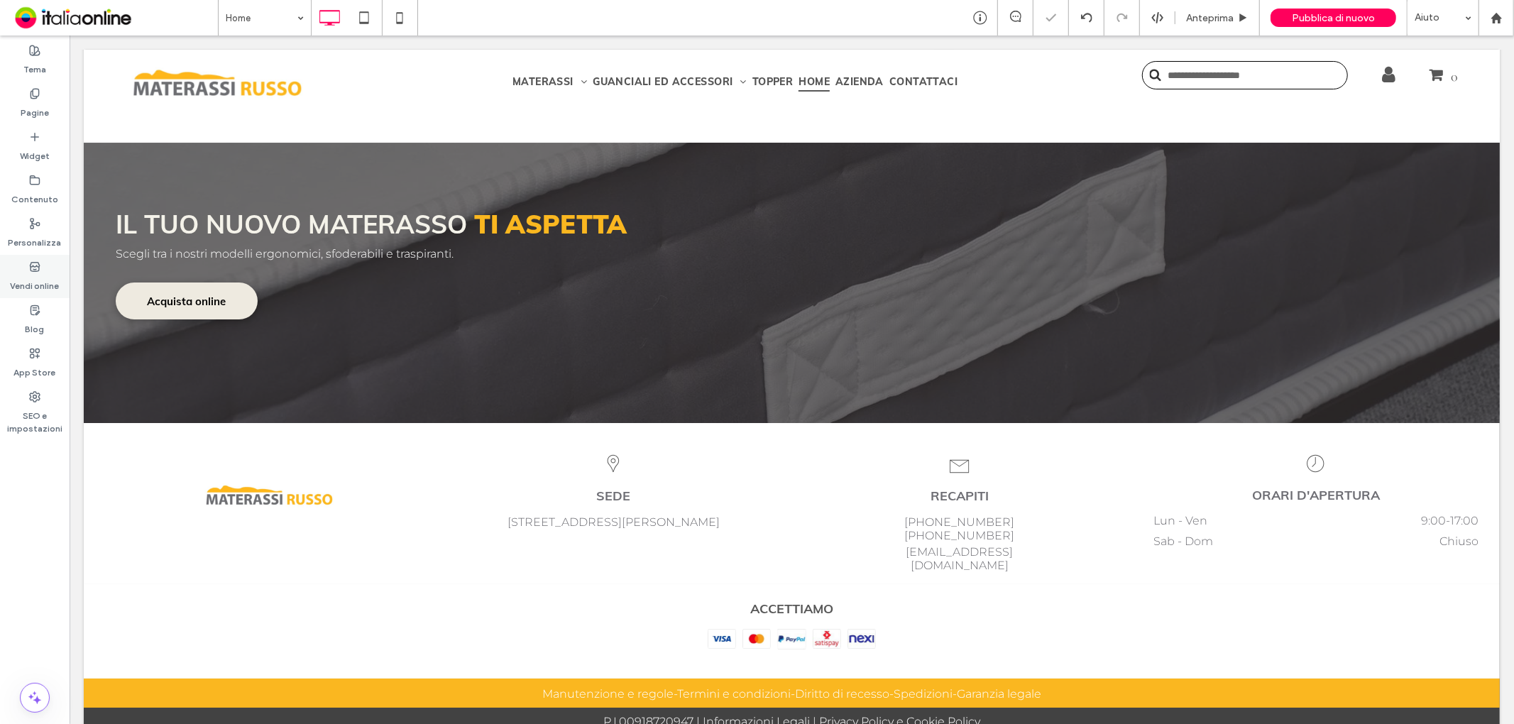
click at [45, 275] on label "Vendi online" at bounding box center [35, 283] width 49 height 20
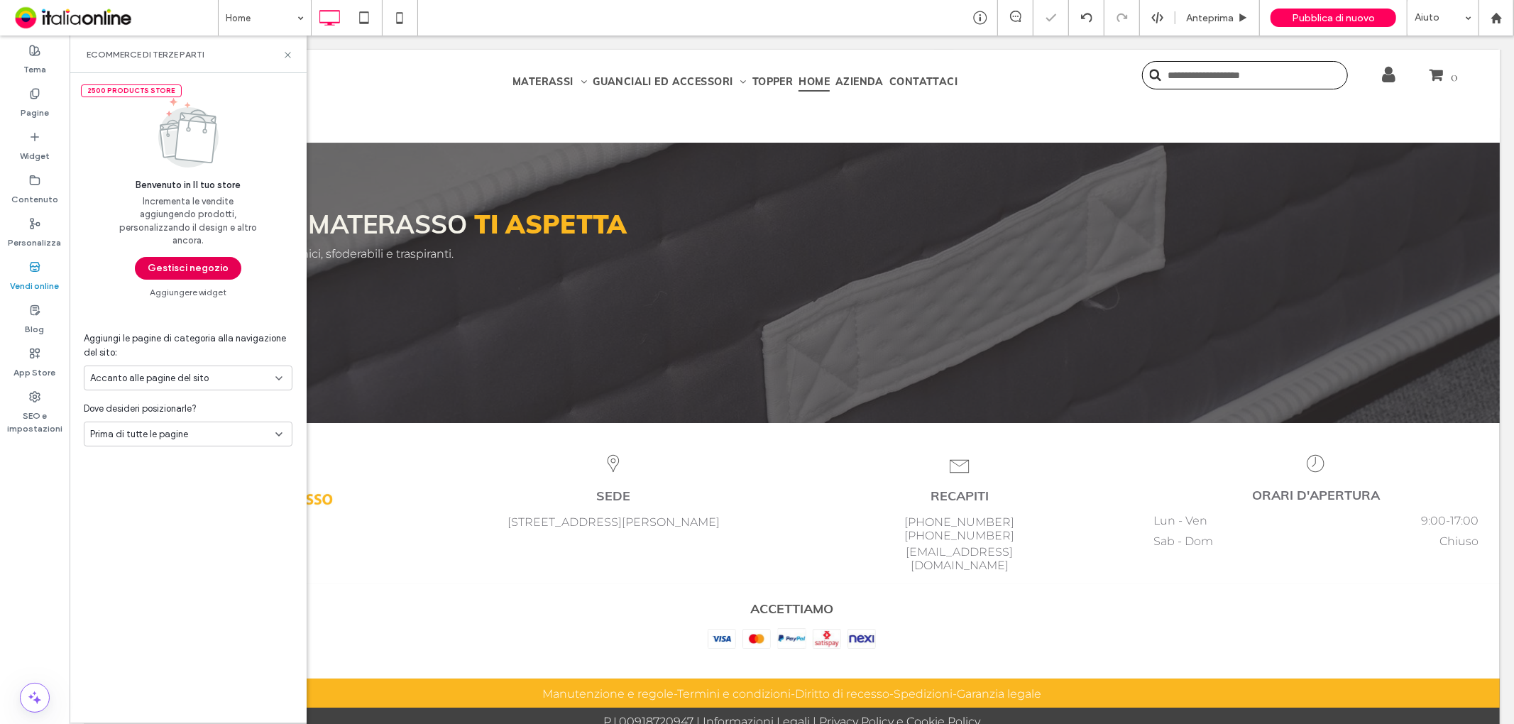
click at [197, 263] on button "Gestisci negozio" at bounding box center [188, 268] width 106 height 23
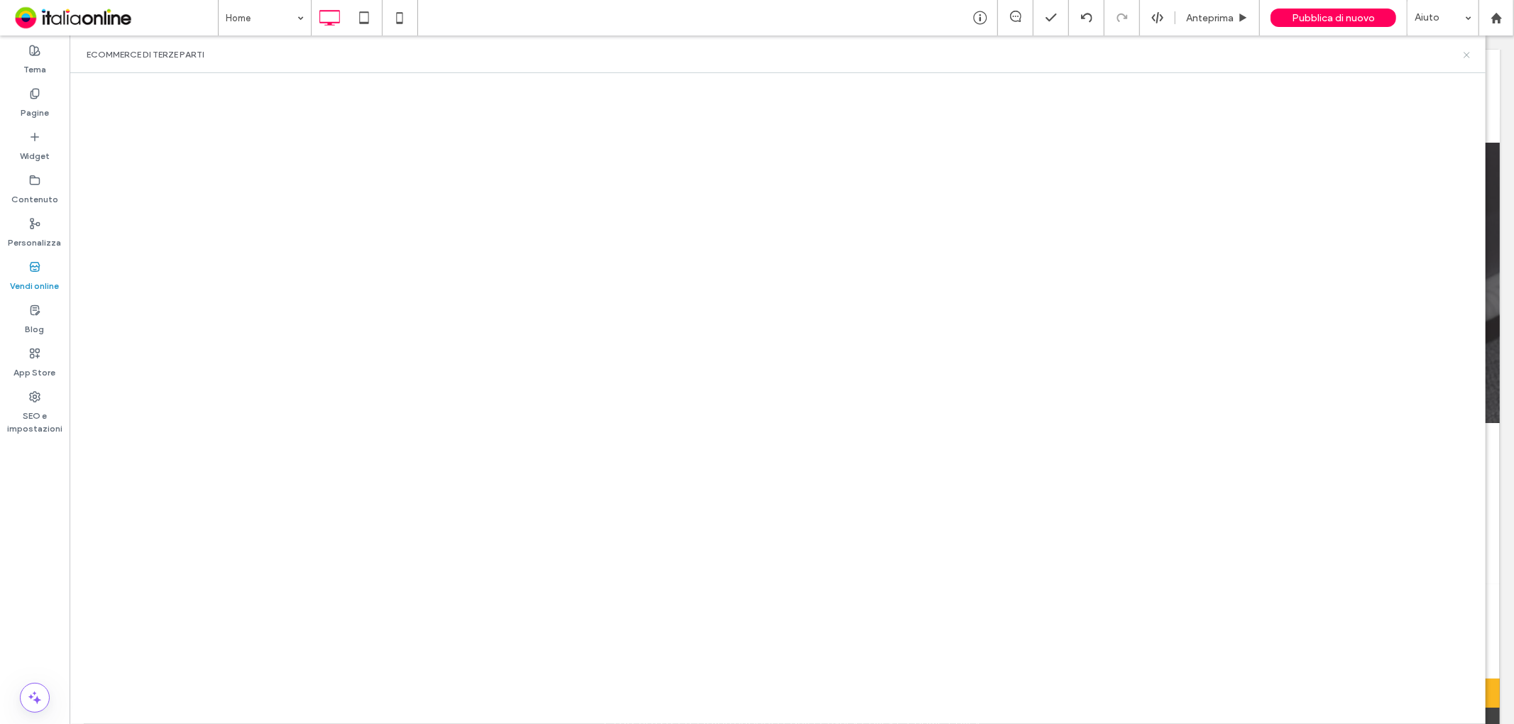
click at [1463, 55] on icon at bounding box center [1467, 55] width 11 height 11
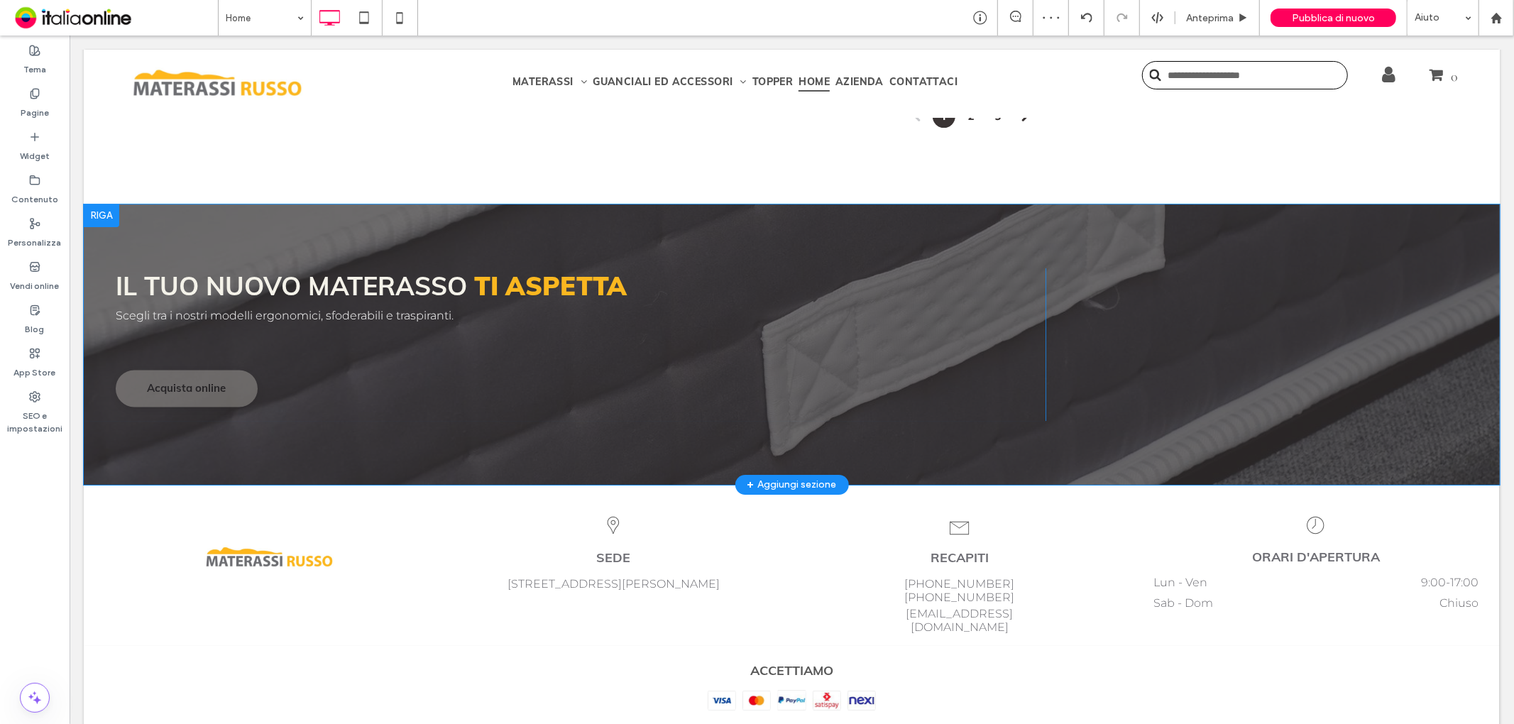
scroll to position [4133, 0]
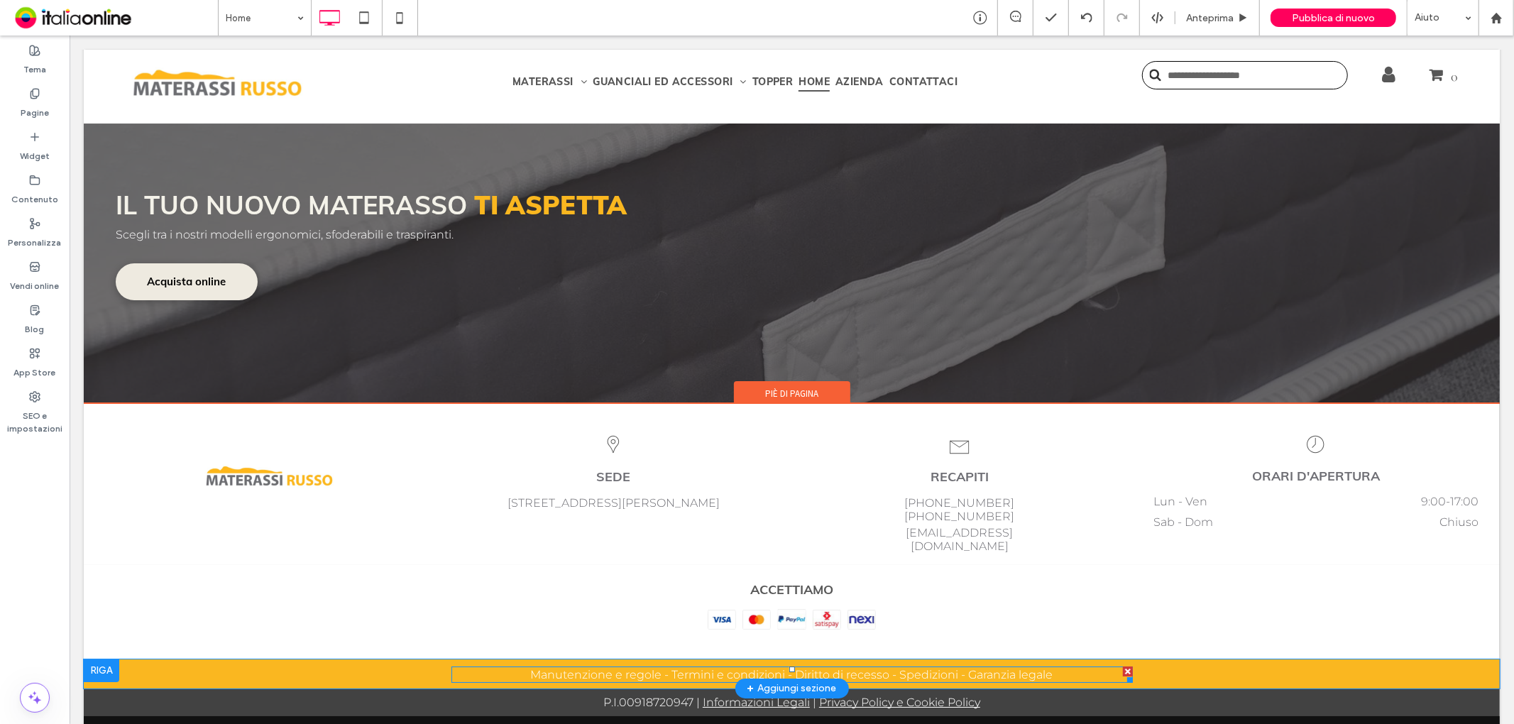
click at [961, 667] on span "-" at bounding box center [963, 673] width 4 height 13
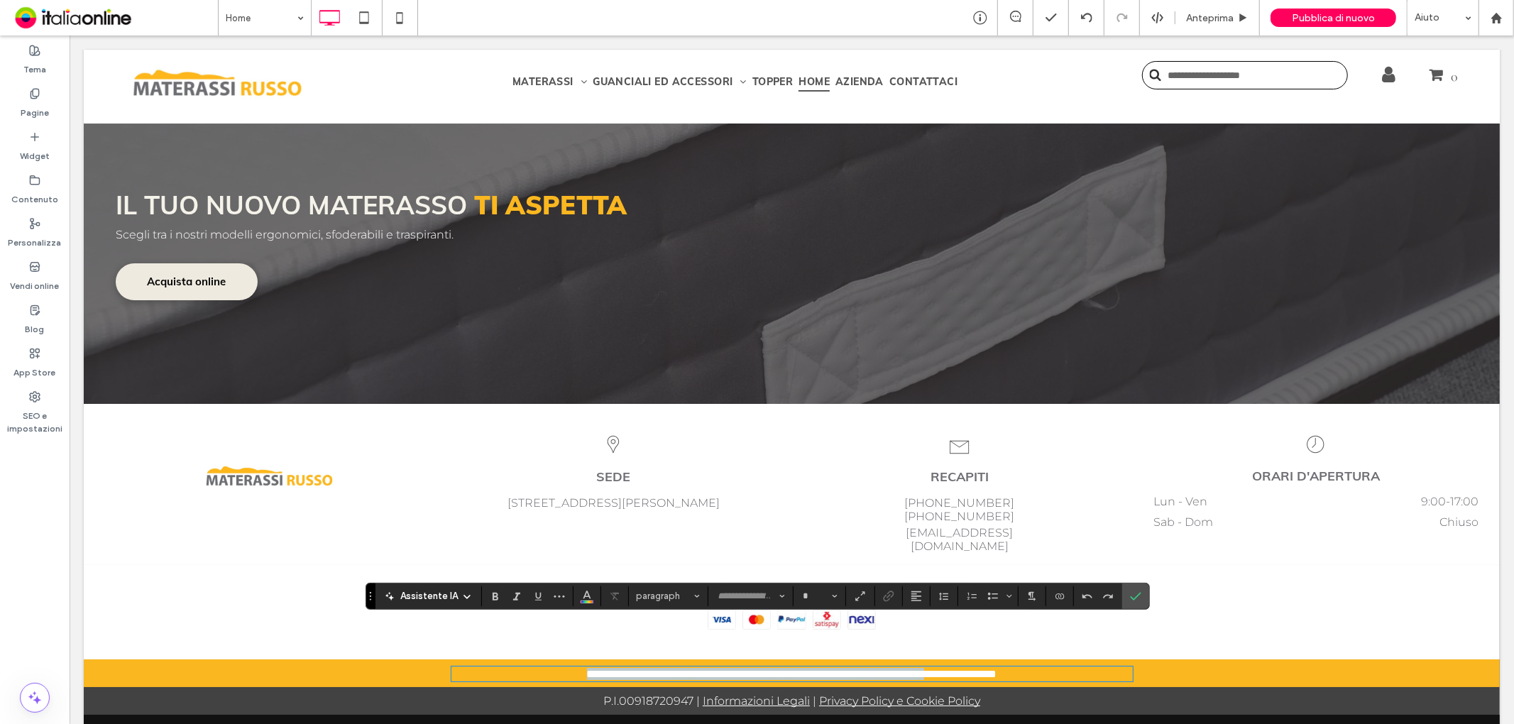
type input "**********"
type input "**"
click at [932, 668] on span "*" at bounding box center [925, 673] width 13 height 11
drag, startPoint x: 951, startPoint y: 628, endPoint x: 895, endPoint y: 625, distance: 56.9
click at [895, 667] on p "**********" at bounding box center [792, 673] width 682 height 12
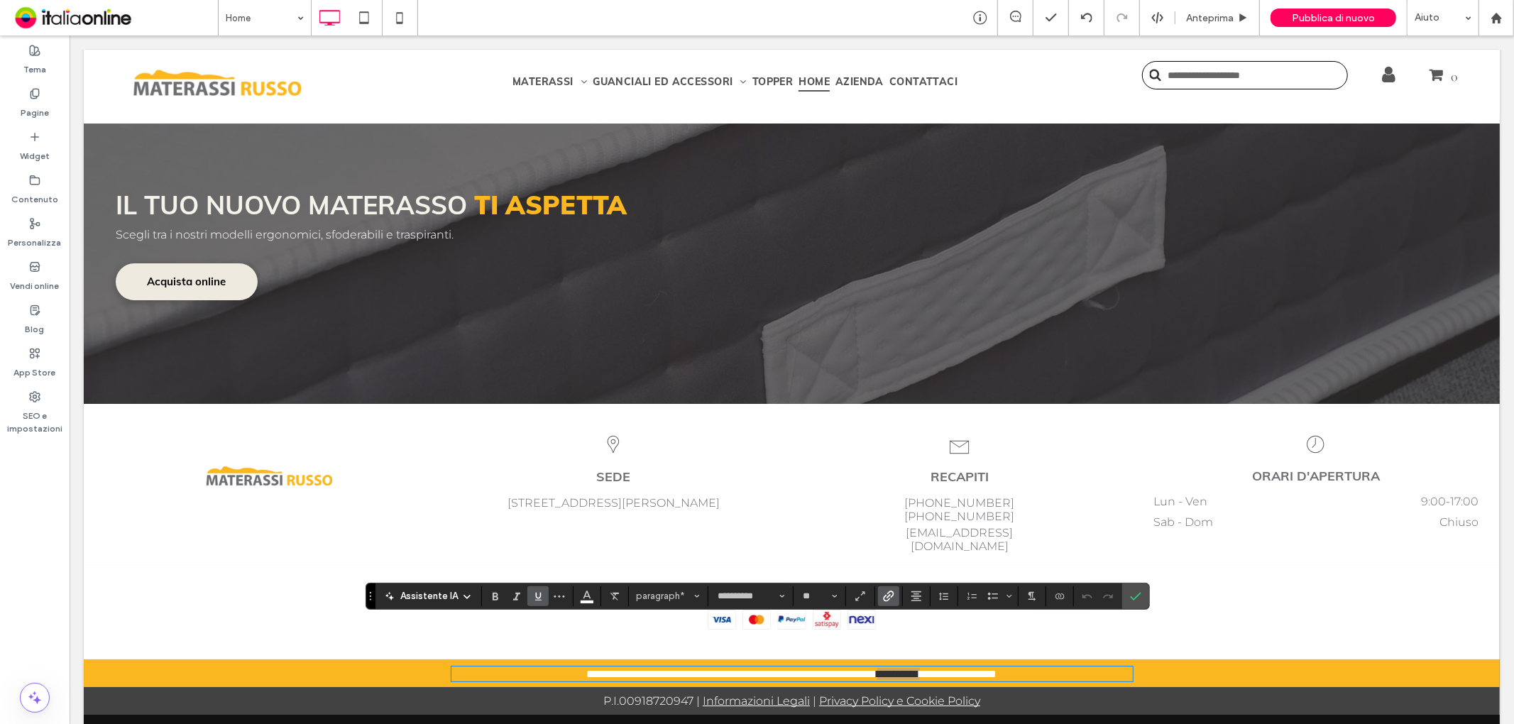
click at [893, 587] on span "Collegamento" at bounding box center [888, 596] width 11 height 18
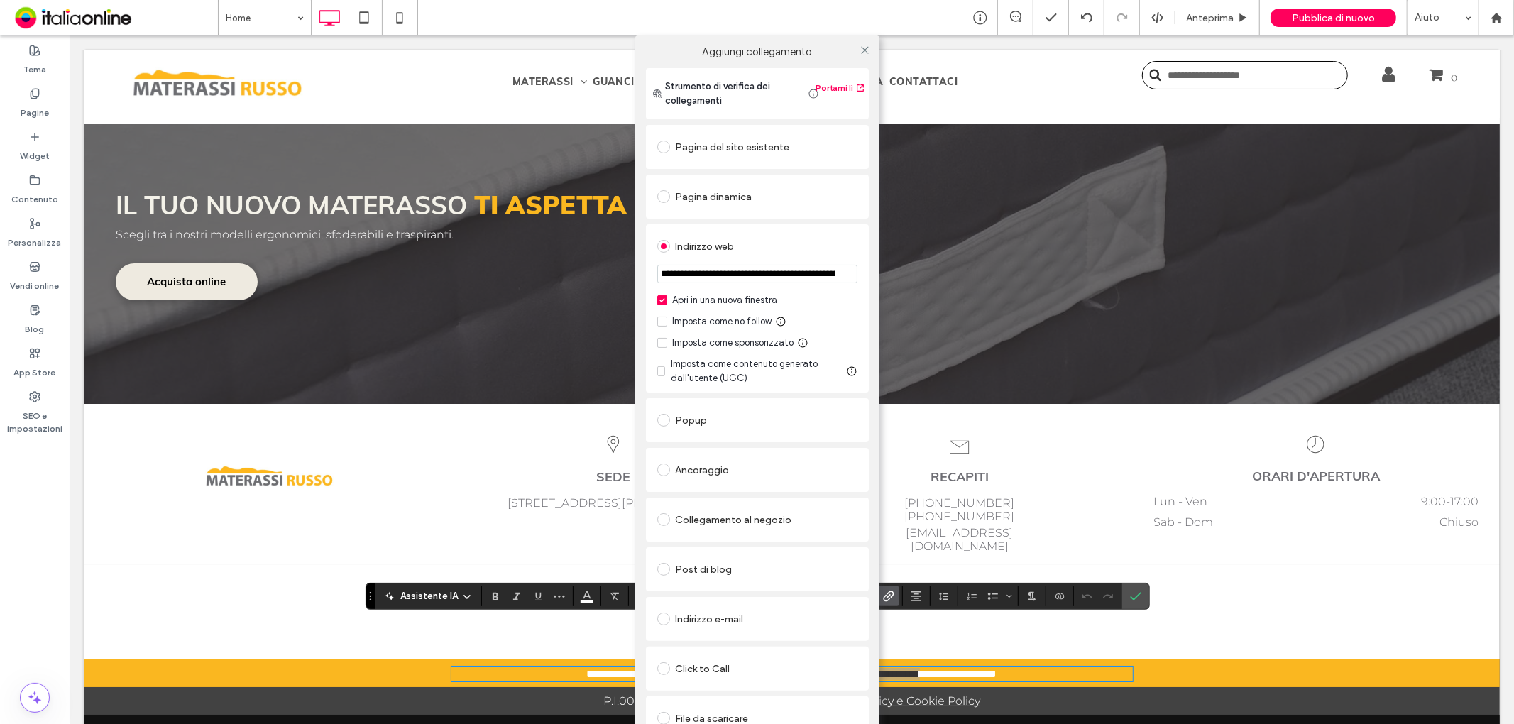
click at [740, 270] on input "**********" at bounding box center [757, 274] width 200 height 18
type input "**********"
click at [760, 224] on div "**********" at bounding box center [757, 308] width 223 height 168
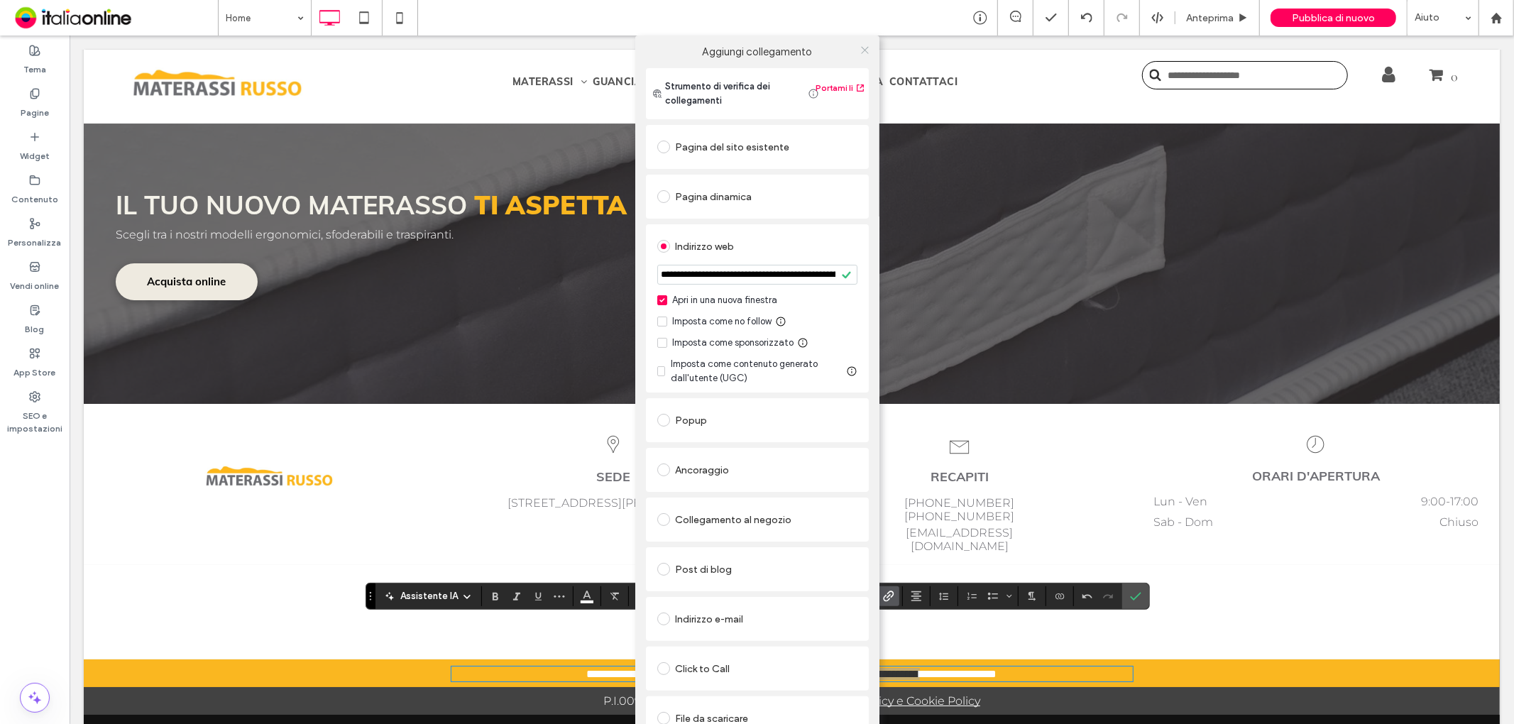
click at [863, 48] on use at bounding box center [864, 49] width 7 height 7
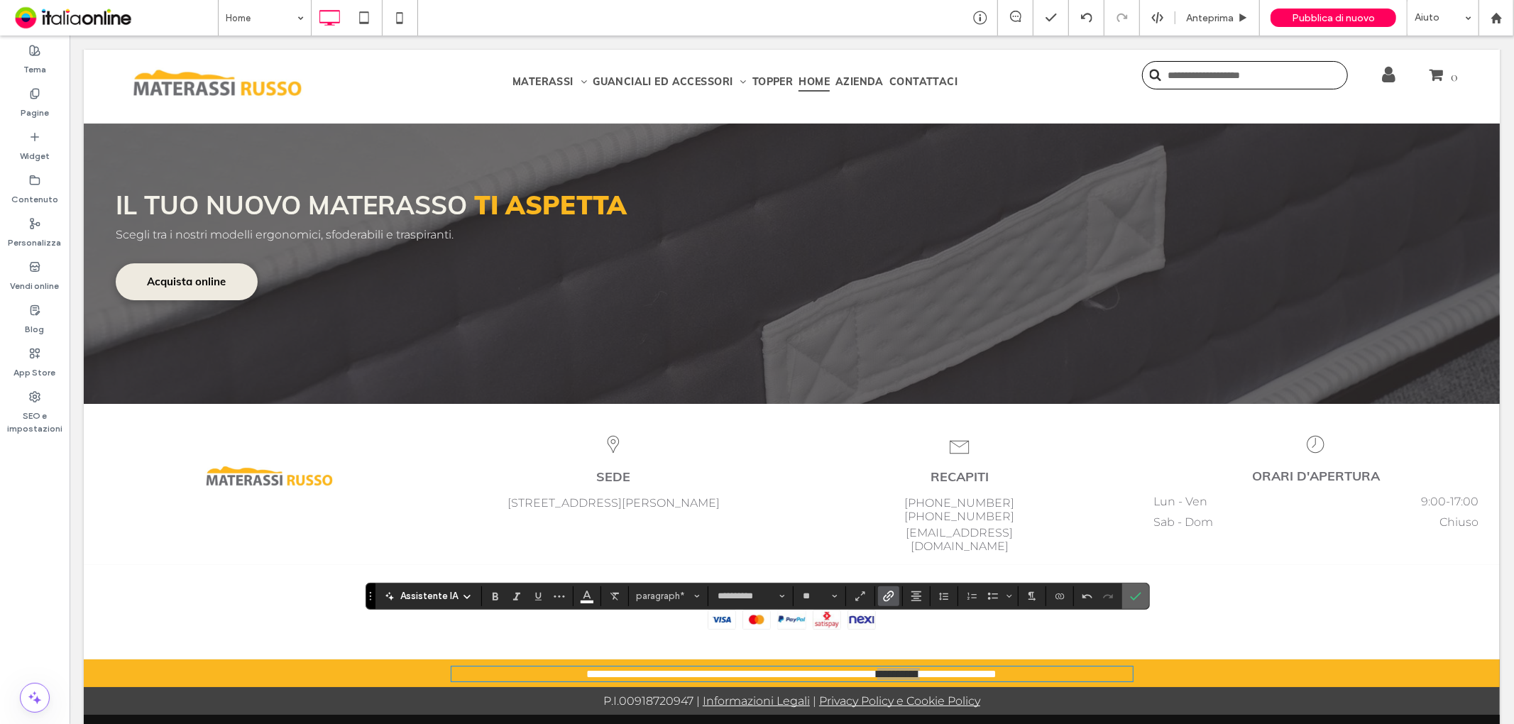
click at [1134, 594] on icon "Conferma" at bounding box center [1135, 596] width 11 height 11
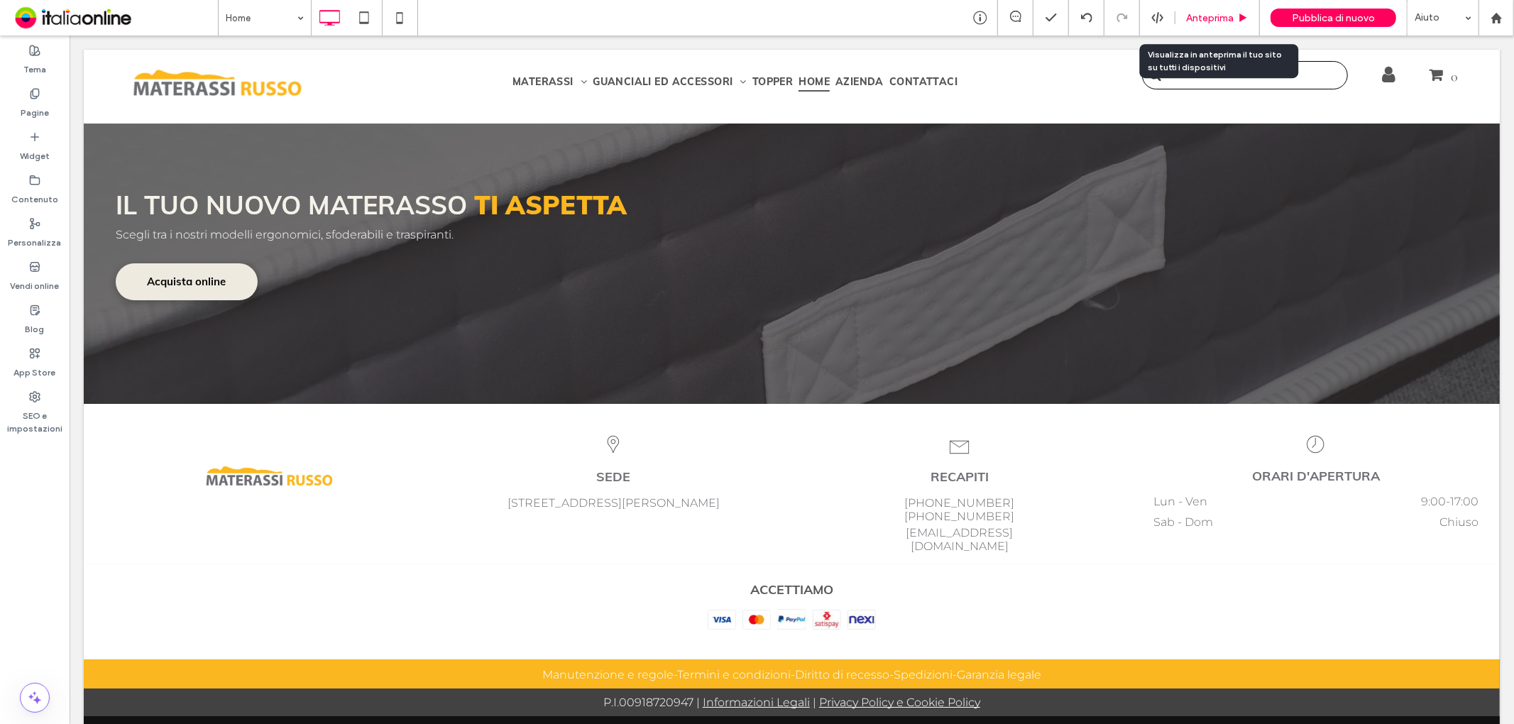
click at [1190, 8] on div "Anteprima" at bounding box center [1218, 17] width 84 height 35
click at [1200, 15] on span "Anteprima" at bounding box center [1210, 18] width 48 height 12
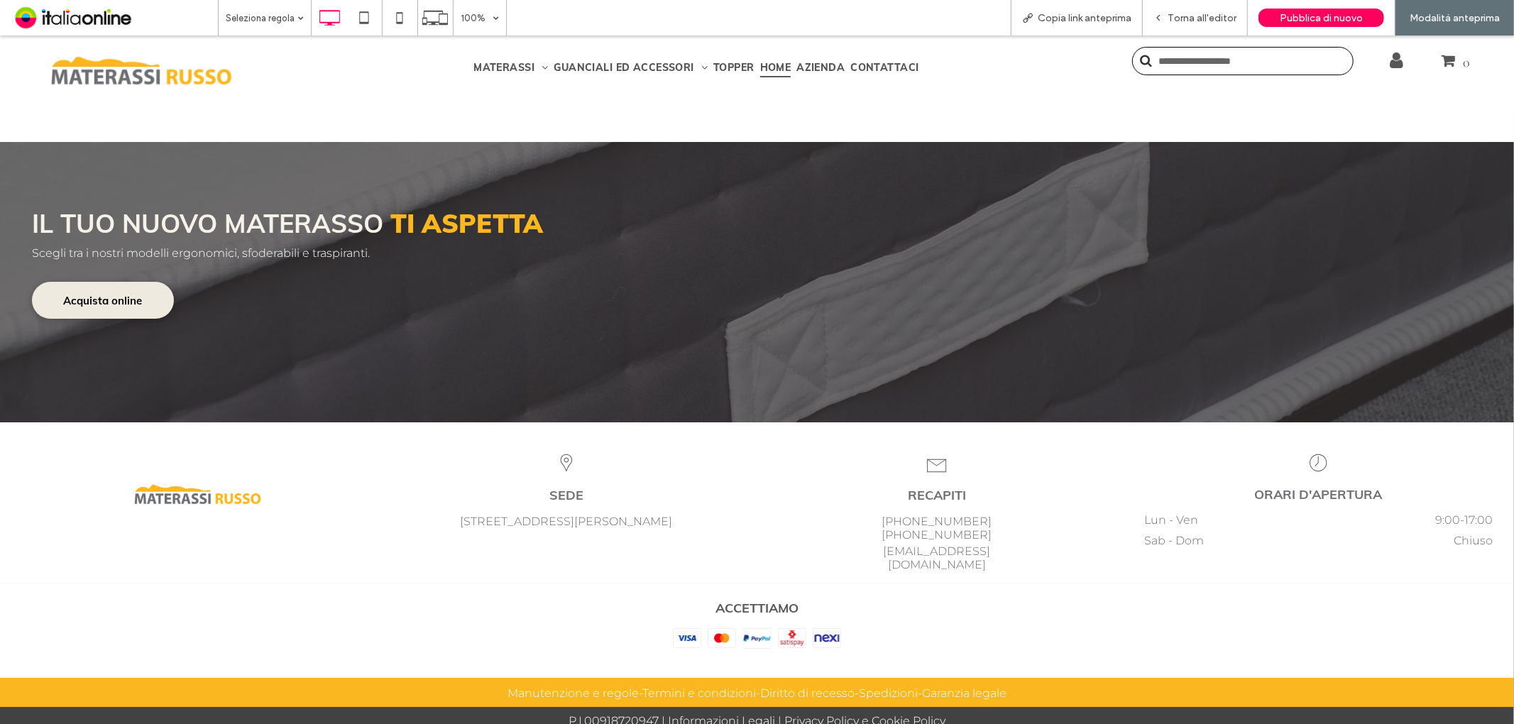
scroll to position [4136, 0]
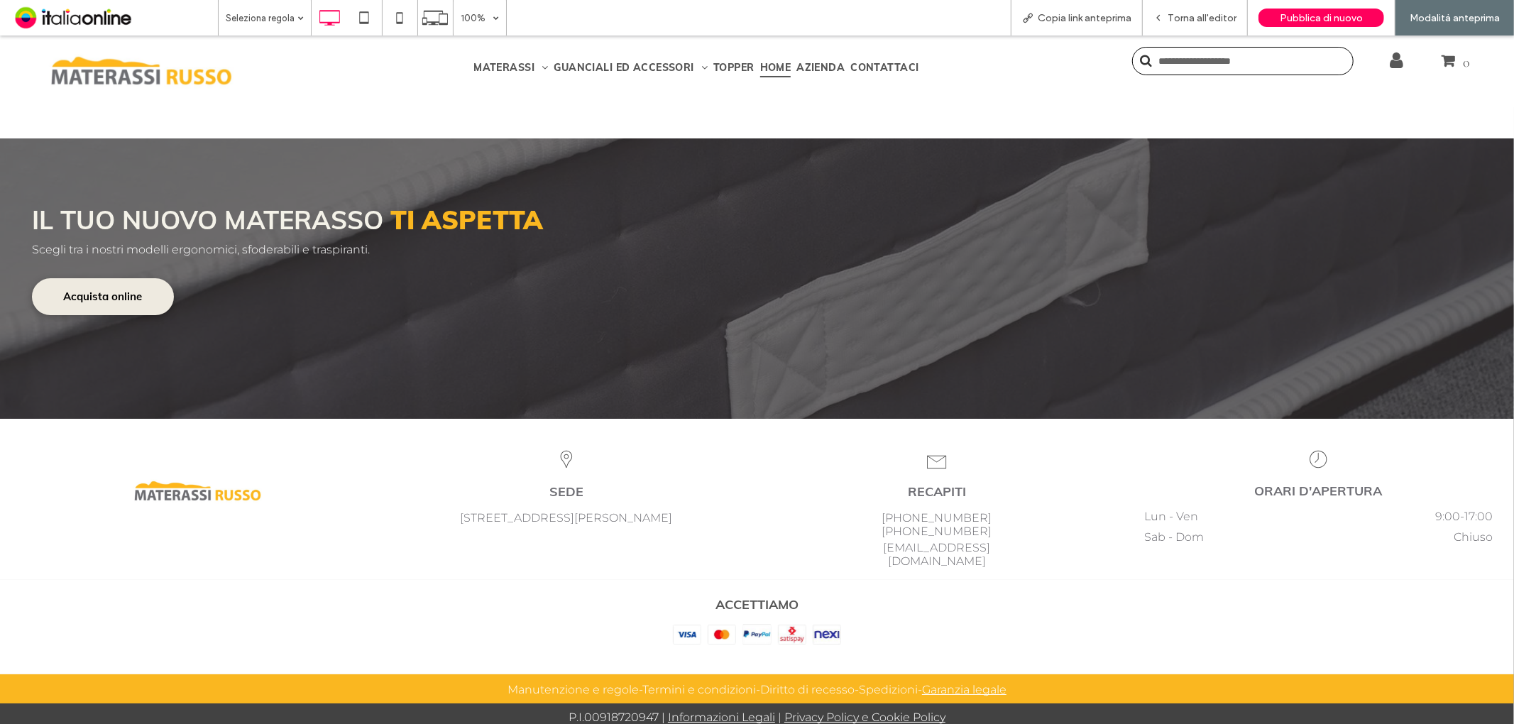
click at [961, 682] on link "Garanzia legale" at bounding box center [964, 688] width 84 height 13
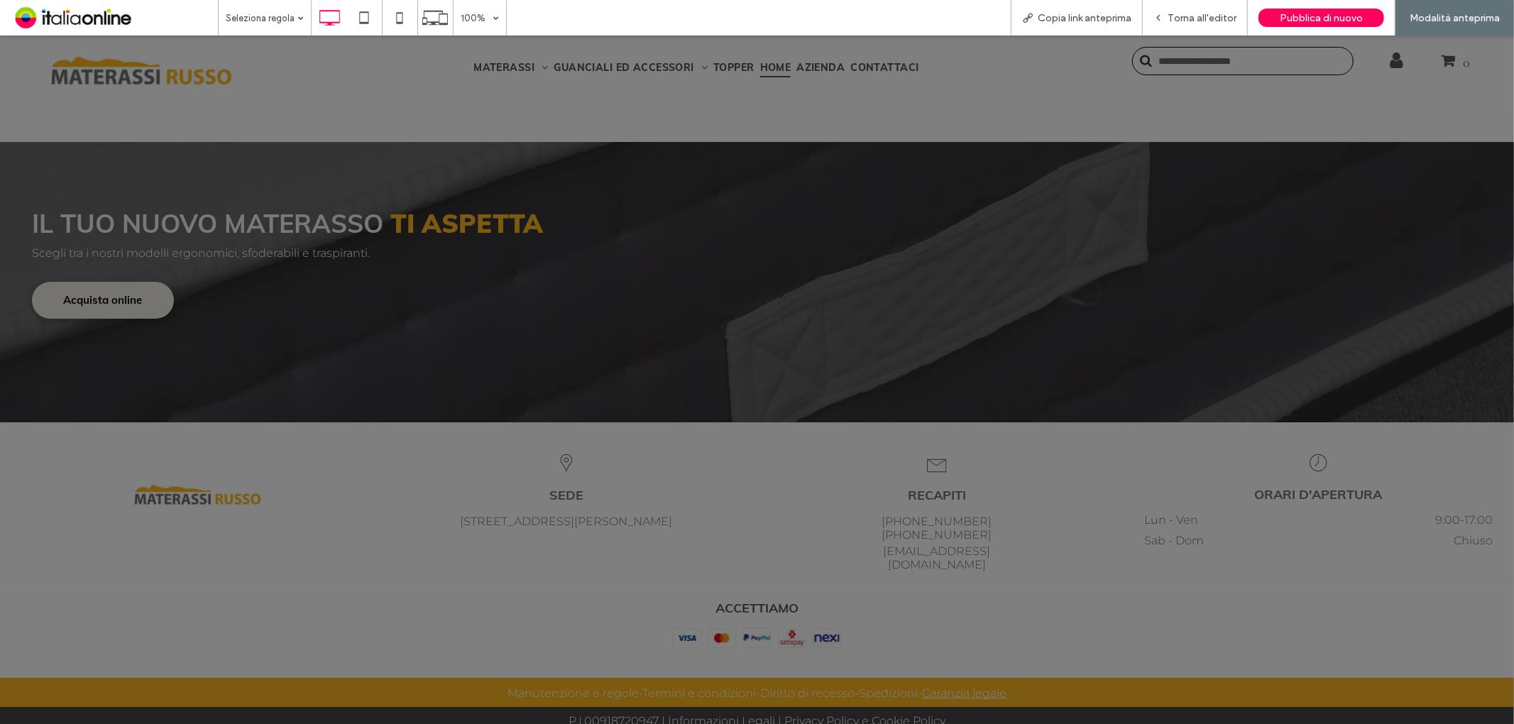
scroll to position [4140, 0]
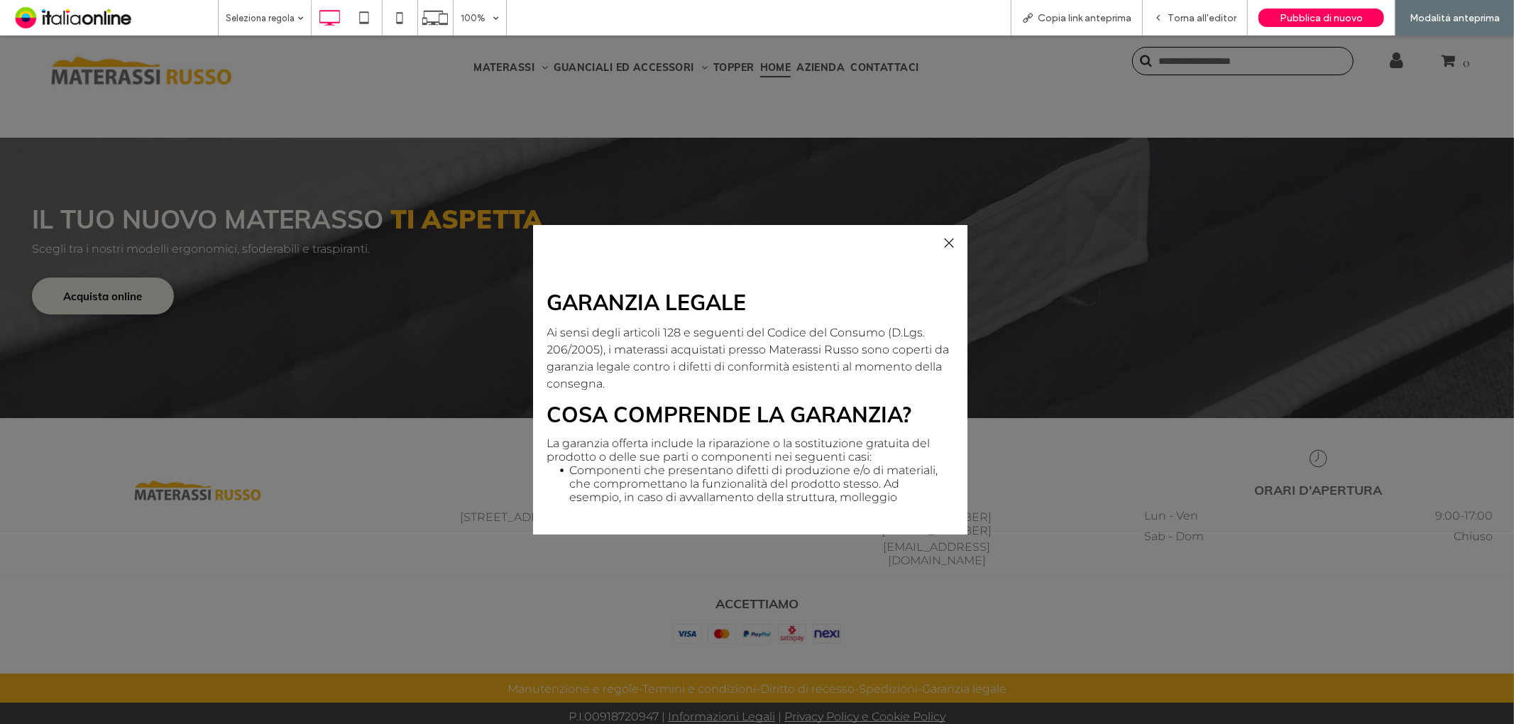
click at [944, 238] on div at bounding box center [949, 242] width 19 height 19
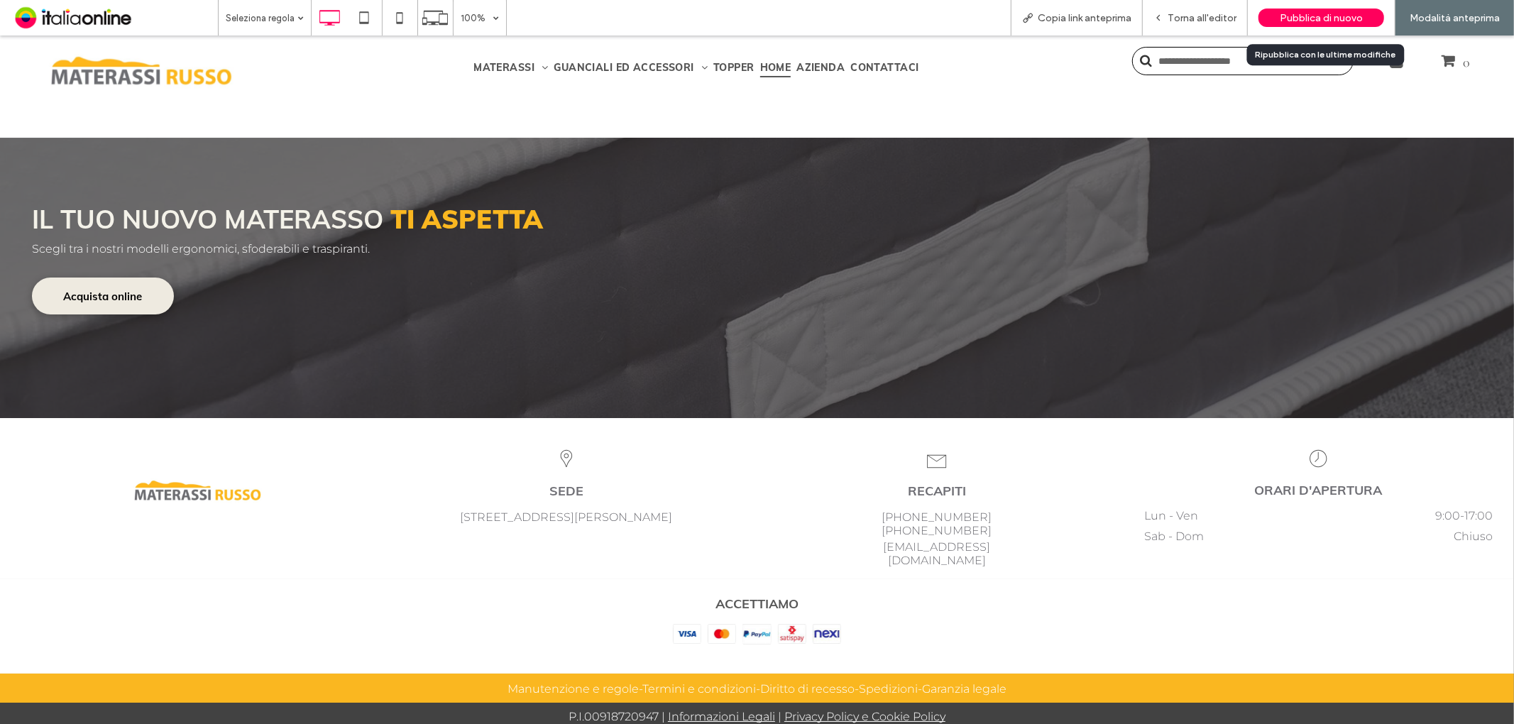
click at [1294, 15] on span "Pubblica di nuovo" at bounding box center [1321, 18] width 83 height 12
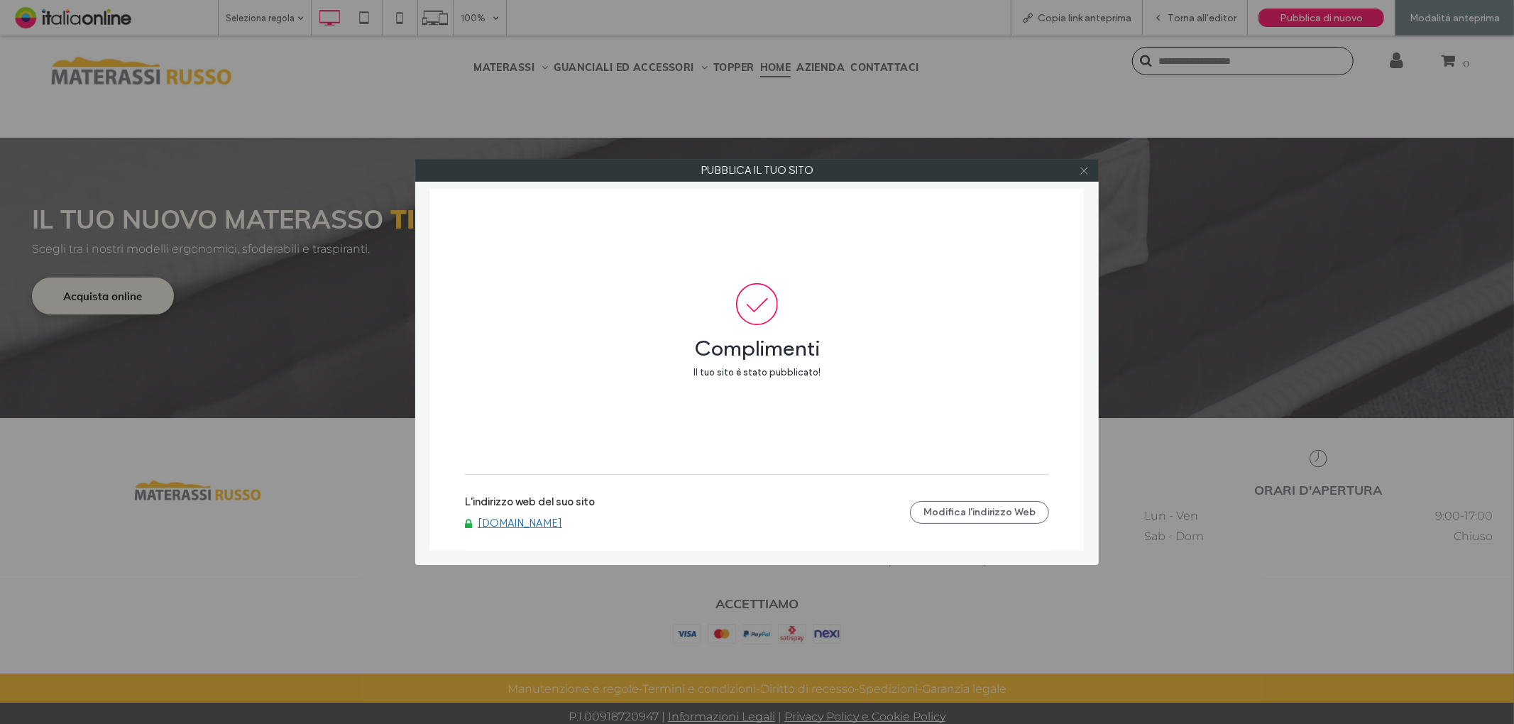
click at [1081, 170] on icon at bounding box center [1084, 170] width 11 height 11
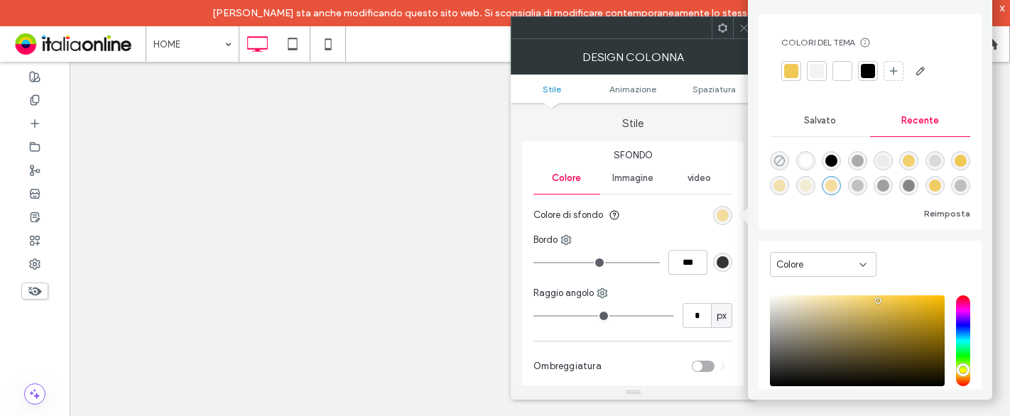
drag, startPoint x: 0, startPoint y: 0, endPoint x: 779, endPoint y: 153, distance: 793.8
click at [779, 155] on icon "rgba(0, 0, 0, 0)" at bounding box center [779, 161] width 12 height 12
type input "*******"
type input "*"
type input "**"
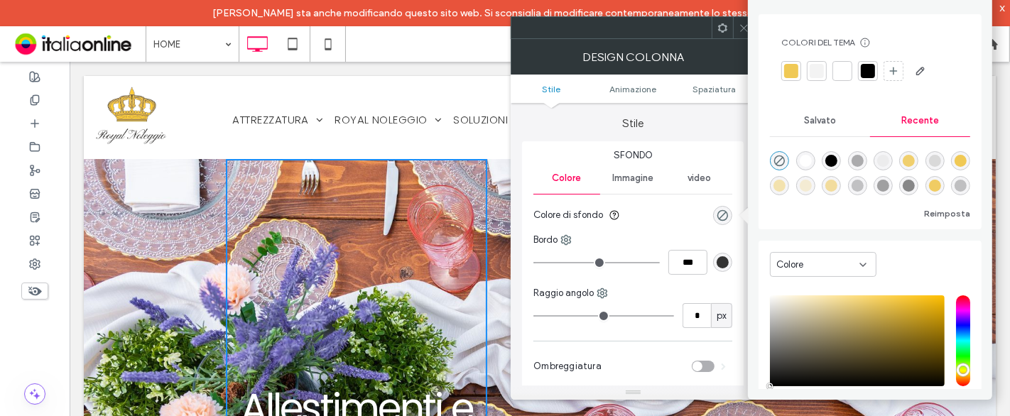
click at [743, 23] on icon at bounding box center [743, 28] width 11 height 11
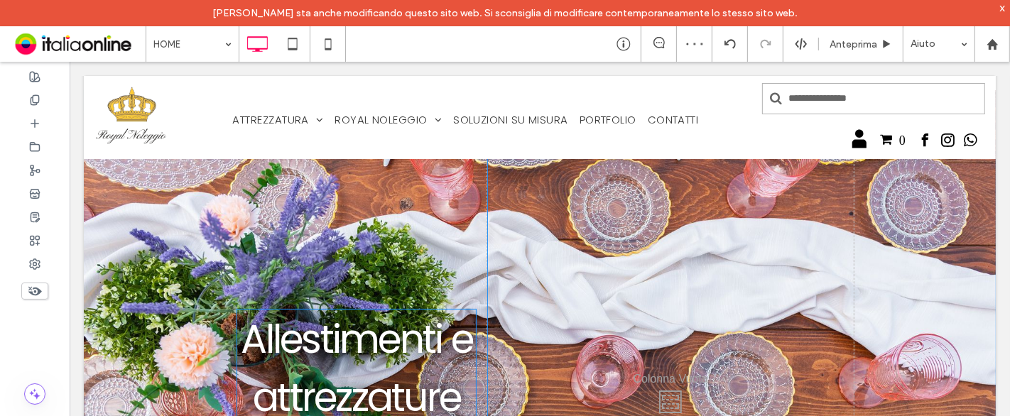
scroll to position [158, 0]
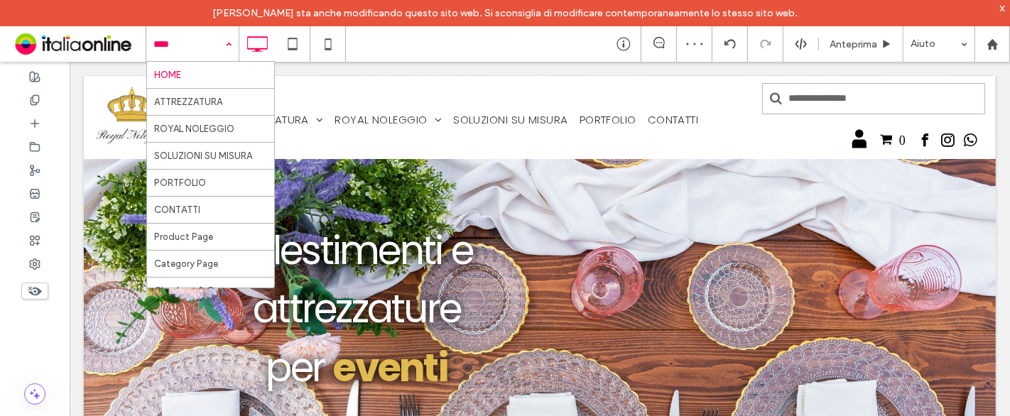
drag, startPoint x: 196, startPoint y: 31, endPoint x: 194, endPoint y: 63, distance: 32.0
click at [282, 44] on icon at bounding box center [292, 44] width 28 height 28
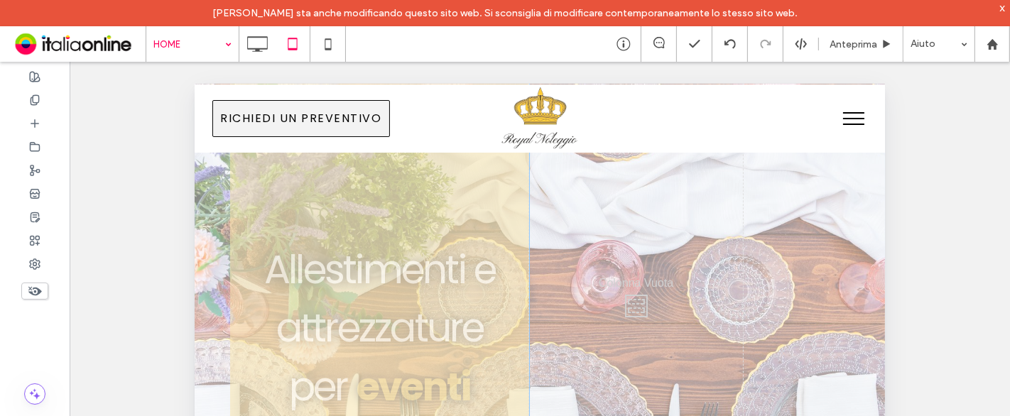
click at [398, 189] on div "Allestimenti e attrezzature per eventi Click To Paste" at bounding box center [378, 302] width 299 height 616
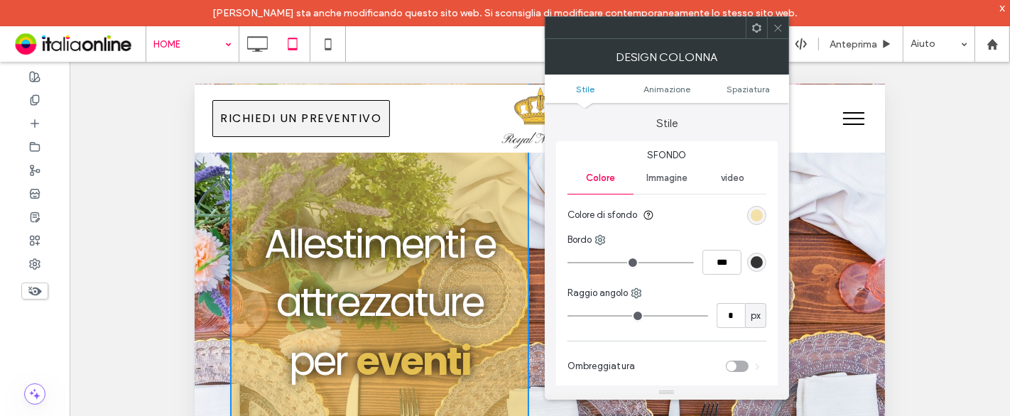
click at [755, 213] on div "rgba(240, 201, 85, 0.55)" at bounding box center [756, 215] width 12 height 12
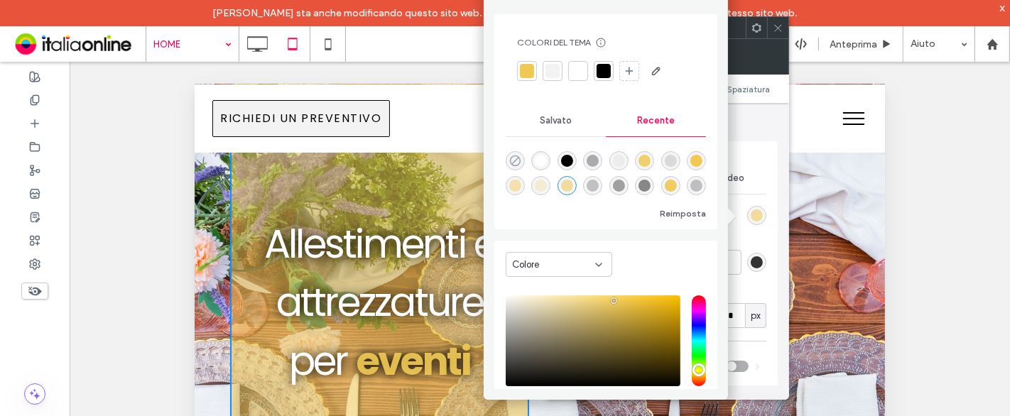
click at [517, 157] on use "rgba(0, 0, 0, 0)" at bounding box center [515, 160] width 11 height 11
type input "*******"
type input "*"
type input "**"
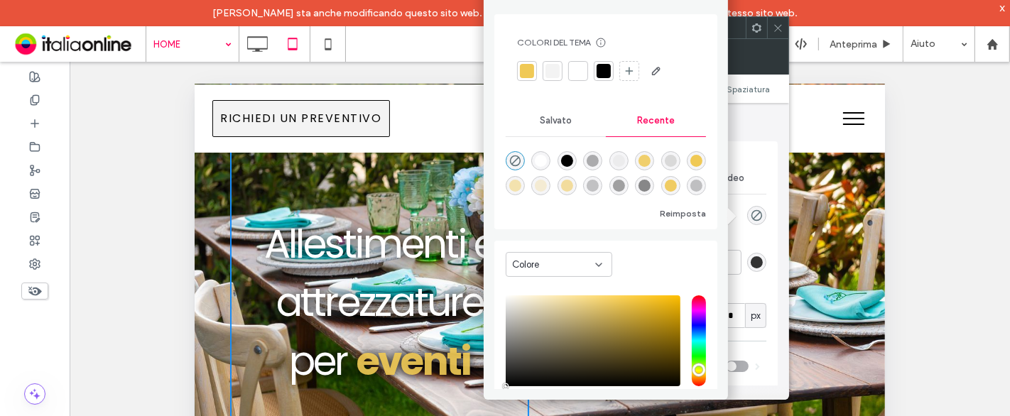
click at [782, 35] on span at bounding box center [777, 27] width 11 height 21
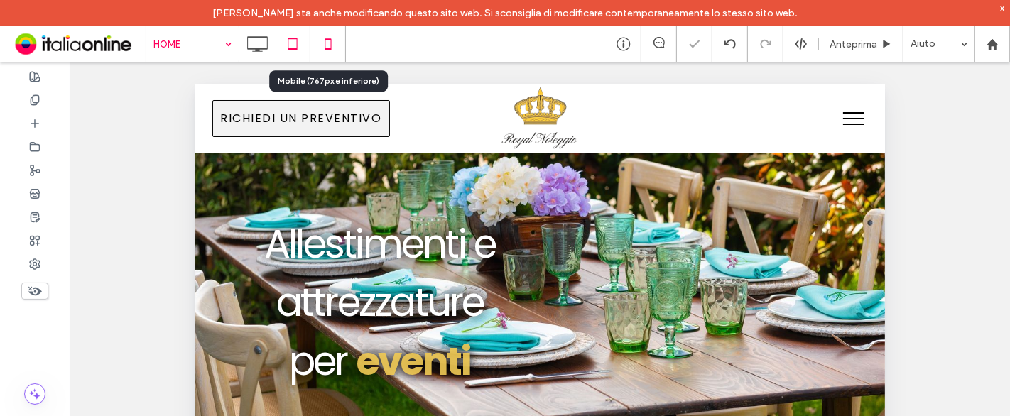
click at [337, 46] on icon at bounding box center [328, 44] width 28 height 28
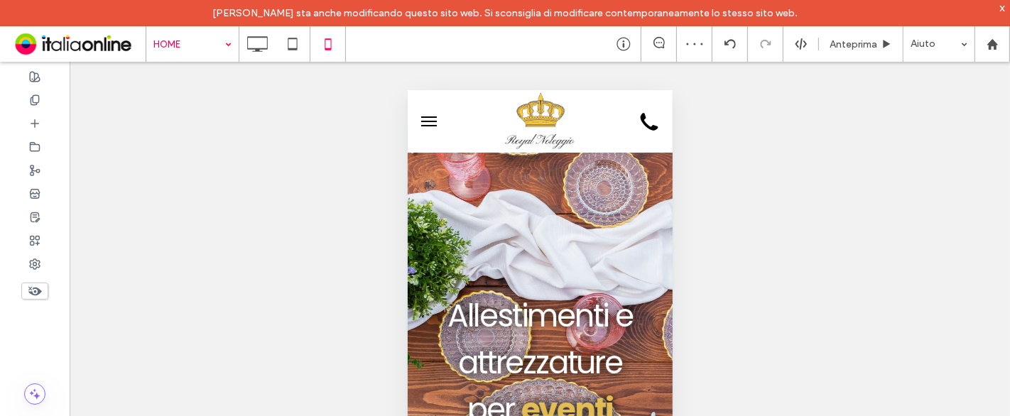
scroll to position [0, 0]
click at [273, 43] on div at bounding box center [256, 44] width 35 height 28
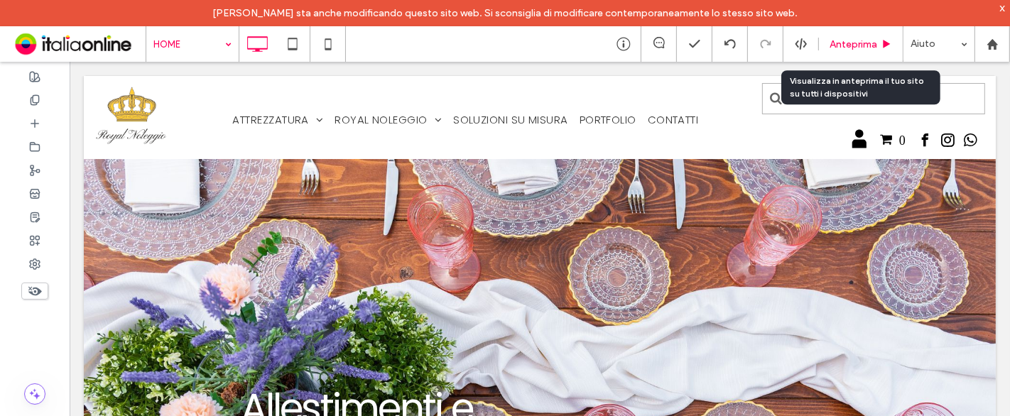
click at [838, 40] on span "Anteprima" at bounding box center [853, 44] width 48 height 12
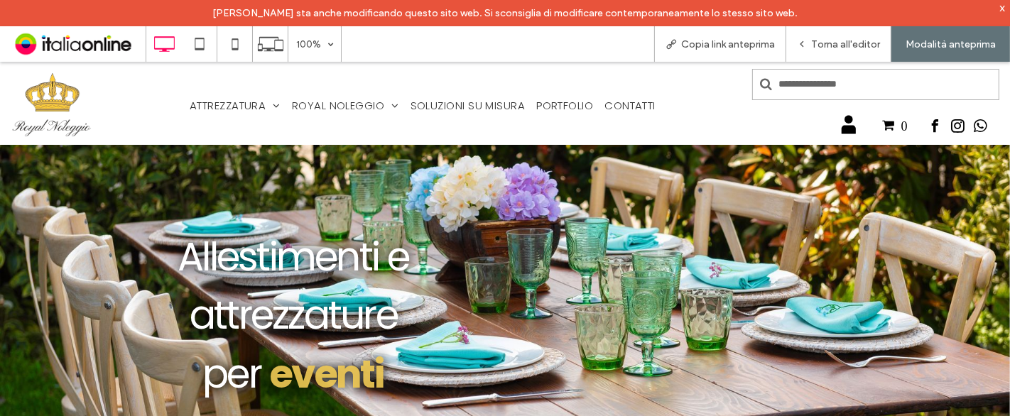
scroll to position [236, 0]
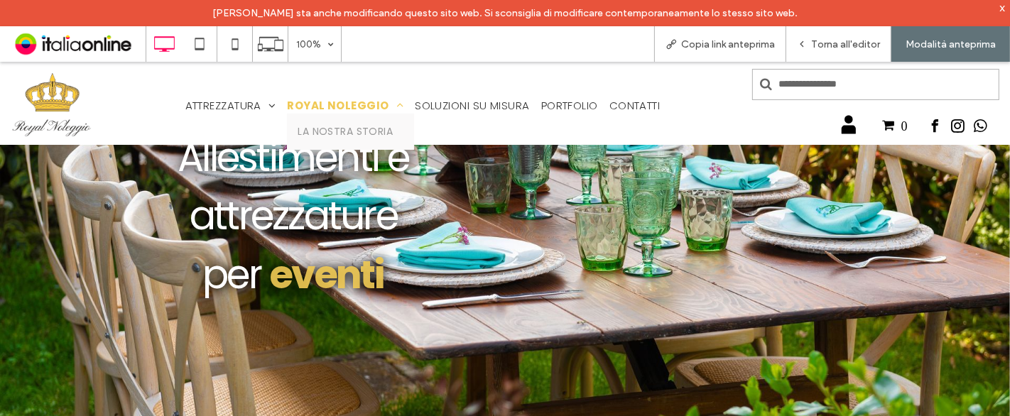
click at [336, 101] on span "ROYAL NOLEGGIO" at bounding box center [345, 105] width 116 height 16
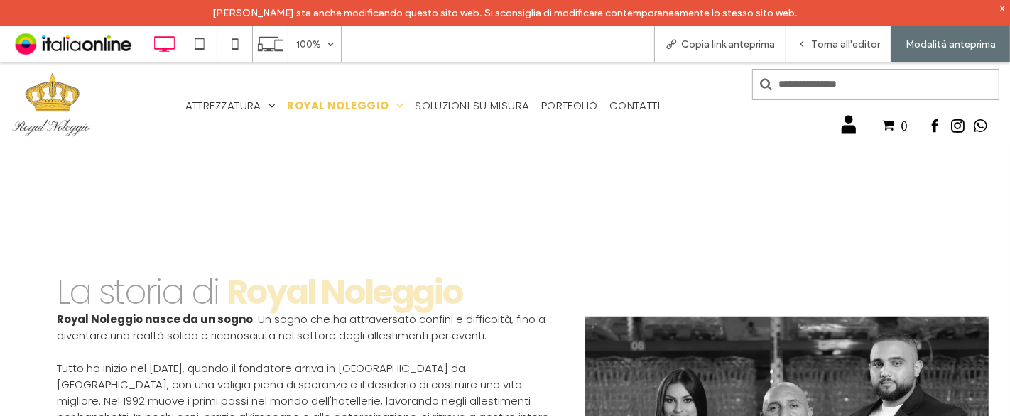
scroll to position [789, 0]
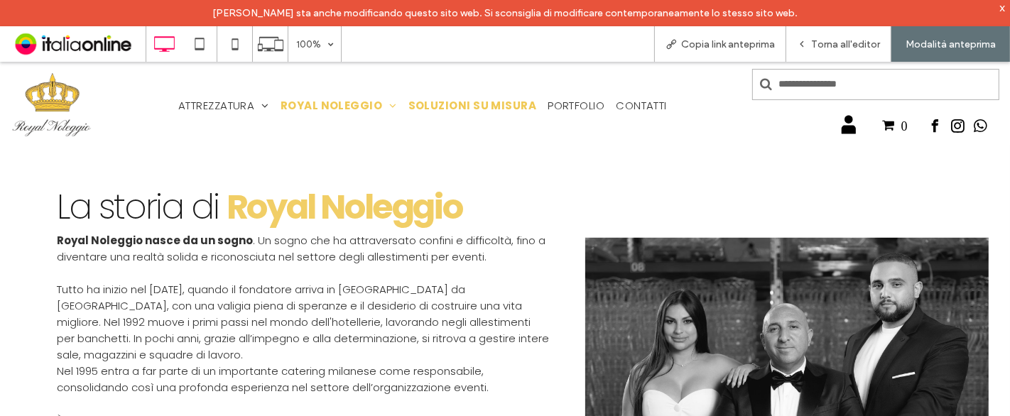
click at [450, 99] on span "SOLUZIONI SU MISURA" at bounding box center [472, 105] width 128 height 16
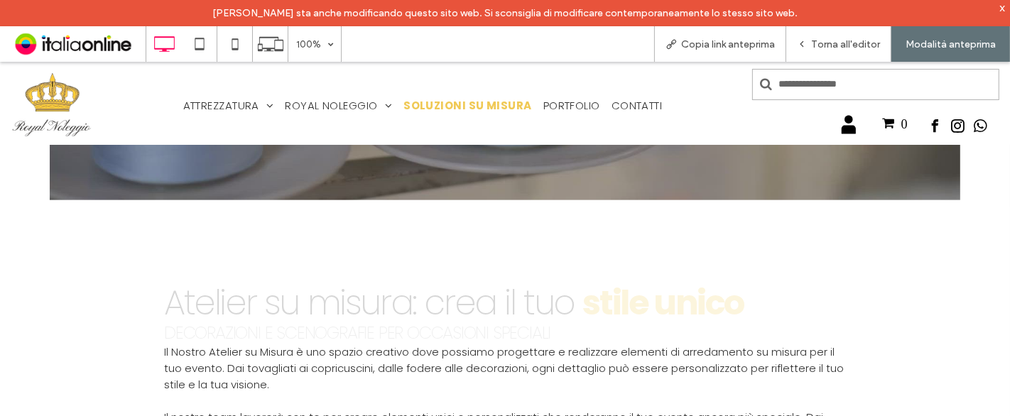
scroll to position [473, 0]
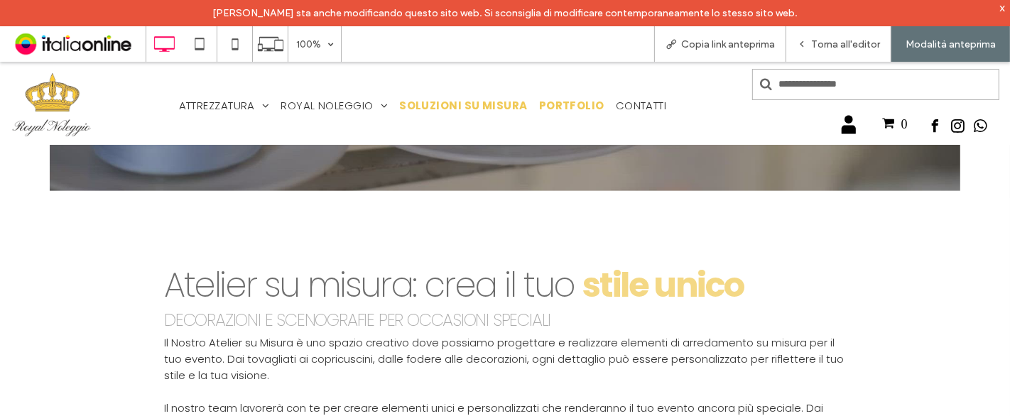
click at [542, 104] on span "PORTFOLIO" at bounding box center [571, 105] width 65 height 16
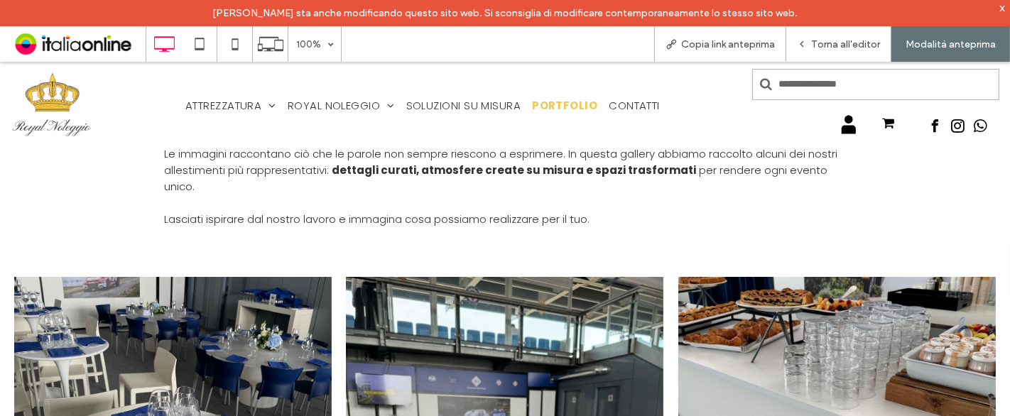
scroll to position [158, 0]
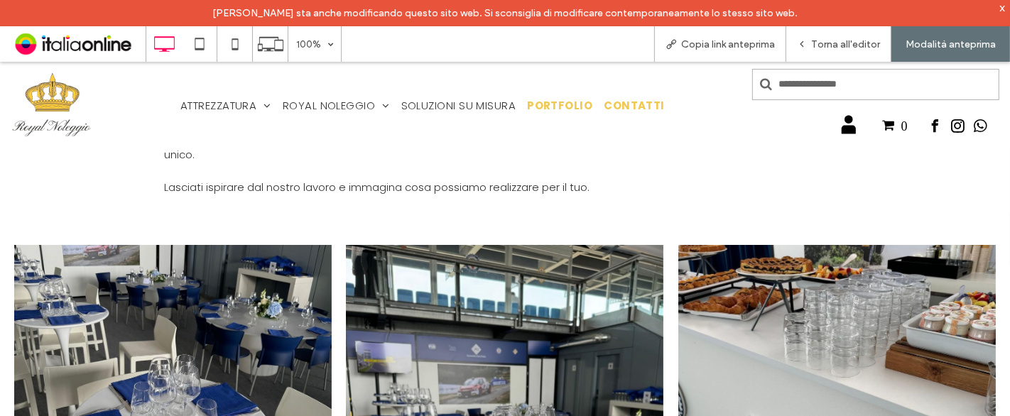
click at [613, 107] on span "CONTATTI" at bounding box center [633, 105] width 61 height 16
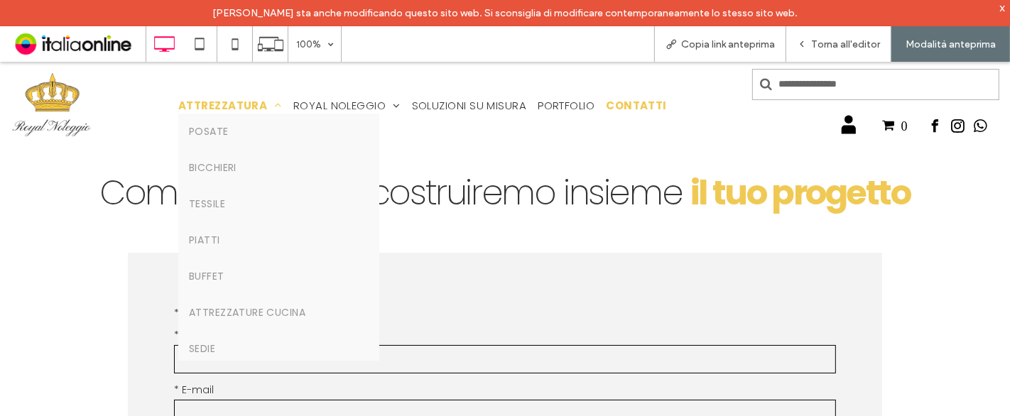
click at [208, 106] on span "ATTREZZATURA" at bounding box center [230, 105] width 104 height 16
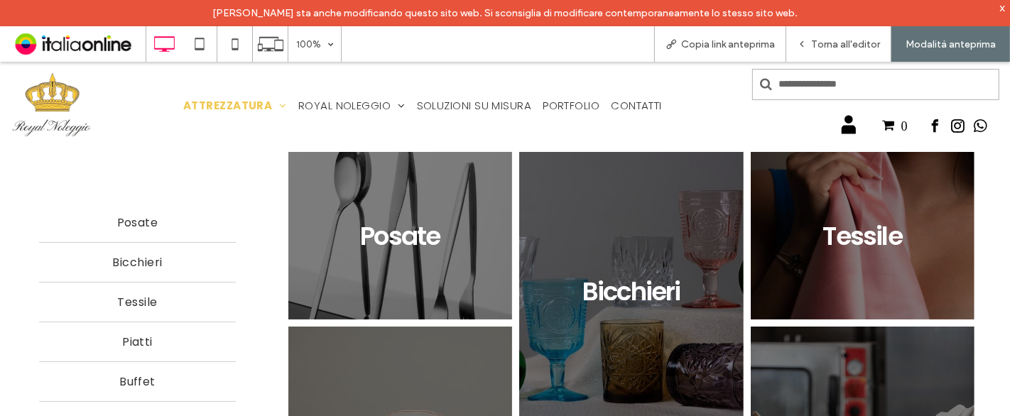
click at [67, 114] on img at bounding box center [52, 105] width 82 height 70
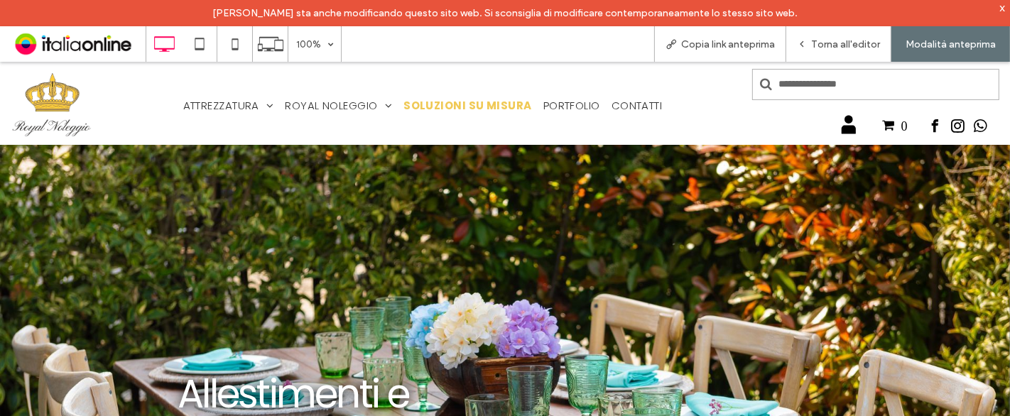
click at [459, 109] on span "SOLUZIONI SU MISURA" at bounding box center [467, 105] width 128 height 16
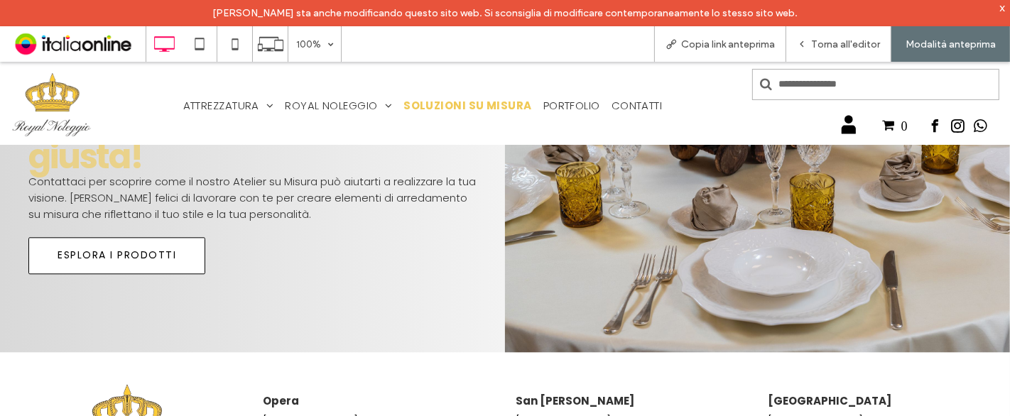
scroll to position [2919, 0]
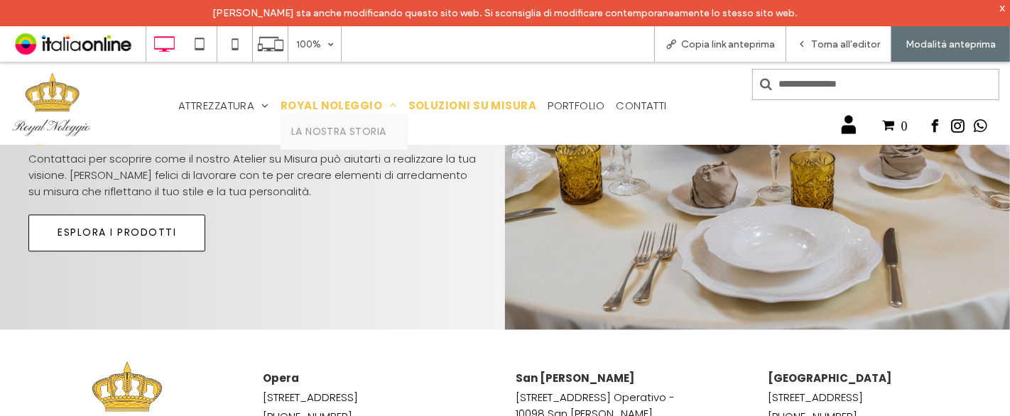
click at [354, 100] on span "ROYAL NOLEGGIO" at bounding box center [338, 105] width 116 height 16
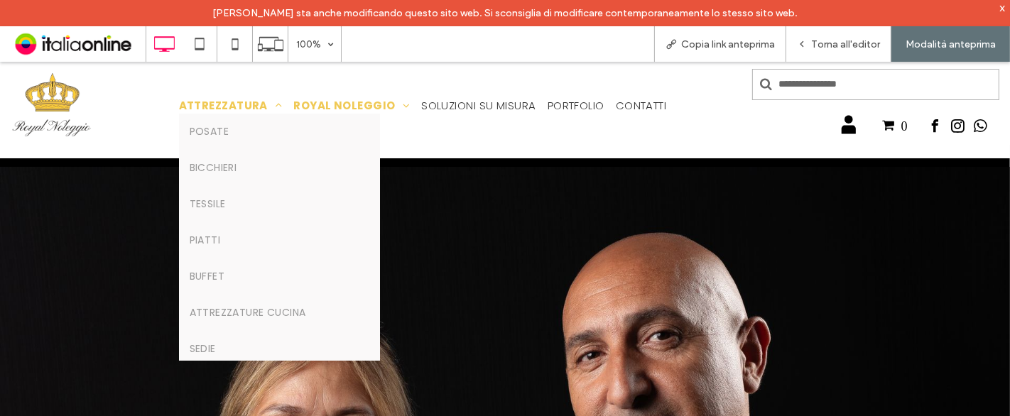
click at [198, 99] on span "ATTREZZATURA" at bounding box center [231, 105] width 104 height 16
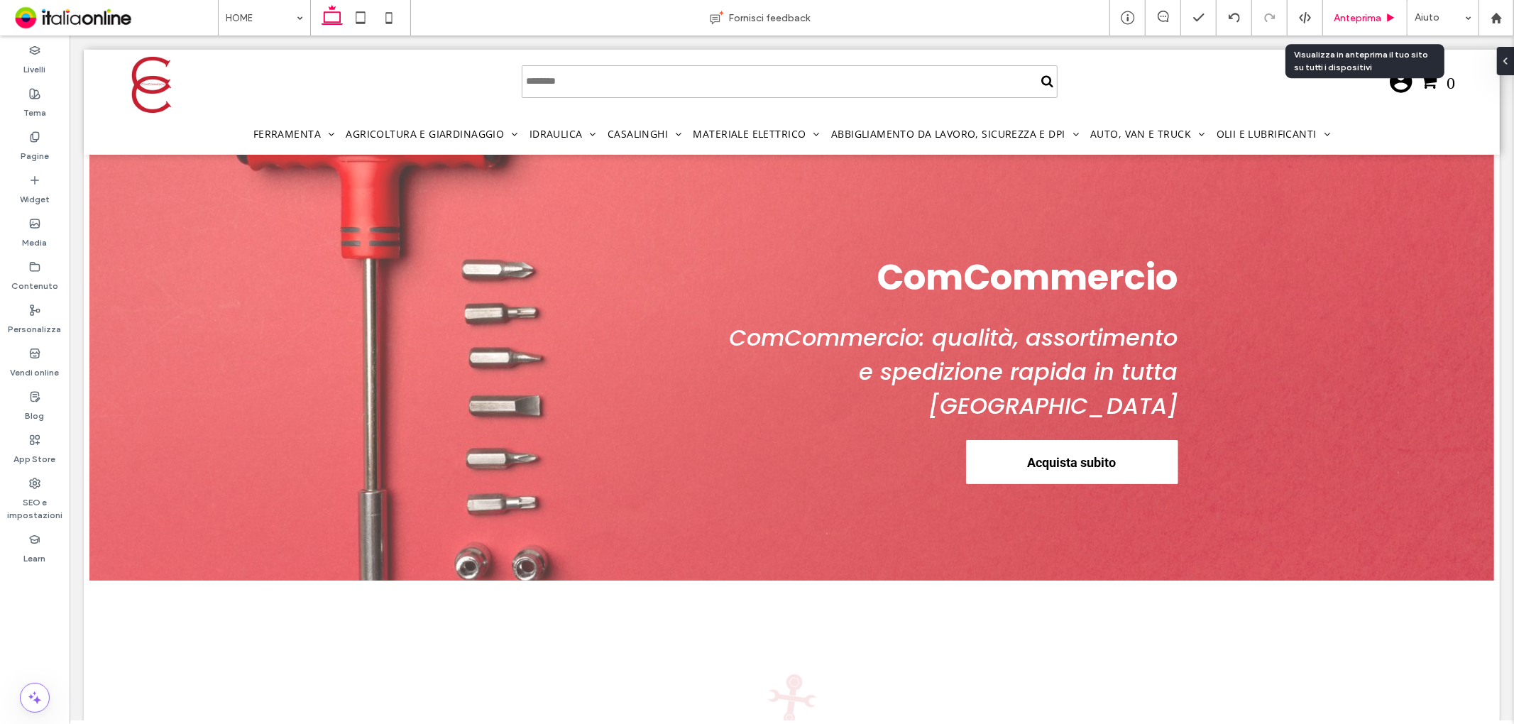
click at [1352, 27] on div "Anteprima" at bounding box center [1365, 17] width 84 height 35
click at [1369, 17] on span "Anteprima" at bounding box center [1358, 18] width 48 height 12
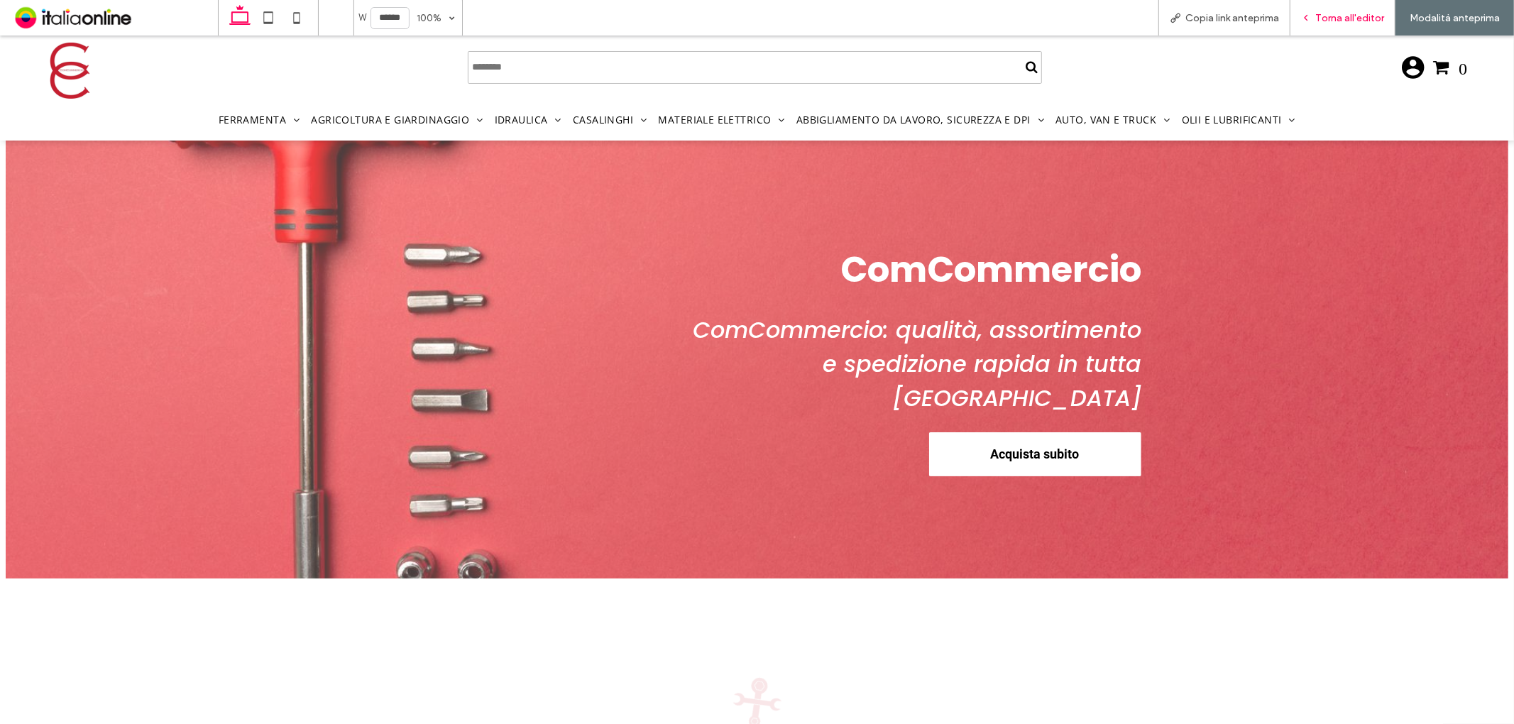
click at [1316, 19] on div "Torna all'editor" at bounding box center [1343, 18] width 104 height 12
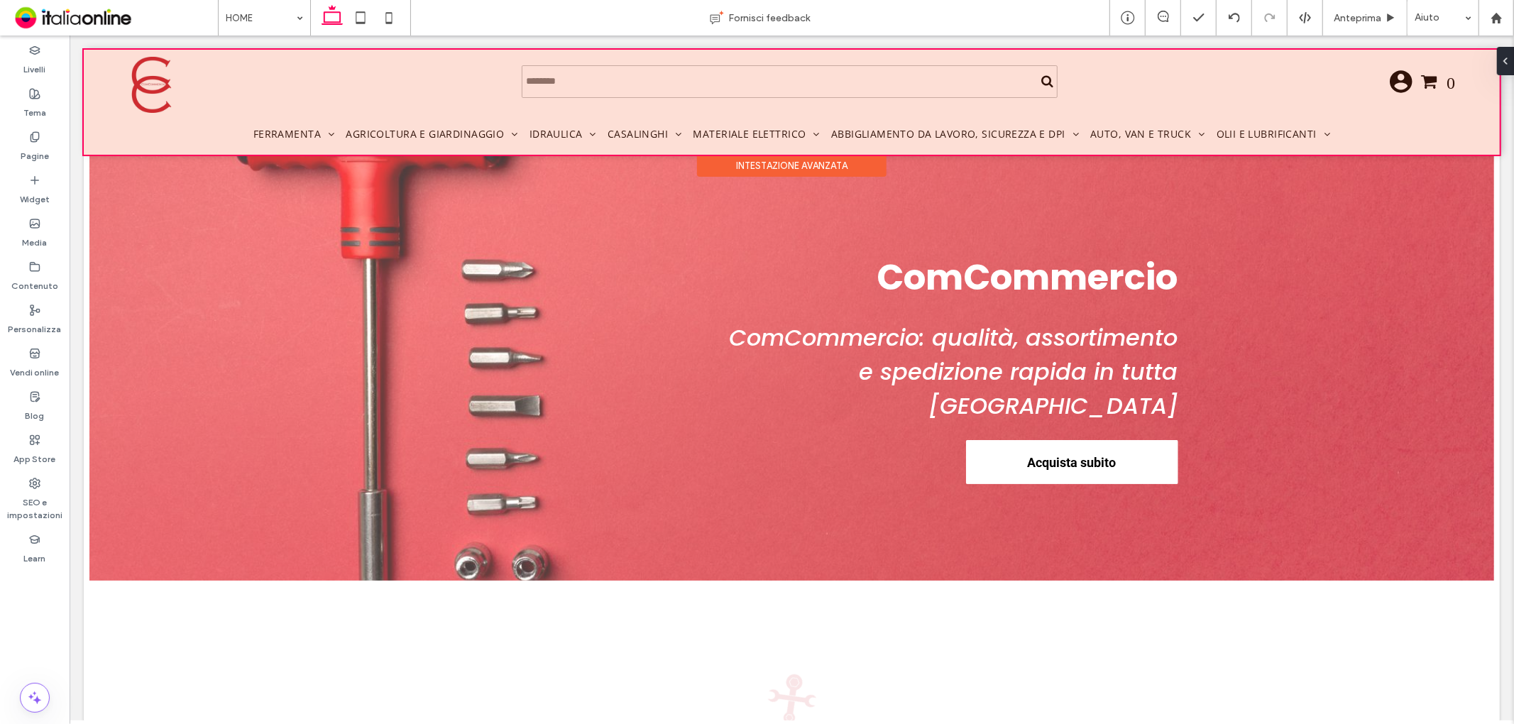
click at [1223, 132] on div at bounding box center [791, 101] width 1416 height 105
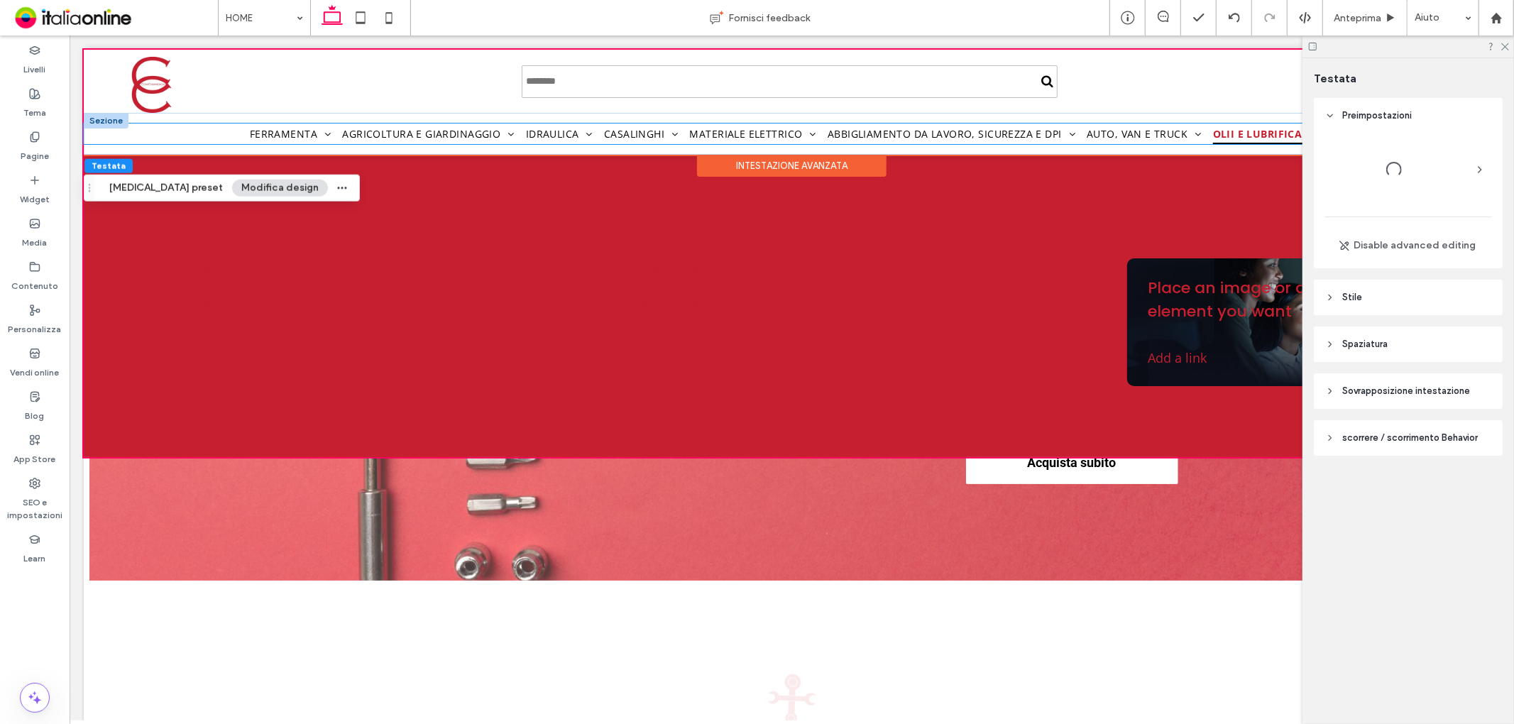
click at [1233, 131] on span "Olii e lubrificanti" at bounding box center [1273, 133] width 121 height 21
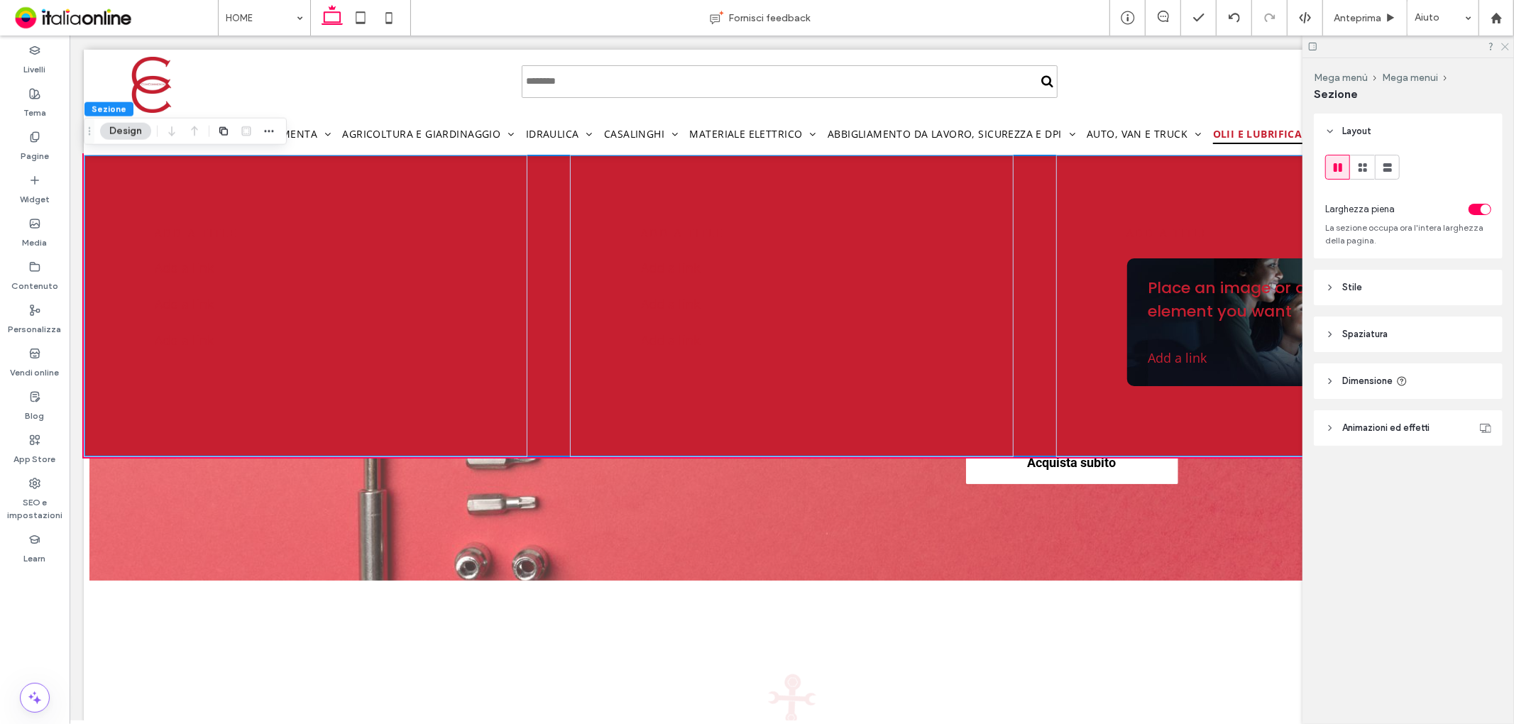
click at [1506, 46] on use at bounding box center [1506, 47] width 8 height 8
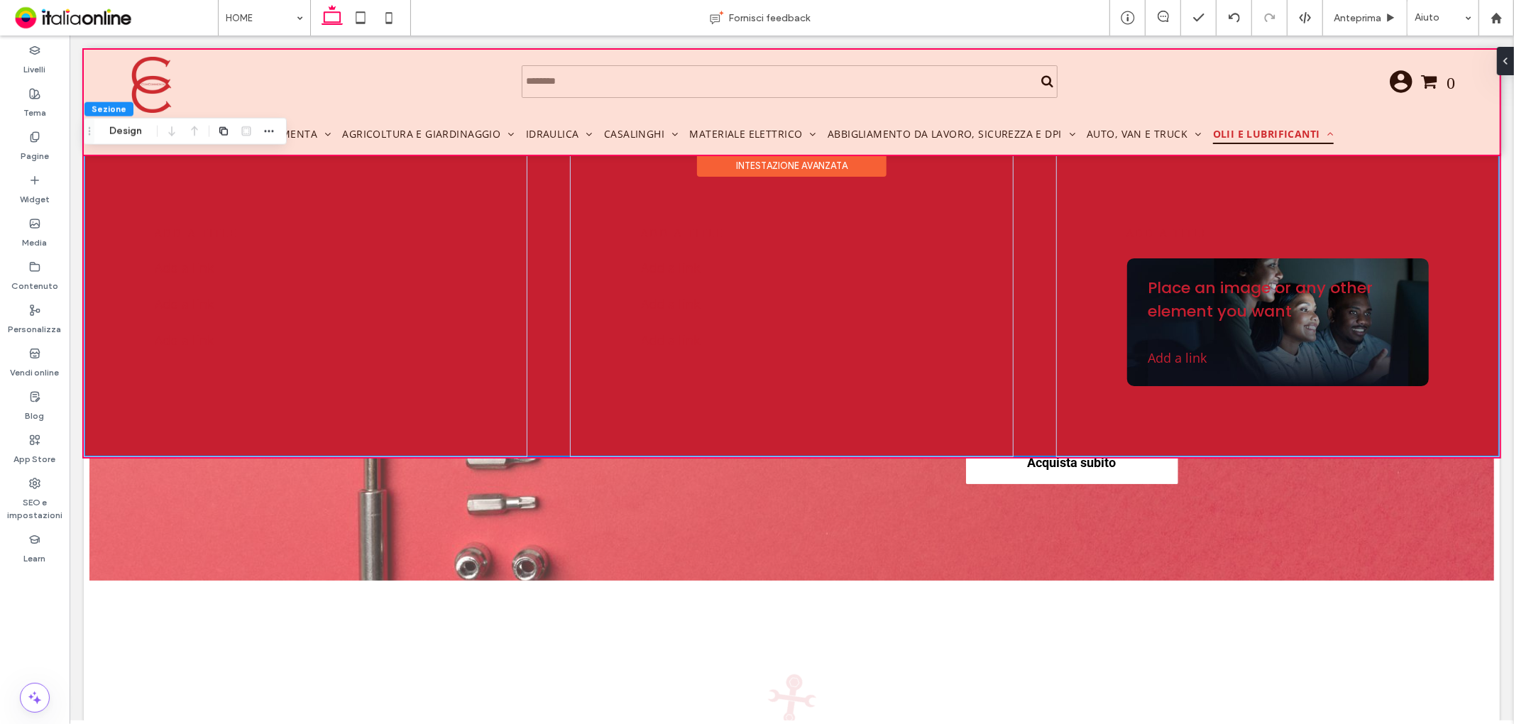
click at [1118, 130] on div at bounding box center [791, 101] width 1416 height 105
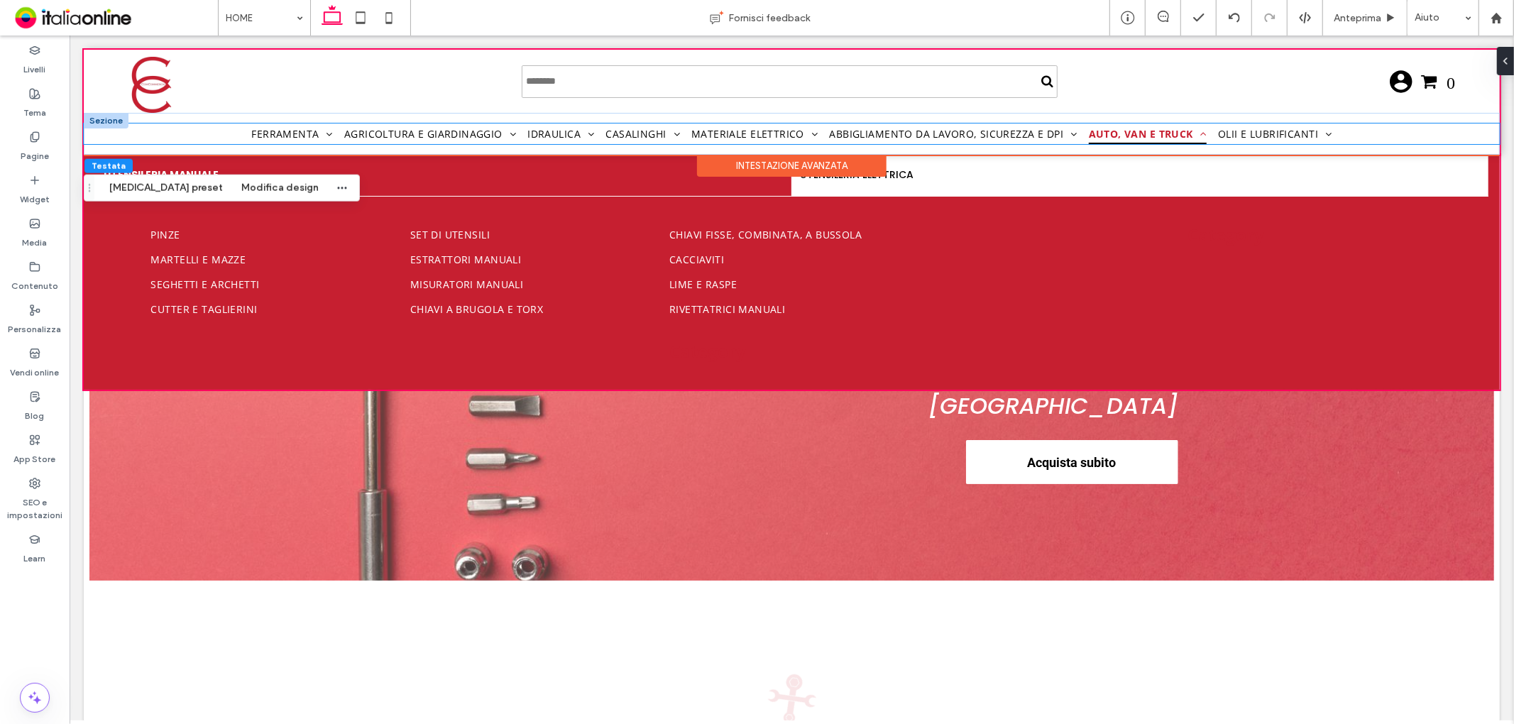
click at [1123, 130] on span "Auto, van e truck" at bounding box center [1147, 133] width 119 height 21
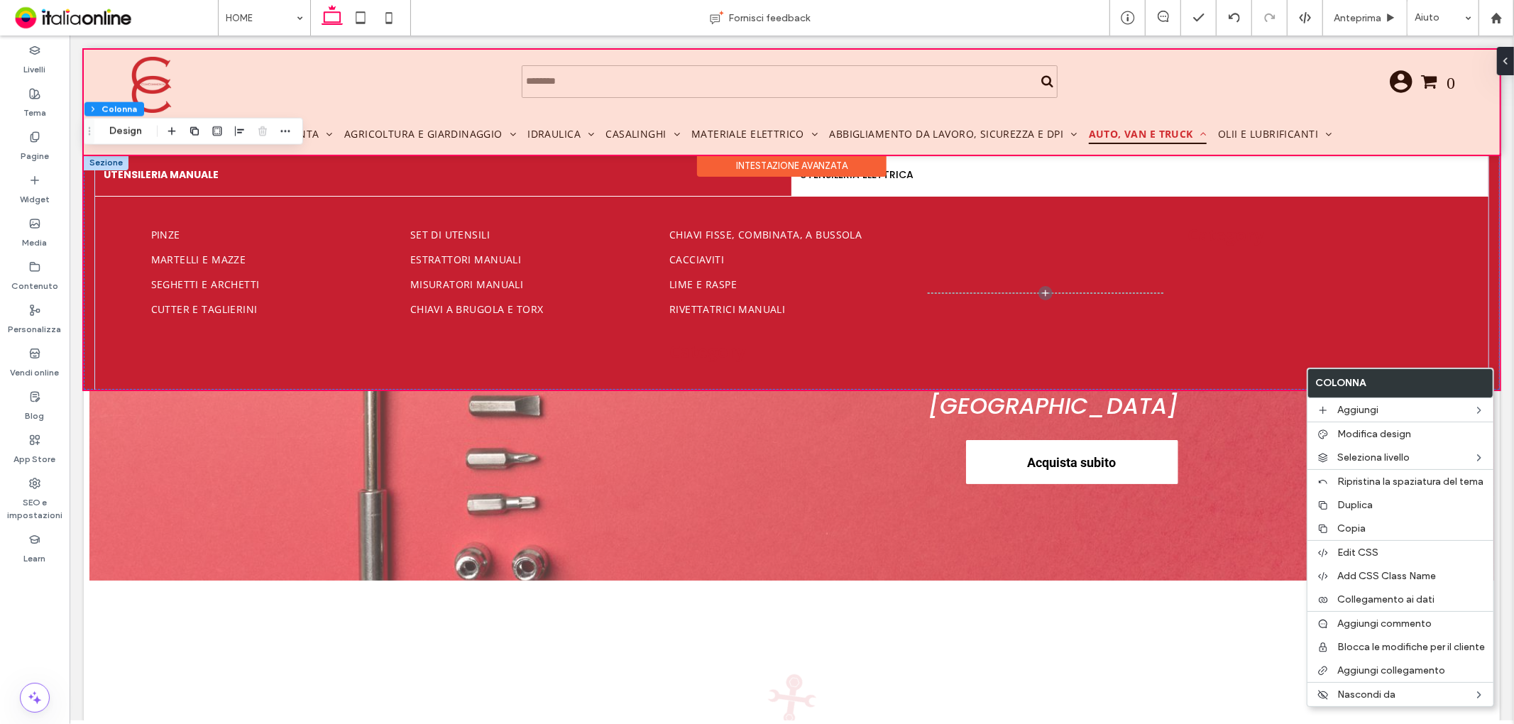
click at [106, 154] on div "Intestazione avanzata" at bounding box center [791, 154] width 1416 height 1
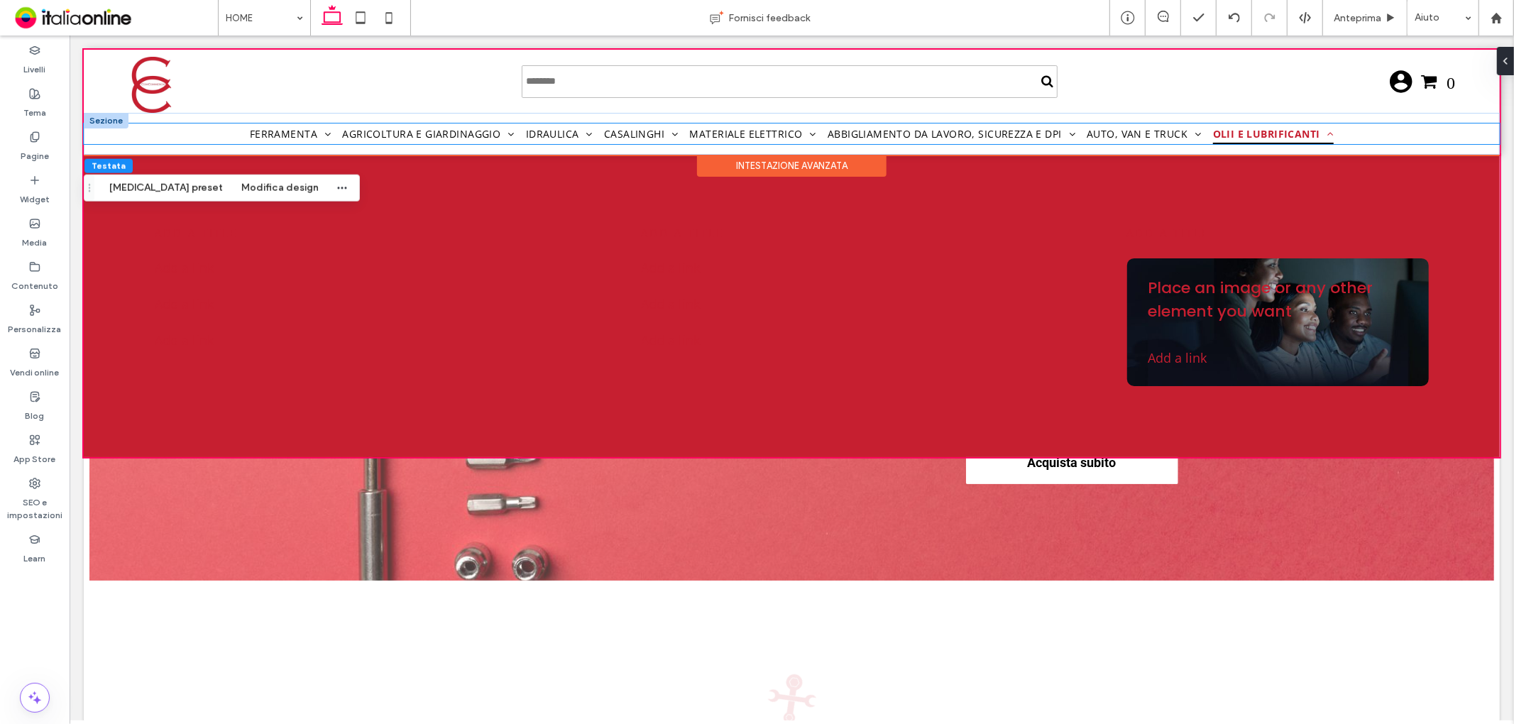
click at [1251, 128] on span "Olii e lubrificanti" at bounding box center [1273, 133] width 121 height 21
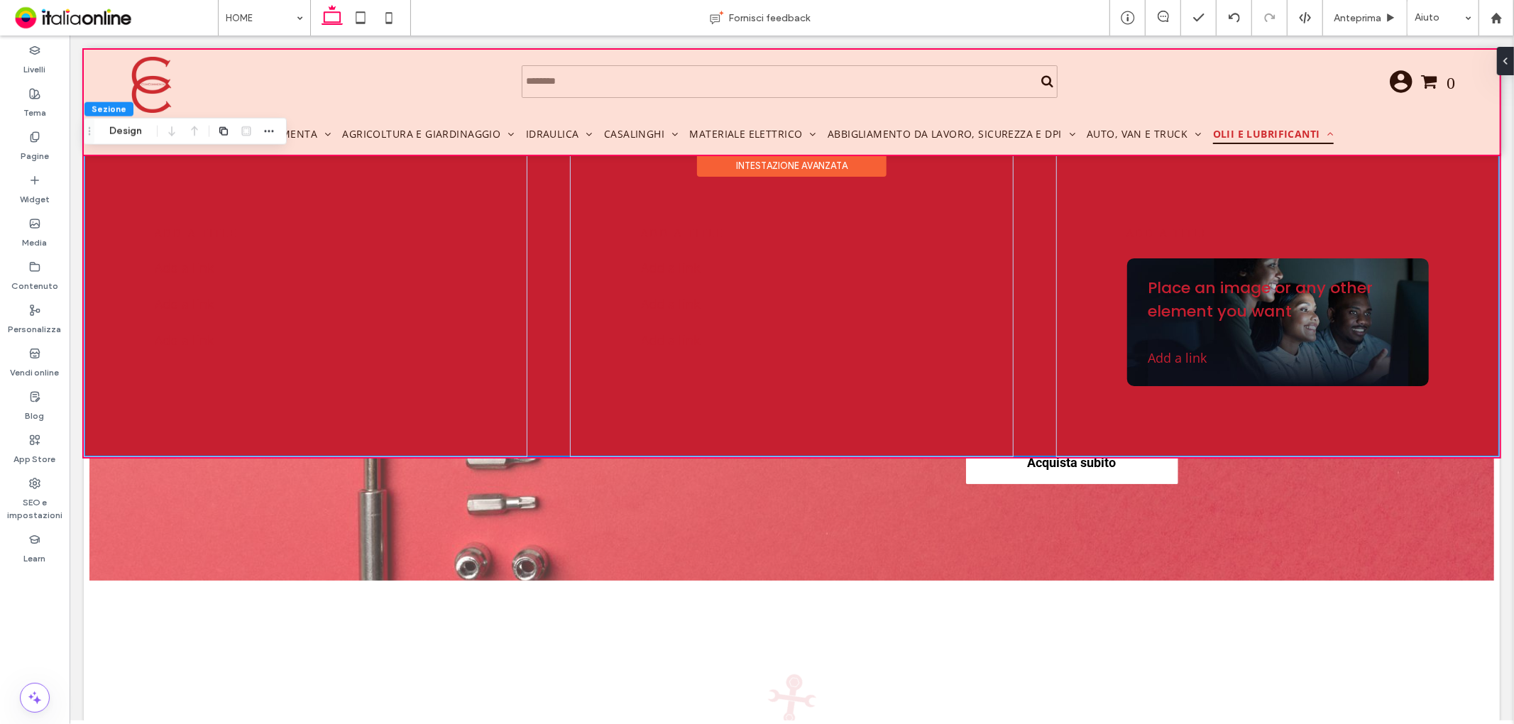
click at [1158, 130] on div at bounding box center [791, 101] width 1416 height 105
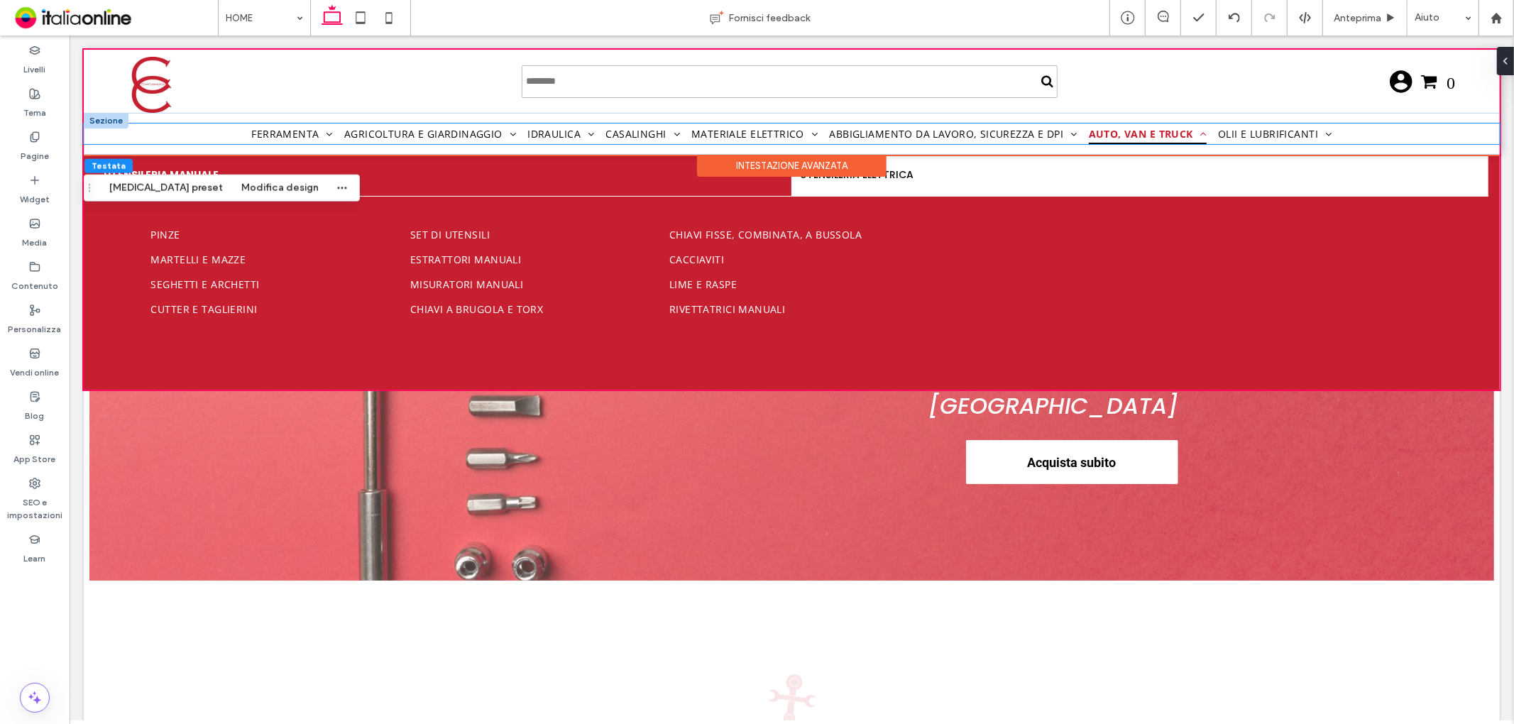
click at [1128, 134] on span "Auto, van e truck" at bounding box center [1147, 133] width 119 height 21
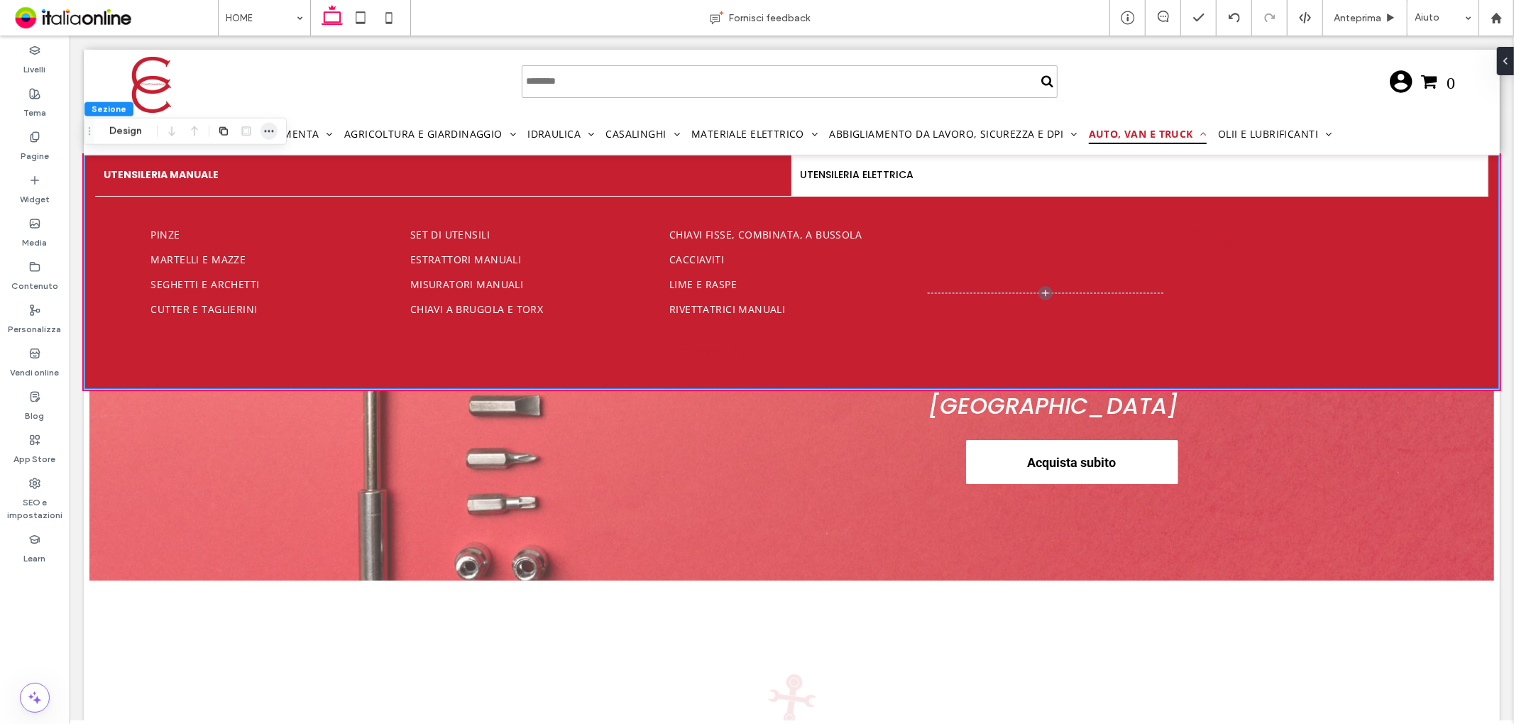
click at [270, 132] on icon "button" at bounding box center [268, 131] width 11 height 11
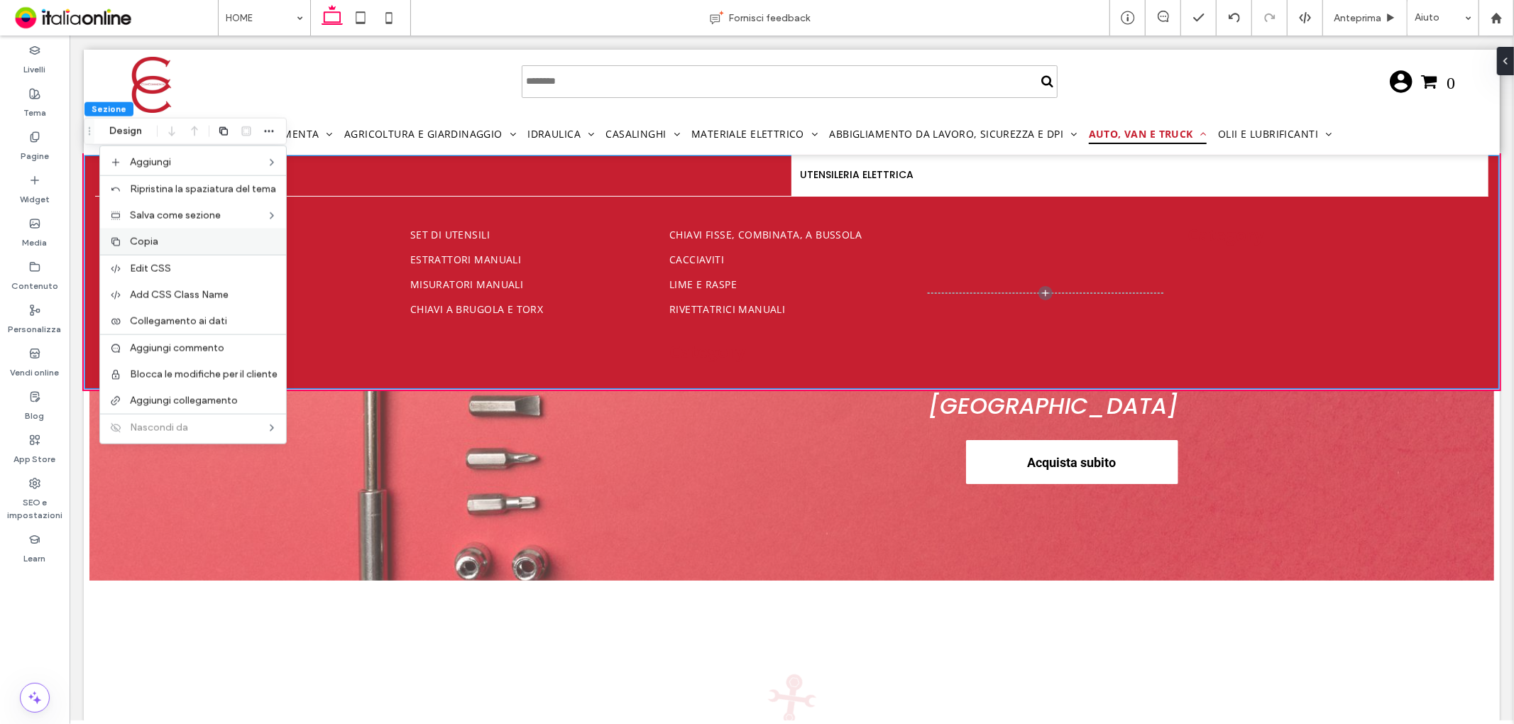
click at [173, 233] on div "Copia" at bounding box center [193, 242] width 186 height 26
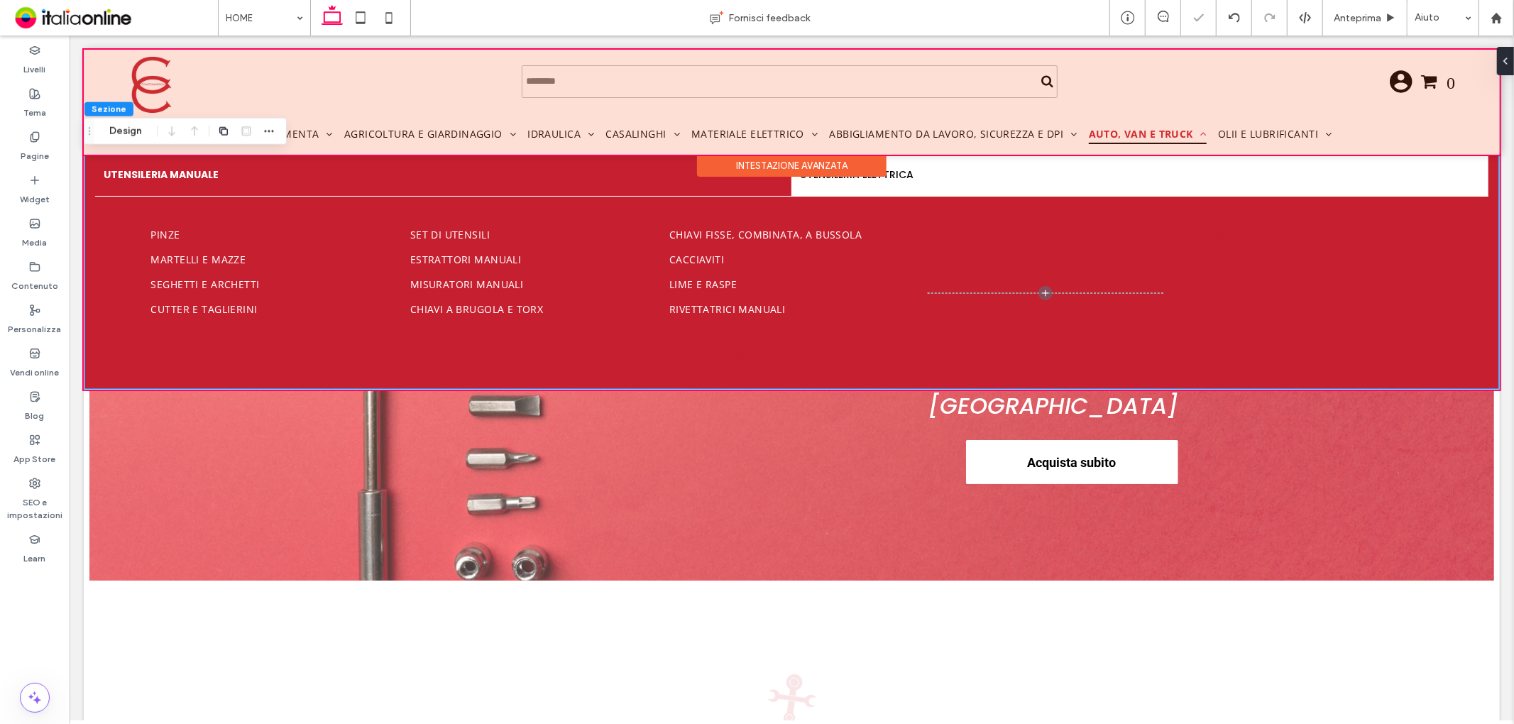
click at [1247, 128] on div at bounding box center [791, 101] width 1416 height 105
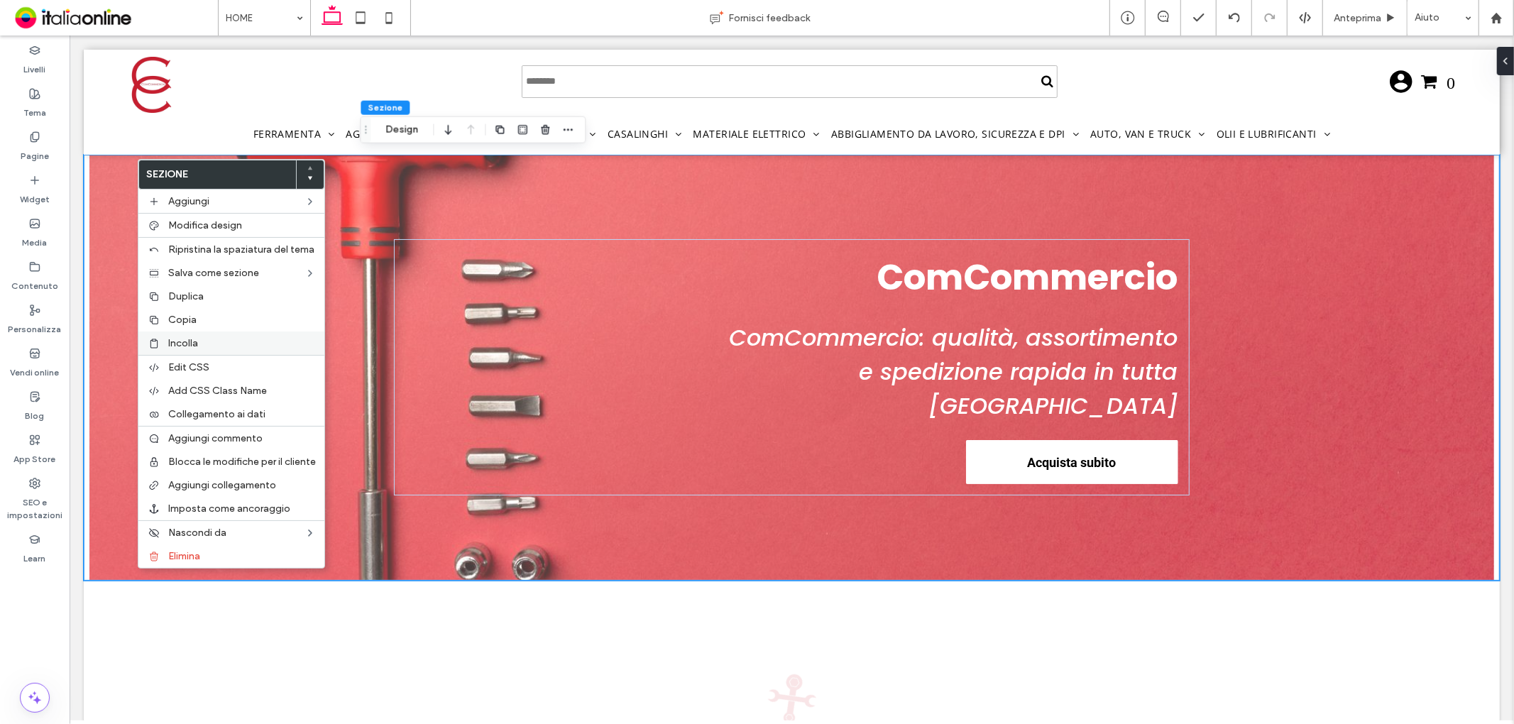
click at [187, 346] on span "Incolla" at bounding box center [183, 343] width 30 height 12
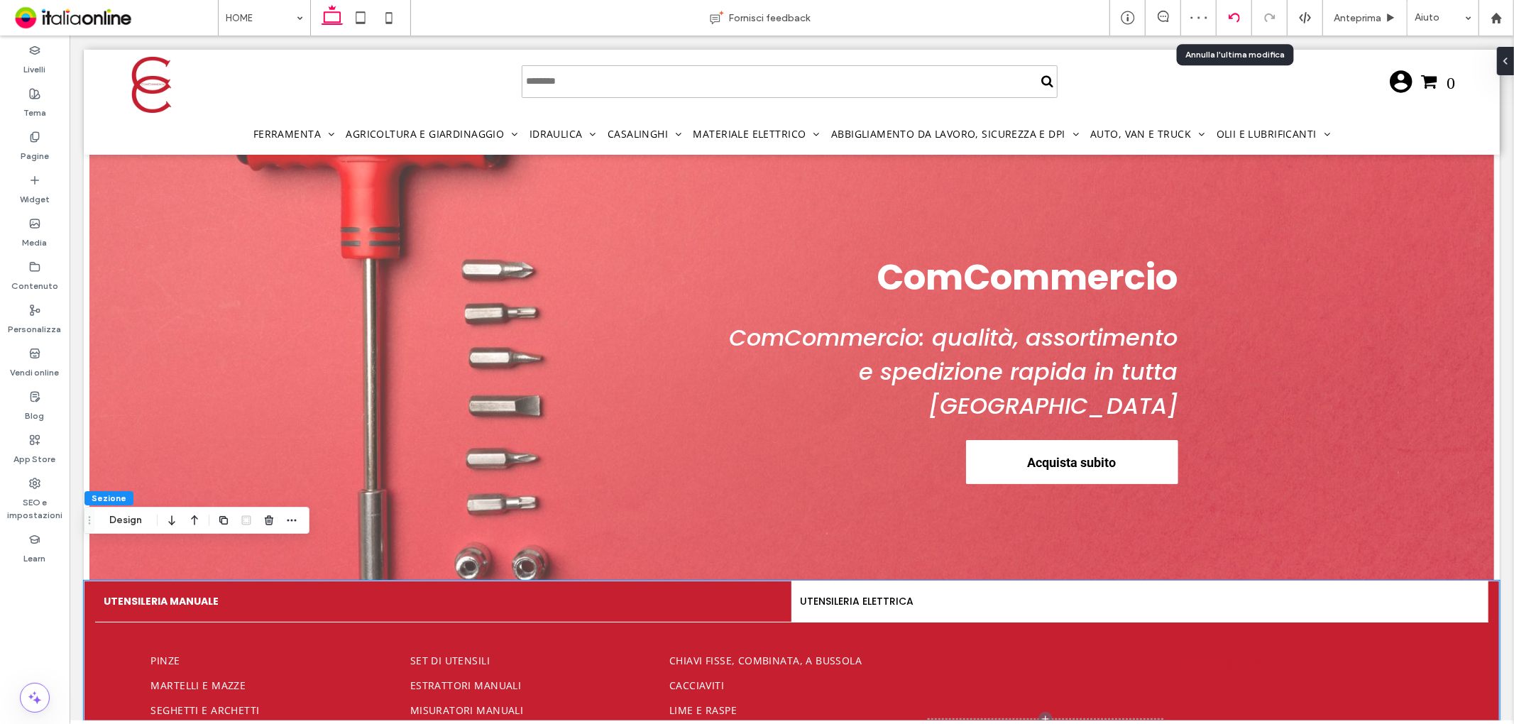
click at [1221, 25] on div at bounding box center [1234, 17] width 35 height 35
click at [271, 520] on icon "button" at bounding box center [268, 520] width 11 height 11
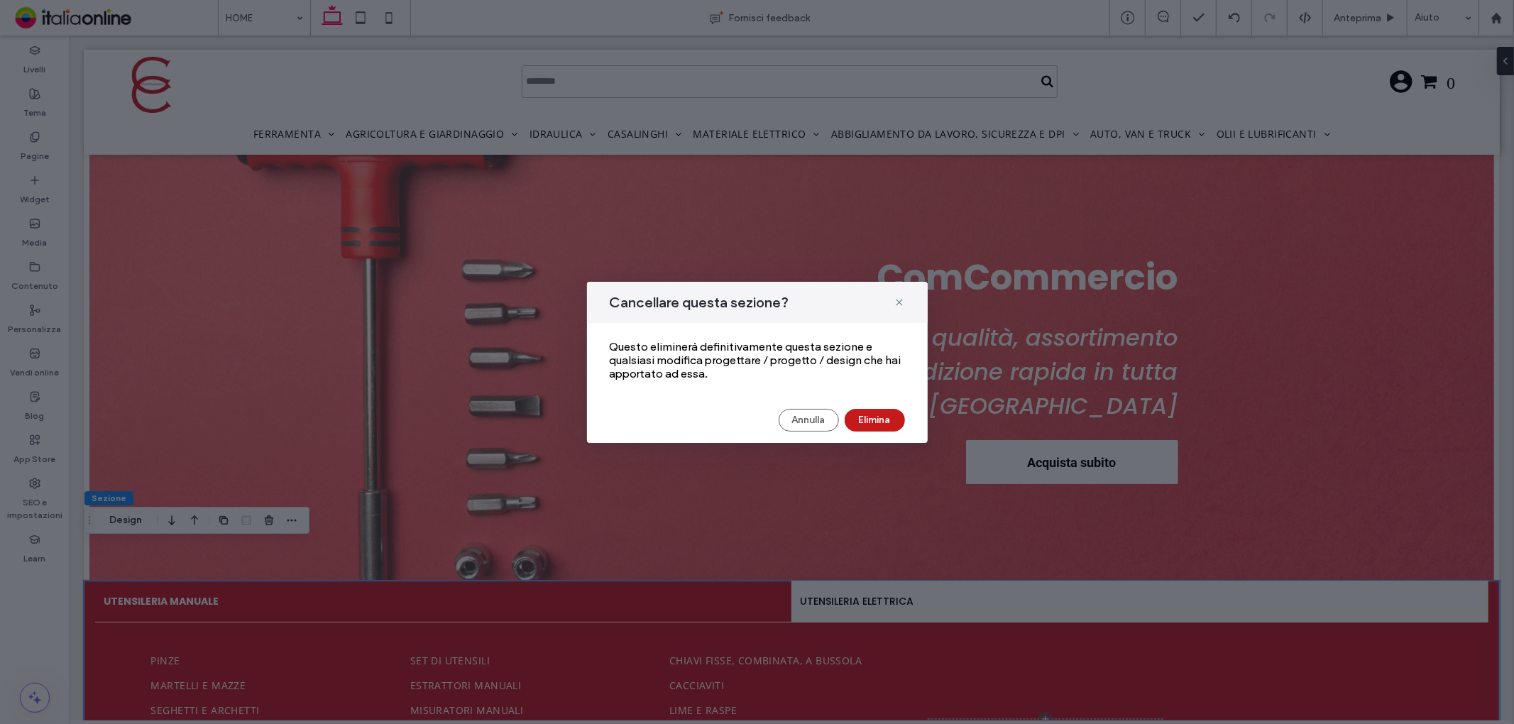
click at [858, 417] on button "Elimina" at bounding box center [875, 420] width 60 height 23
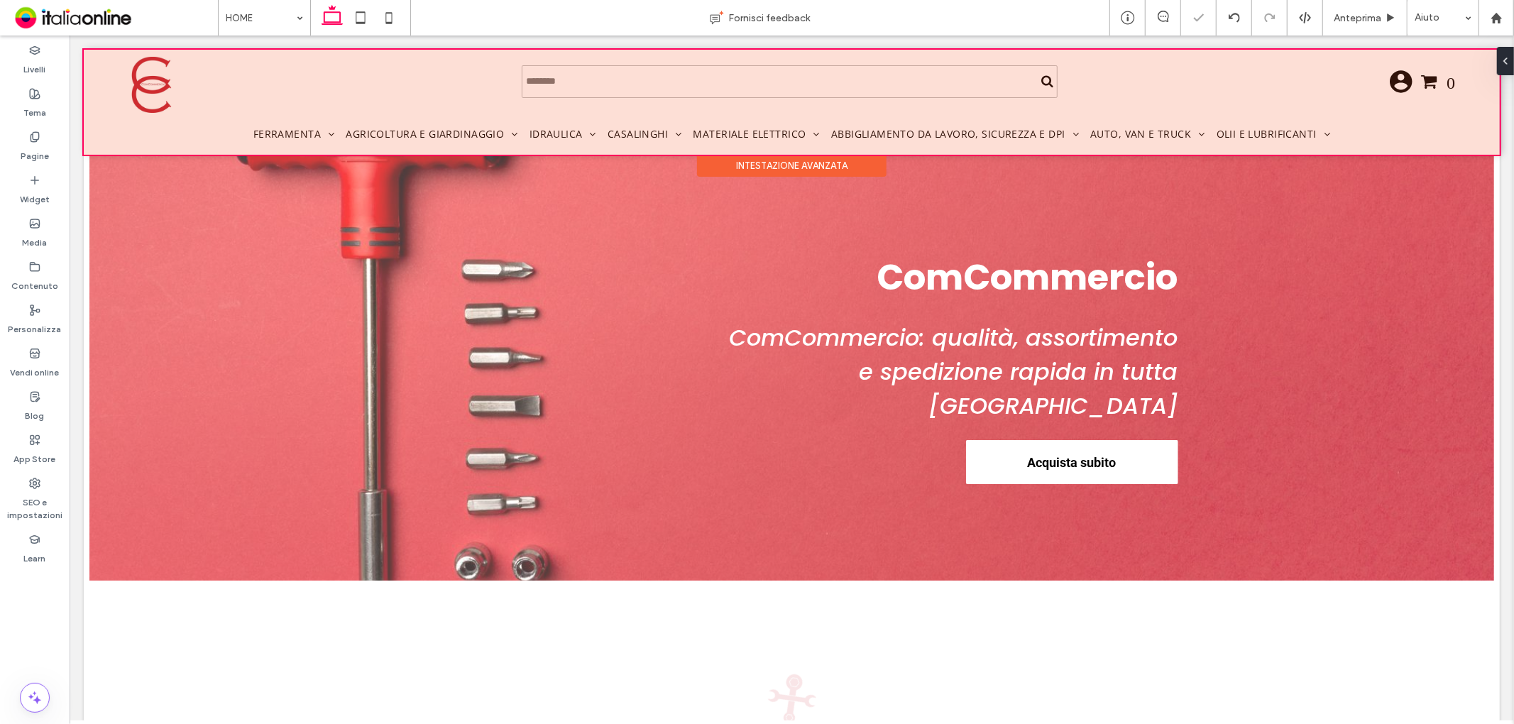
click at [1154, 124] on div at bounding box center [791, 101] width 1416 height 105
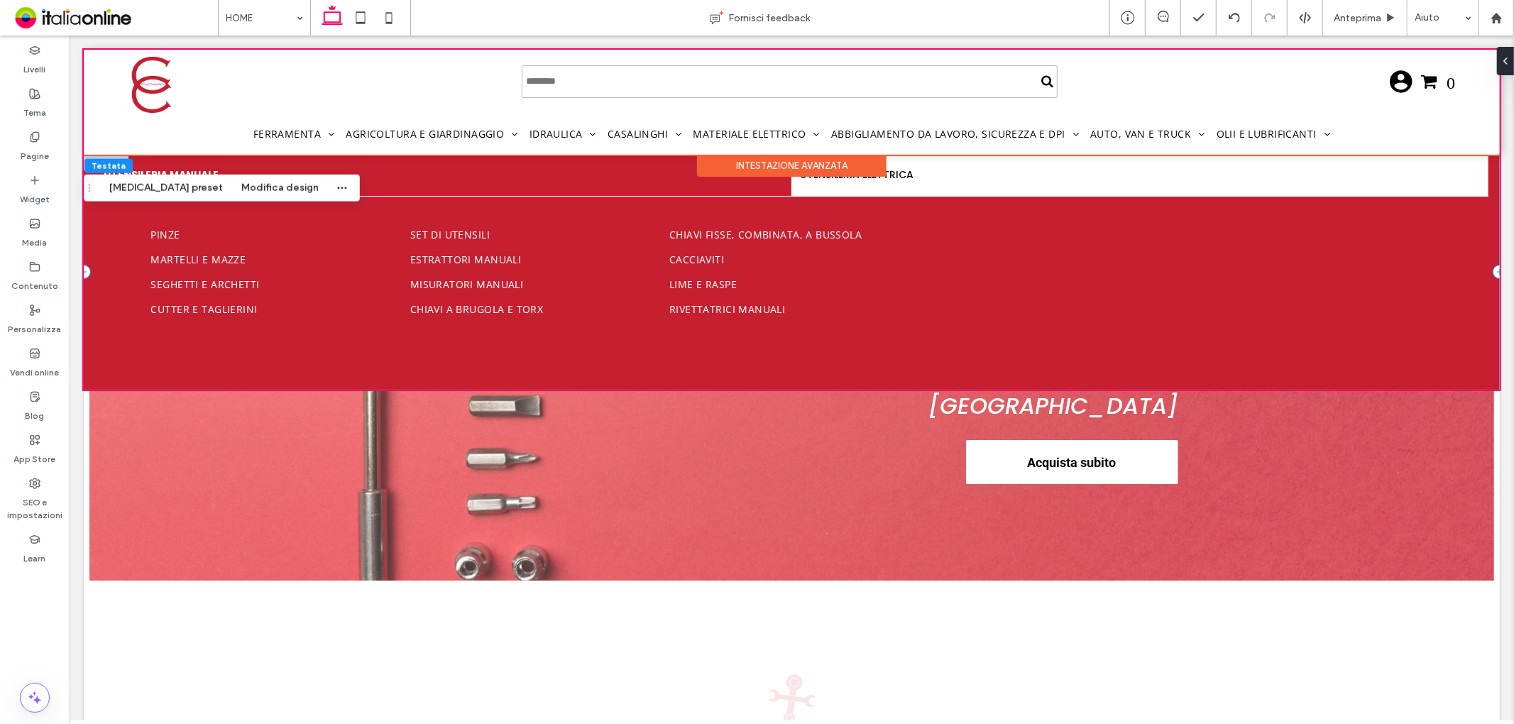
click at [87, 280] on div "UTENSILERIA MANUALE UTENSILERIA ELETTRICA Pinze Martelli e mazze Seghetti e arc…" at bounding box center [791, 271] width 1416 height 235
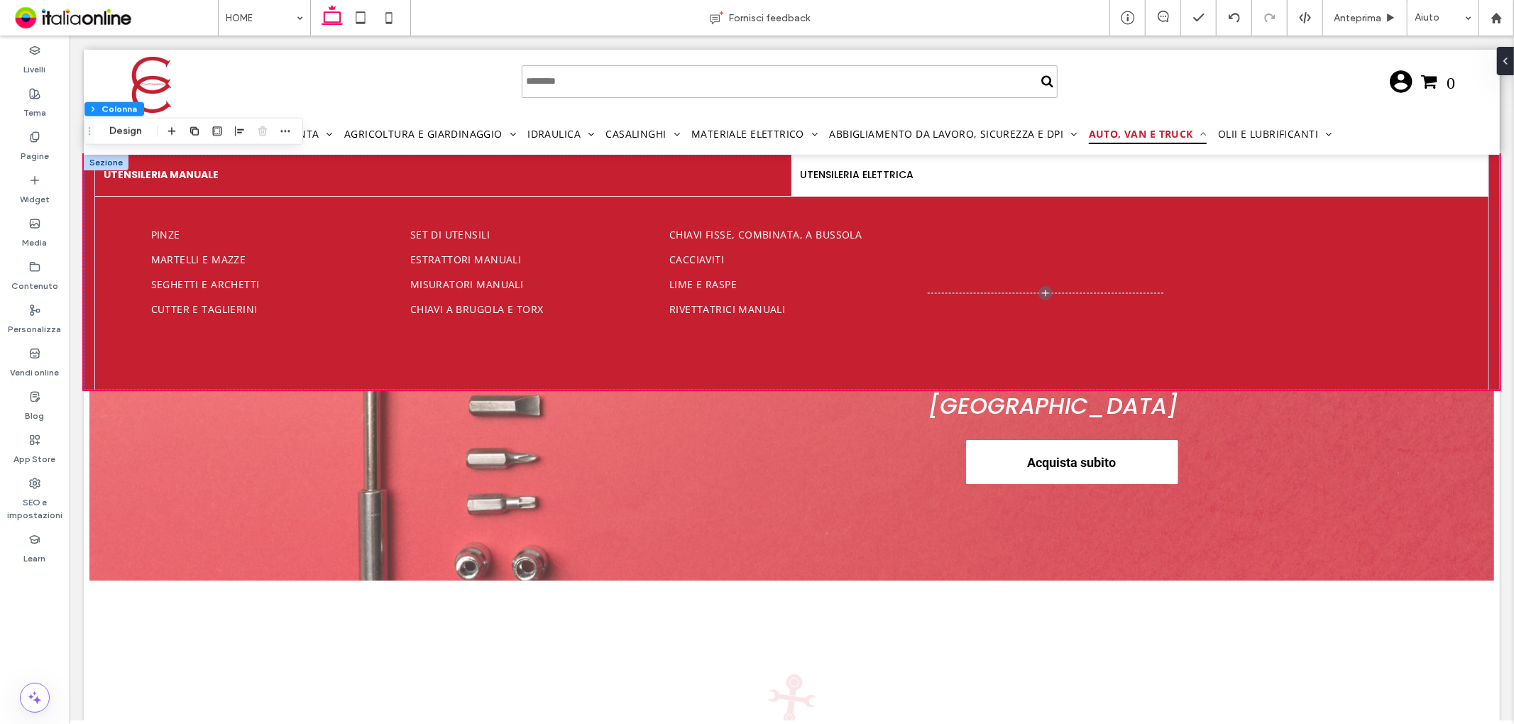
click at [111, 160] on div at bounding box center [105, 162] width 45 height 16
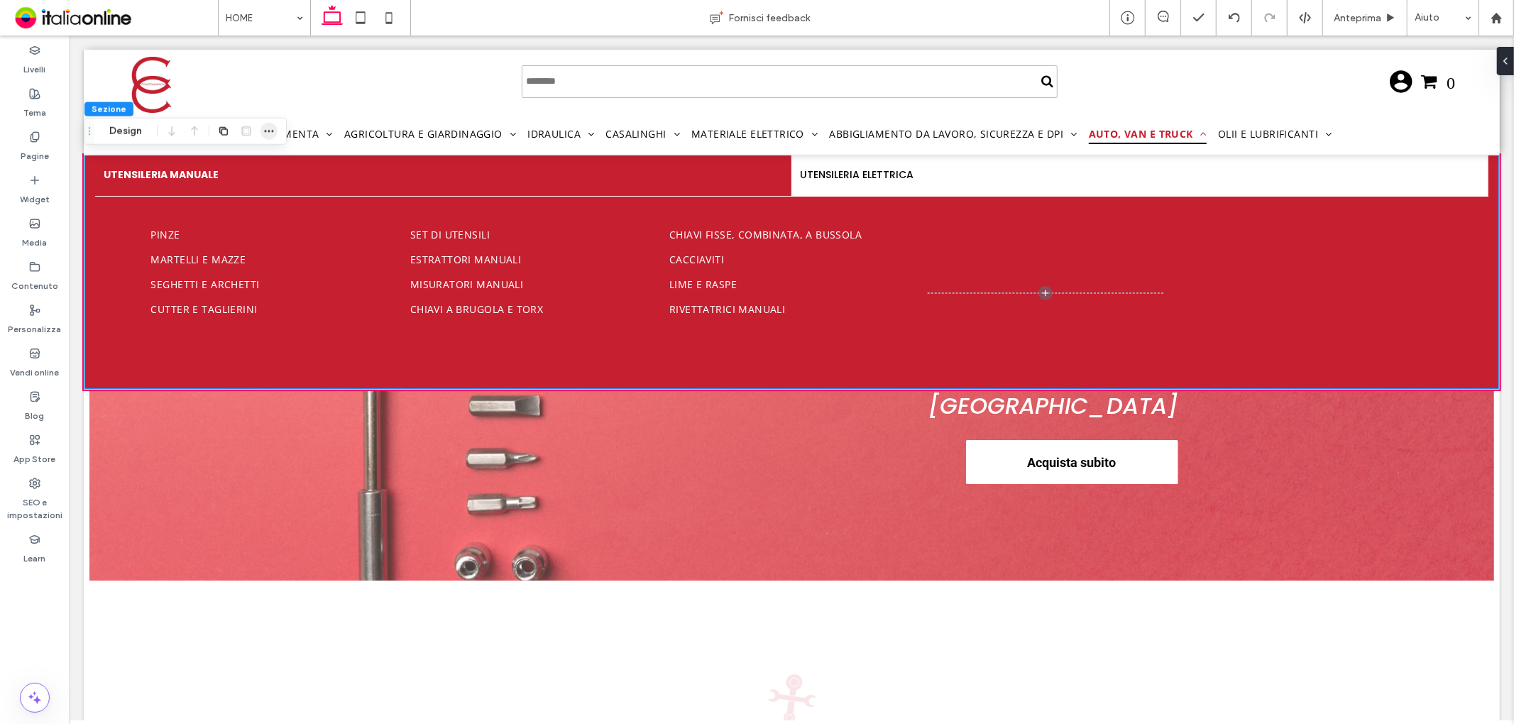
click at [275, 131] on span "button" at bounding box center [269, 131] width 17 height 17
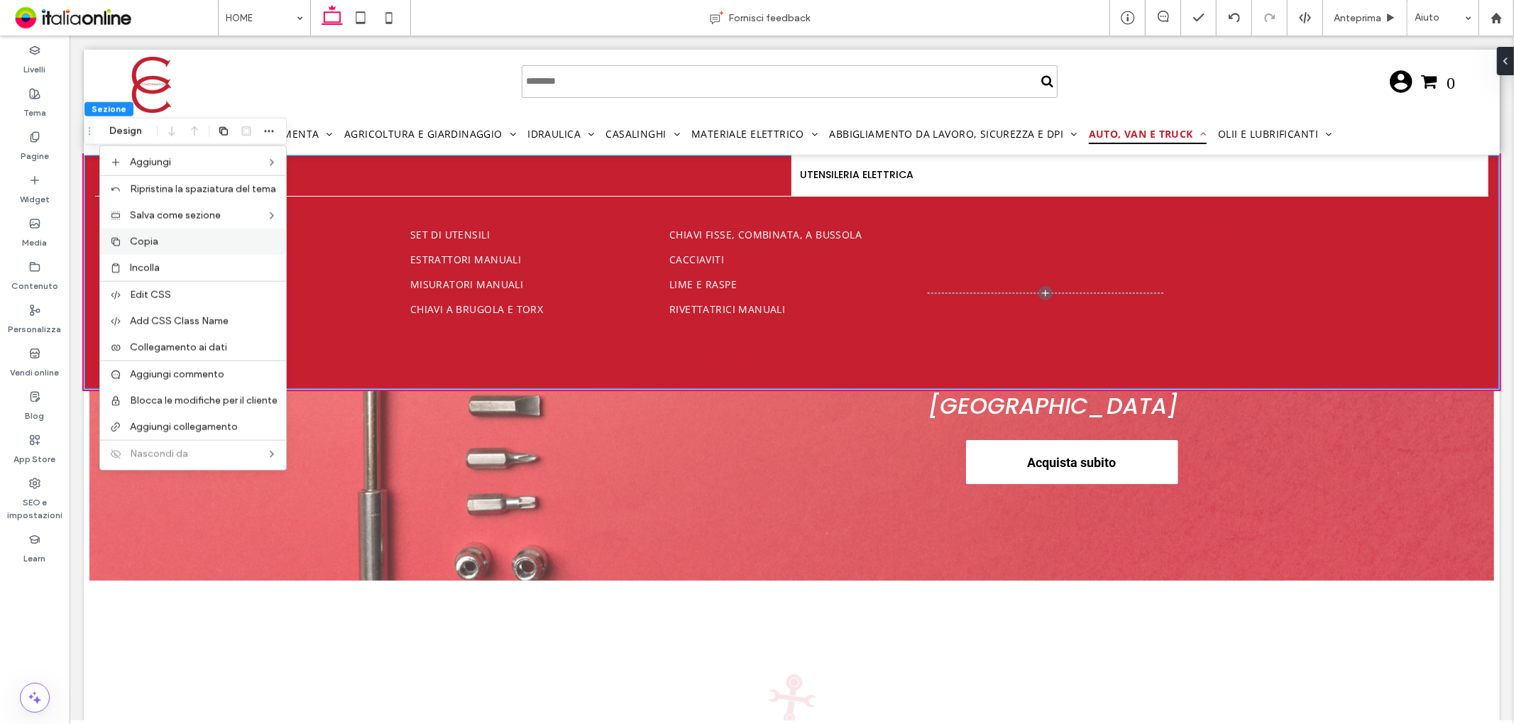
click at [175, 239] on label "Copia" at bounding box center [204, 242] width 148 height 12
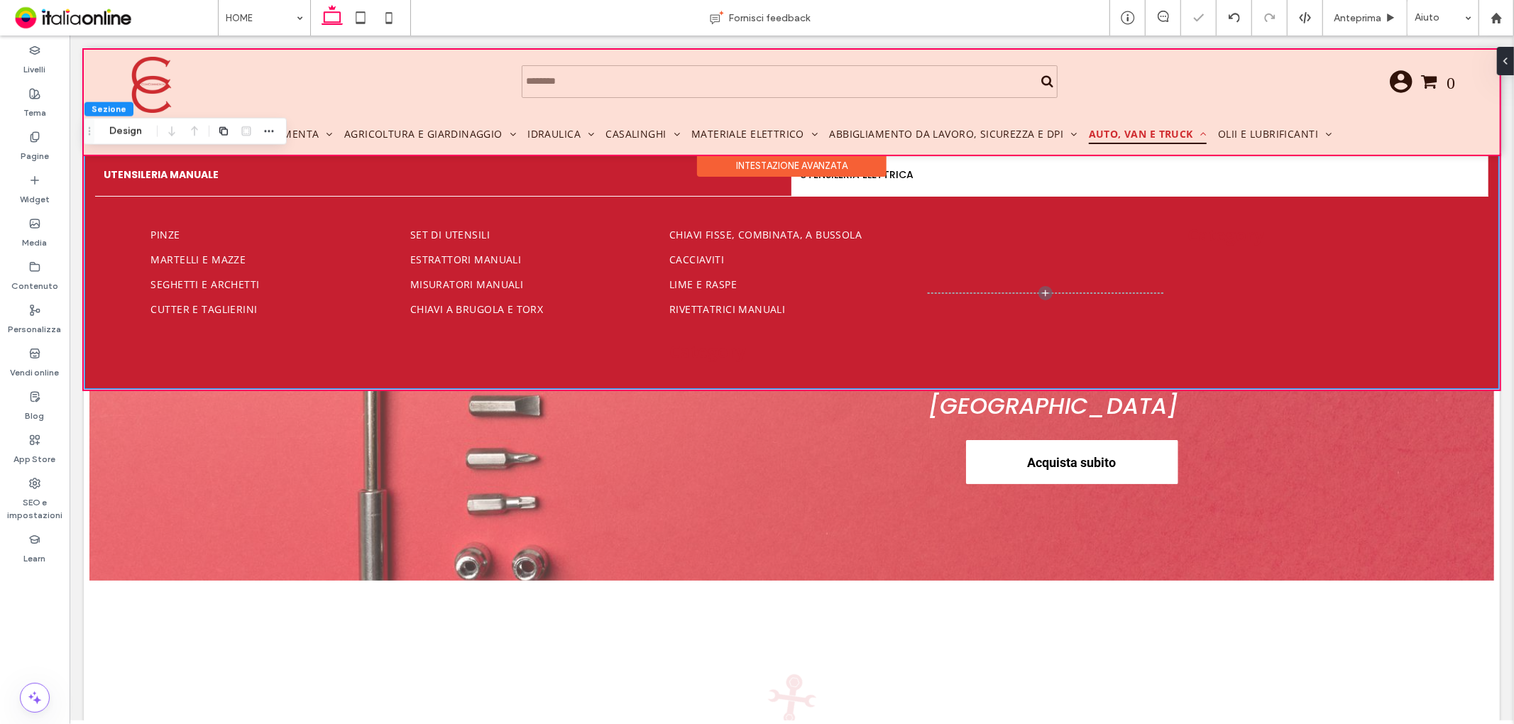
click at [1240, 131] on div at bounding box center [791, 101] width 1416 height 105
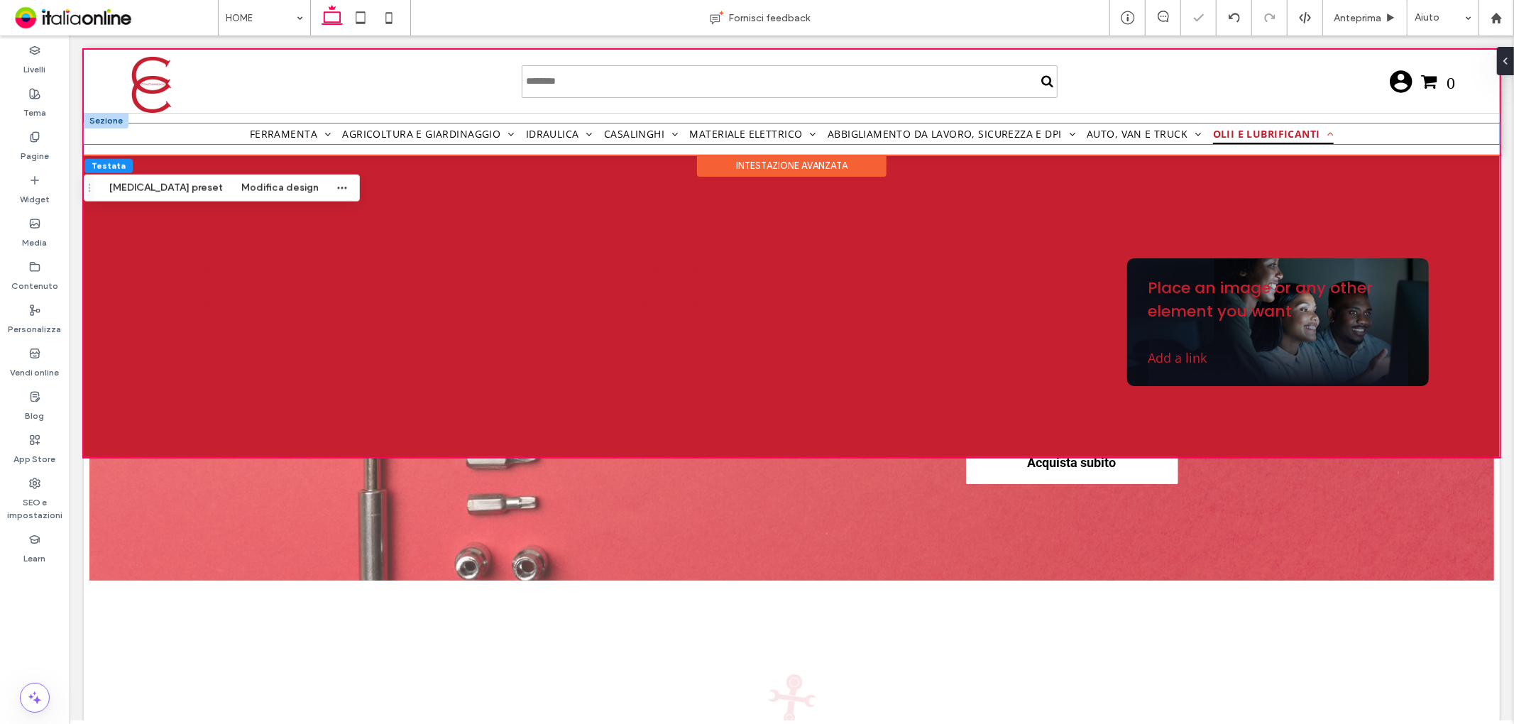
click at [1259, 131] on span "Olii e lubrificanti" at bounding box center [1273, 133] width 121 height 21
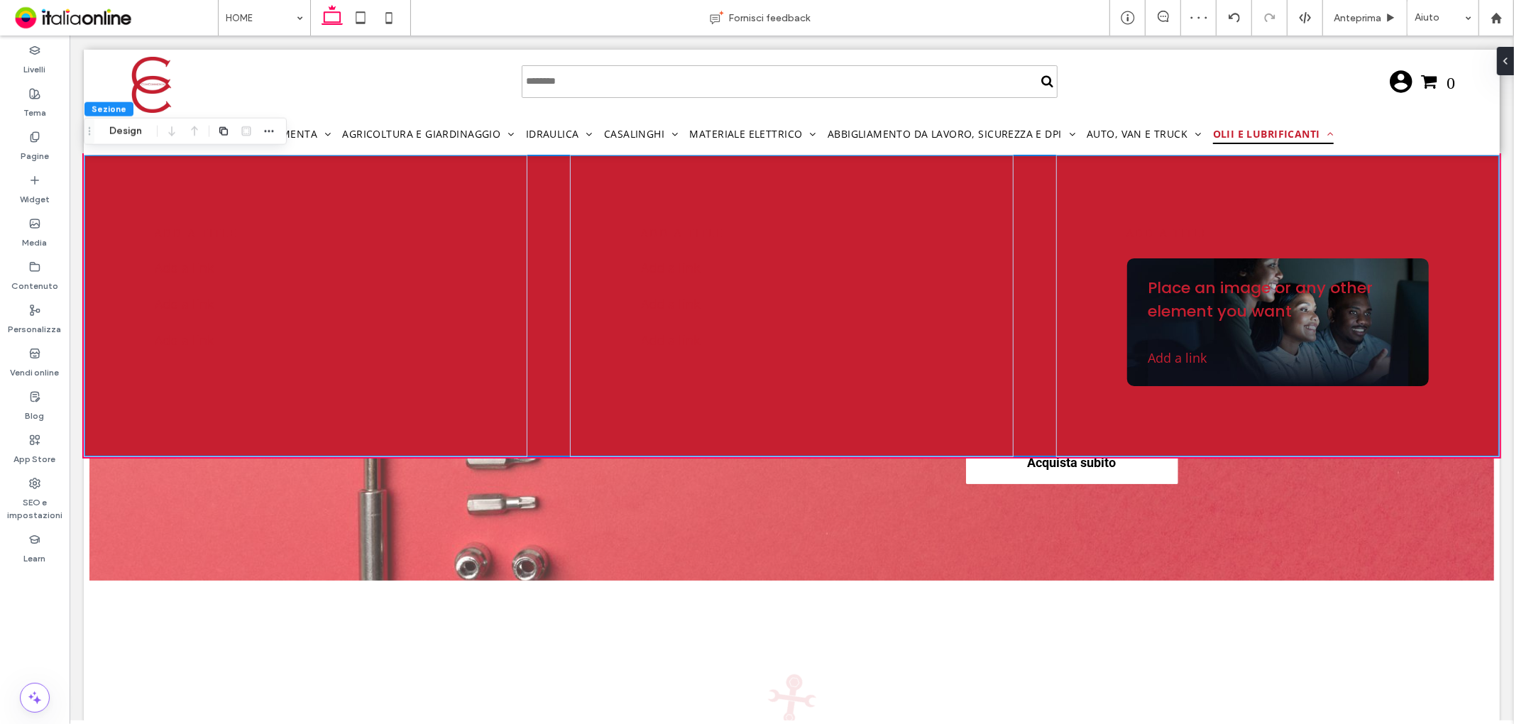
click at [111, 110] on span "Sezione" at bounding box center [109, 109] width 35 height 11
click at [102, 167] on div "add a title Add a link ﻿ Add a link ﻿ Add a link ﻿" at bounding box center [305, 305] width 444 height 302
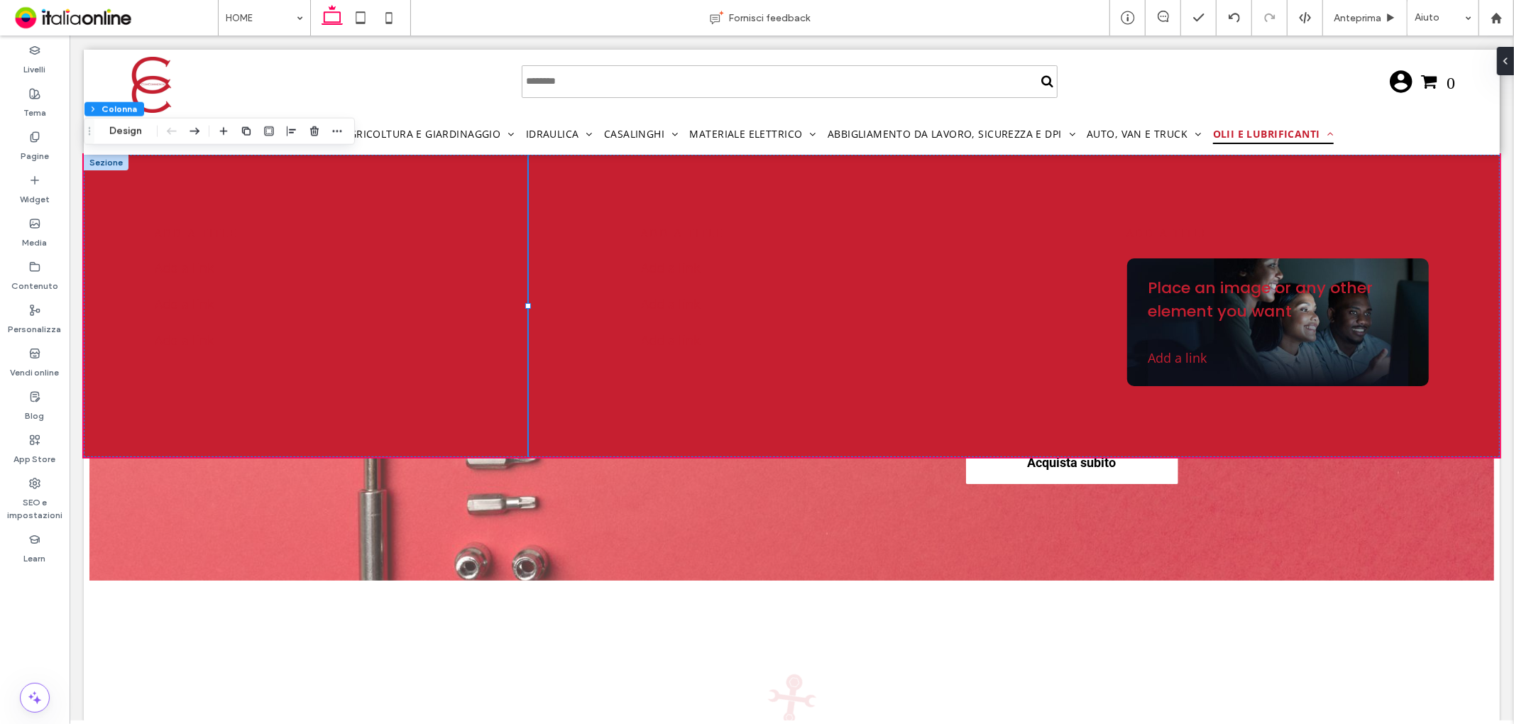
click at [99, 158] on div at bounding box center [105, 162] width 45 height 16
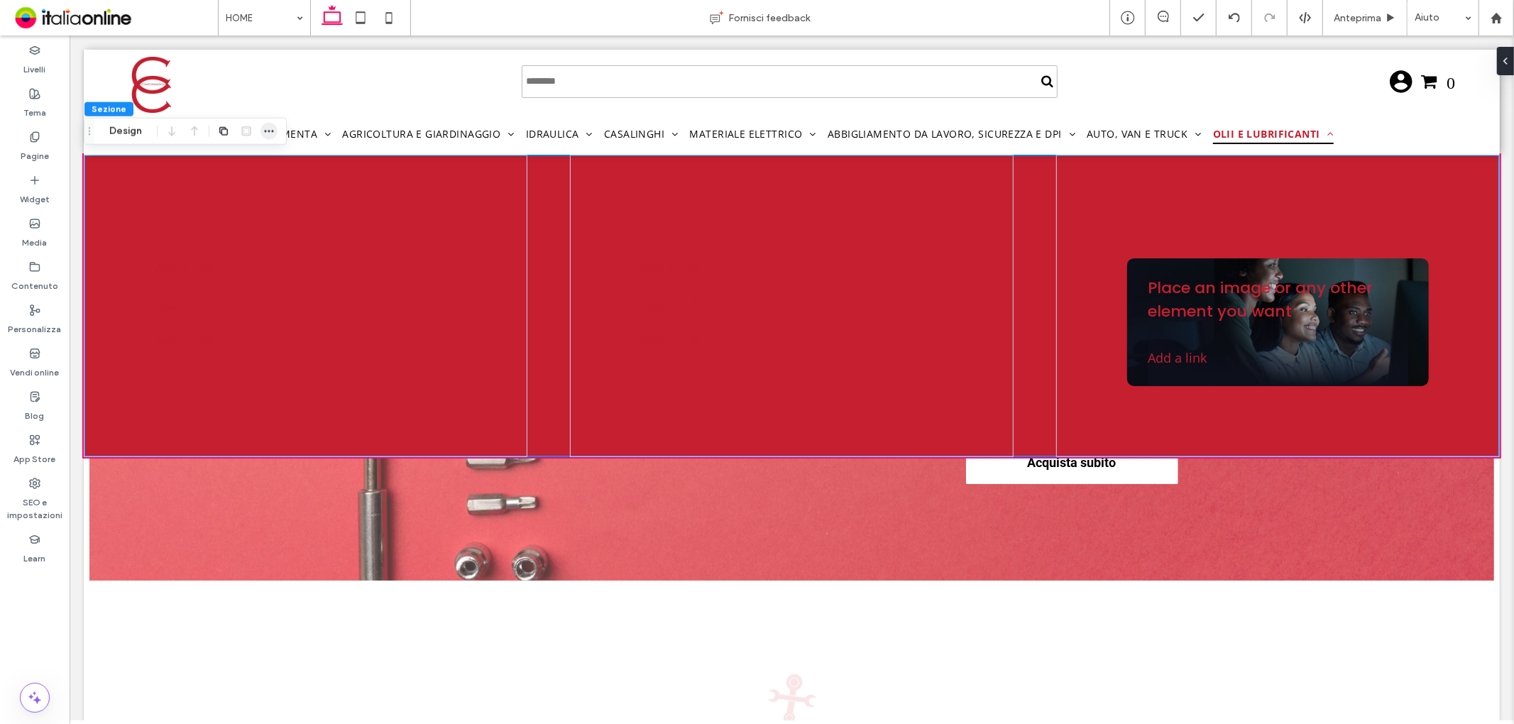
click at [273, 129] on icon "button" at bounding box center [268, 131] width 11 height 11
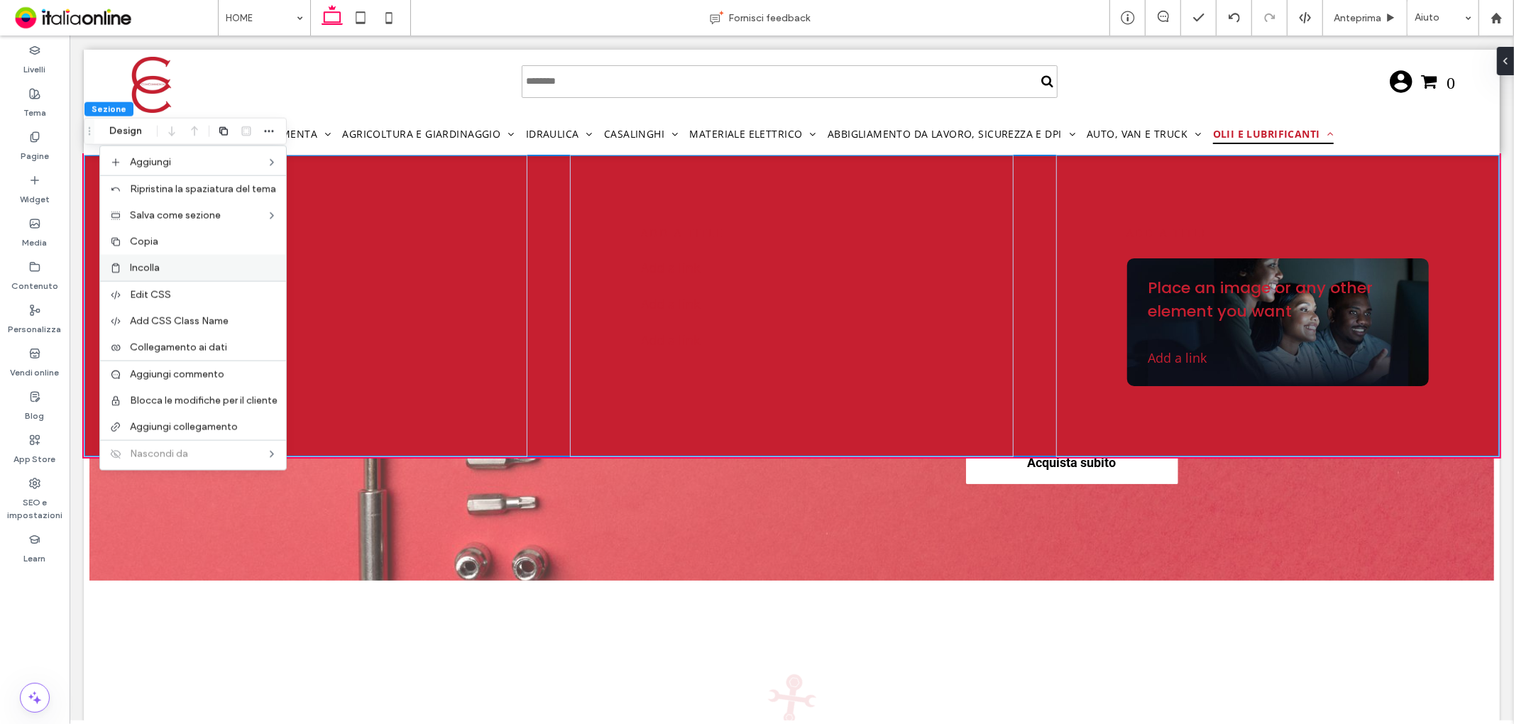
click at [177, 266] on label "Incolla" at bounding box center [204, 268] width 148 height 12
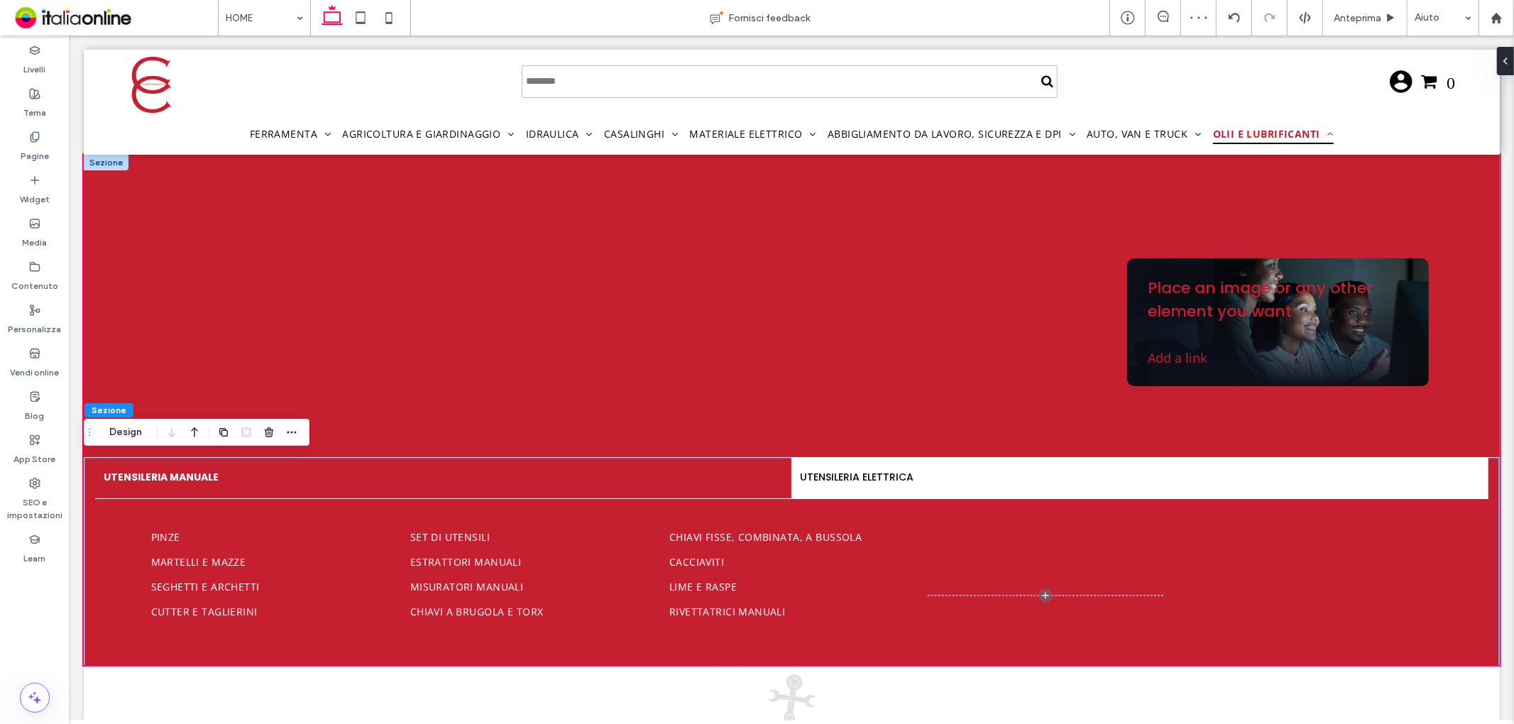
click at [116, 163] on div at bounding box center [105, 162] width 45 height 16
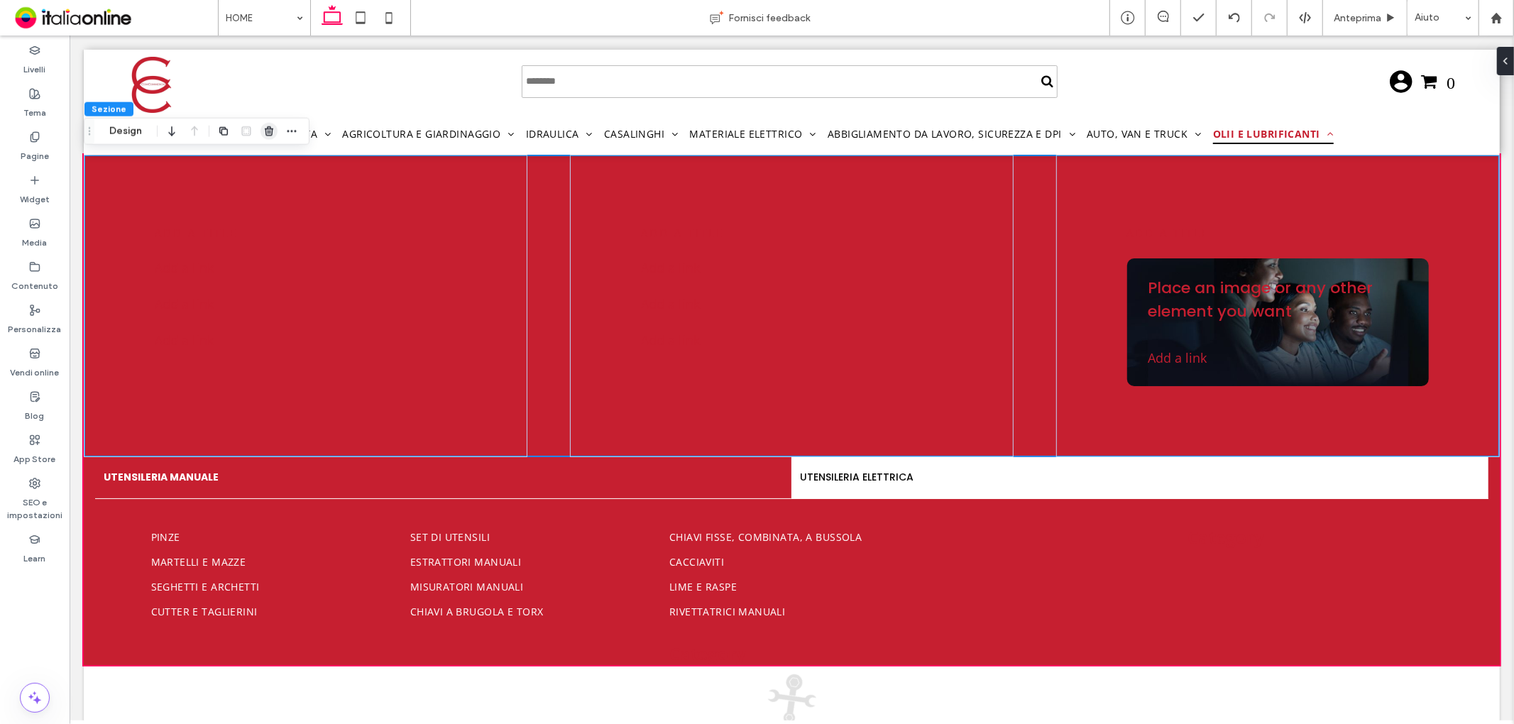
click at [263, 131] on icon "button" at bounding box center [268, 131] width 11 height 11
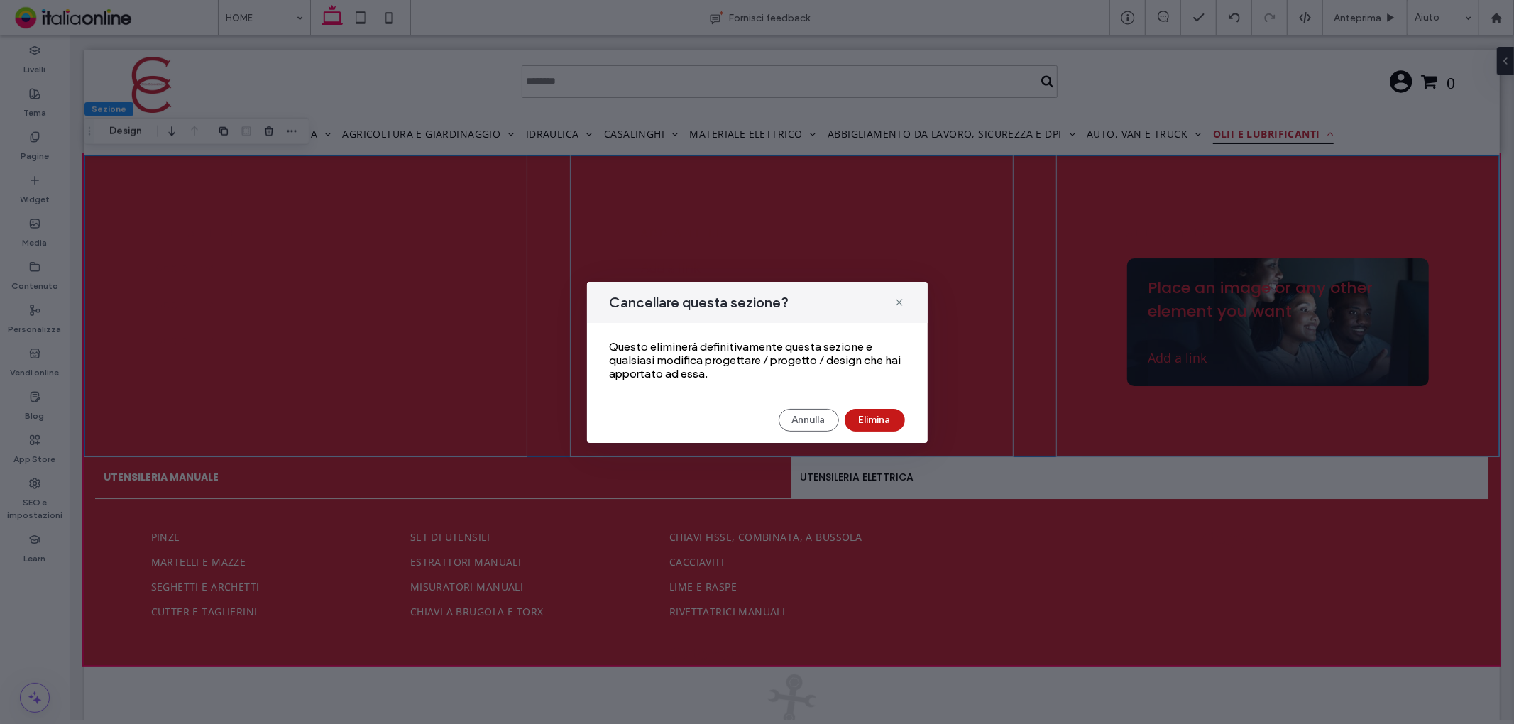
click at [878, 422] on button "Elimina" at bounding box center [875, 420] width 60 height 23
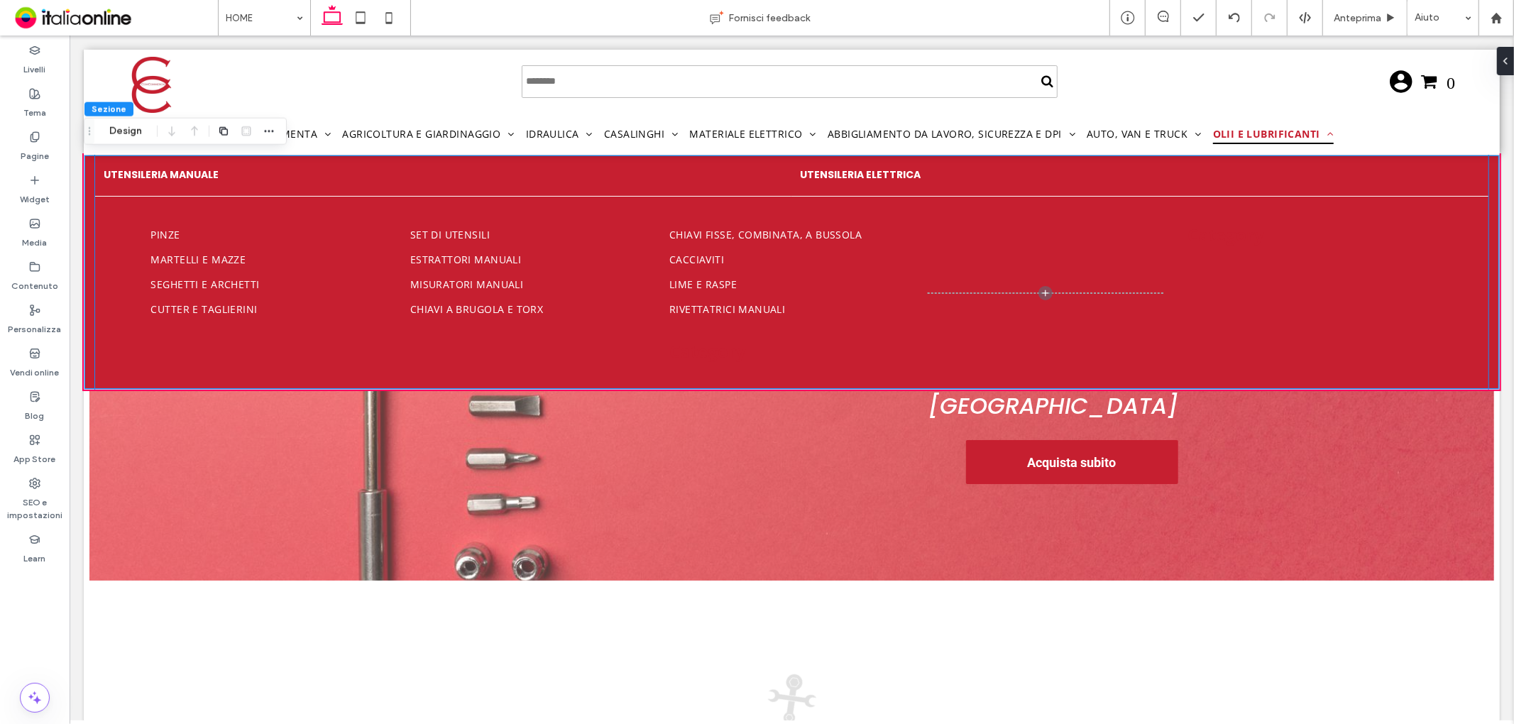
click at [918, 175] on h4 "UTENSILERIA ELETTRICA" at bounding box center [1138, 174] width 679 height 15
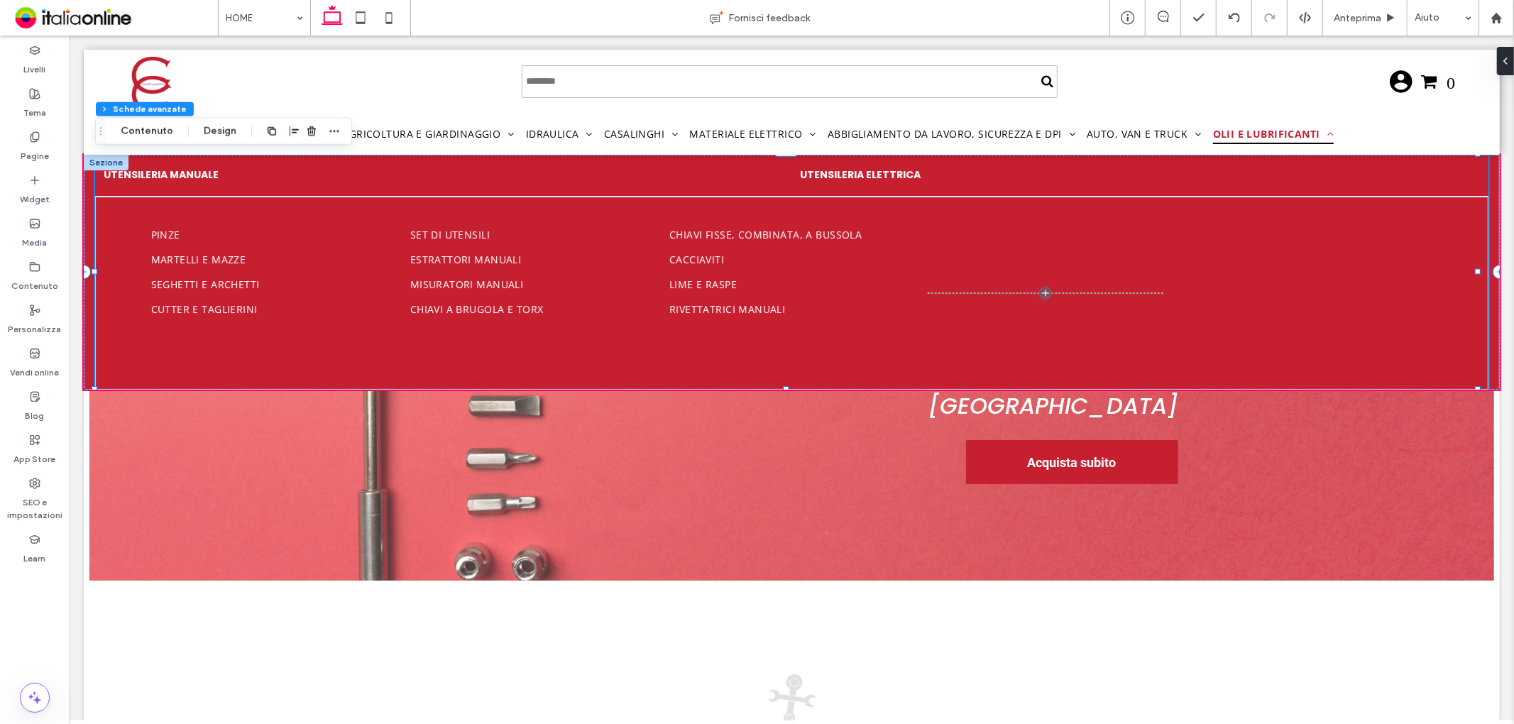
click at [918, 175] on h4 "UTENSILERIA ELETTRICA" at bounding box center [1138, 174] width 679 height 15
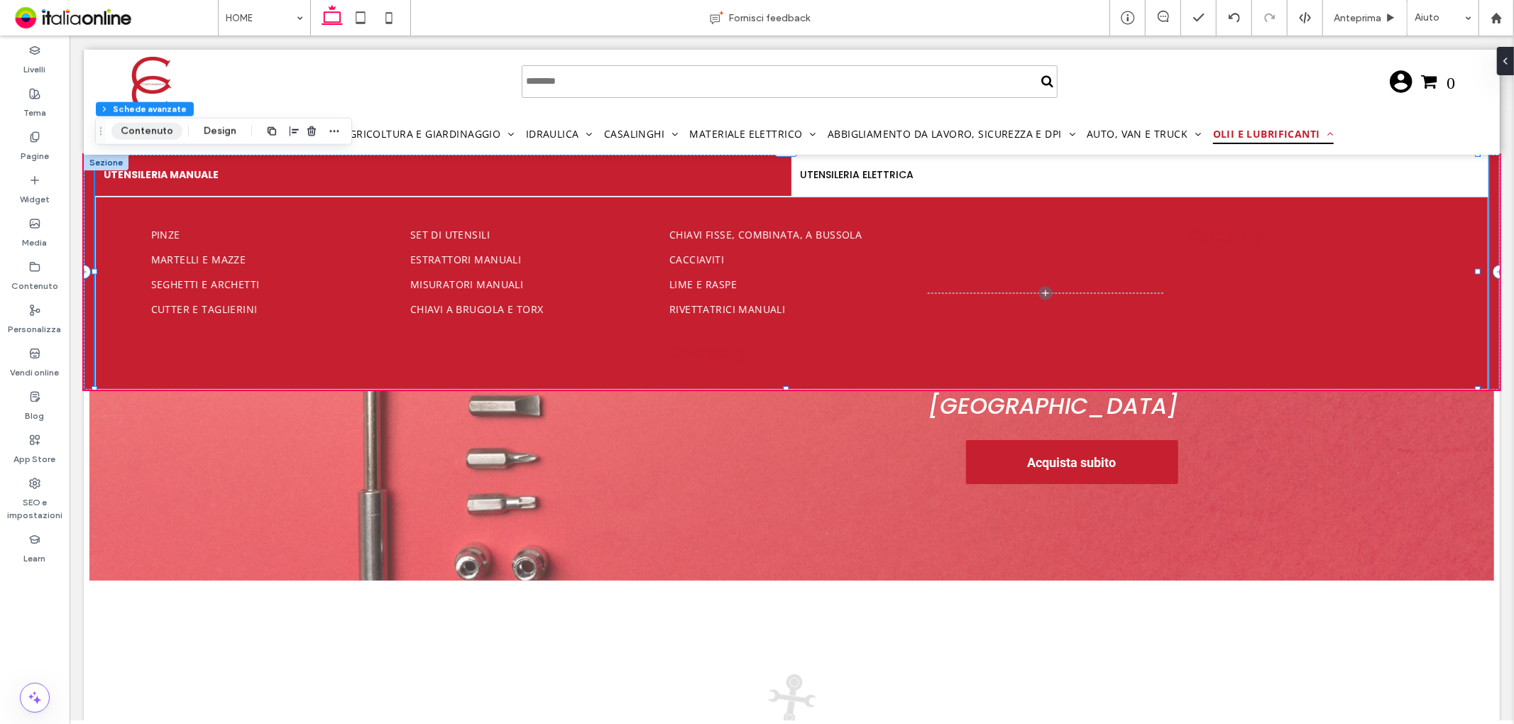
click at [164, 136] on button "Contenuto" at bounding box center [146, 131] width 71 height 17
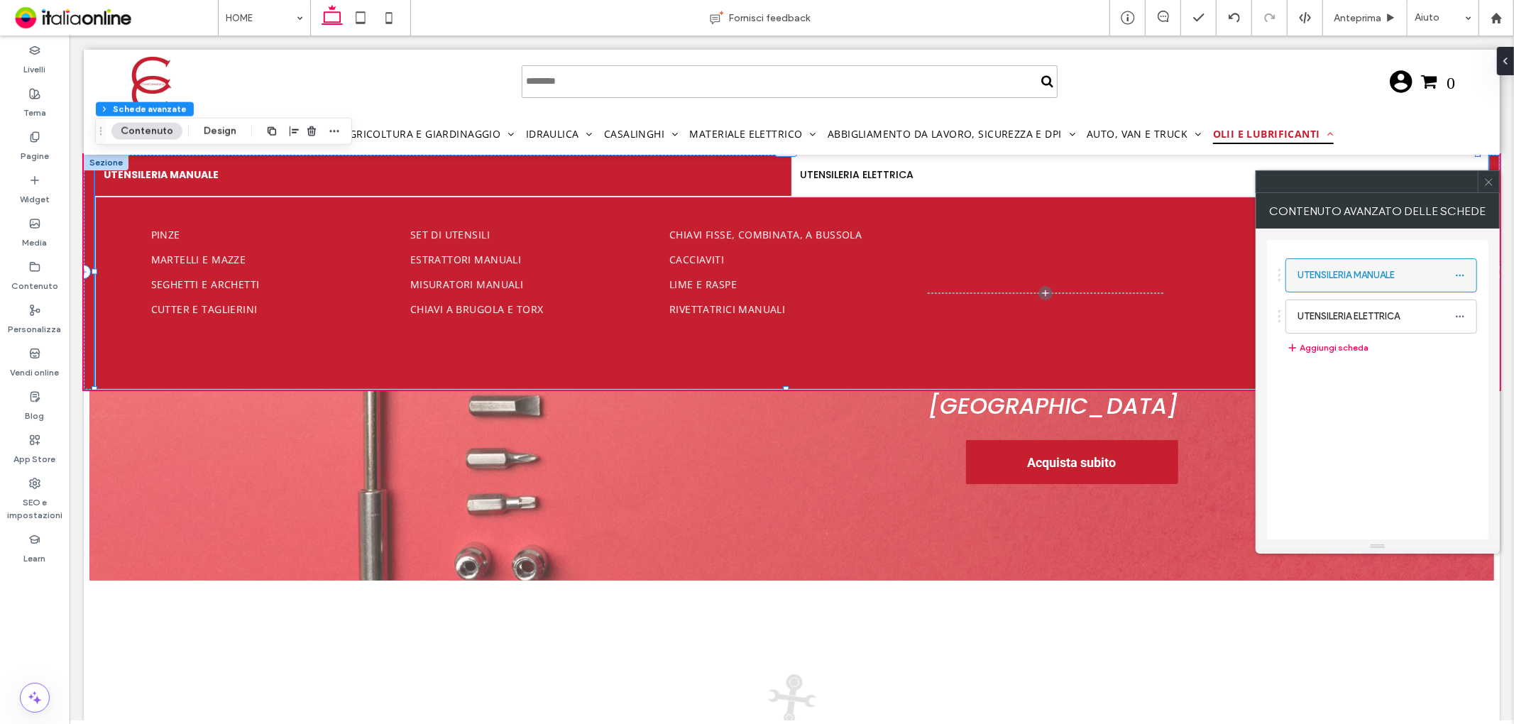
click at [1458, 284] on span at bounding box center [1460, 275] width 10 height 21
click at [1411, 335] on label "Elimina" at bounding box center [1394, 336] width 74 height 12
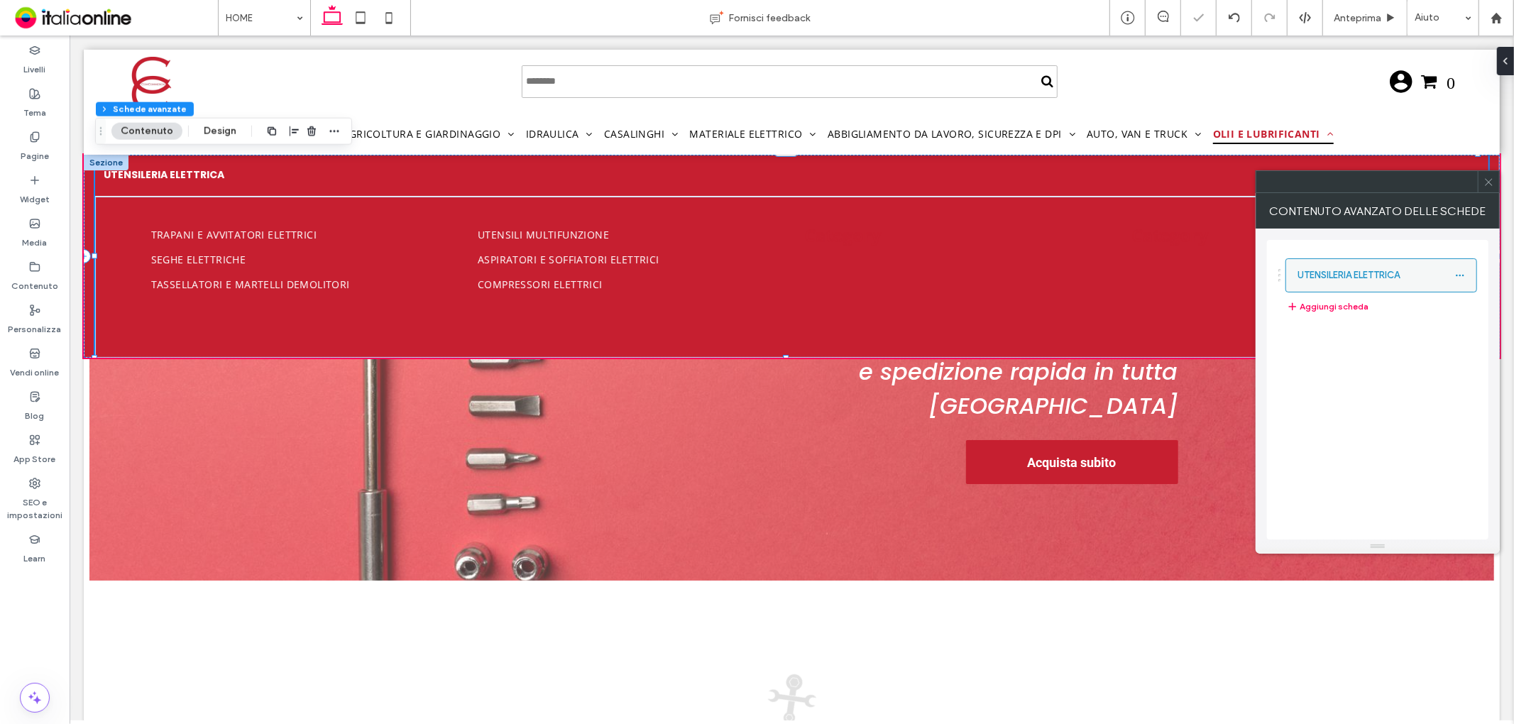
click at [1458, 277] on icon at bounding box center [1460, 275] width 10 height 10
click at [1379, 289] on div "Rinomina" at bounding box center [1383, 281] width 118 height 27
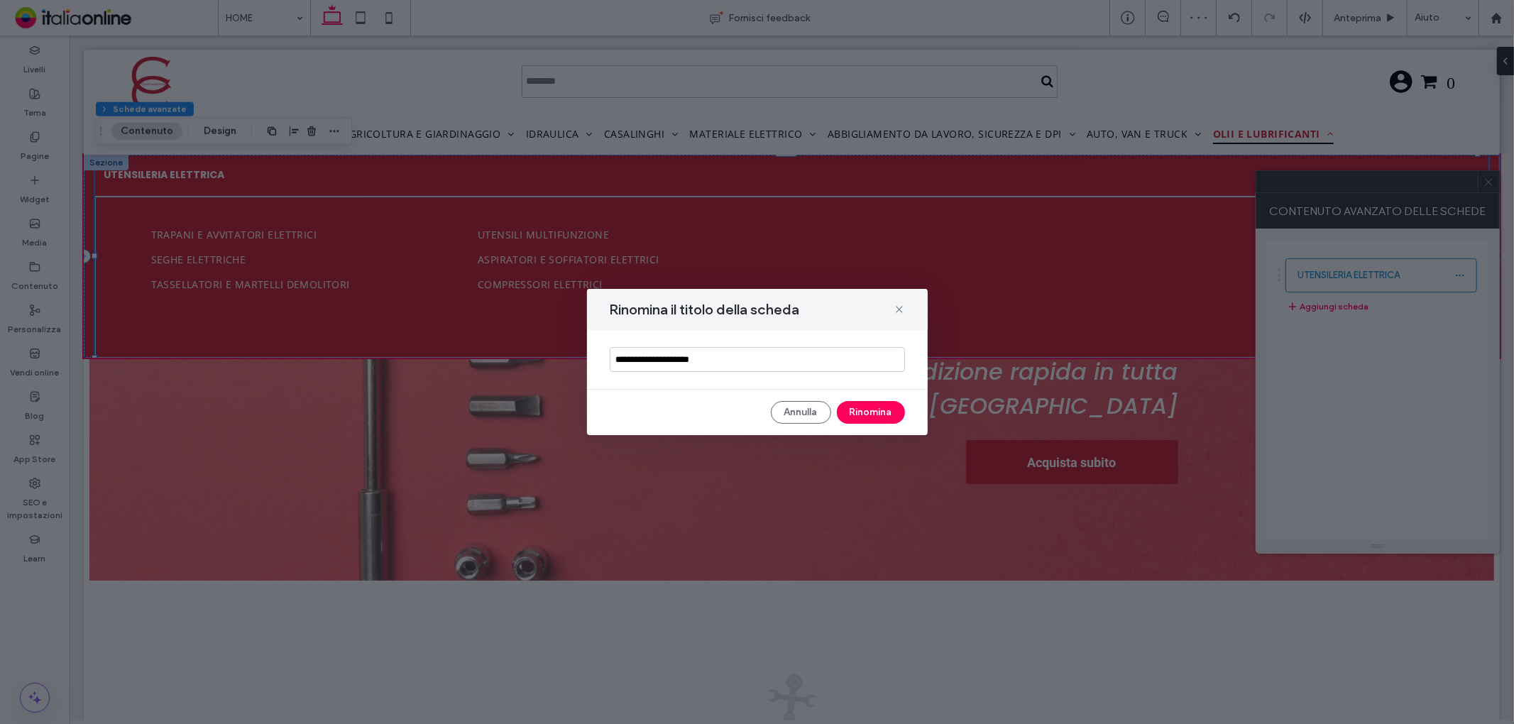
drag, startPoint x: 730, startPoint y: 355, endPoint x: 593, endPoint y: 356, distance: 137.0
click at [593, 356] on div "**********" at bounding box center [757, 359] width 341 height 59
type input "**********"
click at [859, 408] on button "Rinomina" at bounding box center [871, 412] width 68 height 23
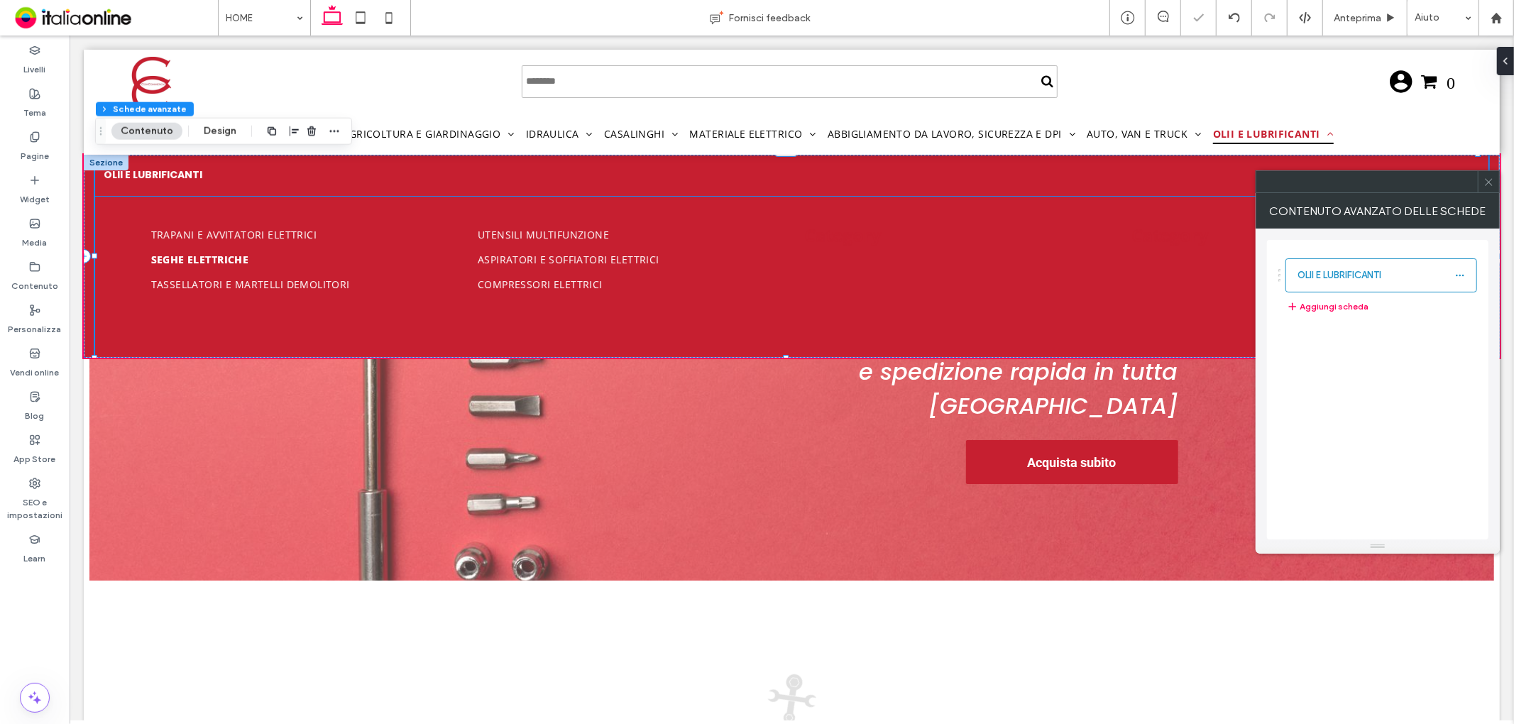
click at [229, 260] on span "Seghe elettriche" at bounding box center [200, 258] width 98 height 13
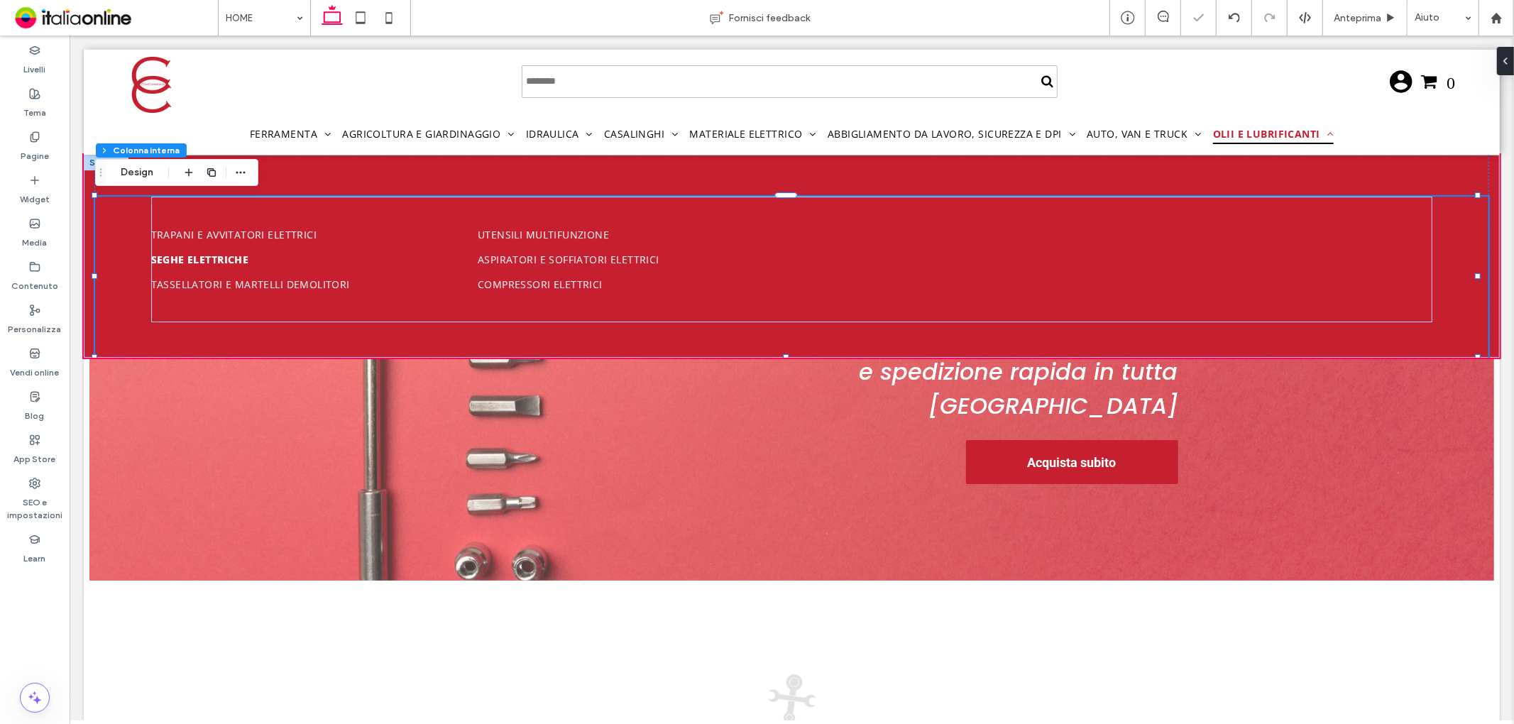
click at [229, 260] on span "Seghe elettriche" at bounding box center [200, 258] width 98 height 13
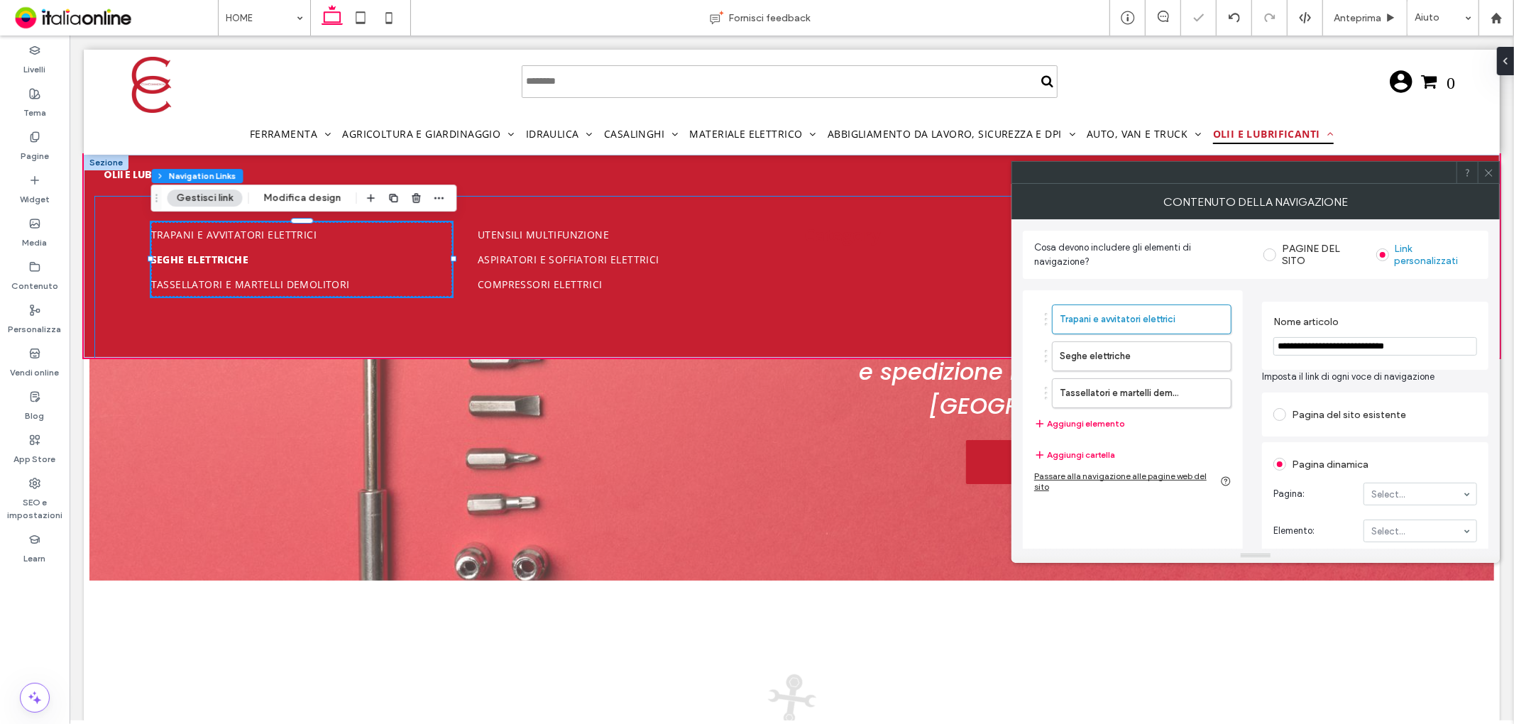
type input "***"
type input "****"
click at [229, 260] on span "Seghe elettriche" at bounding box center [200, 258] width 98 height 13
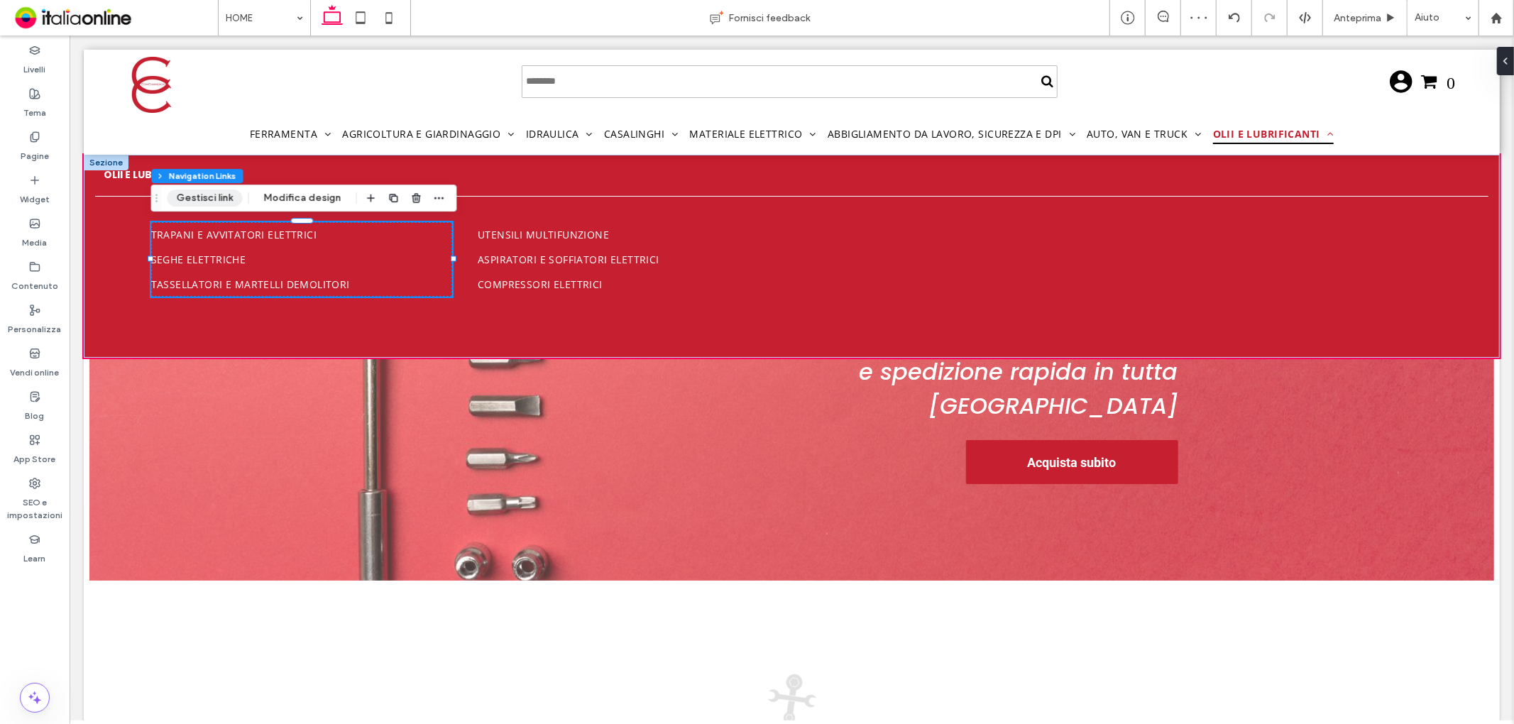
click at [222, 200] on button "Gestisci link" at bounding box center [205, 198] width 75 height 17
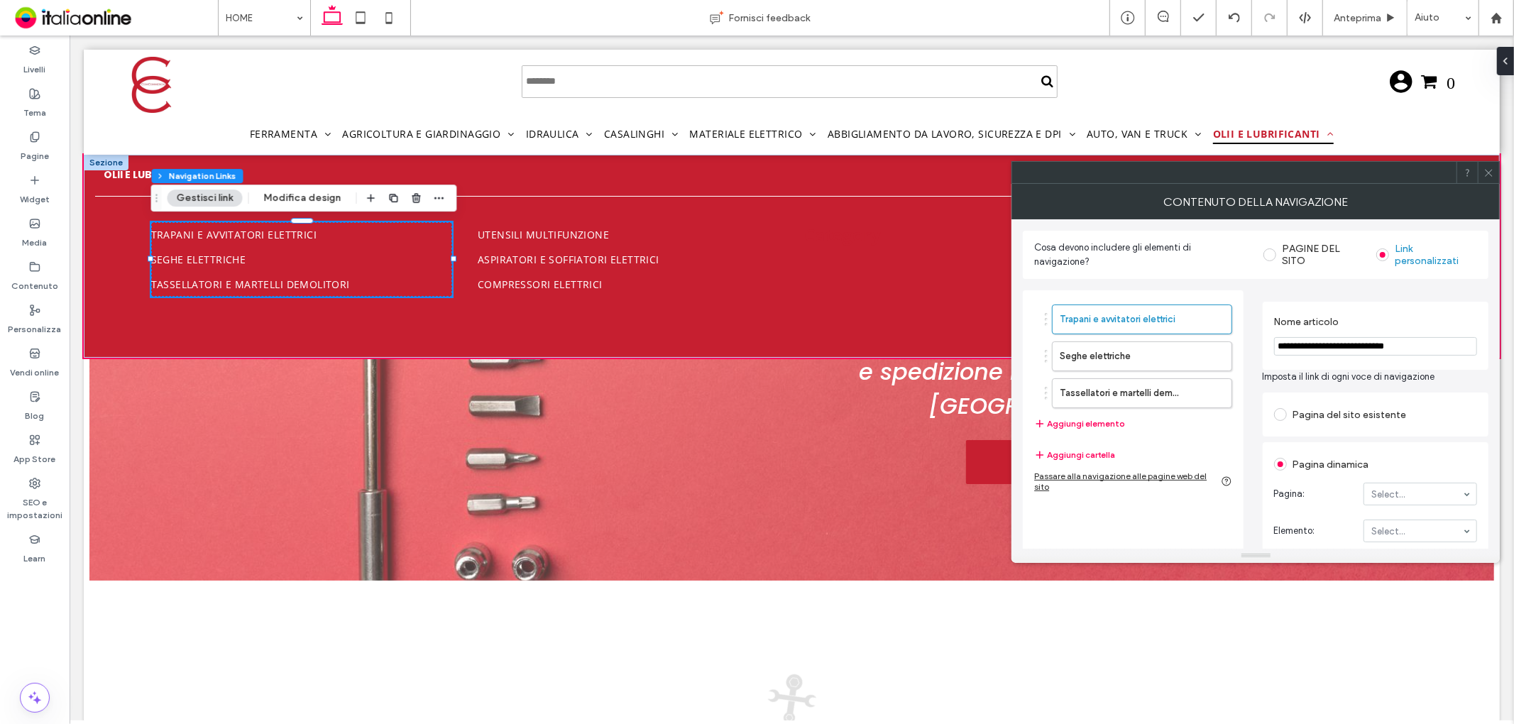
drag, startPoint x: 1406, startPoint y: 346, endPoint x: 1235, endPoint y: 334, distance: 170.8
click at [1235, 334] on div "**********" at bounding box center [1256, 517] width 466 height 476
type input "**********"
click at [1381, 316] on label "Nome articolo" at bounding box center [1373, 324] width 198 height 16
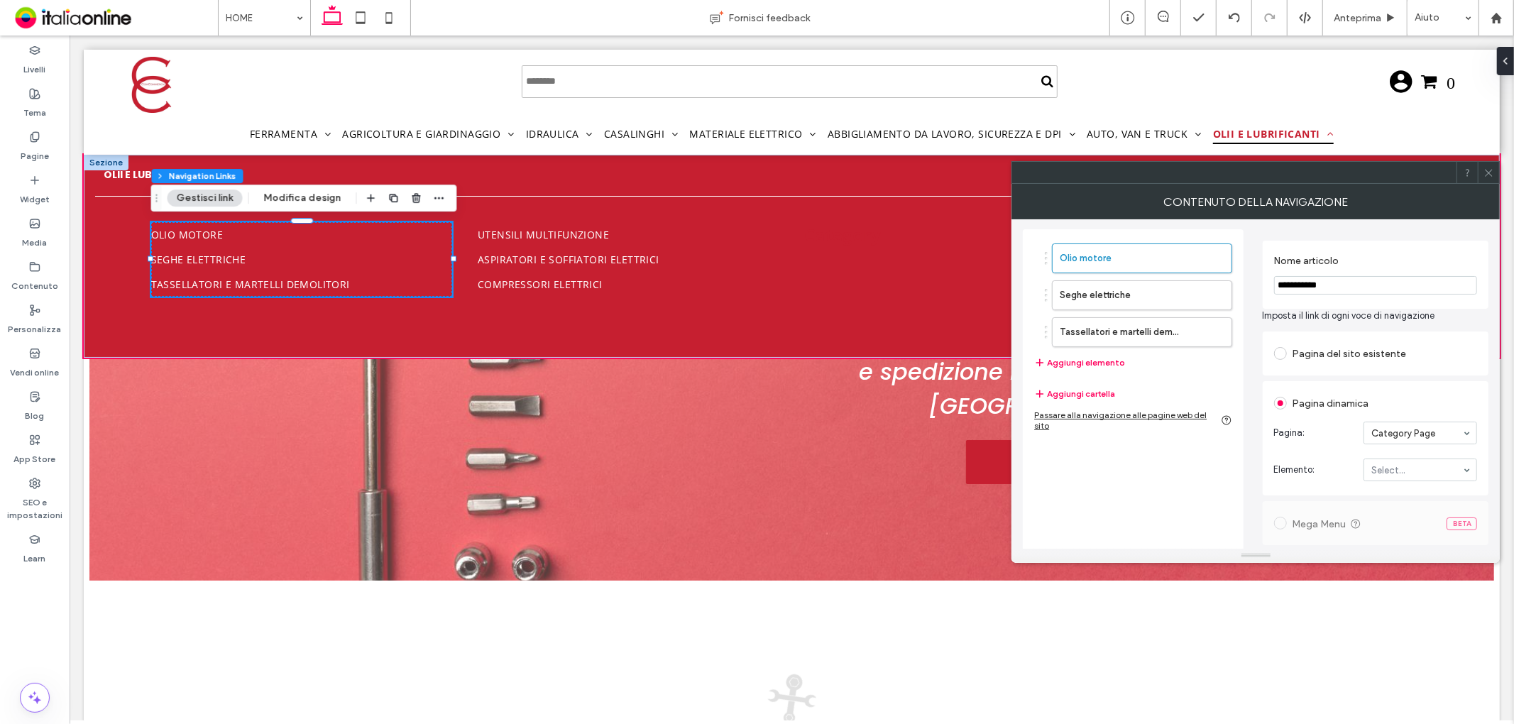
scroll to position [79, 0]
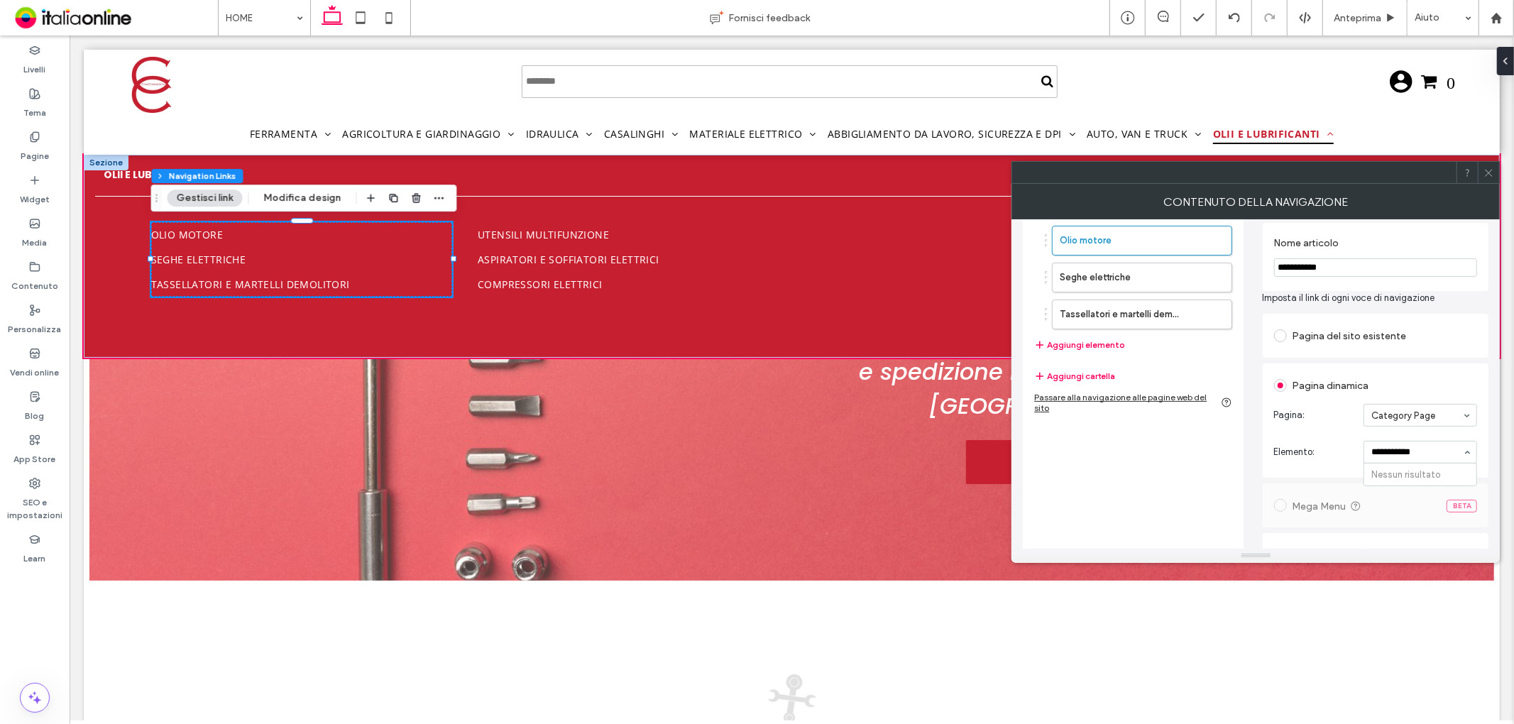
click at [1393, 452] on input "**********" at bounding box center [1417, 452] width 91 height 10
type input "**********"
click at [1409, 431] on section "Pagina: Category Page" at bounding box center [1376, 415] width 204 height 37
click at [1090, 272] on label "Seghe elettriche" at bounding box center [1119, 277] width 119 height 28
drag, startPoint x: 1360, startPoint y: 273, endPoint x: 1262, endPoint y: 256, distance: 99.3
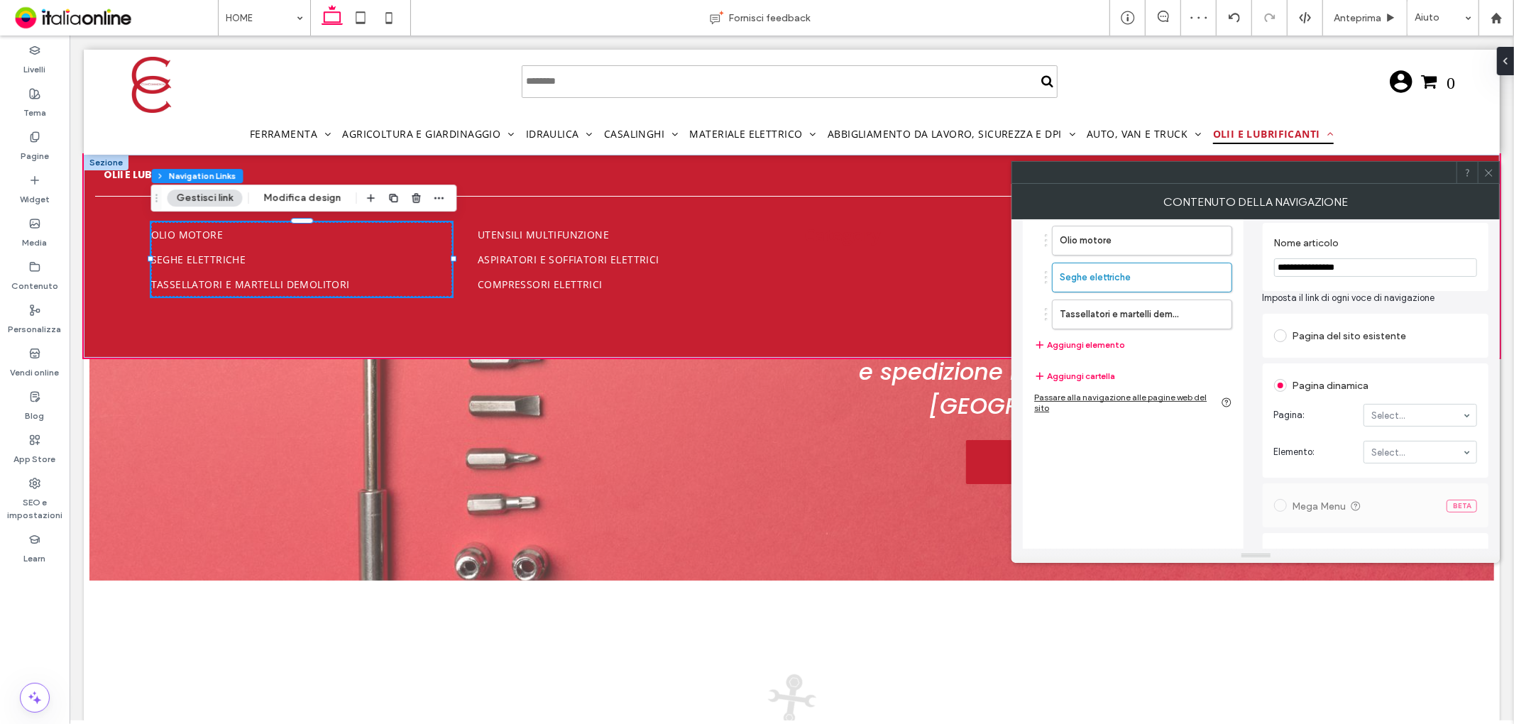
click at [1263, 259] on div "**********" at bounding box center [1376, 257] width 226 height 68
type input "**********"
drag, startPoint x: 1447, startPoint y: 402, endPoint x: 1428, endPoint y: 431, distance: 34.5
click at [1447, 402] on section "Pagina: Select..." at bounding box center [1376, 415] width 204 height 37
type input "*********"
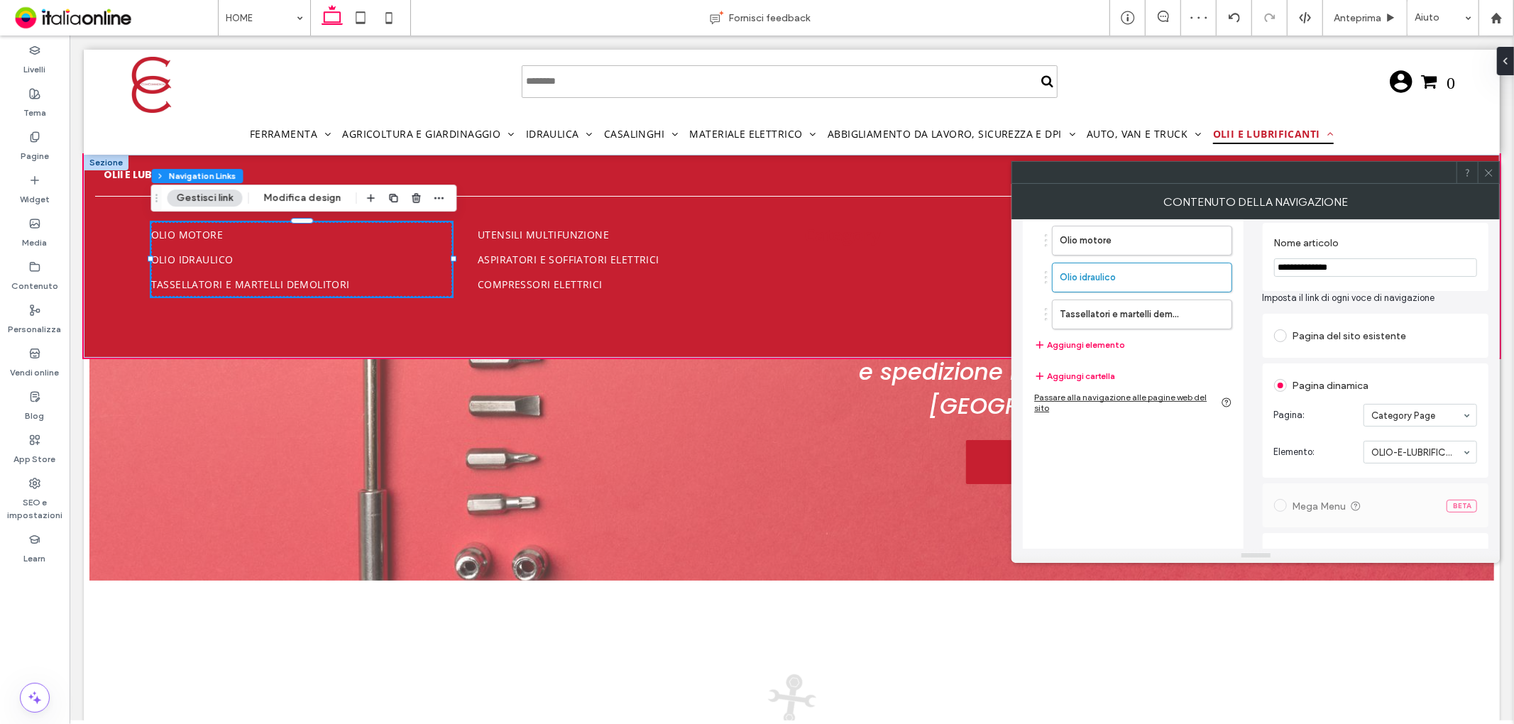
click at [1430, 434] on section "Elemento: OLIO-E-LUBRIFICANTI/OLIO-IDRAULICO-E-PER-TRASMISSIONI" at bounding box center [1376, 452] width 204 height 37
click at [1066, 302] on label "Tassellatori e martelli demolitori" at bounding box center [1119, 314] width 119 height 28
drag, startPoint x: 1410, startPoint y: 268, endPoint x: 1402, endPoint y: 268, distance: 7.8
click at [1402, 268] on input "**********" at bounding box center [1376, 267] width 204 height 18
click at [1154, 272] on label "Olio idraulico" at bounding box center [1119, 277] width 119 height 28
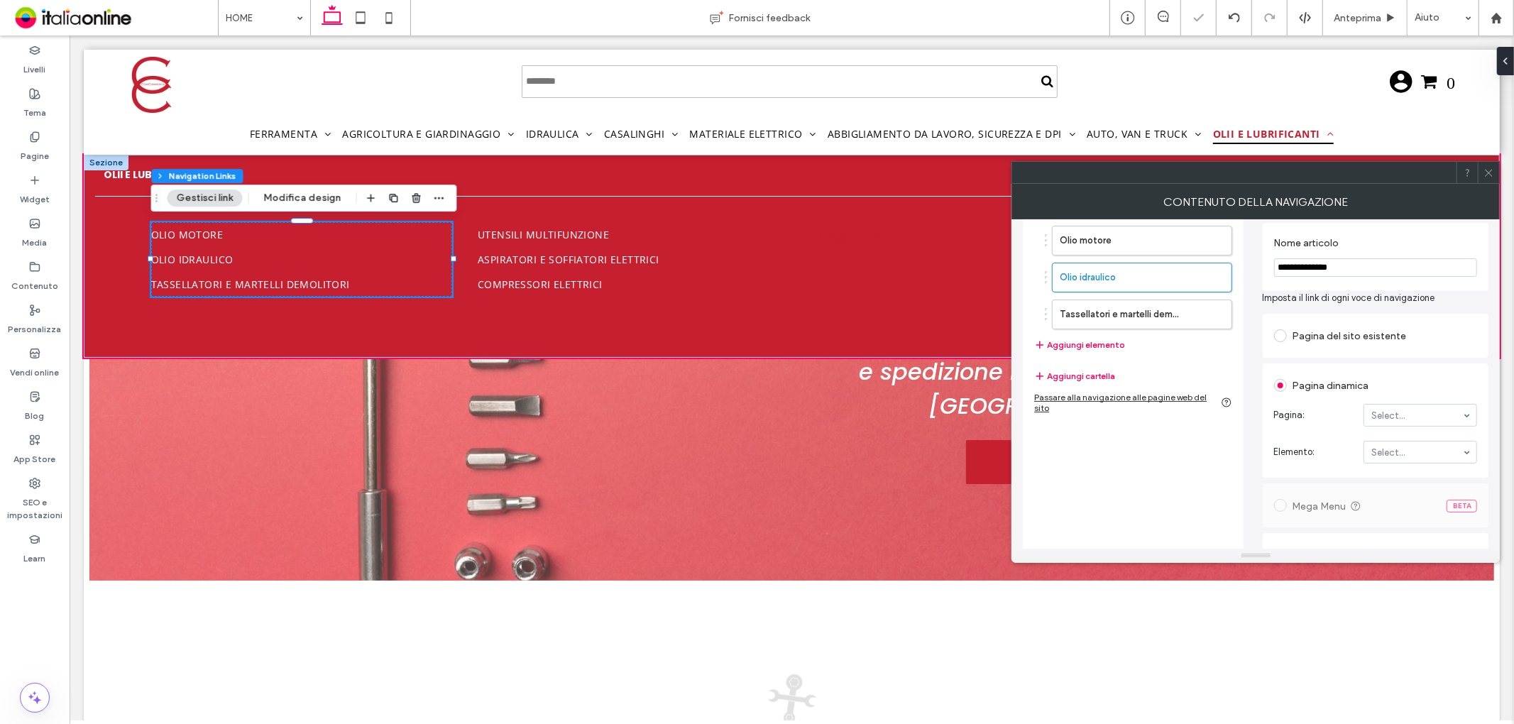
click at [1416, 268] on input "**********" at bounding box center [1376, 267] width 204 height 18
type input "**********"
click at [1395, 251] on label "Nome articolo" at bounding box center [1373, 245] width 198 height 16
click at [1088, 314] on label "Tassellatori e martelli demolitori" at bounding box center [1119, 314] width 119 height 28
drag, startPoint x: 1422, startPoint y: 268, endPoint x: 1257, endPoint y: 256, distance: 165.1
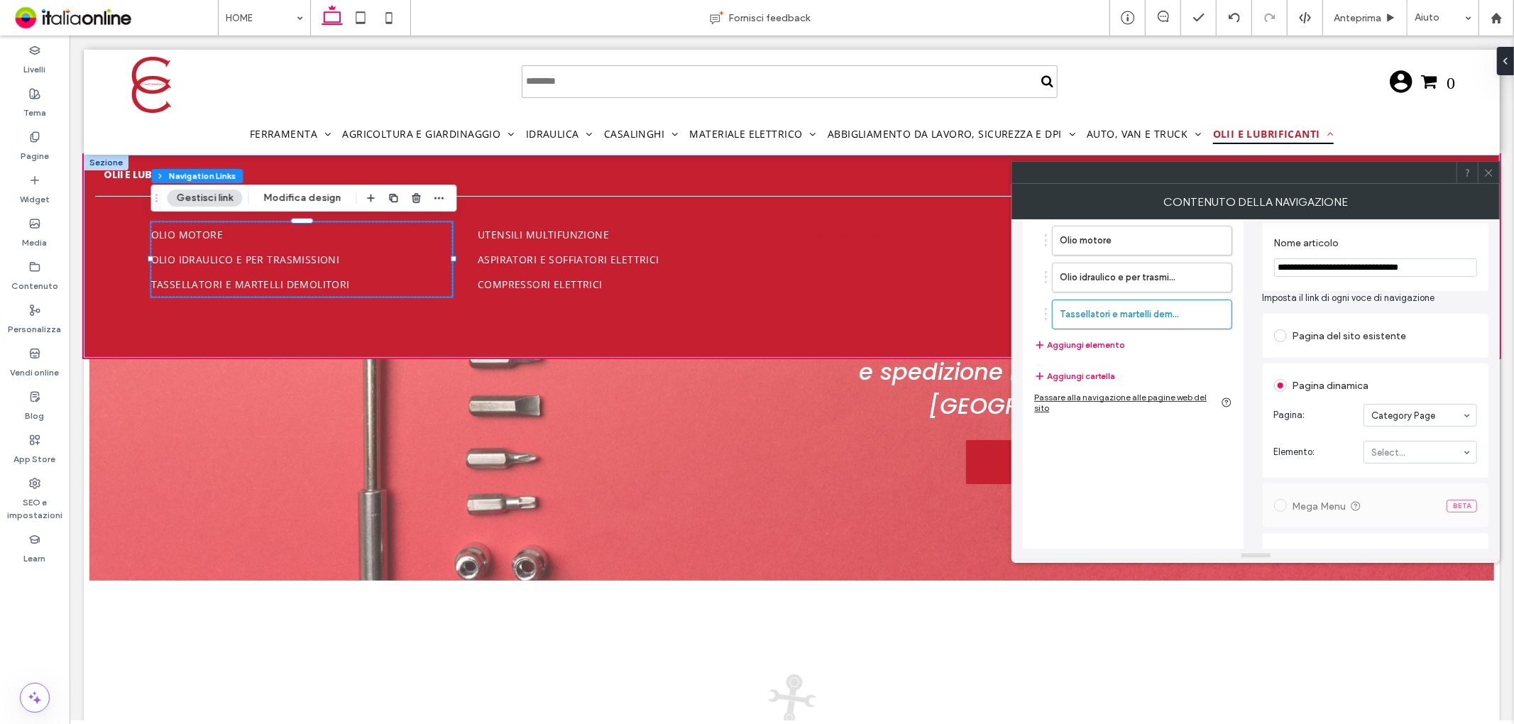
click at [1257, 256] on div "**********" at bounding box center [1256, 438] width 466 height 476
drag, startPoint x: 1407, startPoint y: 268, endPoint x: 1368, endPoint y: 266, distance: 39.1
click at [1369, 266] on input "**********" at bounding box center [1376, 267] width 204 height 18
type input "**********"
click at [1411, 236] on section "**********" at bounding box center [1376, 257] width 204 height 54
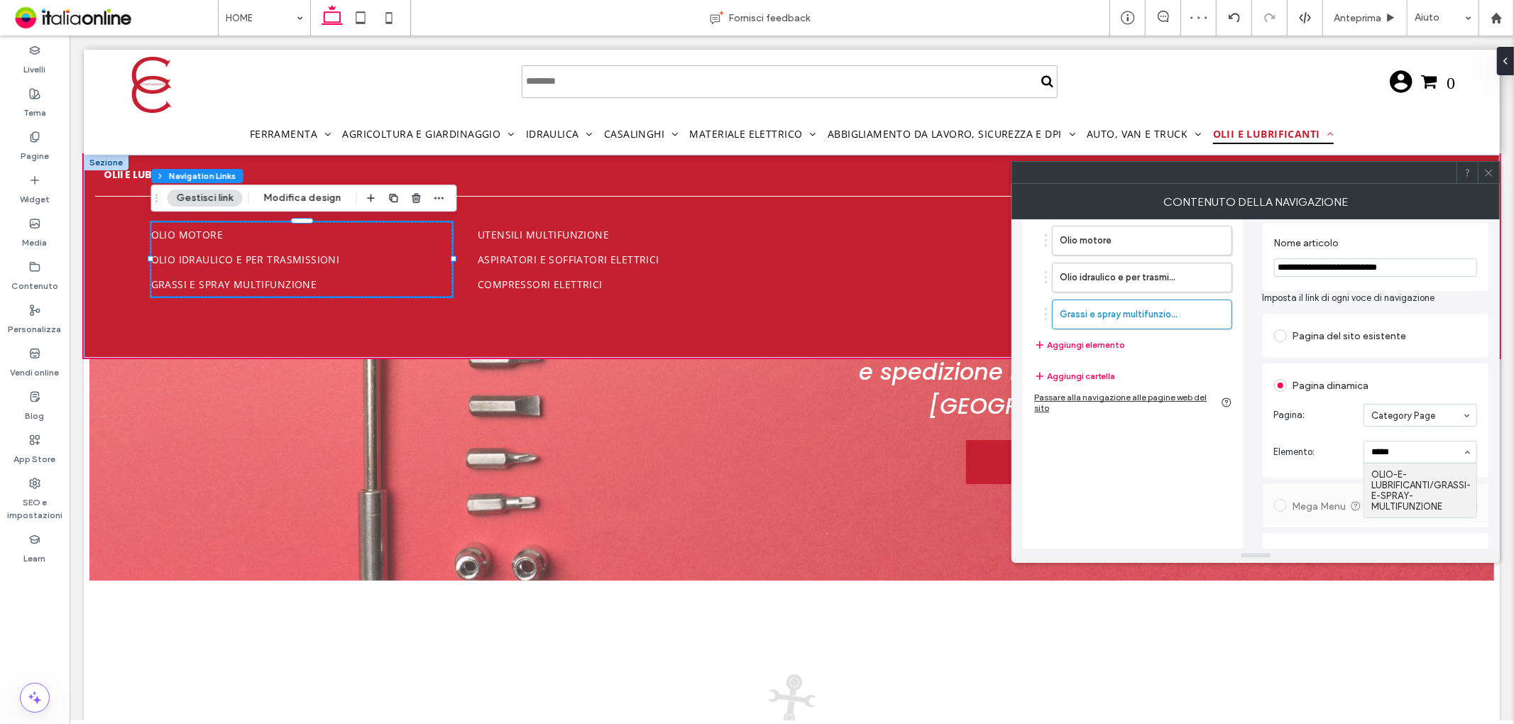
type input "******"
click at [1417, 438] on section "Elemento: OLIO-E-LUBRIFICANTI/GRASSI-E-SPRAY-MULTIFUNZIONE" at bounding box center [1376, 452] width 204 height 37
click at [1484, 170] on icon at bounding box center [1489, 173] width 11 height 11
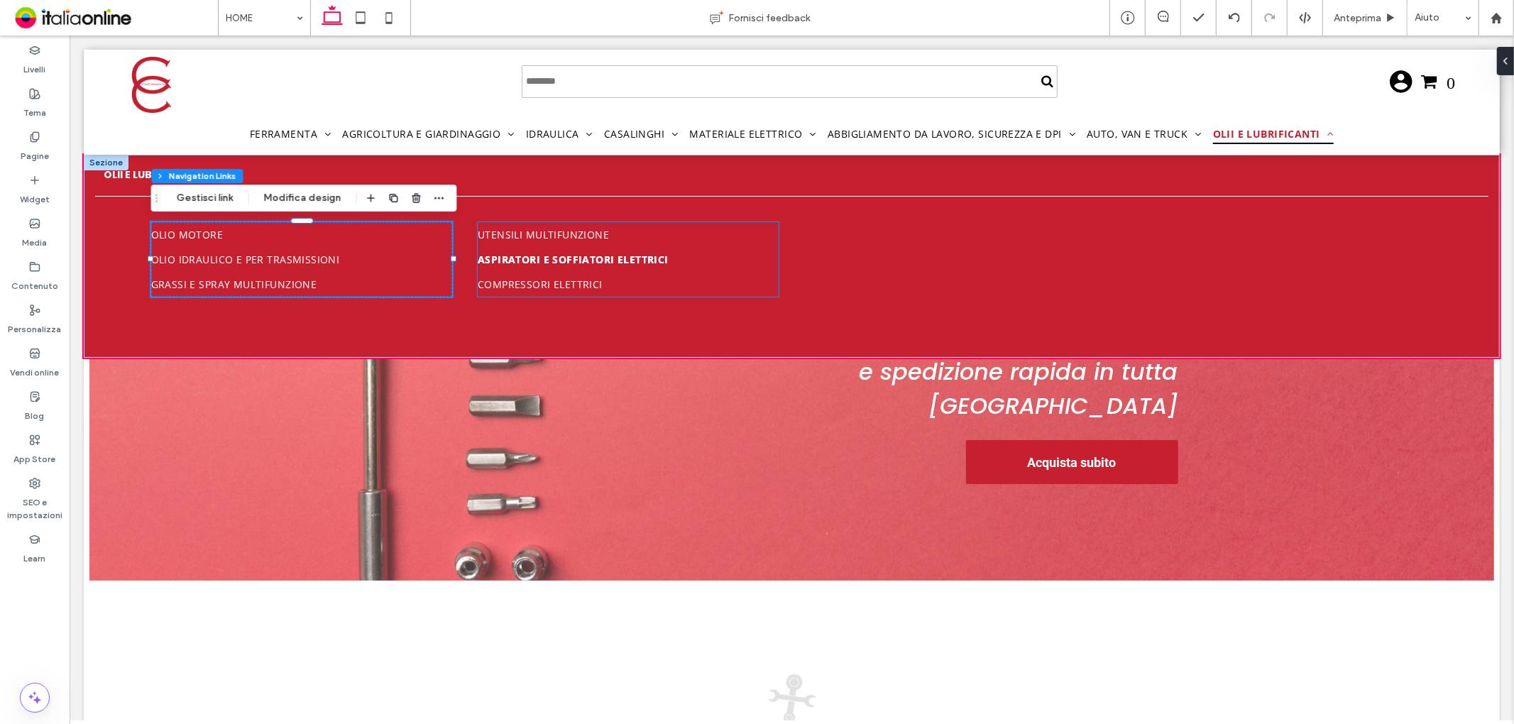
click at [574, 253] on span "Aspiratori e soffiatori elettrici" at bounding box center [572, 258] width 191 height 13
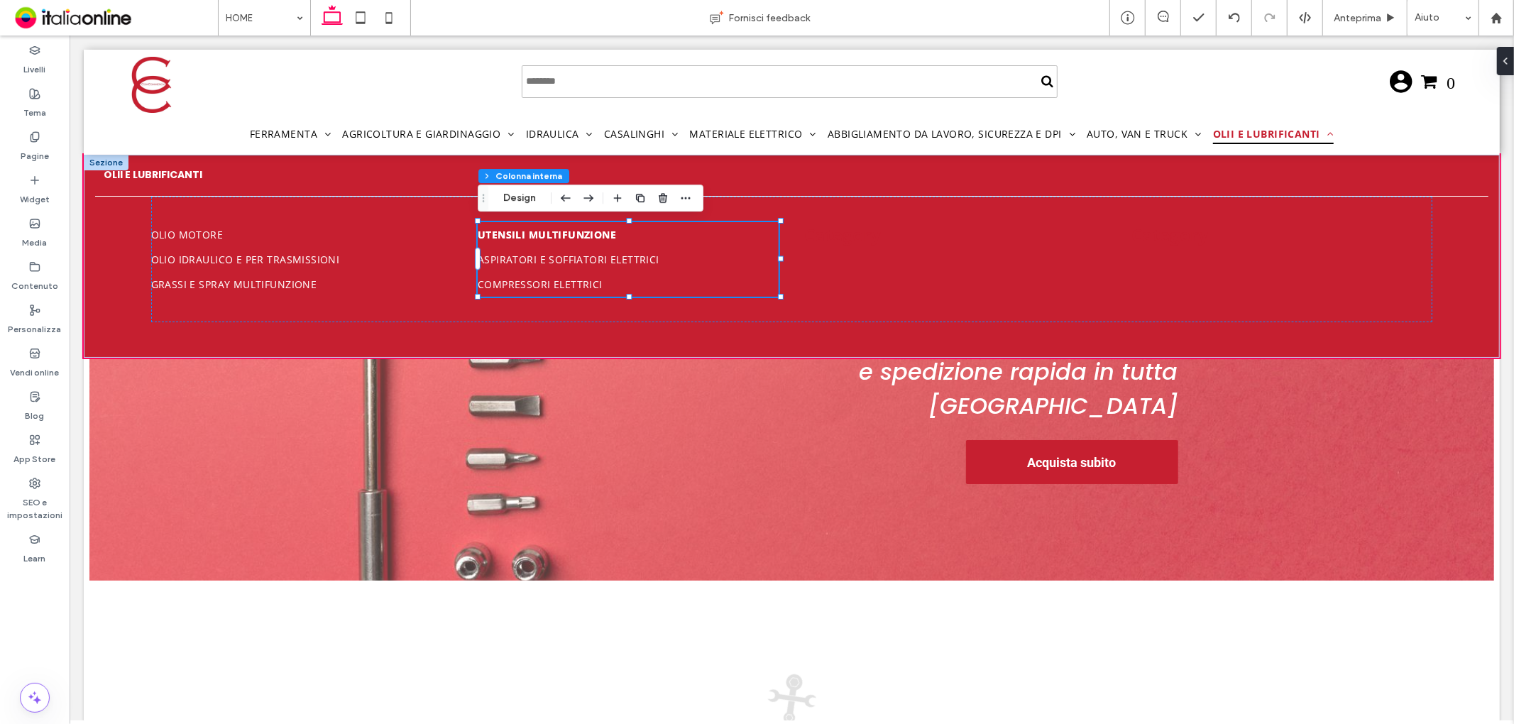
click at [540, 234] on span "Utensili multifunzione" at bounding box center [546, 233] width 138 height 13
type input "***"
type input "****"
click at [530, 199] on button "Gestisci link" at bounding box center [531, 198] width 75 height 17
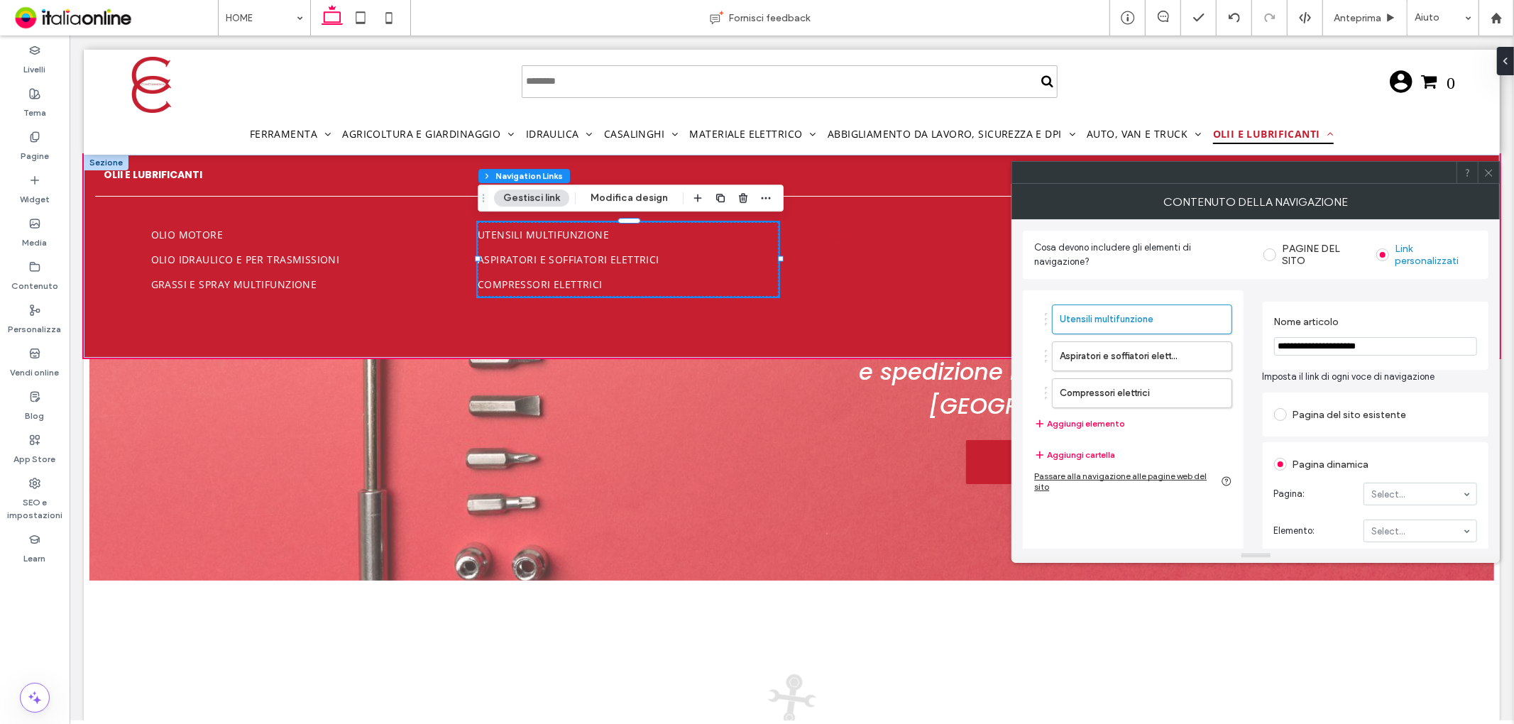
drag, startPoint x: 1401, startPoint y: 351, endPoint x: 1271, endPoint y: 336, distance: 131.6
click at [1271, 336] on div "**********" at bounding box center [1376, 336] width 226 height 68
type input "**********"
drag, startPoint x: 1384, startPoint y: 535, endPoint x: 1385, endPoint y: 523, distance: 12.1
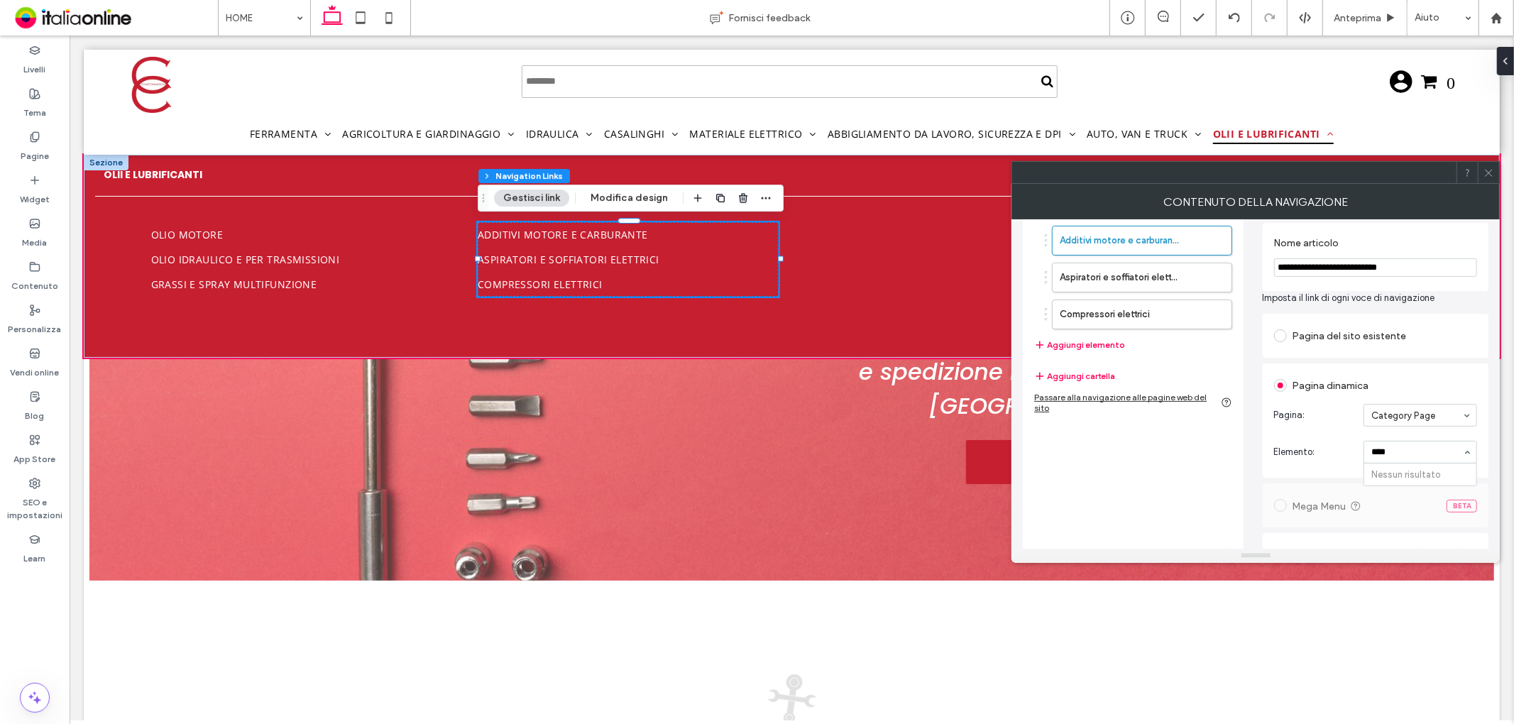
type input "*****"
drag, startPoint x: 1417, startPoint y: 438, endPoint x: 1381, endPoint y: 412, distance: 44.3
click at [1417, 438] on section "Elemento: OLIO-E-LUBRIFICANTI/ADDITIVI-PER-MOTORE-E-CARBURANTE" at bounding box center [1376, 452] width 204 height 37
click at [1150, 274] on label "Aspiratori e soffiatori elettrici" at bounding box center [1119, 277] width 119 height 28
drag, startPoint x: 1429, startPoint y: 268, endPoint x: 1276, endPoint y: 253, distance: 154.0
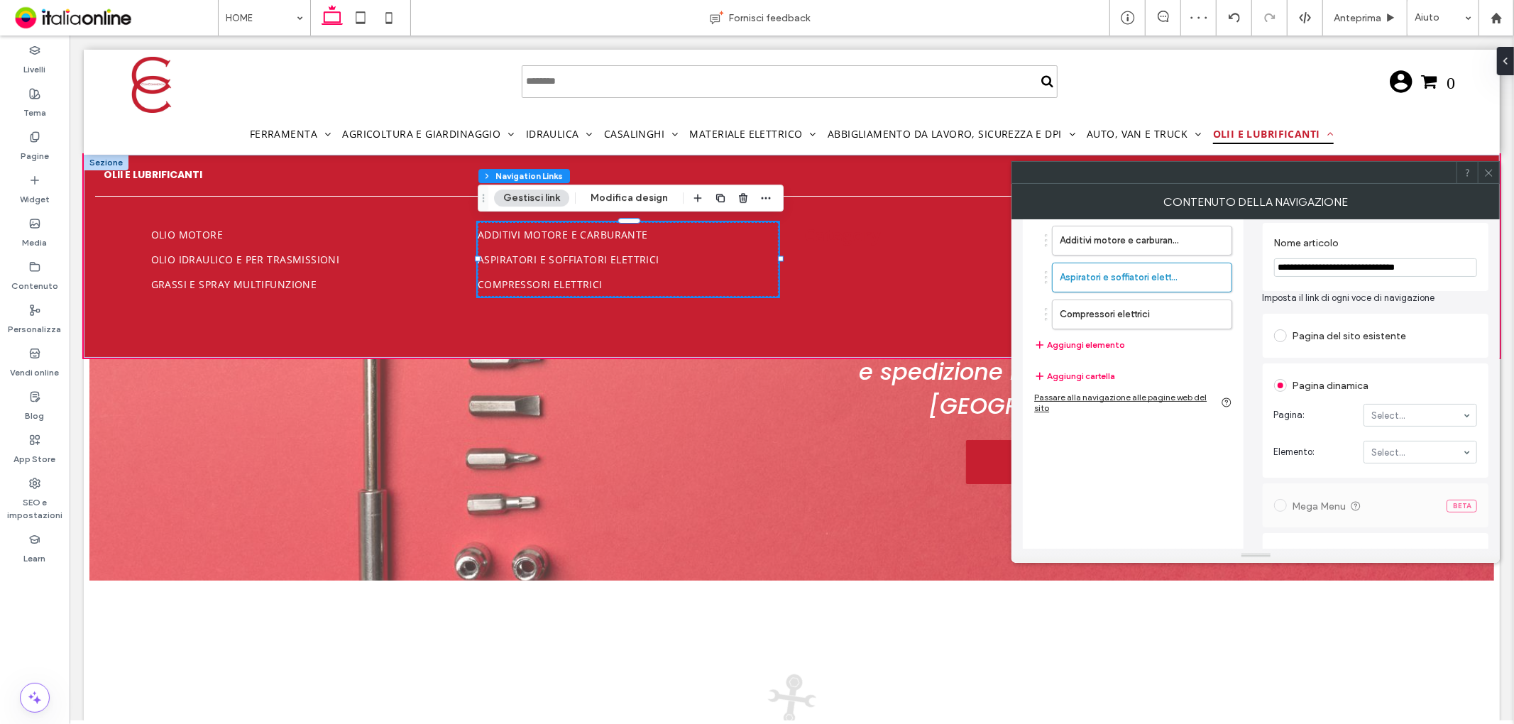
click at [1276, 253] on section "**********" at bounding box center [1376, 257] width 204 height 54
type input "**********"
drag, startPoint x: 1381, startPoint y: 498, endPoint x: 1389, endPoint y: 459, distance: 39.8
click at [1392, 433] on section "Pagina: Category Page" at bounding box center [1376, 415] width 204 height 37
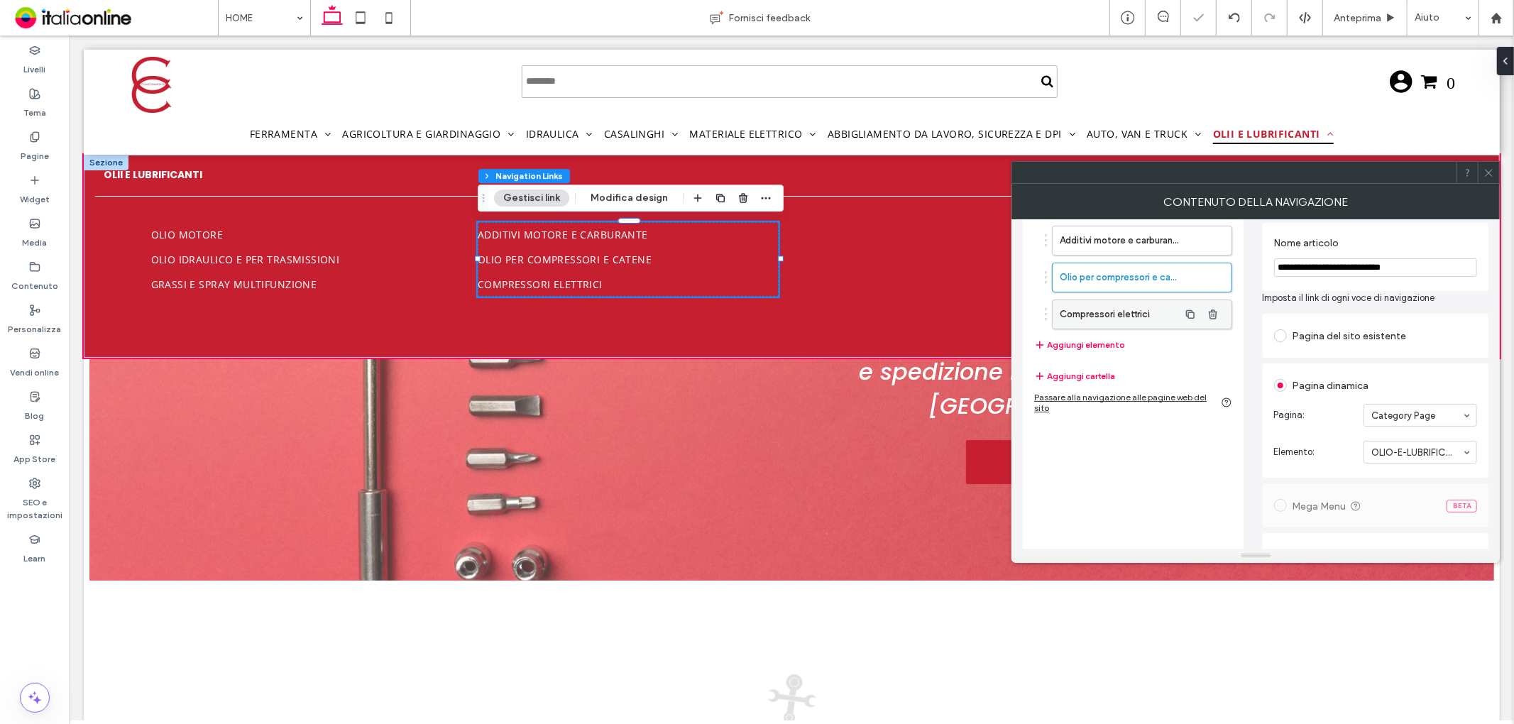
click at [1105, 315] on label "Compressori elettrici" at bounding box center [1119, 314] width 119 height 28
drag, startPoint x: 1408, startPoint y: 265, endPoint x: 1262, endPoint y: 266, distance: 145.5
click at [1264, 267] on div "**********" at bounding box center [1376, 257] width 226 height 68
type input "**********"
type input "*****"
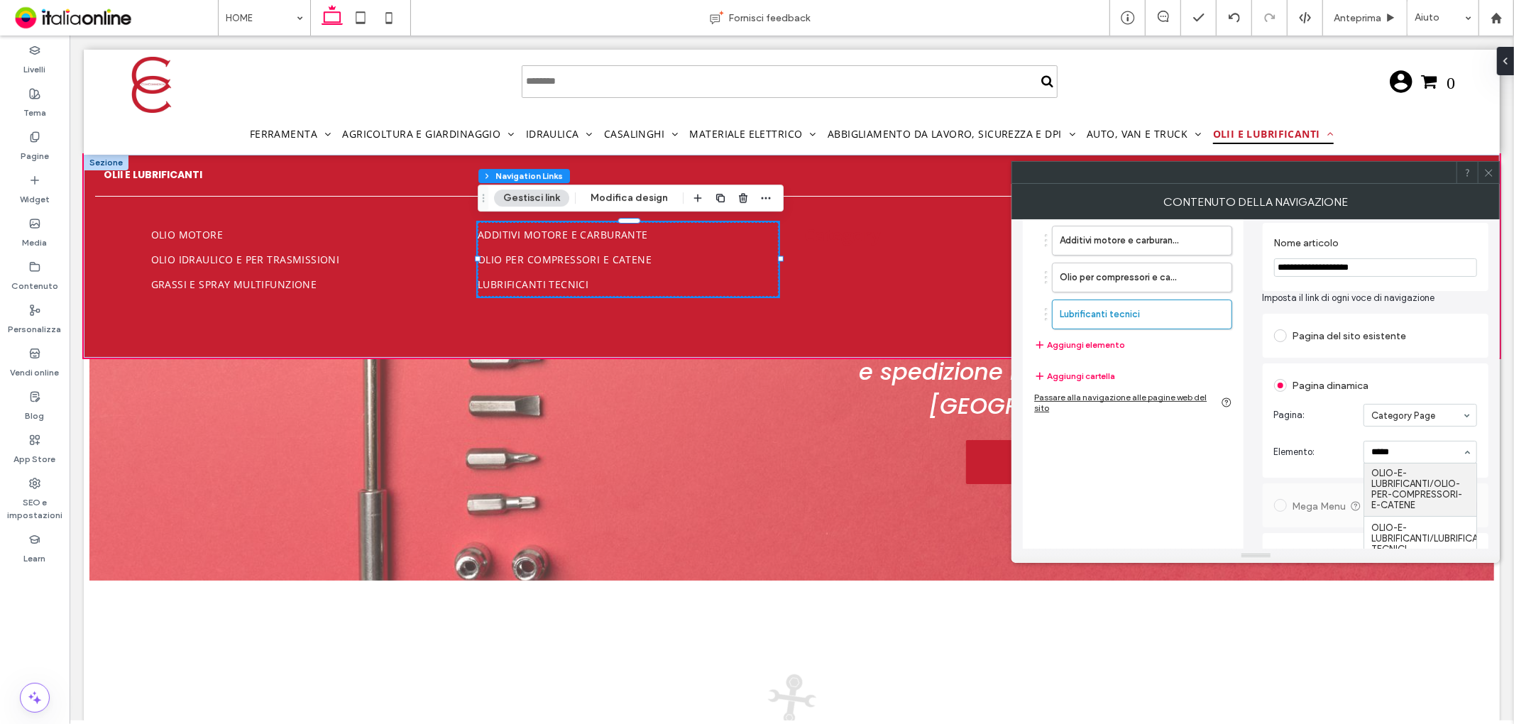
scroll to position [277, 0]
click at [1428, 434] on section "Elemento: OLIO-E-LUBRIFICANTI/LUBRIFICANTI-TECNICI" at bounding box center [1376, 452] width 204 height 37
click at [1487, 173] on icon at bounding box center [1489, 173] width 11 height 11
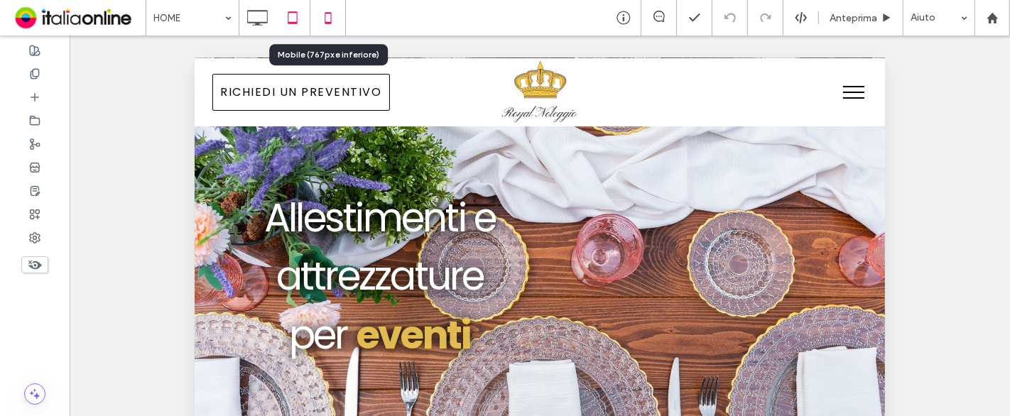
click at [332, 20] on icon at bounding box center [328, 18] width 28 height 28
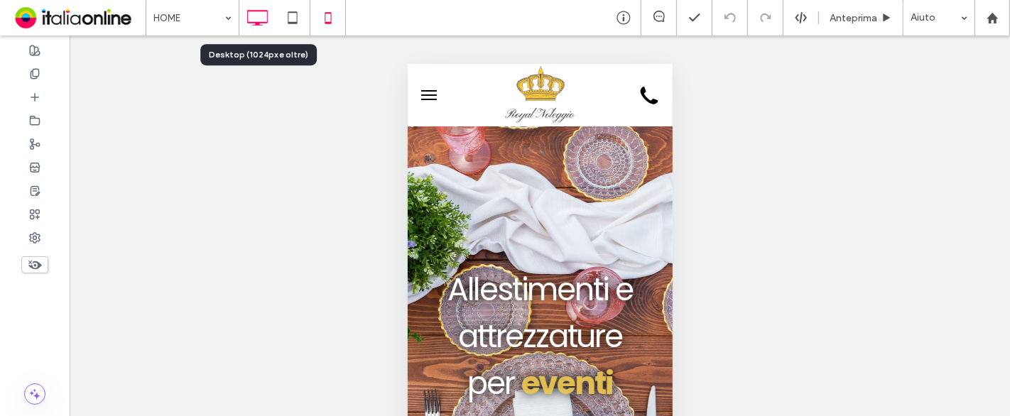
click at [263, 11] on icon at bounding box center [257, 18] width 28 height 28
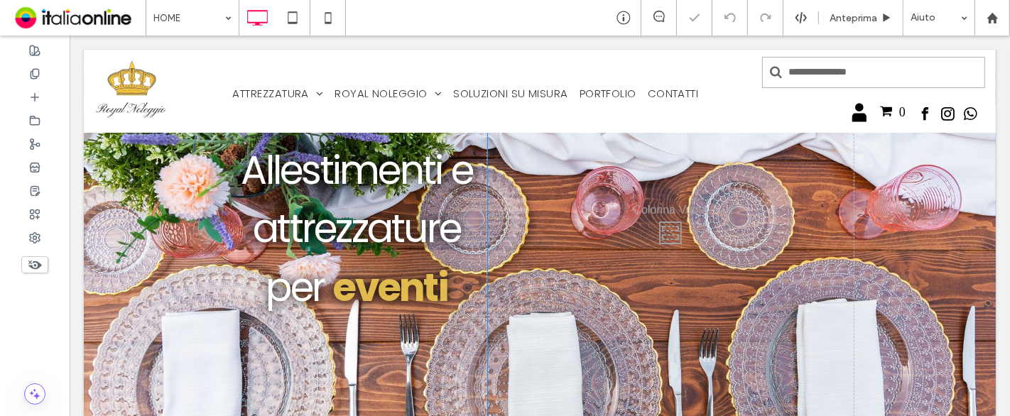
scroll to position [223, 0]
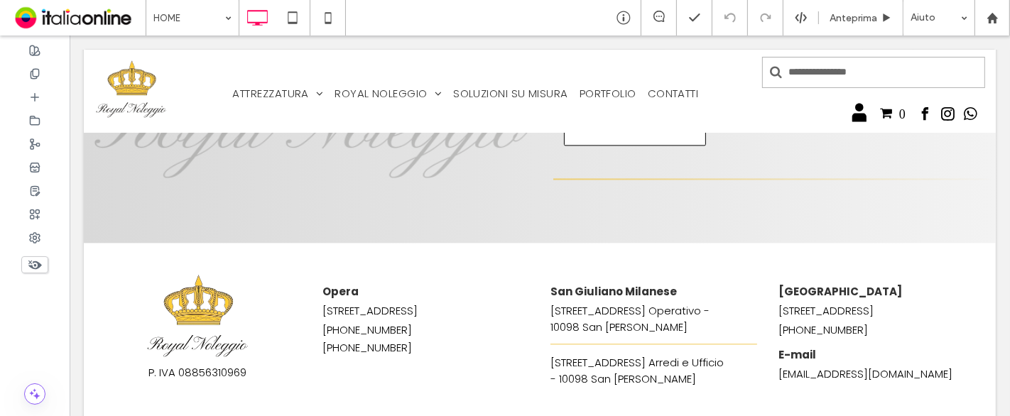
scroll to position [2738, 0]
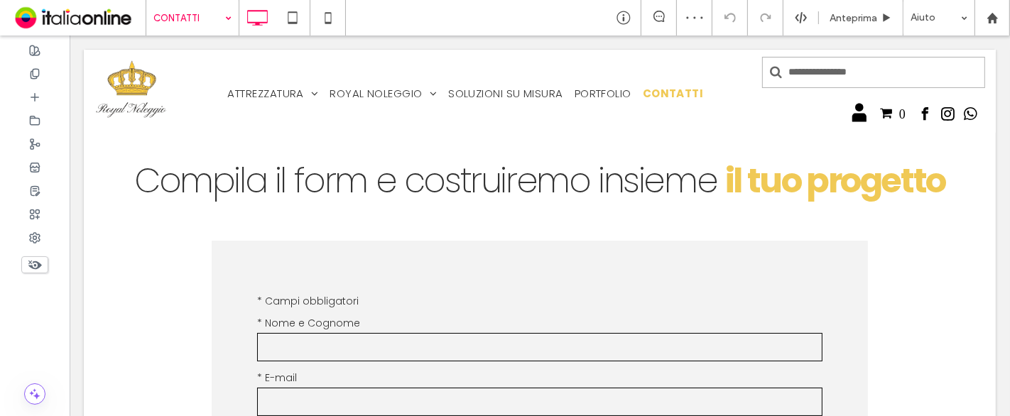
click at [170, 23] on input at bounding box center [188, 17] width 71 height 35
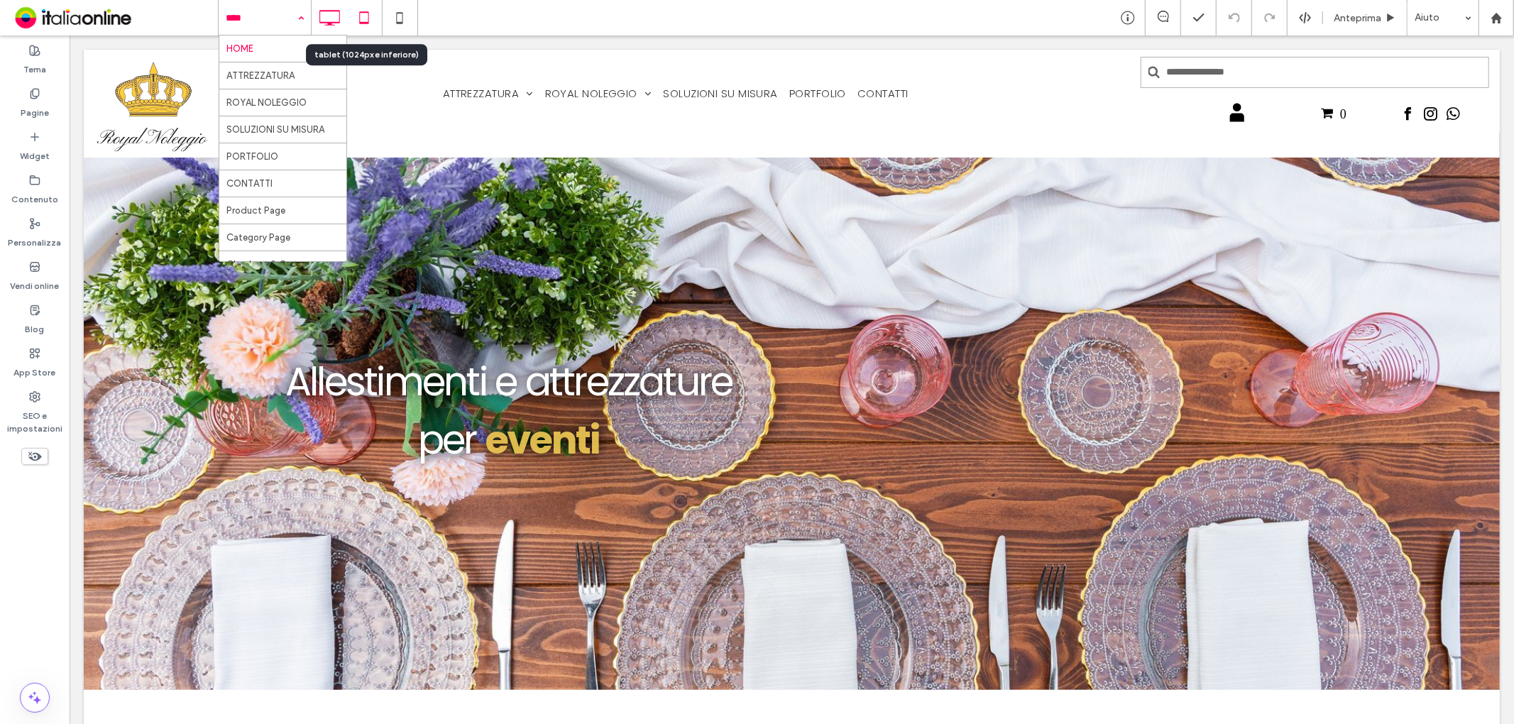
click at [355, 18] on icon at bounding box center [364, 18] width 28 height 28
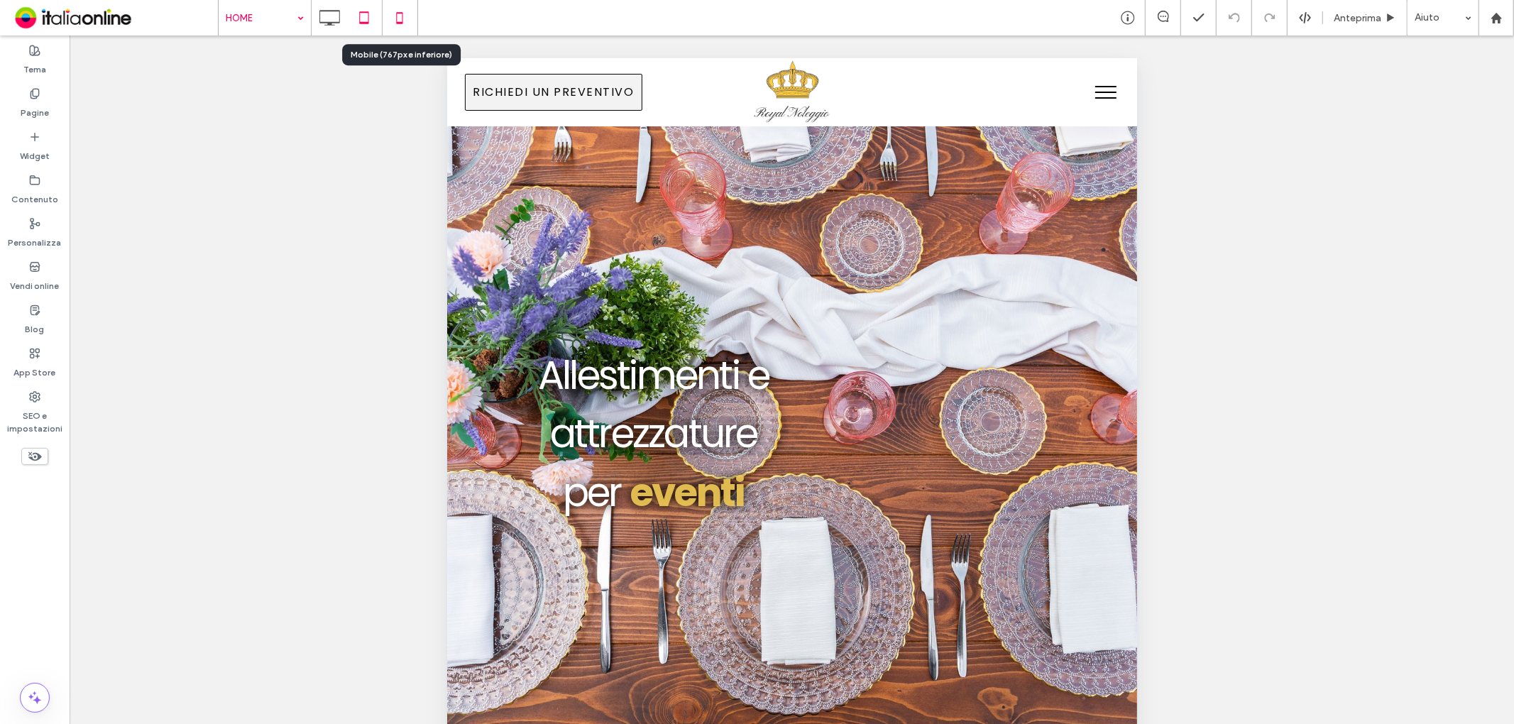
click at [410, 20] on icon at bounding box center [399, 18] width 28 height 28
